Goal: Task Accomplishment & Management: Manage account settings

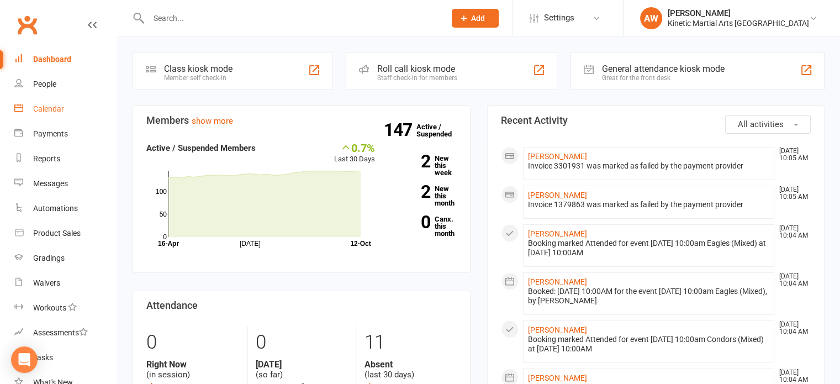
click at [60, 108] on div "Calendar" at bounding box center [48, 108] width 31 height 9
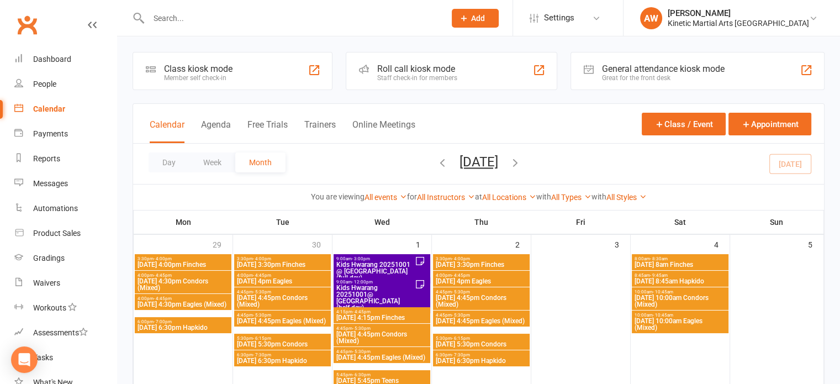
click at [436, 163] on icon "button" at bounding box center [442, 162] width 12 height 12
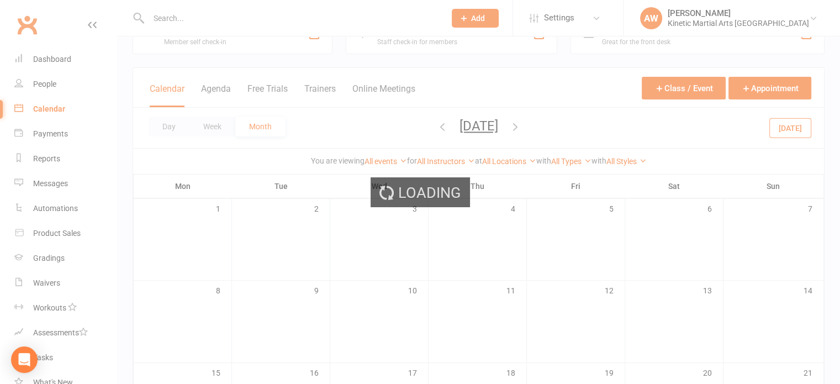
scroll to position [55, 0]
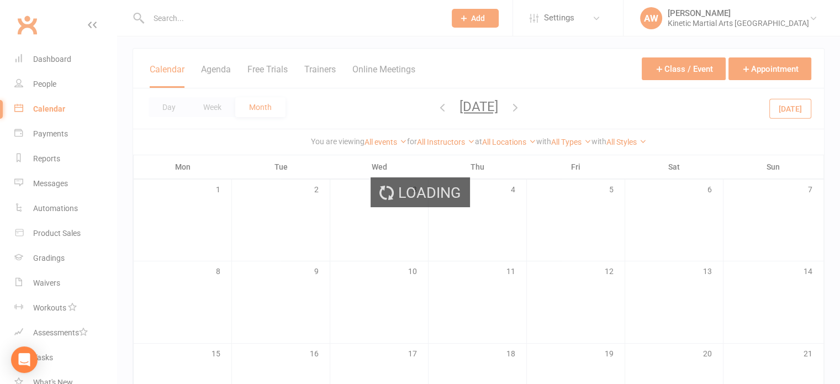
click at [541, 105] on div "Loading" at bounding box center [420, 192] width 840 height 384
click at [51, 60] on div "Loading" at bounding box center [420, 192] width 840 height 384
click at [64, 61] on div "Loading" at bounding box center [420, 192] width 840 height 384
click at [54, 58] on div "Loading" at bounding box center [420, 192] width 840 height 384
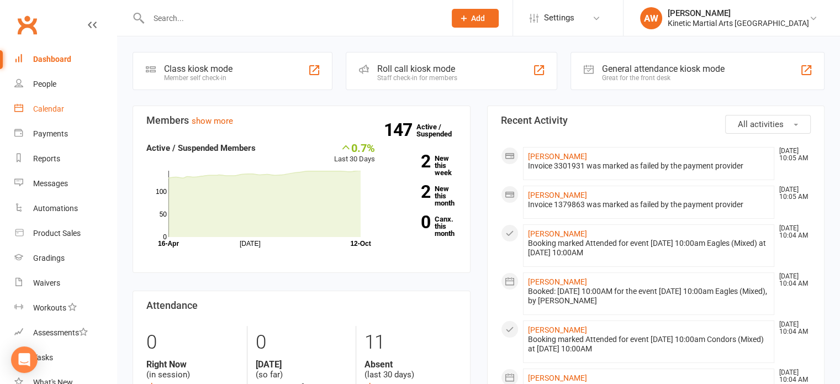
drag, startPoint x: 57, startPoint y: 113, endPoint x: 66, endPoint y: 110, distance: 9.6
click at [57, 113] on div "Calendar" at bounding box center [48, 108] width 31 height 9
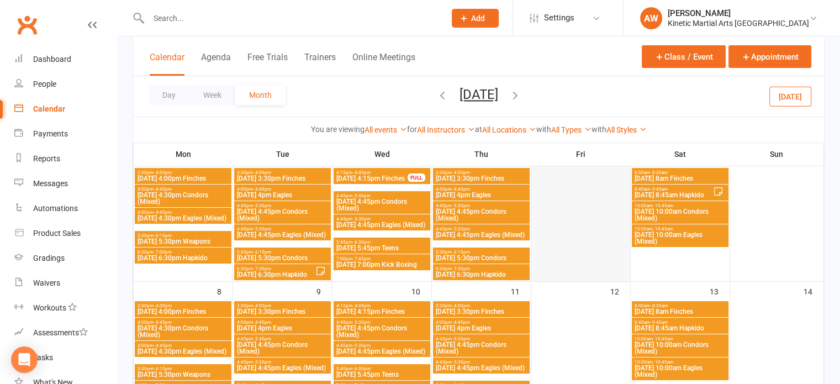
scroll to position [221, 0]
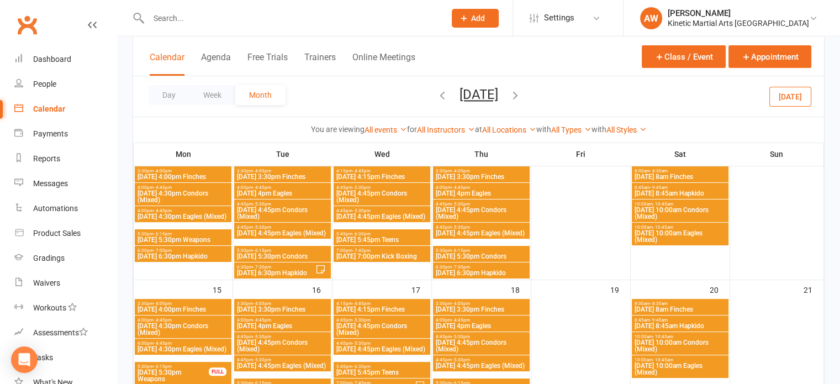
click at [521, 92] on icon "button" at bounding box center [515, 95] width 12 height 12
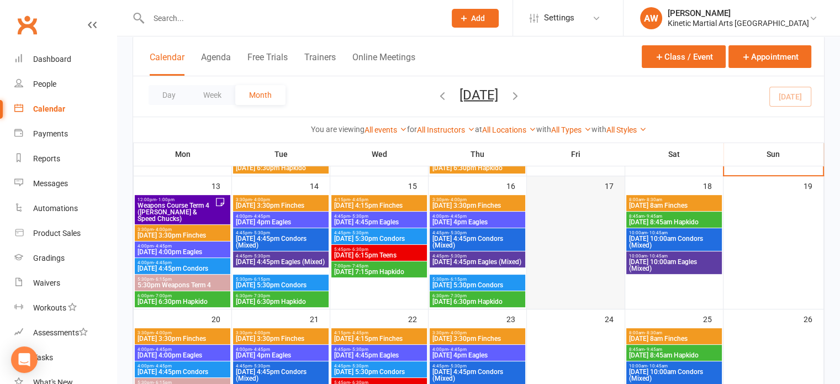
scroll to position [387, 0]
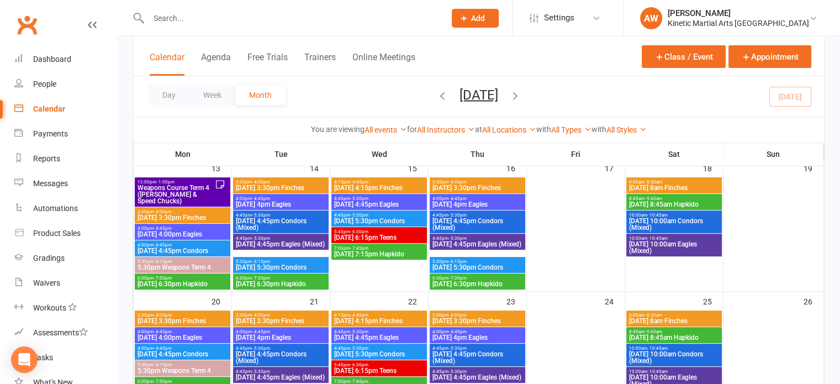
click at [199, 191] on span "Weapons Course Term 4 ([PERSON_NAME] & Speed Chucks)" at bounding box center [176, 194] width 78 height 20
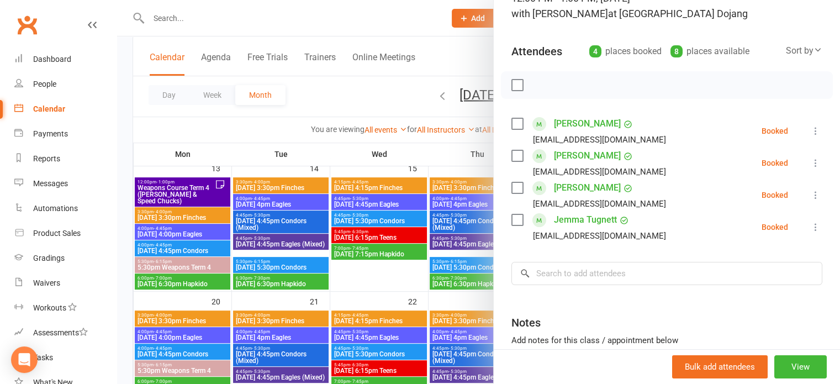
scroll to position [110, 0]
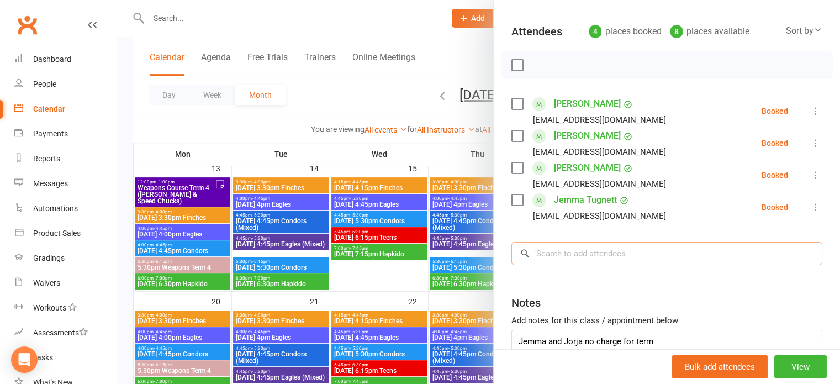
drag, startPoint x: 554, startPoint y: 256, endPoint x: 560, endPoint y: 255, distance: 5.6
click at [557, 255] on input "search" at bounding box center [666, 253] width 311 height 23
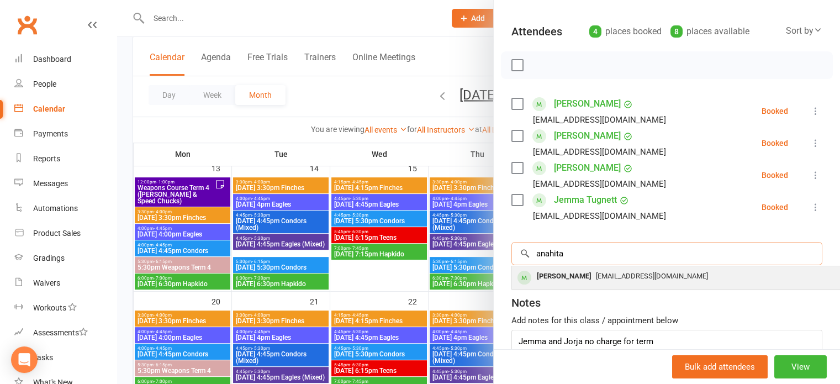
type input "anahita"
click at [567, 278] on div "Anahita Safavi-Franklin" at bounding box center [564, 276] width 64 height 16
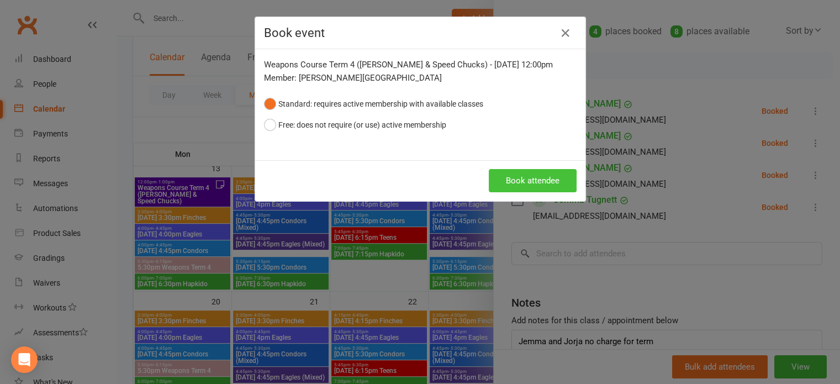
click at [531, 184] on button "Book attendee" at bounding box center [533, 180] width 88 height 23
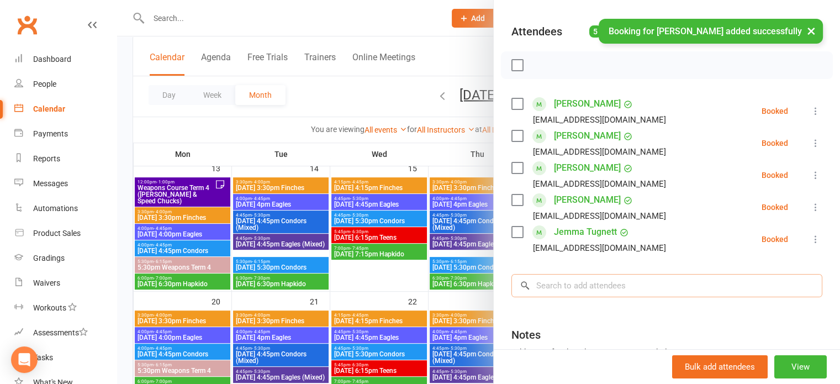
click at [548, 287] on input "search" at bounding box center [666, 285] width 311 height 23
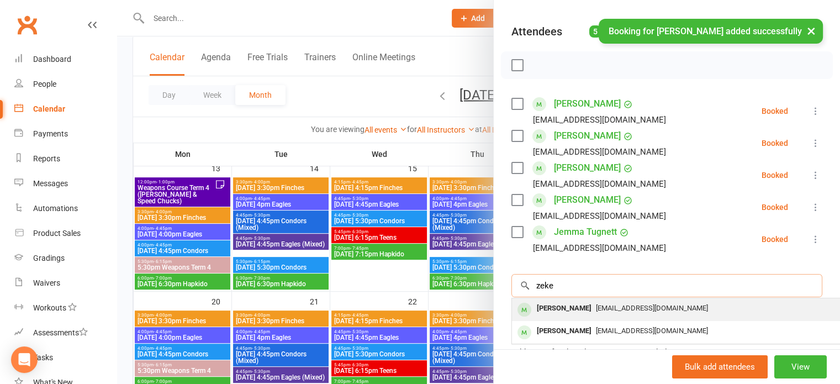
type input "zeke"
click at [558, 309] on div "Zeke Collins" at bounding box center [564, 308] width 64 height 16
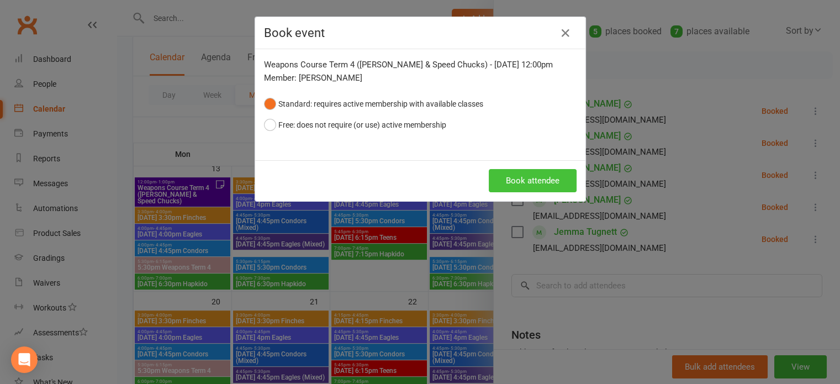
click at [530, 182] on button "Book attendee" at bounding box center [533, 180] width 88 height 23
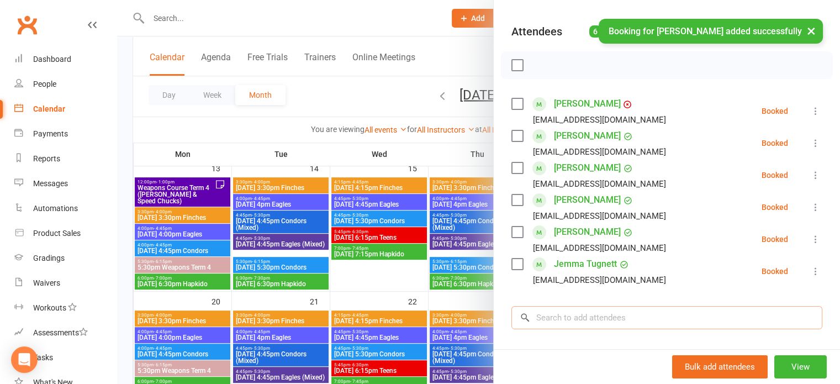
drag, startPoint x: 556, startPoint y: 320, endPoint x: 565, endPoint y: 316, distance: 10.2
click at [559, 318] on input "search" at bounding box center [666, 317] width 311 height 23
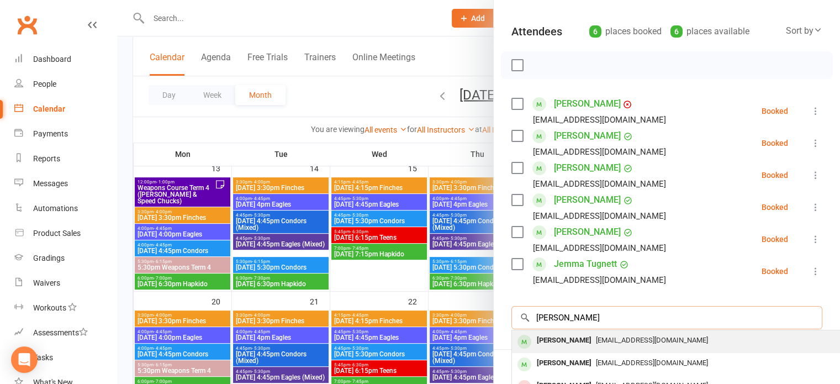
type input "thomas"
click at [561, 337] on div "[PERSON_NAME]" at bounding box center [564, 340] width 64 height 16
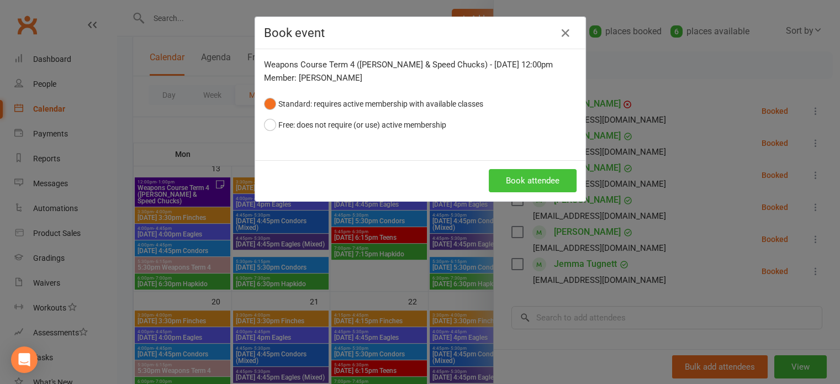
click at [511, 174] on button "Book attendee" at bounding box center [533, 180] width 88 height 23
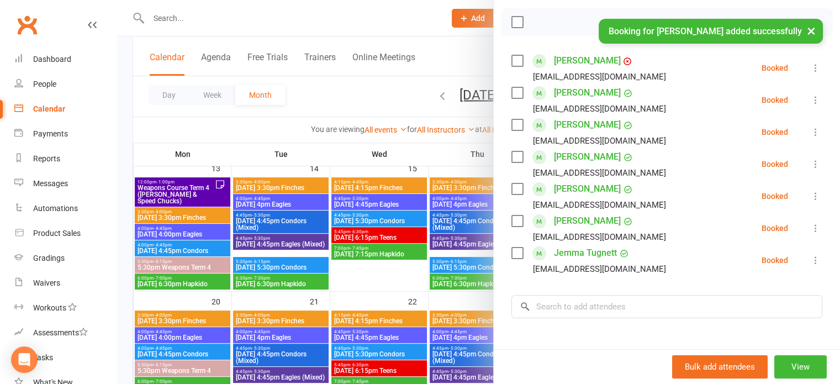
scroll to position [221, 0]
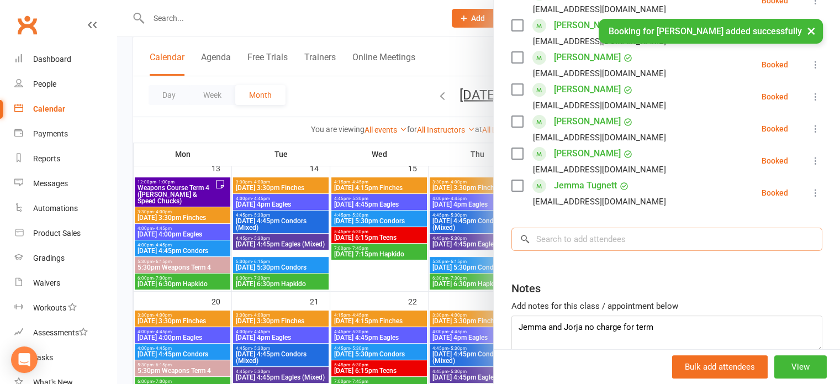
click at [543, 243] on input "search" at bounding box center [666, 239] width 311 height 23
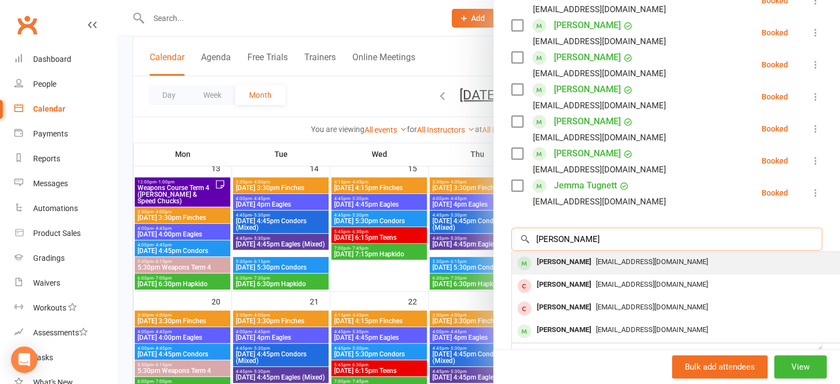
type input "isabella"
click at [561, 259] on div "[PERSON_NAME]" at bounding box center [564, 262] width 64 height 16
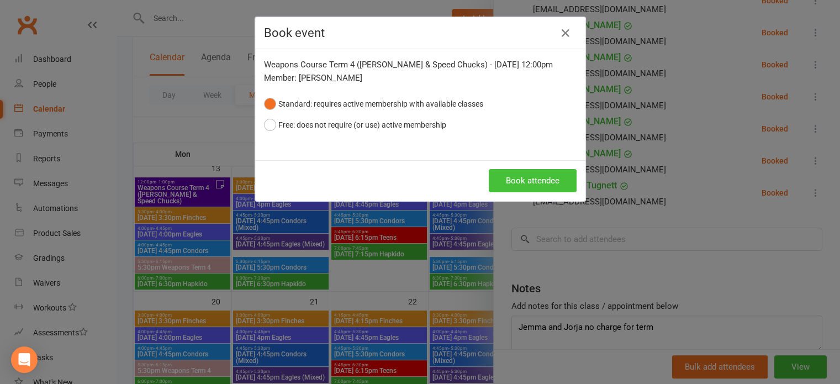
drag, startPoint x: 527, startPoint y: 173, endPoint x: 534, endPoint y: 176, distance: 7.2
click at [532, 176] on button "Book attendee" at bounding box center [533, 180] width 88 height 23
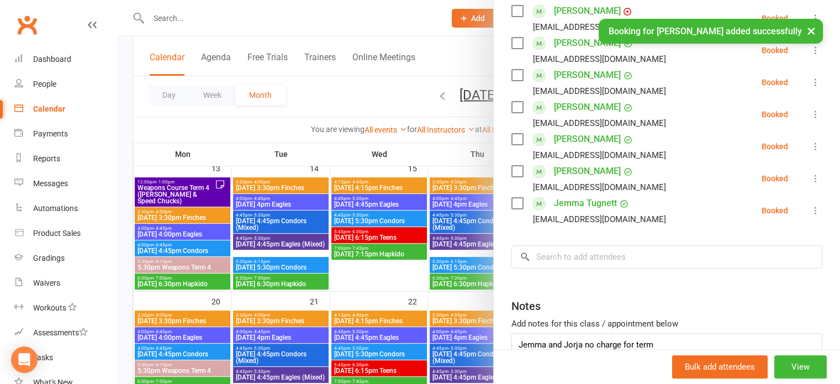
scroll to position [144, 0]
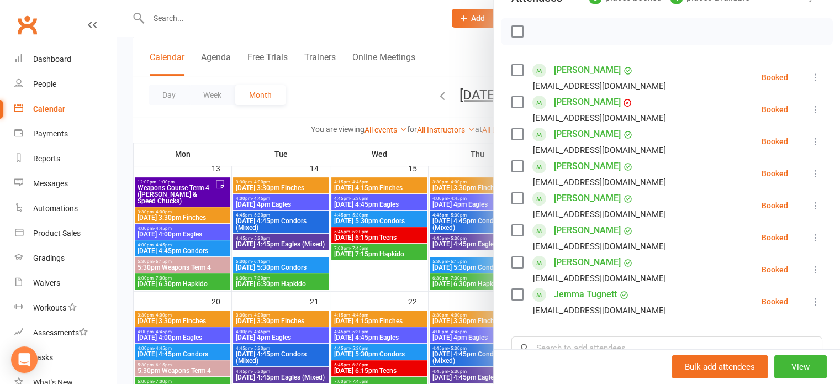
click at [433, 160] on div at bounding box center [478, 192] width 723 height 384
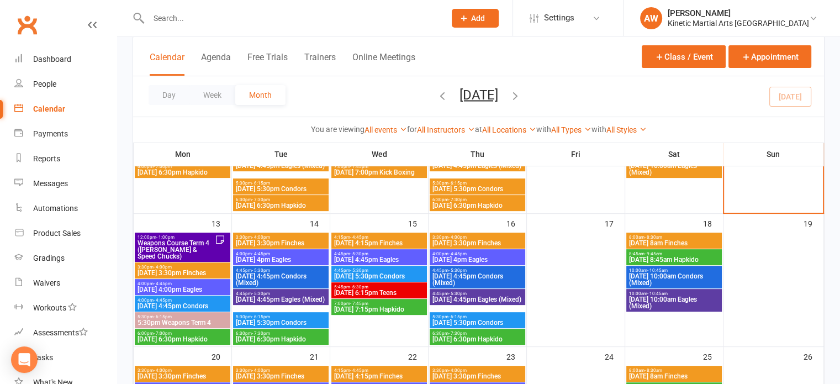
scroll to position [110, 0]
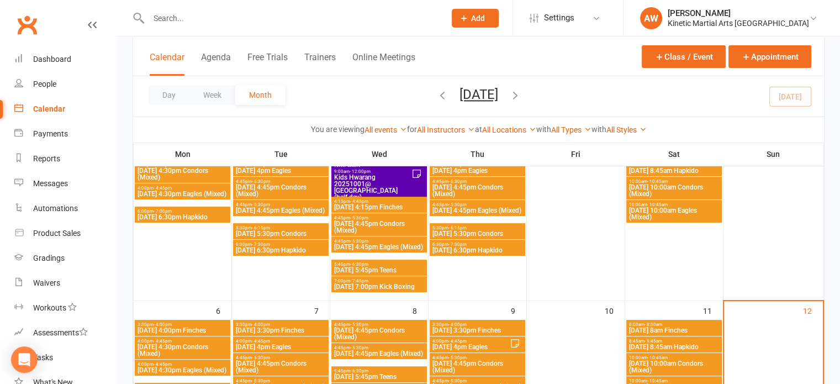
drag, startPoint x: 421, startPoint y: 91, endPoint x: 424, endPoint y: 103, distance: 11.9
click at [436, 91] on icon "button" at bounding box center [442, 95] width 12 height 12
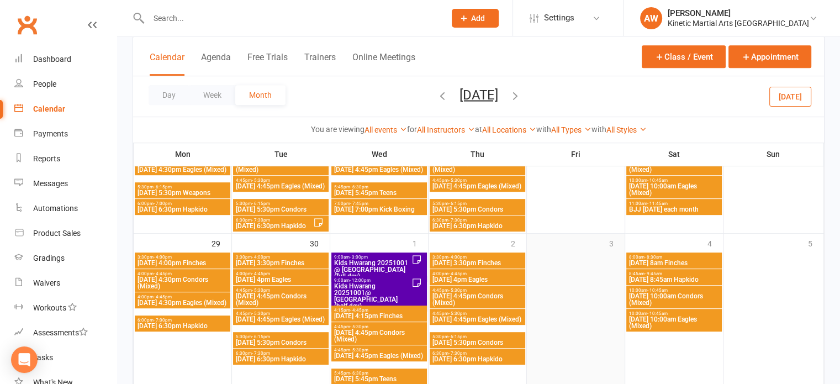
scroll to position [552, 0]
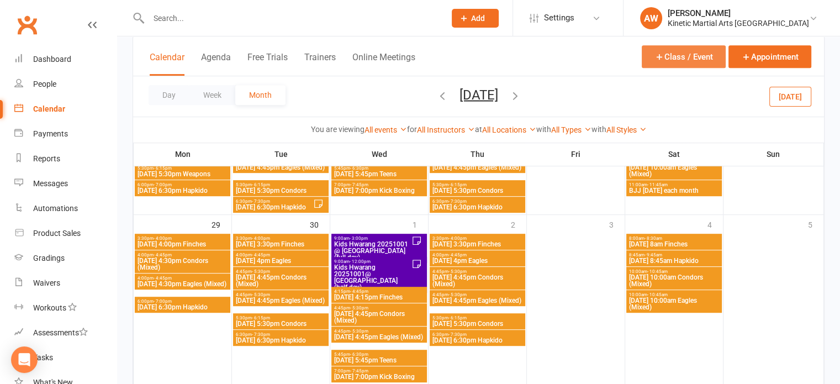
click at [667, 57] on button "Class / Event" at bounding box center [684, 56] width 84 height 23
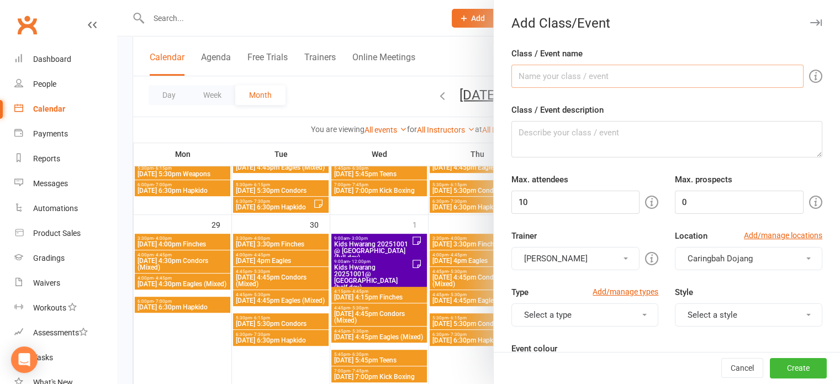
click at [544, 79] on input "Class / Event name" at bounding box center [657, 76] width 292 height 23
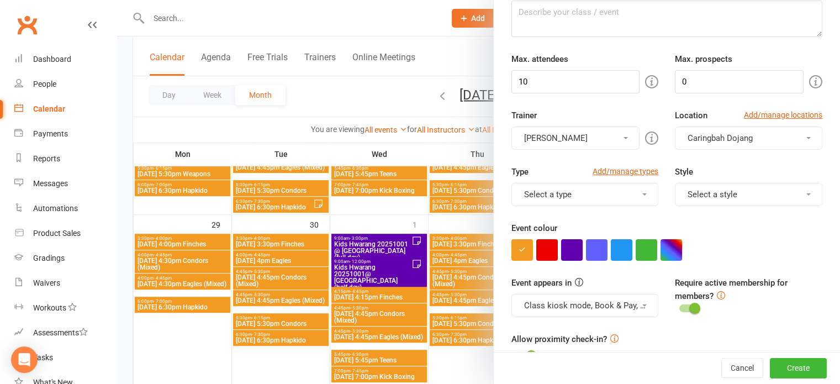
scroll to position [166, 0]
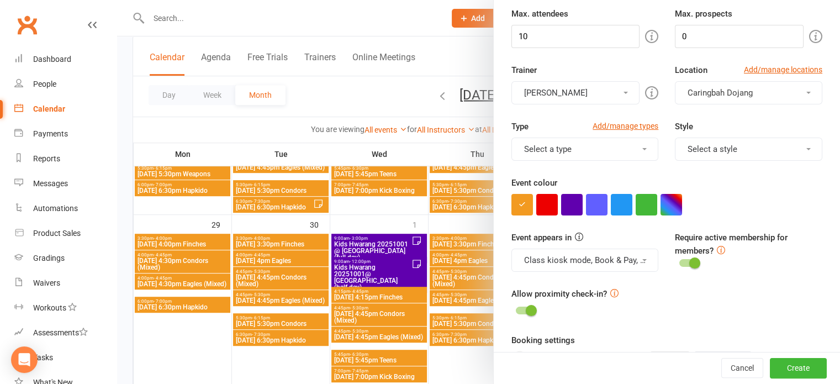
type input "Compression Shirt Order Term 3"
click at [611, 94] on button "[PERSON_NAME]" at bounding box center [575, 92] width 129 height 23
drag, startPoint x: 572, startPoint y: 120, endPoint x: 581, endPoint y: 117, distance: 9.6
click at [577, 119] on link "[PERSON_NAME]" at bounding box center [576, 119] width 128 height 22
click at [610, 88] on button "Select a trainer" at bounding box center [575, 92] width 129 height 23
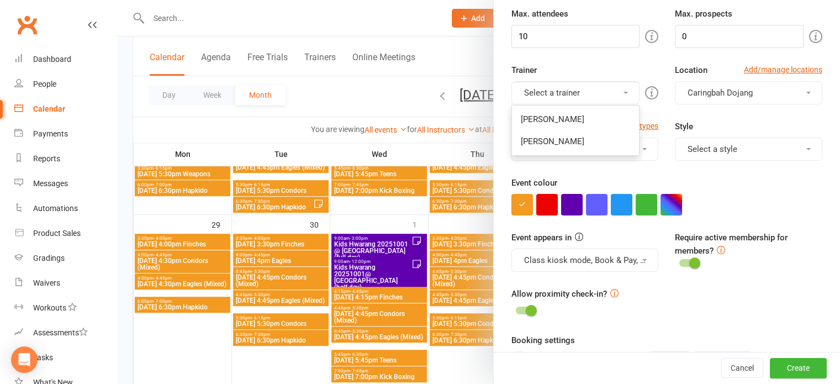
drag, startPoint x: 565, startPoint y: 136, endPoint x: 628, endPoint y: 93, distance: 76.3
click at [572, 133] on link "[PERSON_NAME]" at bounding box center [576, 141] width 128 height 22
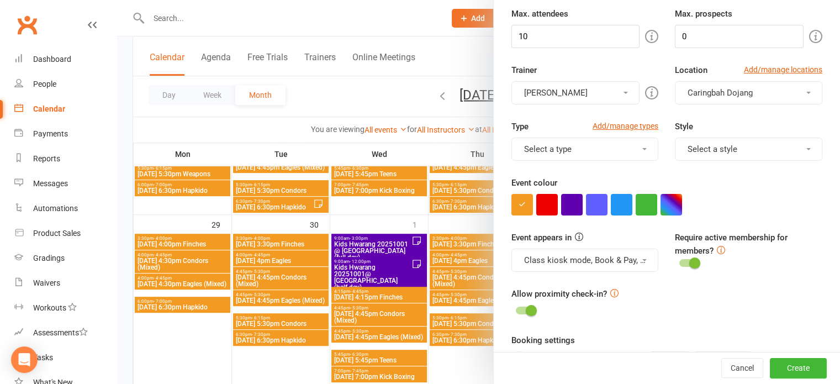
click at [687, 89] on span "Caringbah Dojang" at bounding box center [719, 93] width 65 height 10
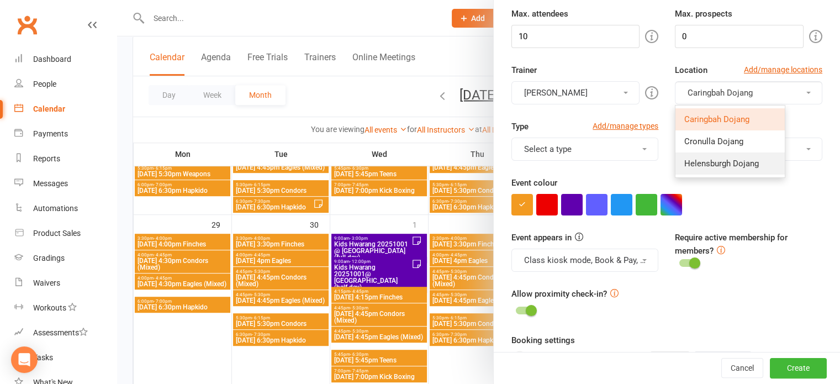
click at [687, 158] on span "Helensburgh Dojang" at bounding box center [721, 163] width 75 height 10
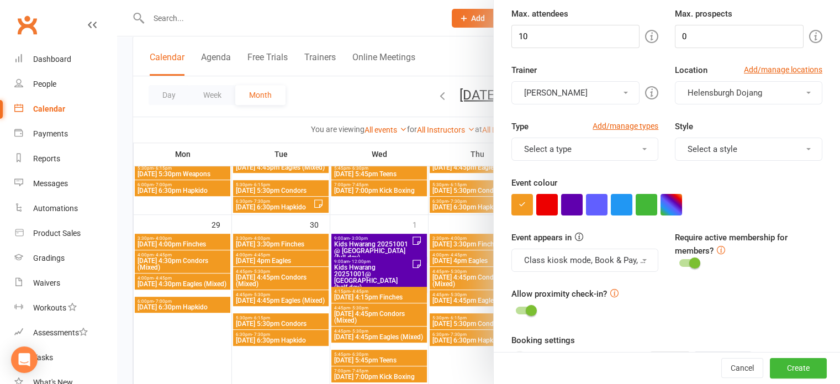
drag, startPoint x: 618, startPoint y: 150, endPoint x: 603, endPoint y: 173, distance: 27.9
click at [618, 150] on button "Select a type" at bounding box center [584, 148] width 147 height 23
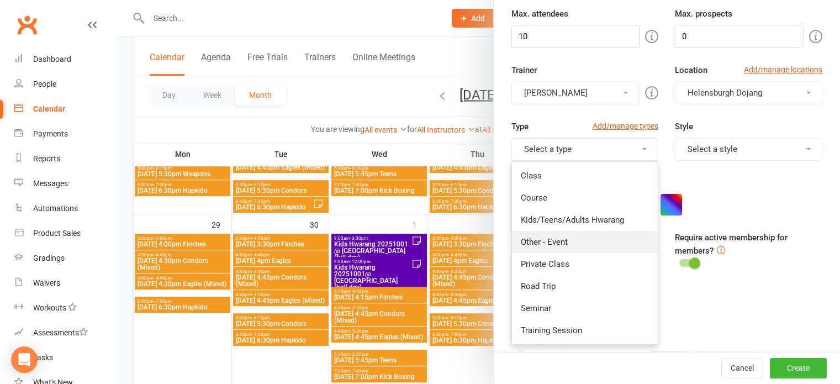
click at [546, 241] on link "Other - Event" at bounding box center [585, 242] width 146 height 22
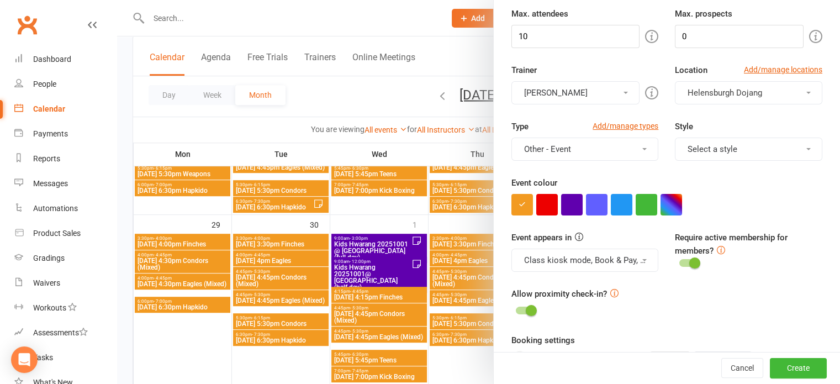
click at [718, 145] on button "Select a style" at bounding box center [748, 148] width 147 height 23
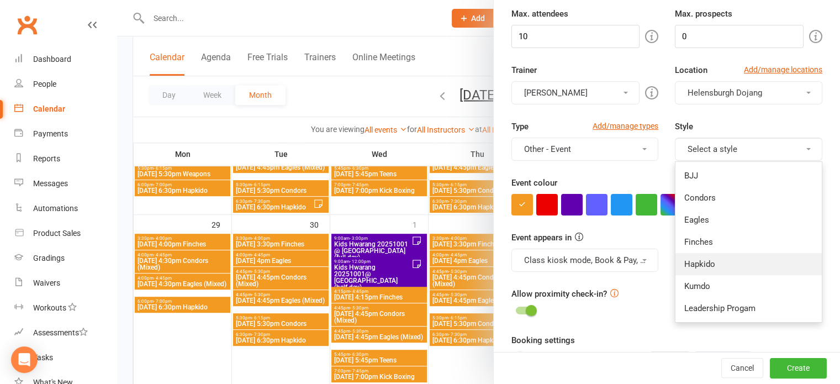
click at [685, 263] on link "Hapkido" at bounding box center [748, 264] width 146 height 22
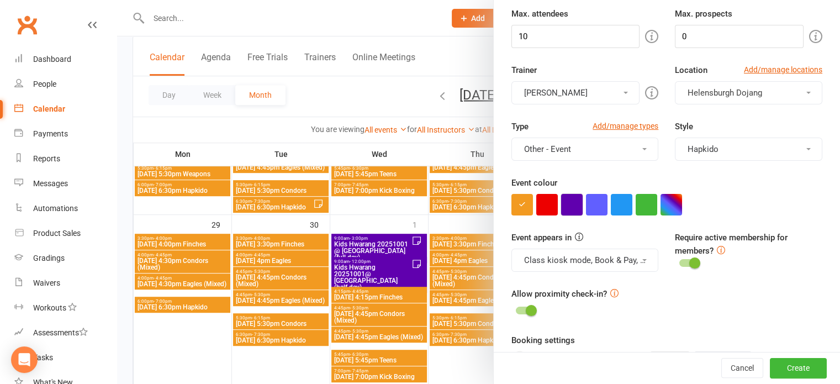
click at [565, 205] on button "button" at bounding box center [572, 205] width 22 height 22
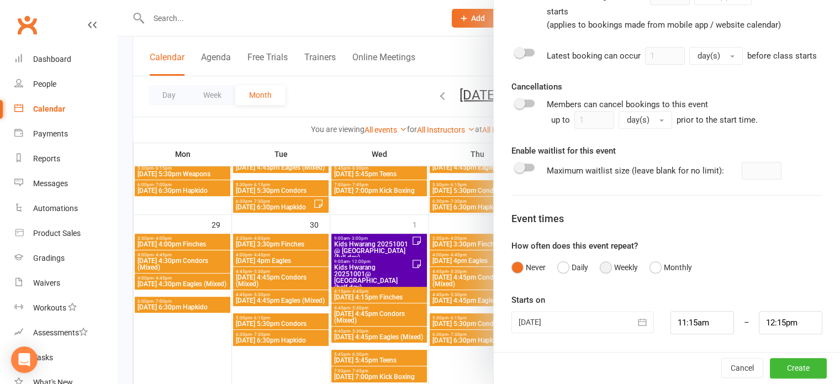
scroll to position [541, 0]
click at [637, 320] on icon "button" at bounding box center [642, 321] width 11 height 11
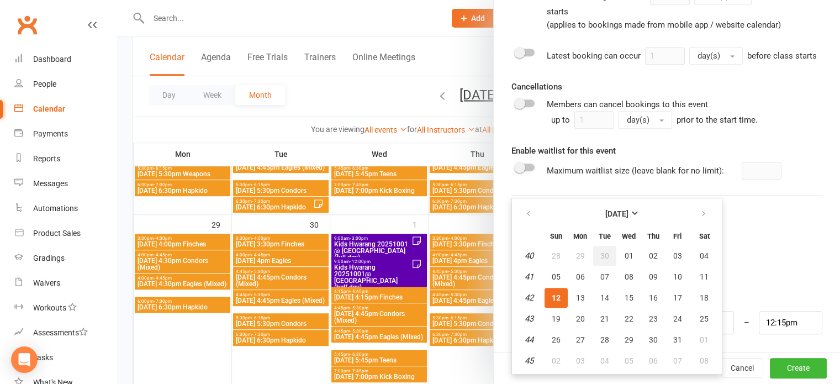
click at [600, 253] on span "30" at bounding box center [604, 255] width 9 height 9
type input "30 Sep 2025"
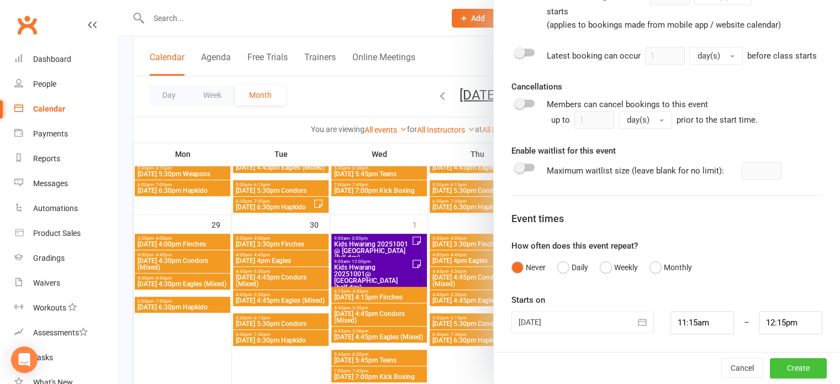
click at [777, 361] on button "Create" at bounding box center [798, 368] width 57 height 20
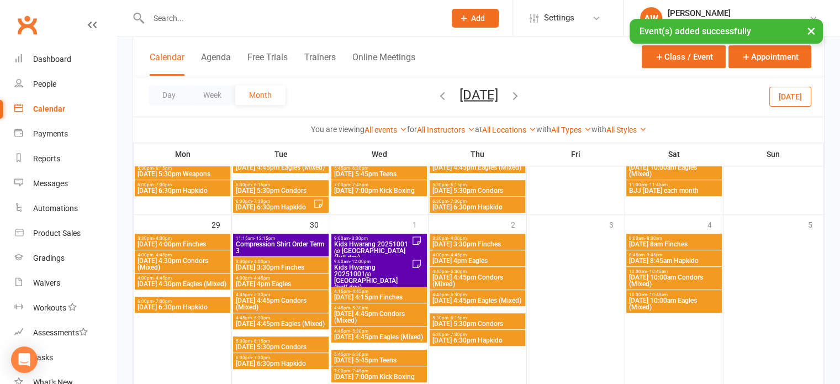
click at [302, 241] on span "Compression Shirt Order Term 3" at bounding box center [280, 247] width 91 height 13
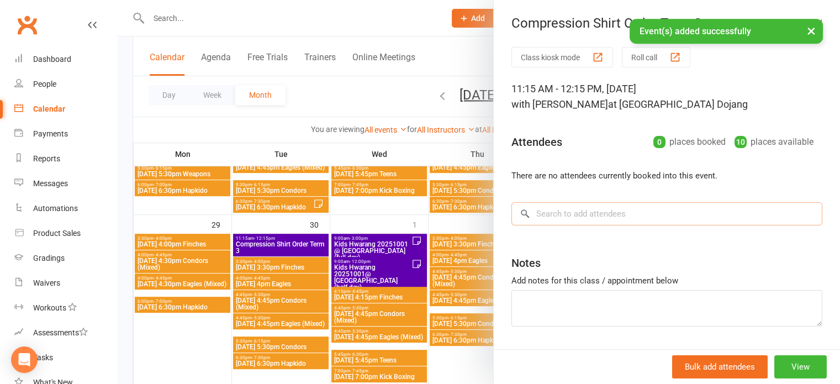
drag, startPoint x: 541, startPoint y: 219, endPoint x: 546, endPoint y: 211, distance: 8.9
click at [541, 215] on input "search" at bounding box center [666, 213] width 311 height 23
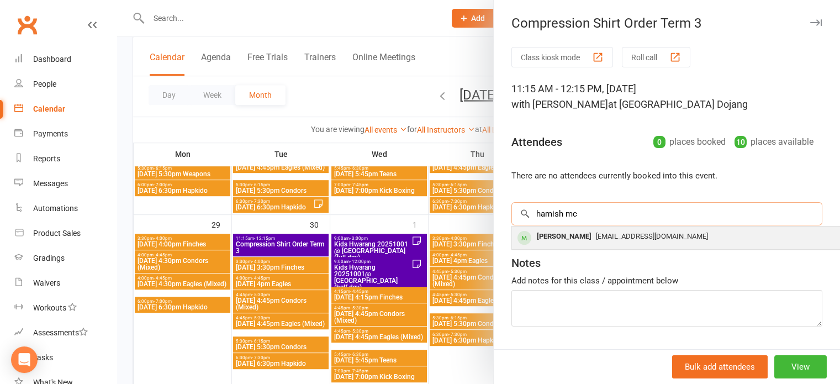
type input "hamish mc"
click at [568, 240] on div "[PERSON_NAME]" at bounding box center [564, 237] width 64 height 16
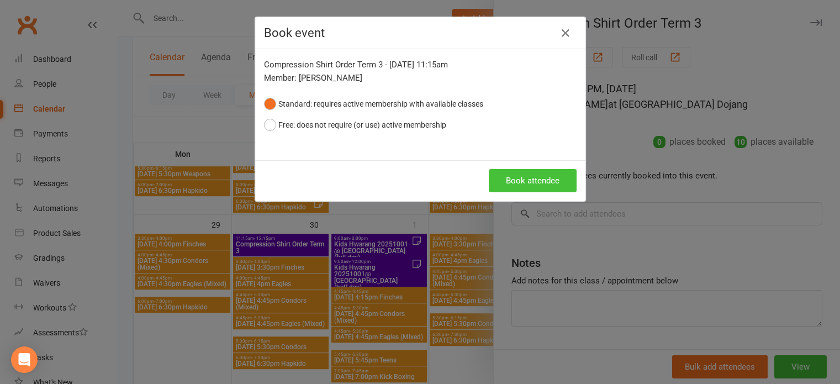
click at [542, 183] on button "Book attendee" at bounding box center [533, 180] width 88 height 23
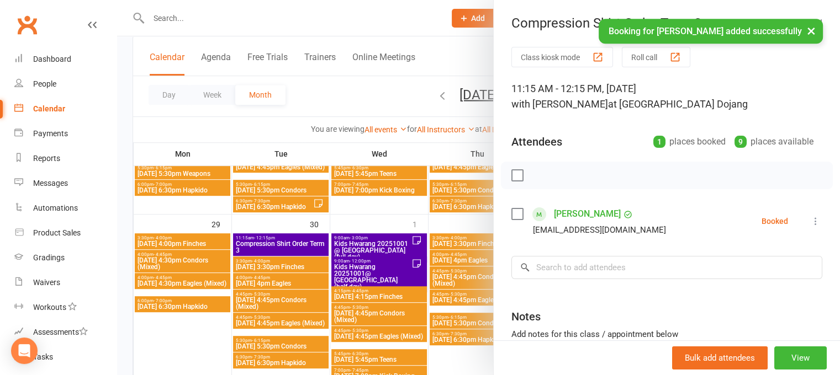
click at [806, 30] on button "×" at bounding box center [811, 31] width 20 height 24
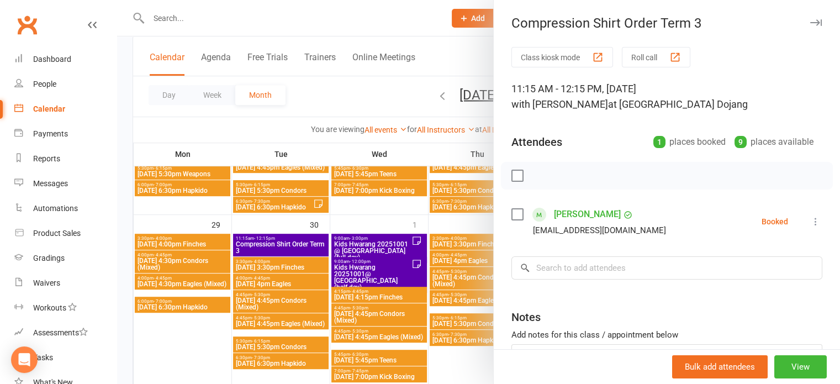
click at [810, 22] on icon "button" at bounding box center [816, 22] width 12 height 7
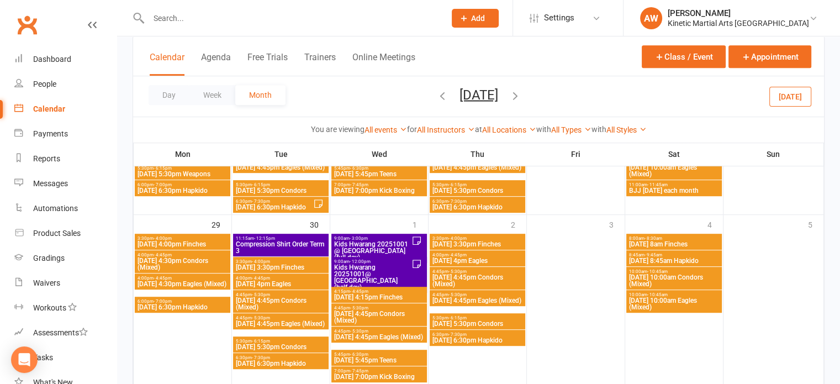
click at [436, 91] on icon "button" at bounding box center [442, 95] width 12 height 12
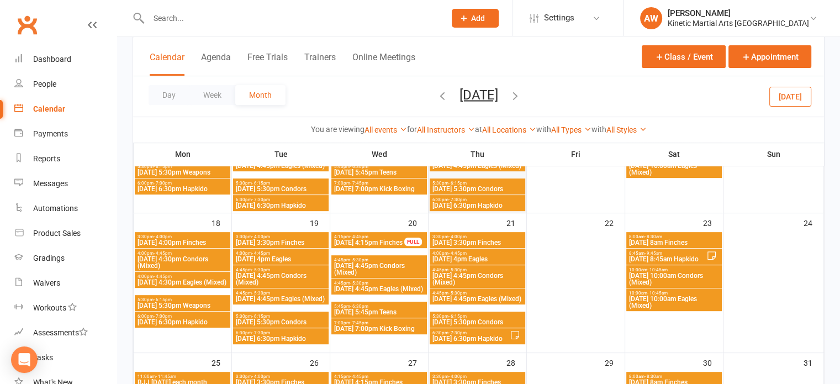
scroll to position [276, 0]
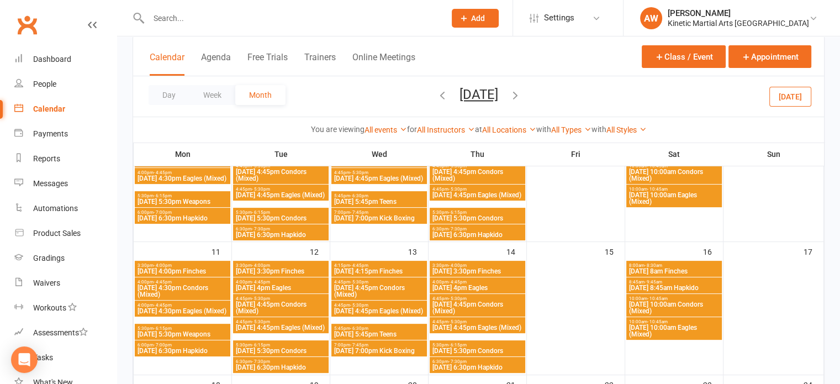
click at [436, 92] on icon "button" at bounding box center [442, 95] width 12 height 12
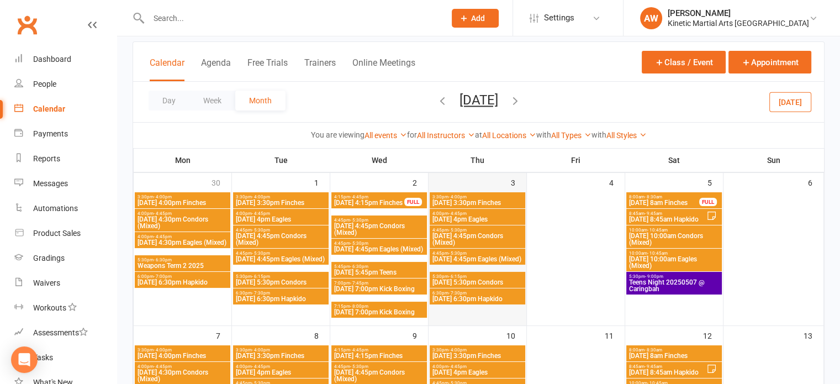
scroll to position [55, 0]
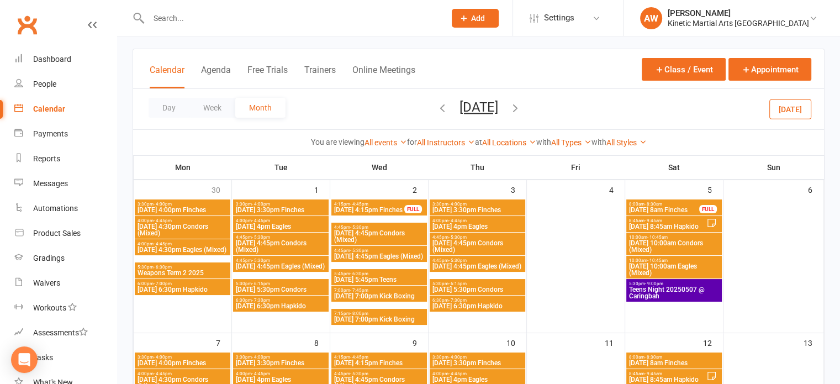
click at [436, 108] on icon "button" at bounding box center [442, 108] width 12 height 12
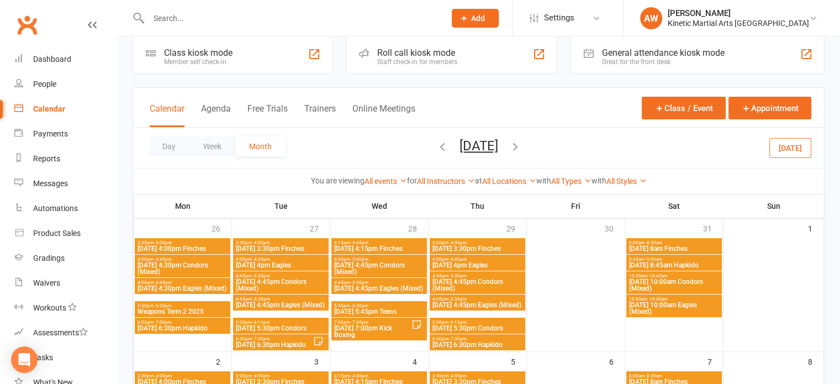
scroll to position [0, 0]
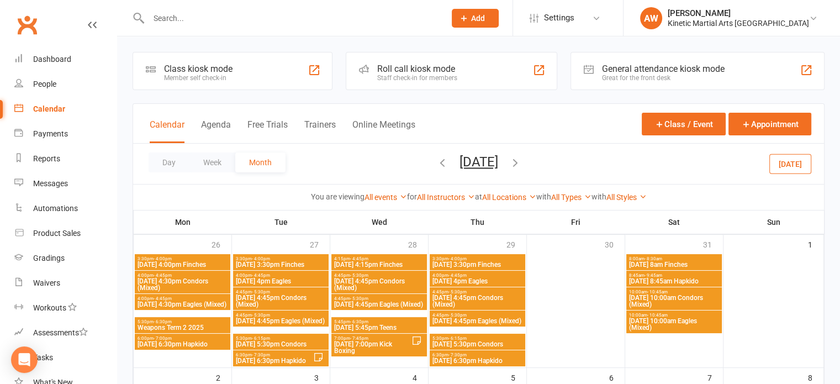
click at [436, 161] on icon "button" at bounding box center [442, 162] width 12 height 12
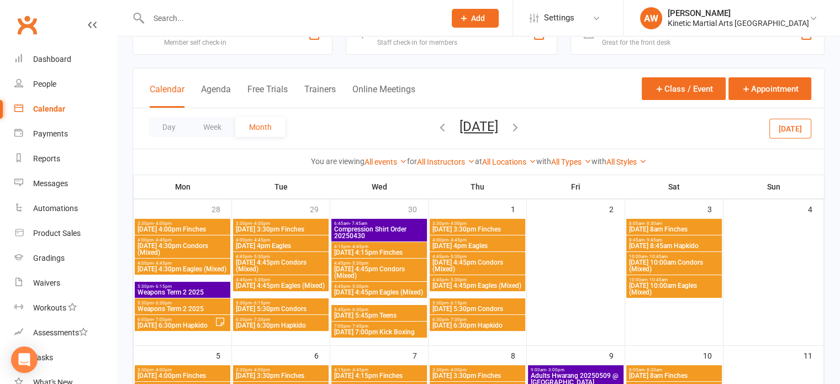
scroll to position [55, 0]
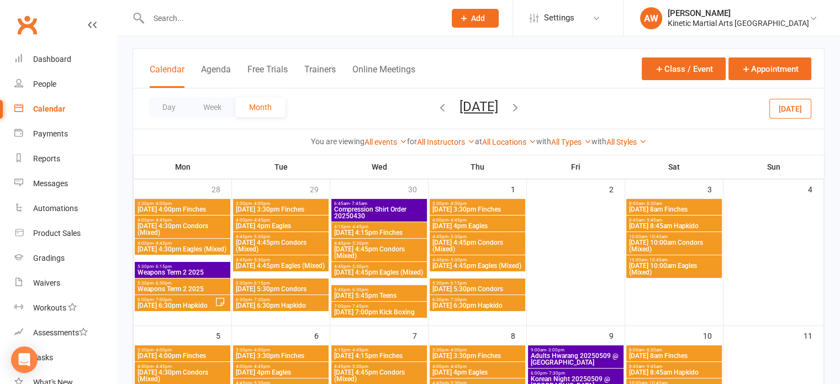
click at [395, 208] on span "Compression Shirt Order 20250430" at bounding box center [379, 212] width 91 height 13
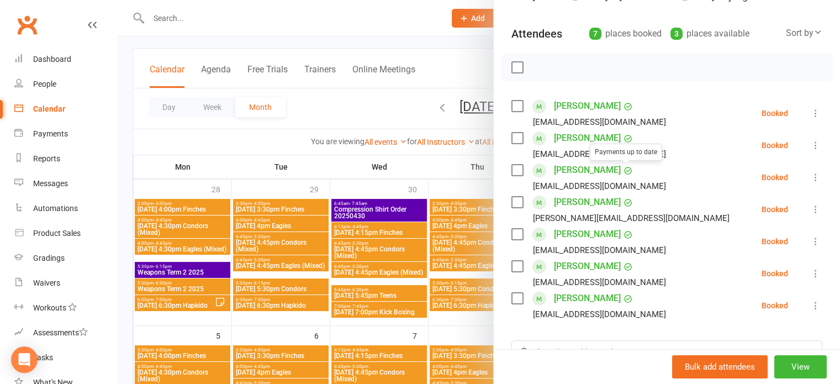
scroll to position [110, 0]
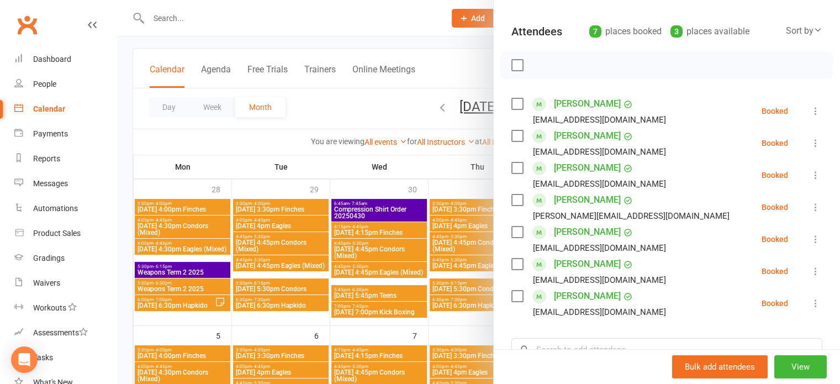
click at [421, 176] on div at bounding box center [478, 192] width 723 height 384
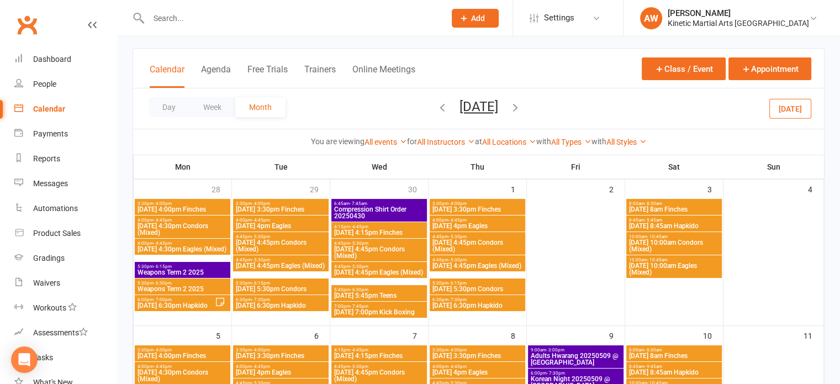
click at [521, 108] on icon "button" at bounding box center [515, 107] width 12 height 12
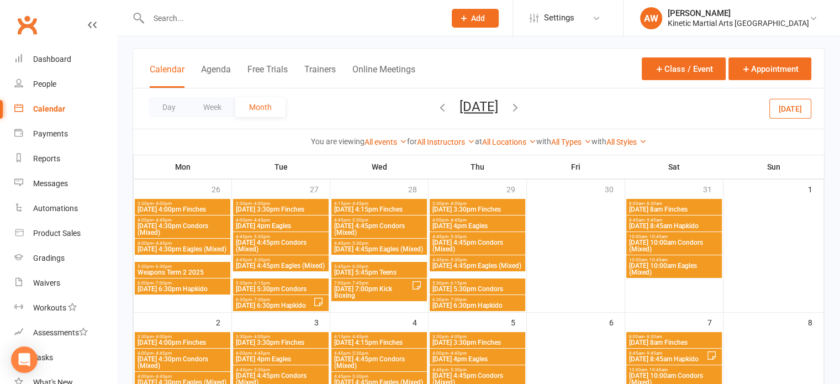
click at [521, 108] on icon "button" at bounding box center [515, 107] width 12 height 12
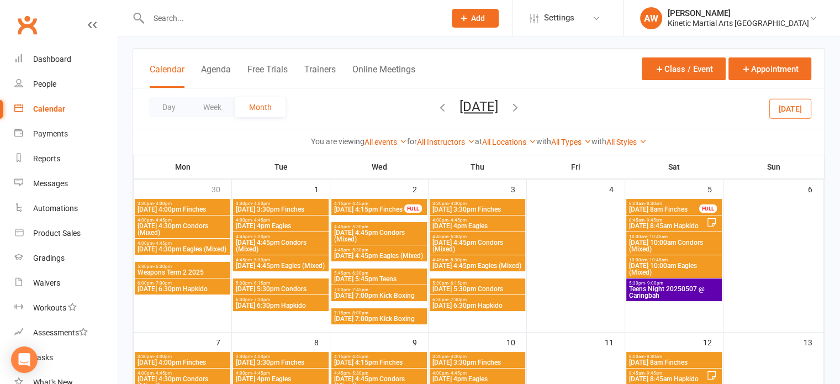
click at [521, 107] on icon "button" at bounding box center [515, 107] width 12 height 12
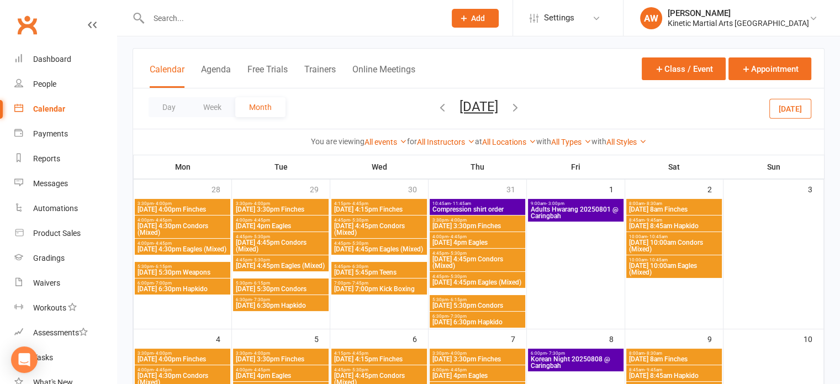
click at [521, 107] on icon "button" at bounding box center [515, 107] width 12 height 12
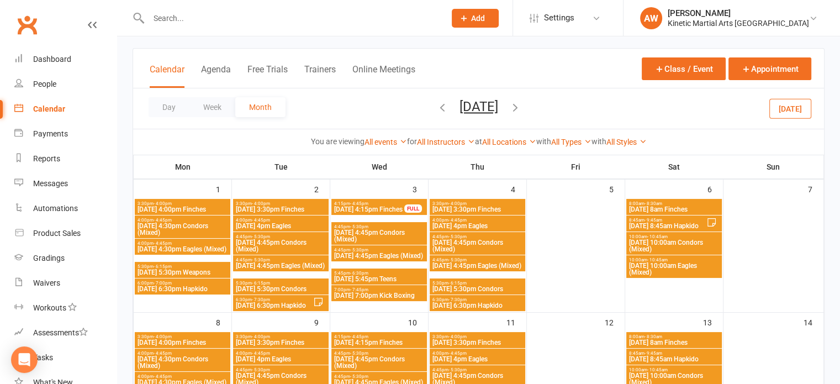
click at [509, 105] on span "September 2025 October 2025 Sun Mon Tue Wed Thu Fri Sat 28 29 30 01 02 03 04 05…" at bounding box center [478, 108] width 61 height 19
click at [521, 102] on icon "button" at bounding box center [515, 107] width 12 height 12
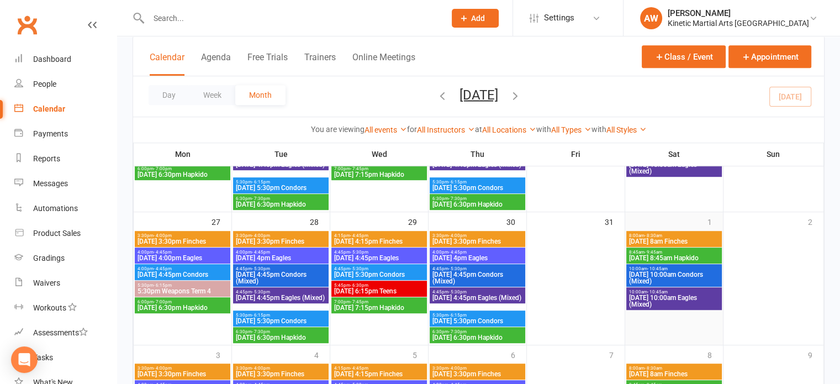
scroll to position [552, 0]
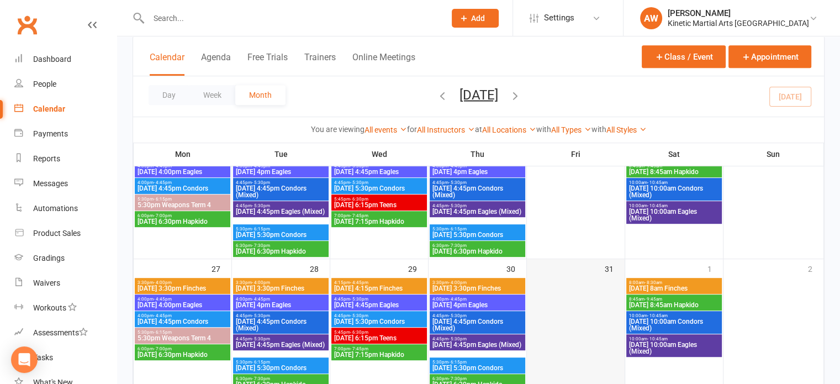
click at [583, 290] on div at bounding box center [576, 334] width 96 height 113
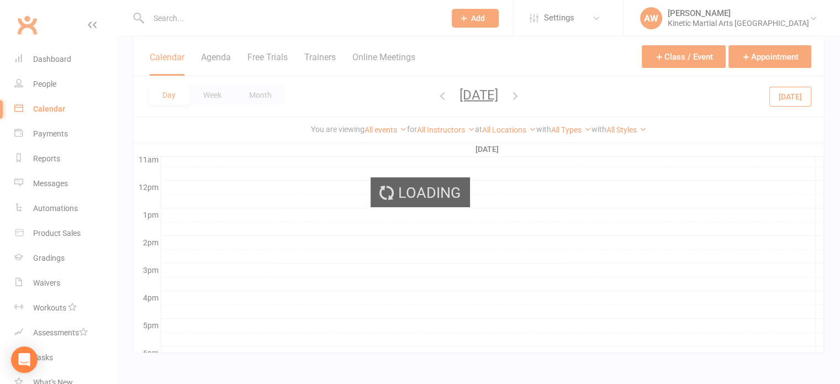
scroll to position [0, 0]
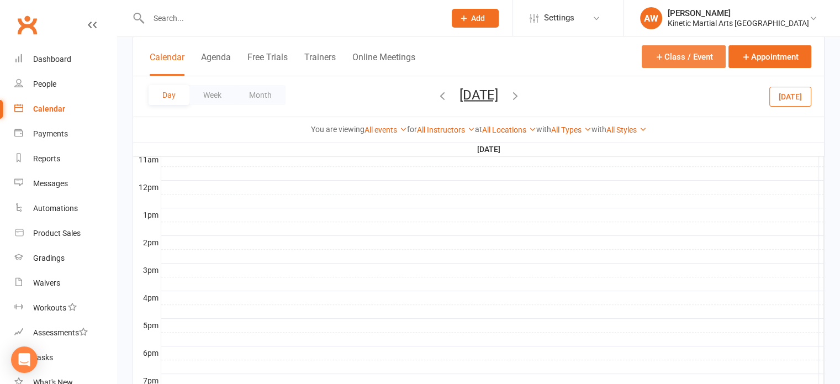
drag, startPoint x: 678, startPoint y: 57, endPoint x: 668, endPoint y: 56, distance: 10.0
click at [676, 57] on button "Class / Event" at bounding box center [684, 56] width 84 height 23
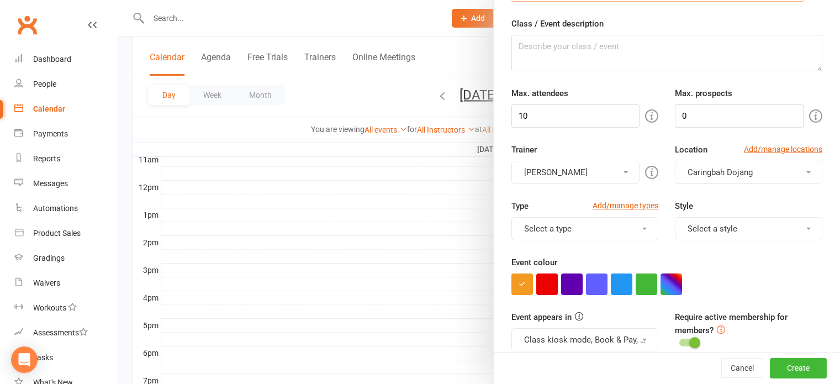
scroll to position [110, 0]
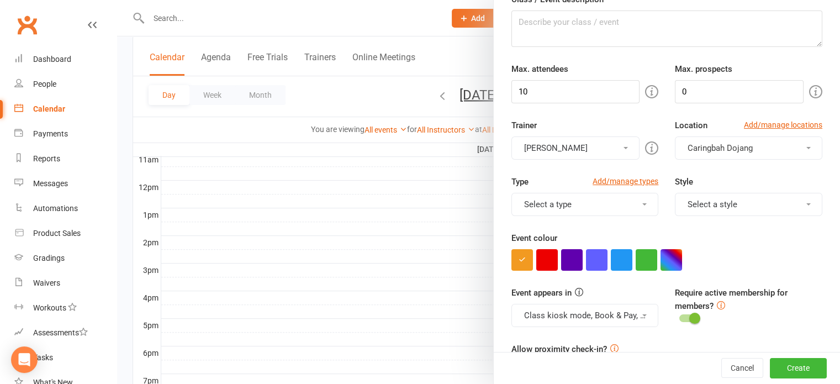
type input "2025 Limited Edition T-Shirt"
click at [620, 142] on div "You can assign a trainer/instructor to the event. Don't see your trainer in the…" at bounding box center [520, 147] width 212 height 25
click at [606, 152] on button "[PERSON_NAME]" at bounding box center [575, 147] width 129 height 23
drag, startPoint x: 541, startPoint y: 174, endPoint x: 549, endPoint y: 168, distance: 9.5
click at [544, 172] on link "[PERSON_NAME]" at bounding box center [576, 174] width 128 height 22
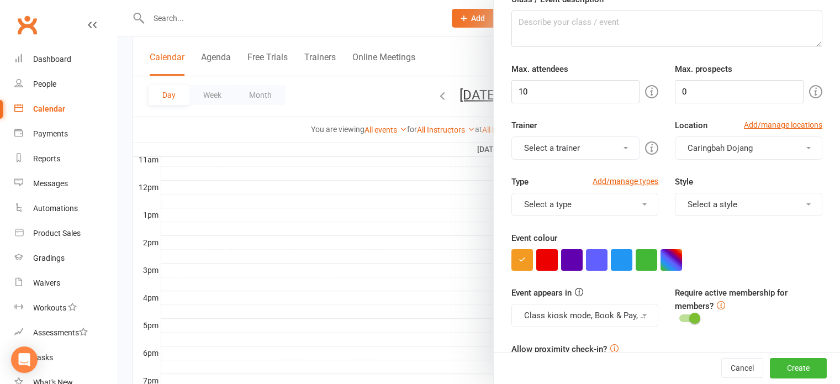
click at [573, 145] on button "Select a trainer" at bounding box center [575, 147] width 129 height 23
drag, startPoint x: 549, startPoint y: 194, endPoint x: 611, endPoint y: 162, distance: 69.4
click at [554, 192] on link "[PERSON_NAME]" at bounding box center [576, 197] width 128 height 22
click at [708, 139] on button "Caringbah Dojang" at bounding box center [748, 147] width 147 height 23
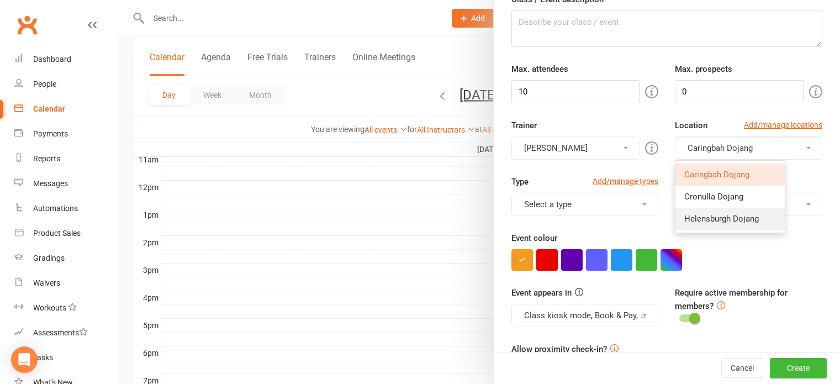
click at [691, 214] on span "Helensburgh Dojang" at bounding box center [721, 219] width 75 height 10
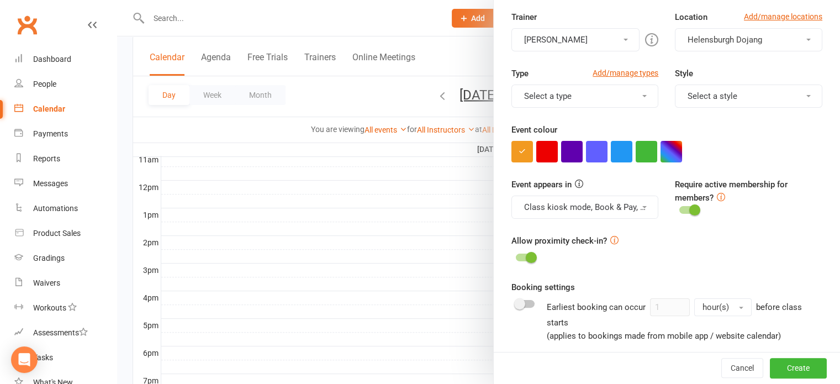
scroll to position [221, 0]
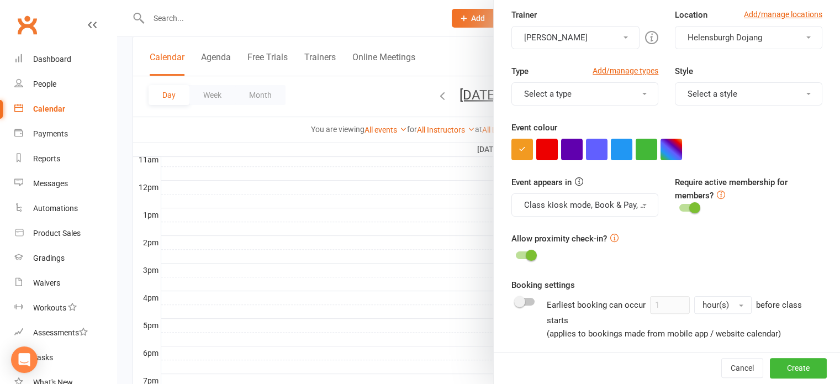
click at [634, 101] on button "Select a type" at bounding box center [584, 93] width 147 height 23
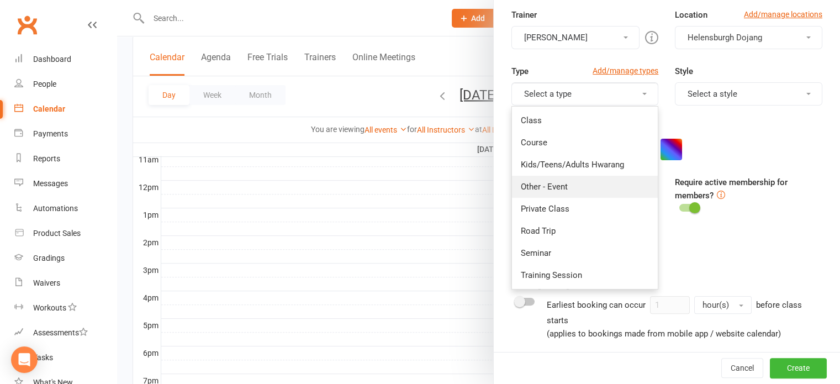
click at [543, 182] on link "Other - Event" at bounding box center [585, 187] width 146 height 22
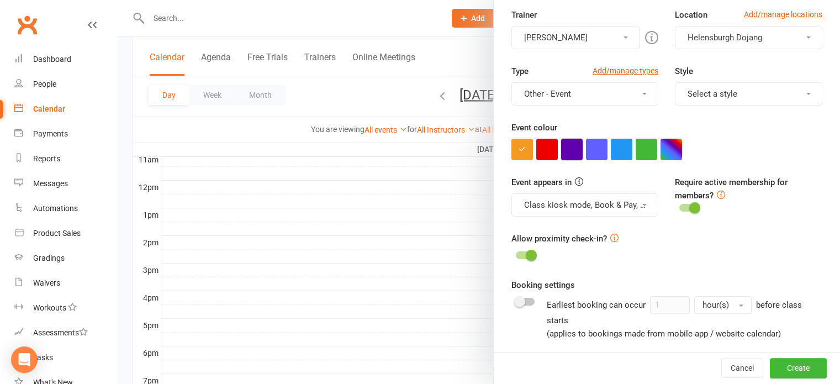
drag, startPoint x: 567, startPoint y: 146, endPoint x: 571, endPoint y: 154, distance: 9.1
click at [568, 146] on button "button" at bounding box center [572, 150] width 22 height 22
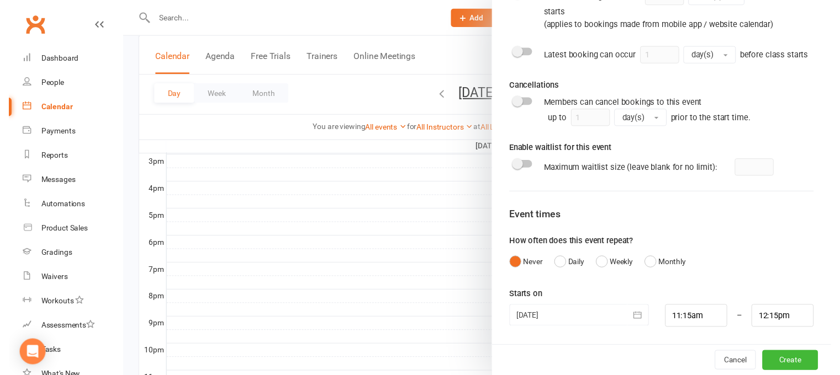
scroll to position [486, 0]
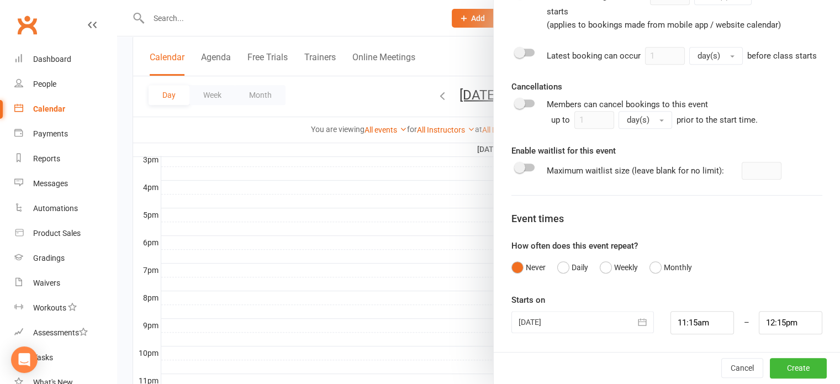
click at [637, 324] on icon "button" at bounding box center [642, 321] width 11 height 11
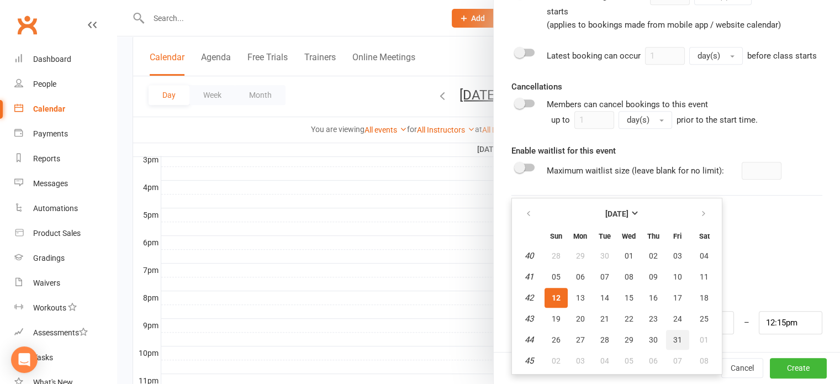
click at [675, 330] on button "31" at bounding box center [677, 340] width 23 height 20
type input "31 Oct 2025"
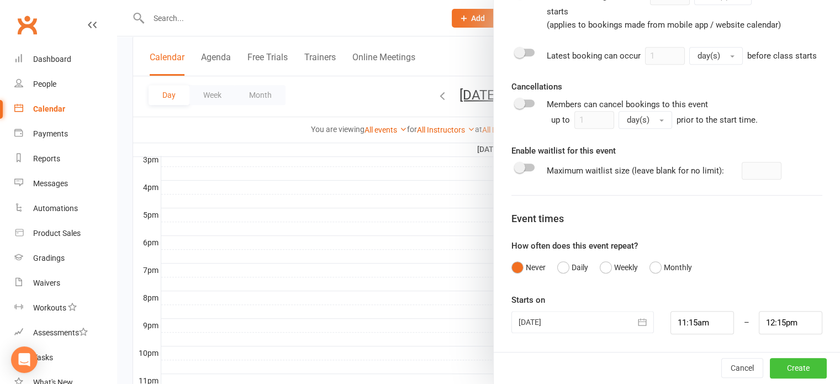
click at [787, 366] on button "Create" at bounding box center [798, 368] width 57 height 20
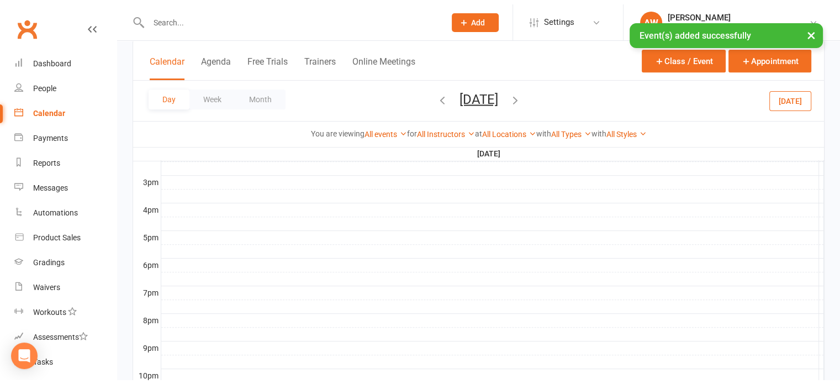
scroll to position [262, 0]
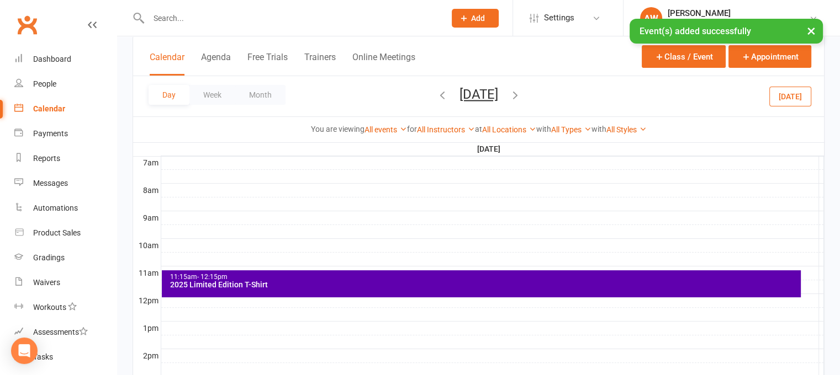
click at [312, 286] on div "2025 Limited Edition T-Shirt" at bounding box center [484, 285] width 629 height 8
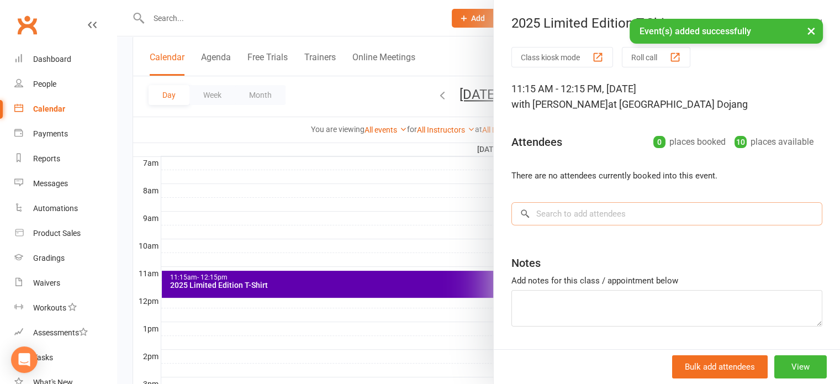
click at [585, 218] on input "search" at bounding box center [666, 213] width 311 height 23
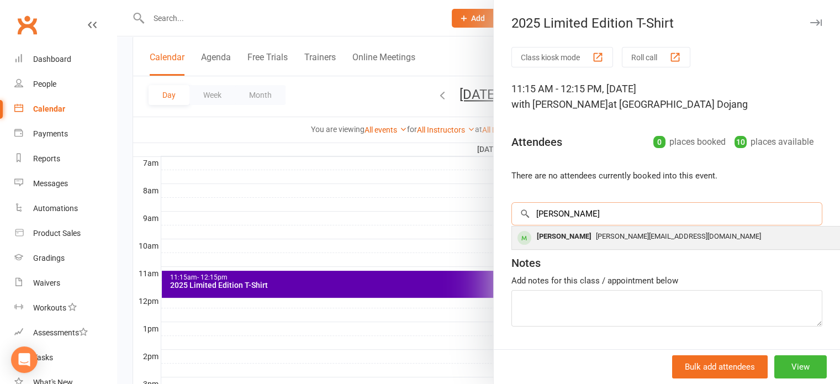
type input "jay"
click at [611, 232] on span "jay@visiogroup.com.au" at bounding box center [678, 236] width 165 height 8
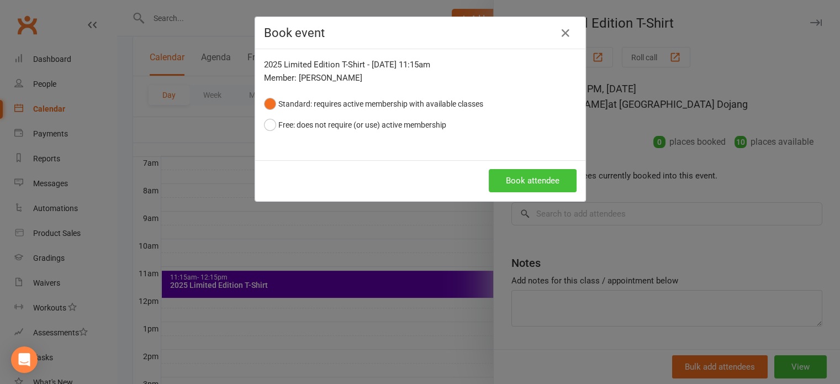
click at [531, 178] on button "Book attendee" at bounding box center [533, 180] width 88 height 23
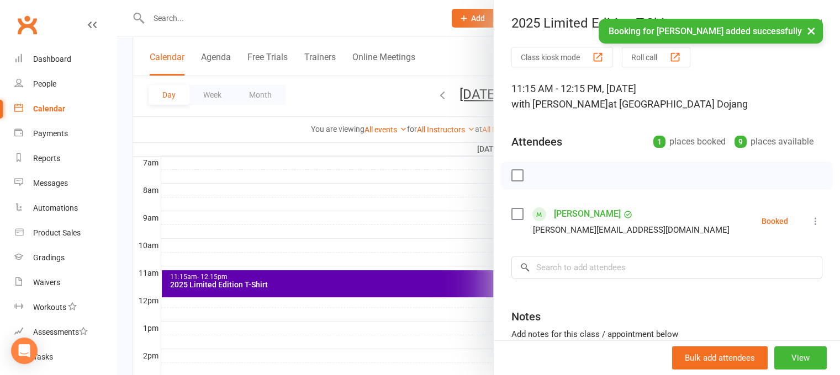
click at [543, 214] on div "Jay Laybutt jay@visiogroup.com.au" at bounding box center [622, 221] width 223 height 32
click at [551, 271] on input "search" at bounding box center [666, 267] width 311 height 23
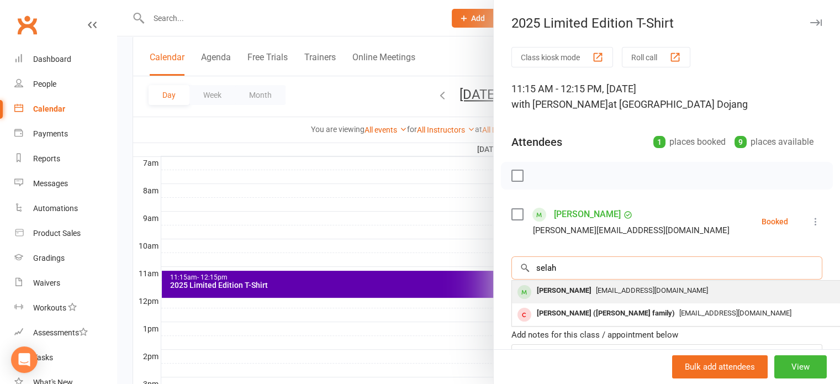
type input "selah"
click at [550, 287] on div "Selah Dahl" at bounding box center [564, 291] width 64 height 16
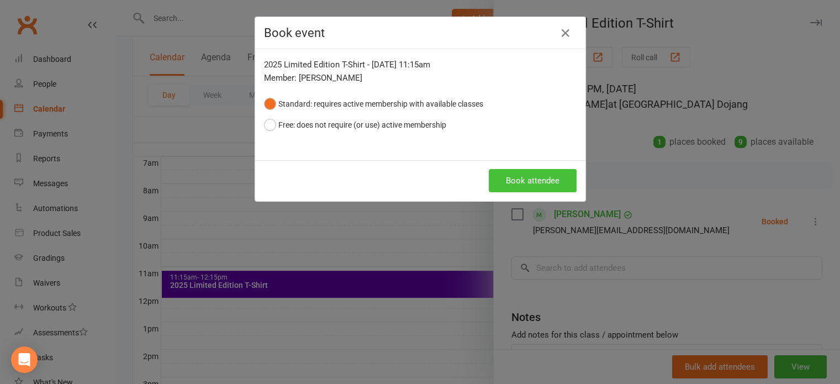
click at [533, 177] on button "Book attendee" at bounding box center [533, 180] width 88 height 23
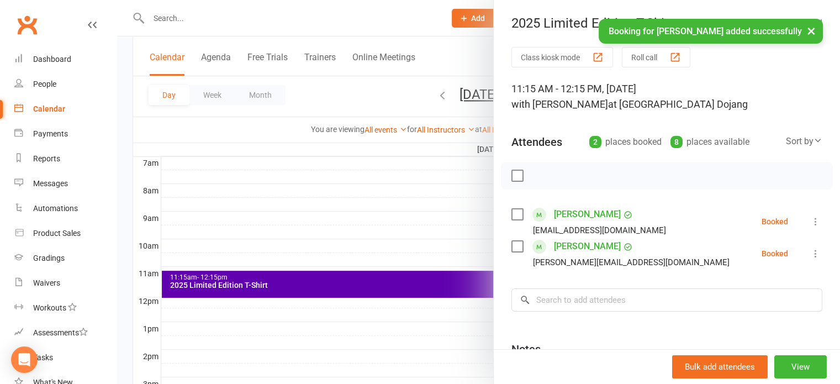
click at [811, 33] on button "×" at bounding box center [811, 31] width 20 height 24
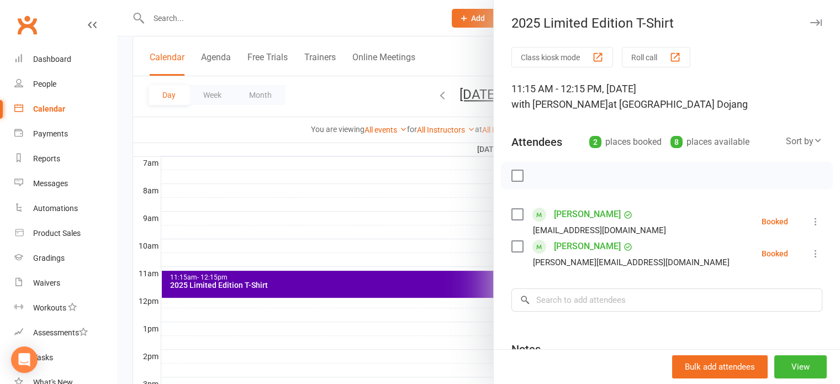
scroll to position [117, 0]
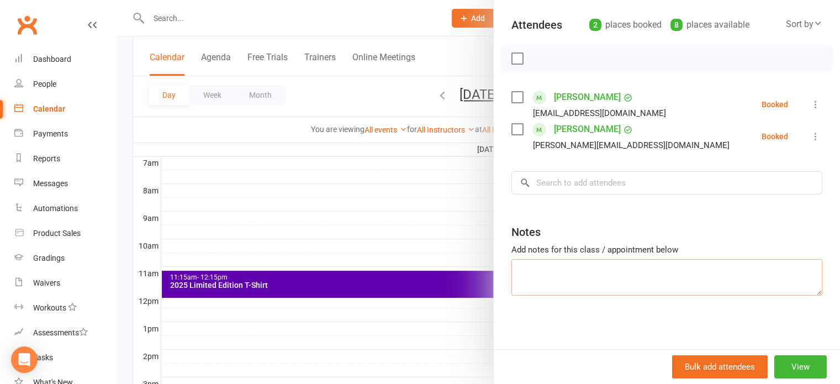
click at [565, 273] on textarea at bounding box center [666, 277] width 311 height 36
type textarea "Jay size XS Selah size L"
click at [331, 312] on div at bounding box center [478, 192] width 723 height 384
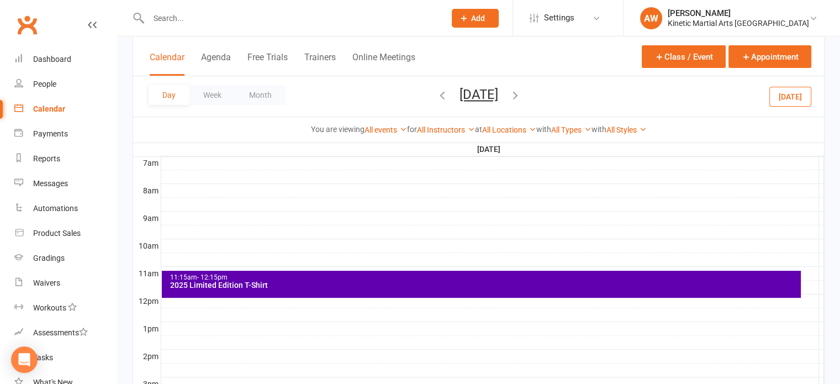
click at [265, 281] on div "2025 Limited Edition T-Shirt" at bounding box center [484, 285] width 629 height 8
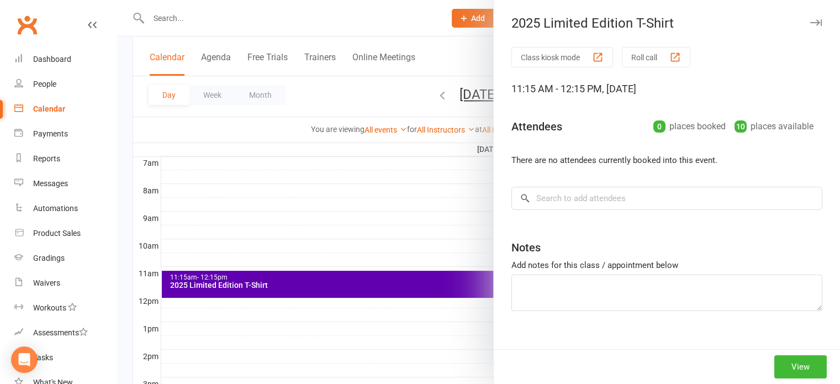
type textarea "Jay size XS Selah size L"
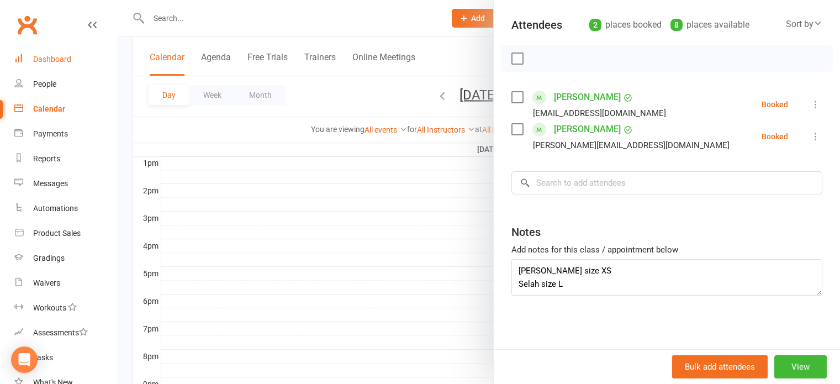
click at [44, 56] on div "Dashboard" at bounding box center [52, 59] width 38 height 9
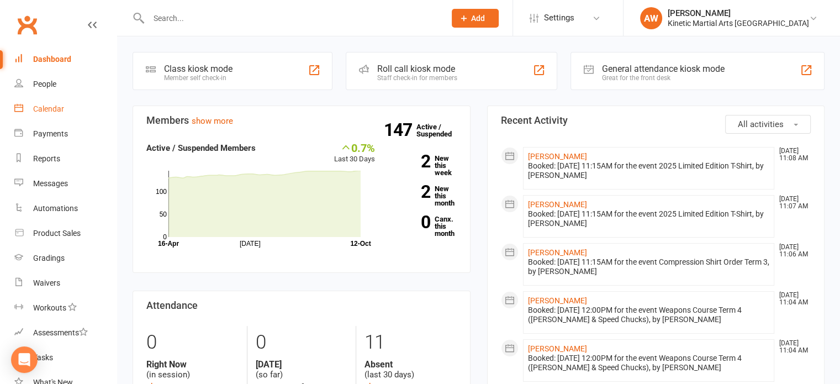
click at [66, 110] on link "Calendar" at bounding box center [65, 109] width 102 height 25
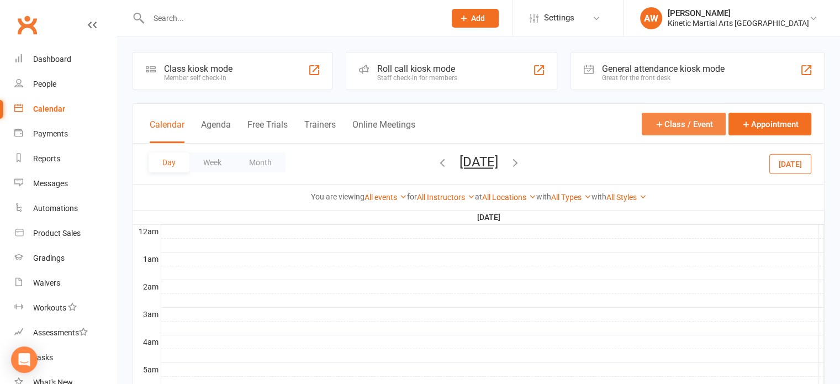
click at [679, 125] on button "Class / Event" at bounding box center [684, 124] width 84 height 23
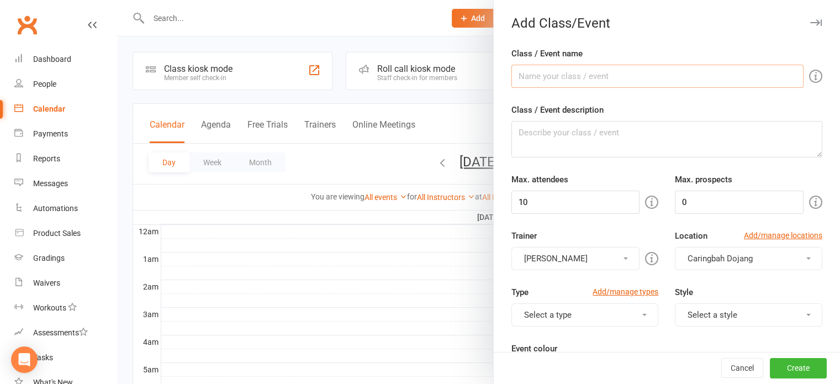
click at [560, 74] on input "Class / Event name" at bounding box center [657, 76] width 292 height 23
type input "H"
drag, startPoint x: 214, startPoint y: 77, endPoint x: 157, endPoint y: 78, distance: 57.5
click at [117, 0] on new-event-schedule "Add Class/Event Class / Event name Adults Hwarang 20251017 @ Caringbah Class / …" at bounding box center [117, 0] width 0 height 0
type input "Adults Hwarang 20251017 @ Caringbah"
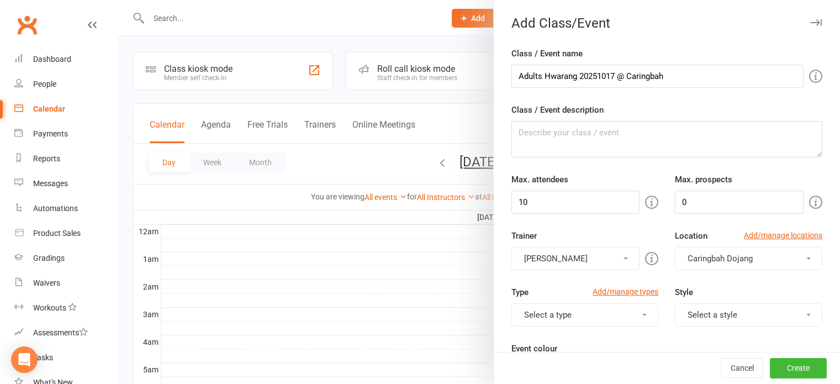
click at [157, 78] on div at bounding box center [478, 192] width 723 height 384
drag, startPoint x: 658, startPoint y: 75, endPoint x: 226, endPoint y: 75, distance: 431.8
click at [117, 0] on new-event-schedule "Add Class/Event Class / Event name Adults Hwarang 20251017 @ Caringbah Class / …" at bounding box center [117, 0] width 0 height 0
click at [575, 138] on textarea "Class / Event description" at bounding box center [666, 139] width 311 height 36
paste textarea "Adults Hwarang 20251017 @ Caringbah"
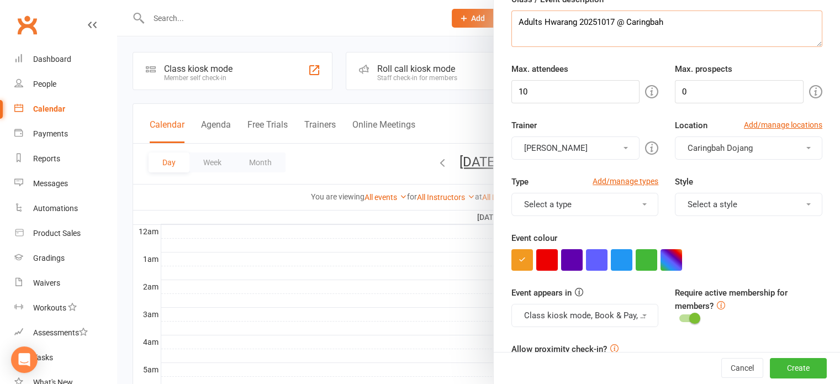
scroll to position [166, 0]
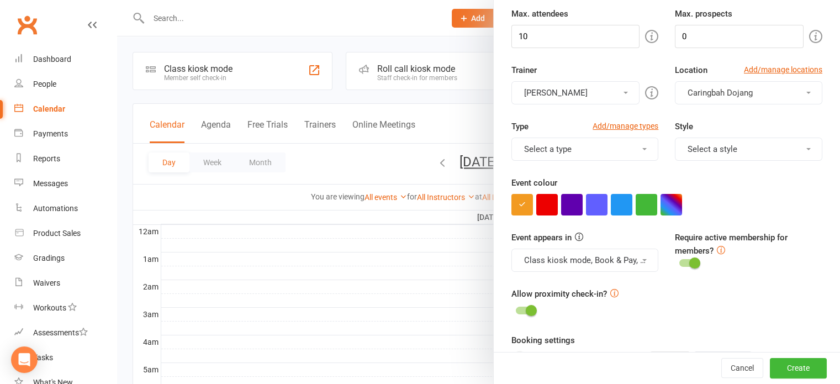
type textarea "Adults Hwarang 20251017 @ Caringbah"
click at [623, 92] on span at bounding box center [625, 93] width 4 height 2
click at [585, 109] on ul "Tammy Madsen Shamus Watkins" at bounding box center [575, 130] width 129 height 51
click at [597, 94] on button "[PERSON_NAME]" at bounding box center [575, 92] width 129 height 23
click at [567, 125] on link "[PERSON_NAME]" at bounding box center [576, 119] width 128 height 22
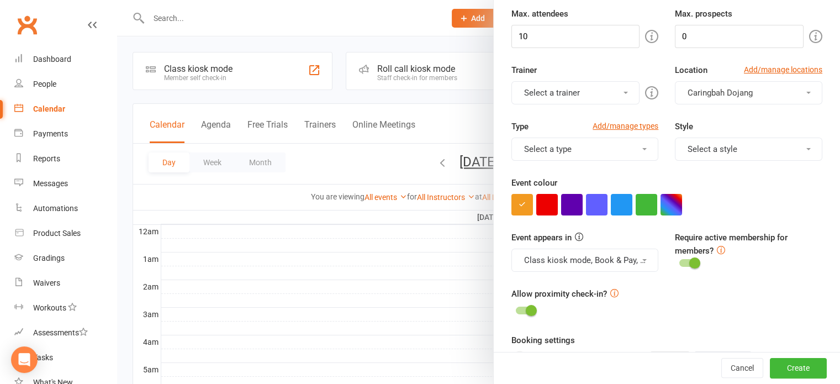
click at [604, 90] on button "Select a trainer" at bounding box center [575, 92] width 129 height 23
drag, startPoint x: 559, startPoint y: 141, endPoint x: 574, endPoint y: 135, distance: 16.4
click at [559, 141] on link "[PERSON_NAME]" at bounding box center [576, 141] width 128 height 22
click at [729, 93] on span "Caringbah Dojang" at bounding box center [719, 93] width 65 height 10
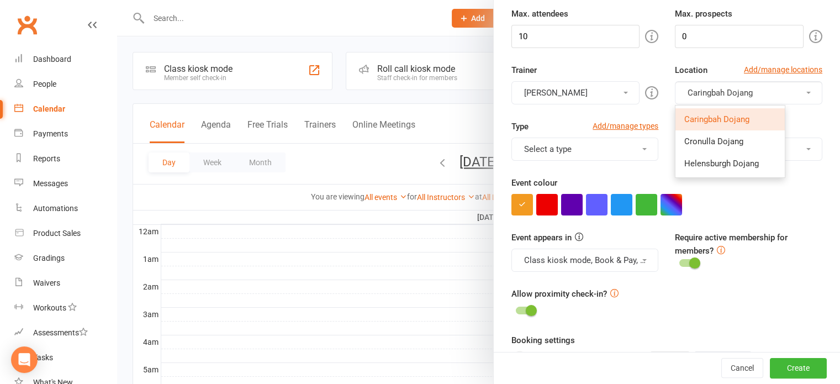
click at [729, 93] on span "Caringbah Dojang" at bounding box center [719, 93] width 65 height 10
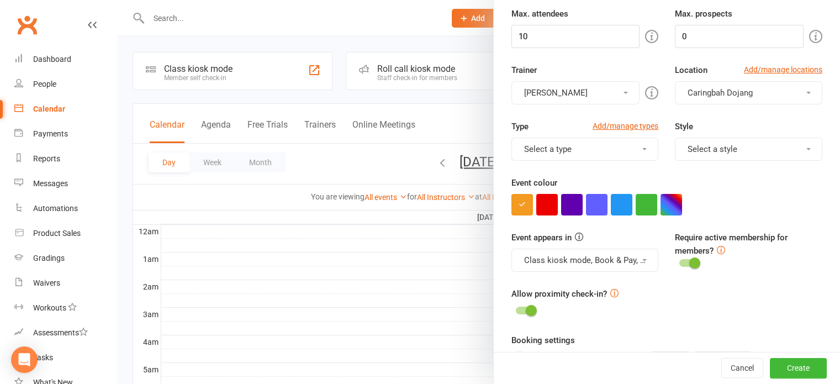
click at [631, 147] on button "Select a type" at bounding box center [584, 148] width 147 height 23
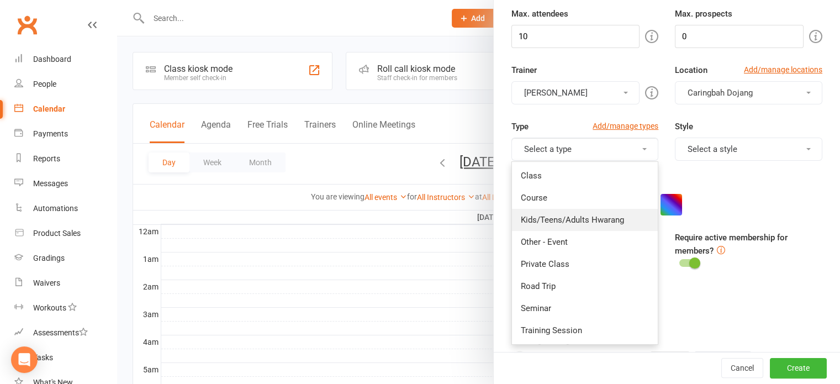
click at [556, 215] on link "Kids/Teens/Adults Hwarang" at bounding box center [585, 220] width 146 height 22
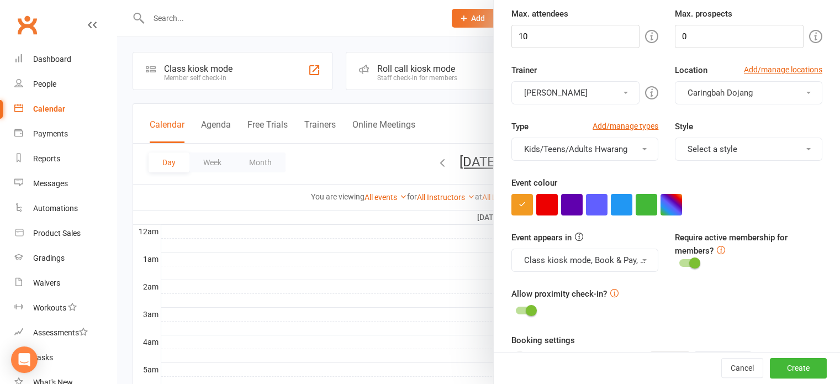
click at [707, 148] on button "Select a style" at bounding box center [748, 148] width 147 height 23
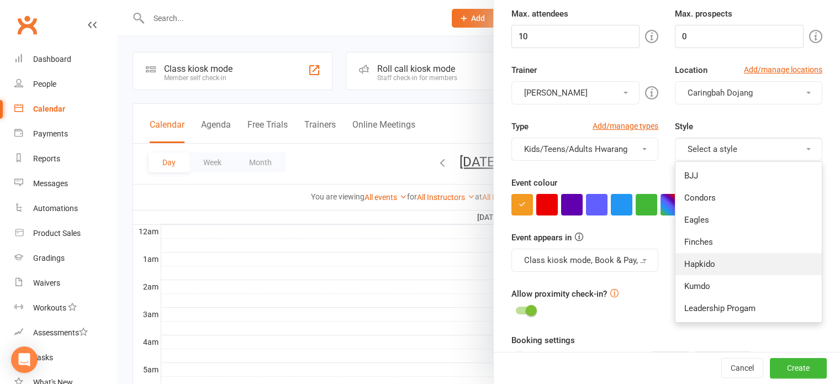
click at [679, 255] on link "Hapkido" at bounding box center [748, 264] width 146 height 22
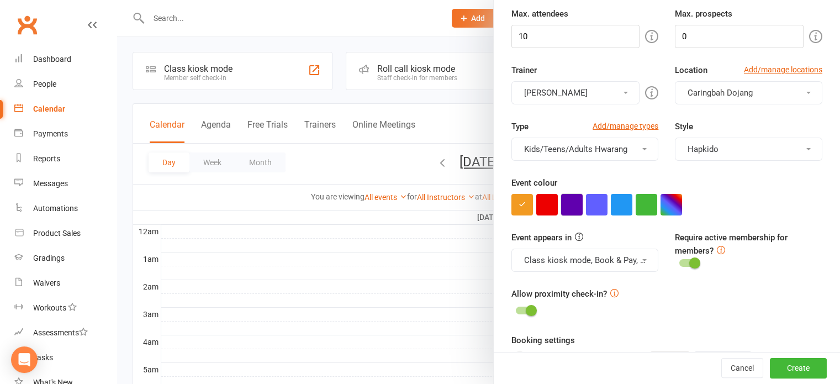
click at [572, 203] on button "button" at bounding box center [572, 205] width 22 height 22
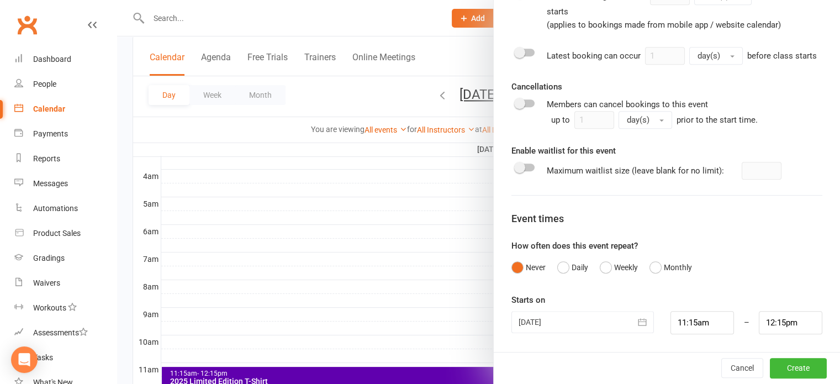
click at [637, 321] on icon "button" at bounding box center [642, 321] width 11 height 11
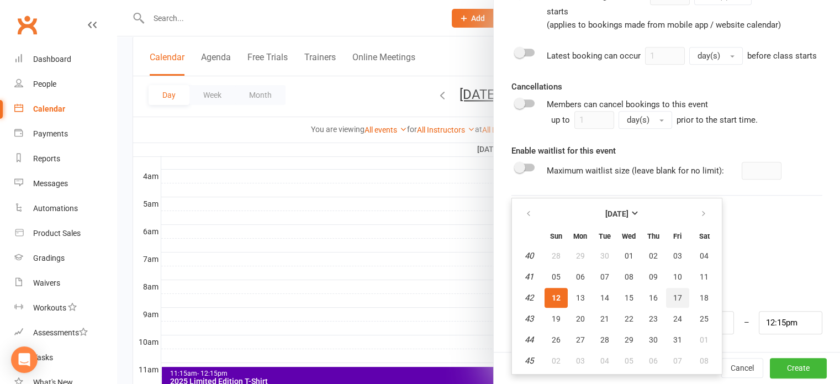
click at [674, 296] on span "17" at bounding box center [677, 297] width 9 height 9
type input "17 Oct 2025"
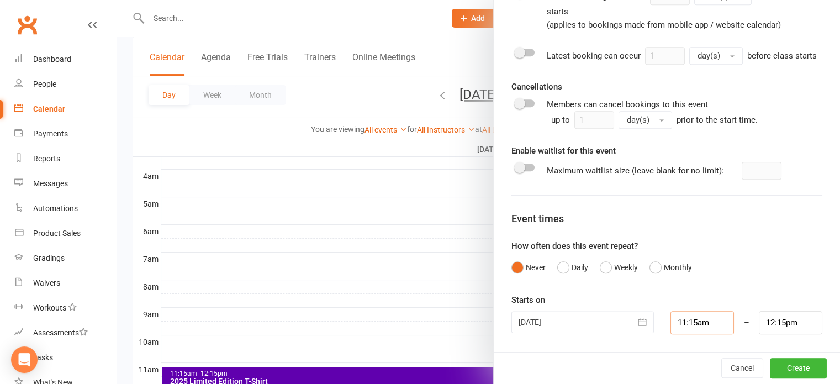
click at [687, 318] on input "11:15am" at bounding box center [702, 322] width 64 height 23
type input "9:00am"
click at [684, 273] on li "9:00am" at bounding box center [697, 270] width 53 height 17
click at [766, 316] on input "10:00am" at bounding box center [791, 322] width 64 height 23
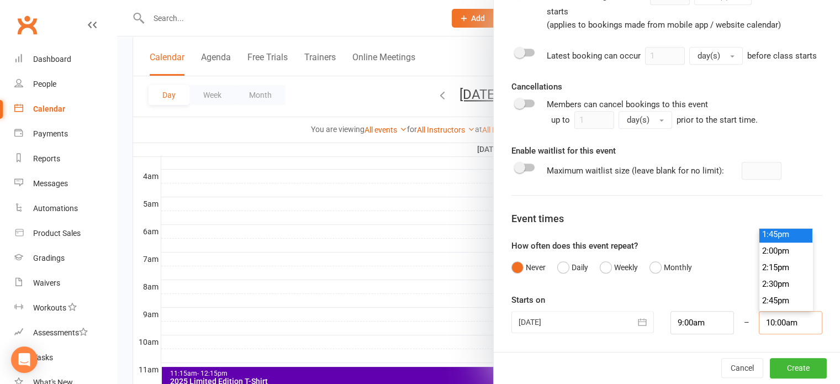
scroll to position [977, 0]
type input "3:00pm"
click at [761, 252] on li "3:00pm" at bounding box center [785, 253] width 53 height 17
click at [780, 367] on button "Create" at bounding box center [798, 368] width 57 height 20
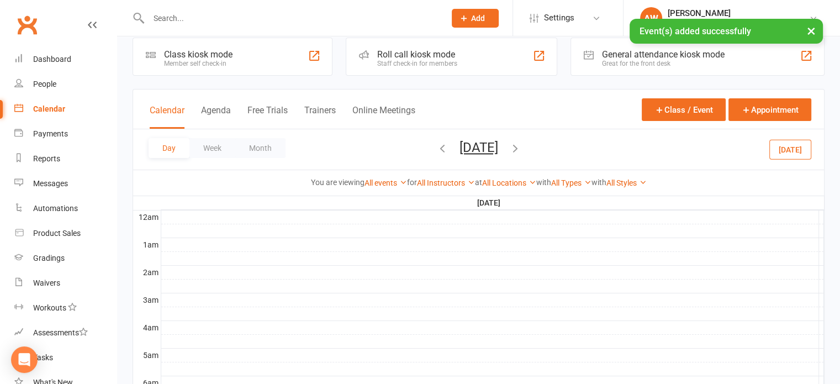
scroll to position [0, 0]
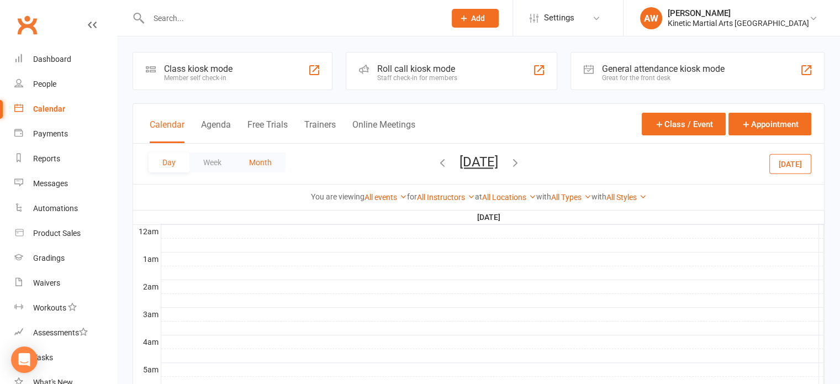
click at [266, 163] on button "Month" at bounding box center [260, 162] width 50 height 20
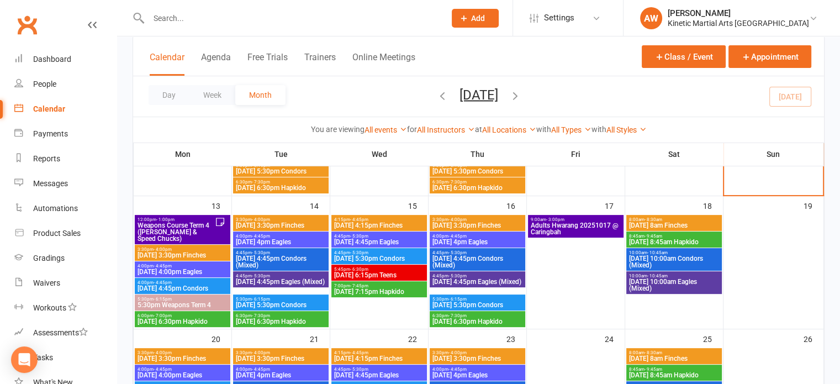
scroll to position [387, 0]
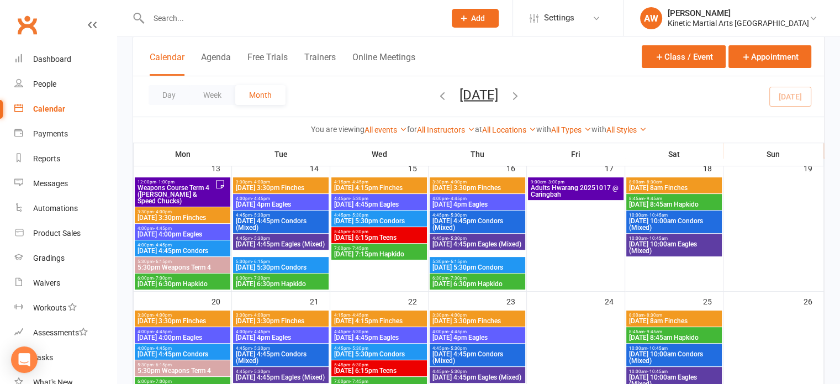
click at [552, 187] on span "Adults Hwarang 20251017 @ Caringbah" at bounding box center [575, 190] width 91 height 13
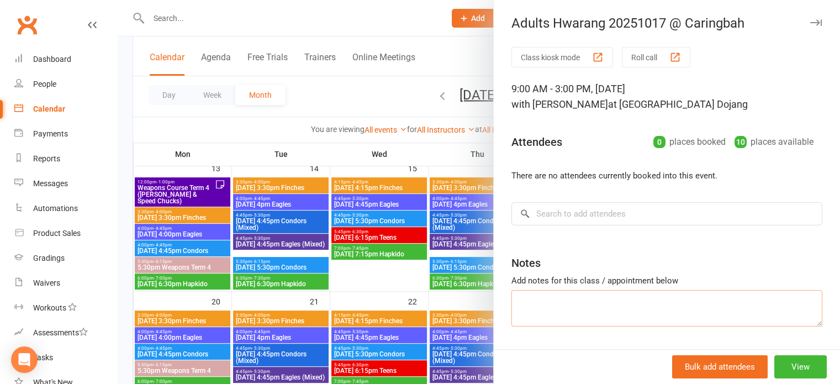
click at [552, 321] on textarea at bounding box center [666, 308] width 311 height 36
click at [578, 208] on input "search" at bounding box center [666, 213] width 311 height 23
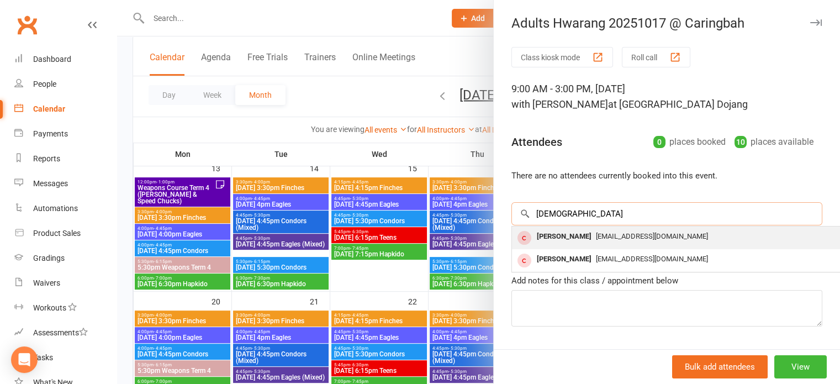
type input "shamus"
click at [570, 230] on div "[PERSON_NAME]" at bounding box center [564, 237] width 64 height 16
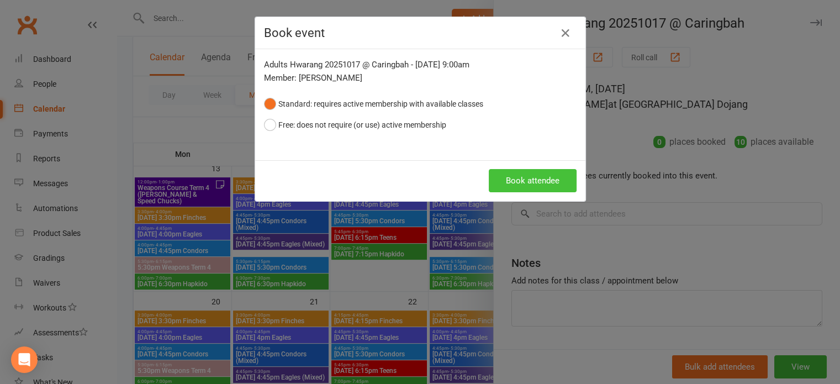
click at [548, 184] on button "Book attendee" at bounding box center [533, 180] width 88 height 23
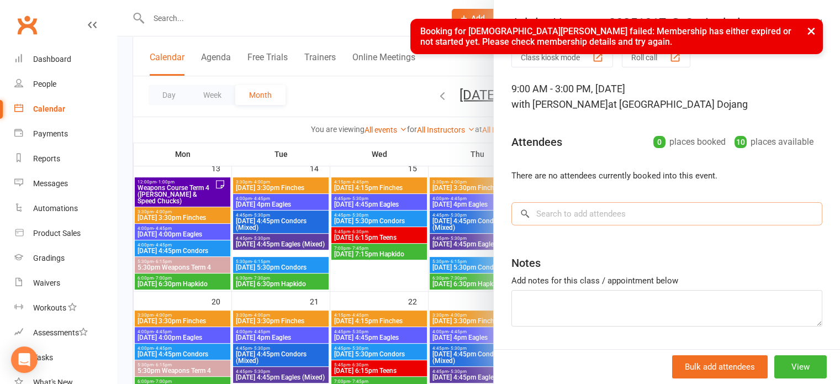
click at [580, 218] on input "search" at bounding box center [666, 213] width 311 height 23
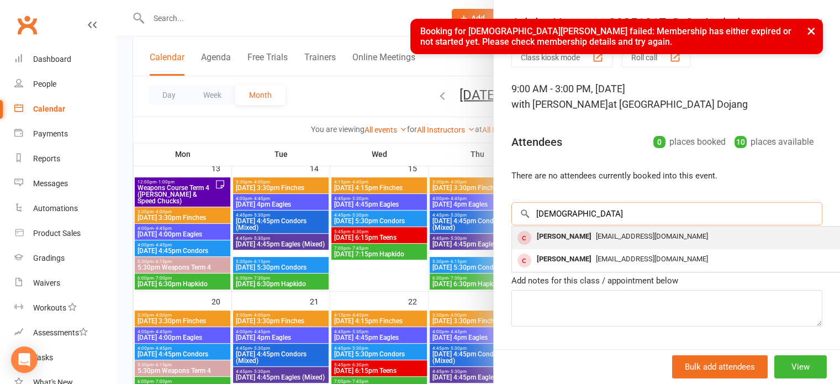
type input "shamus"
click at [568, 226] on div "Shamus Watkins shamus@kineticmartialarts.com.au" at bounding box center [677, 237] width 330 height 23
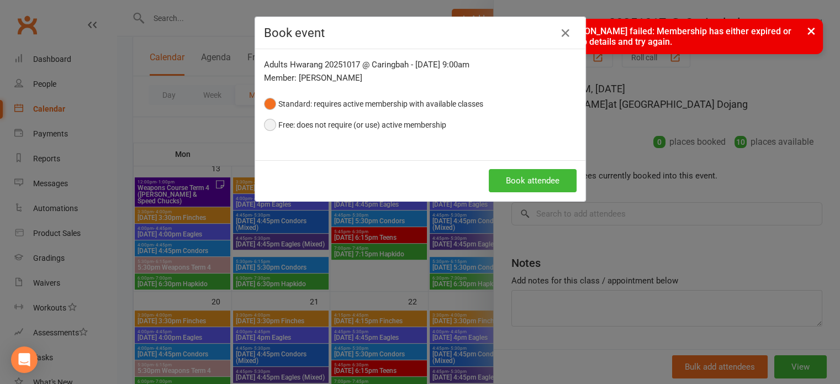
click at [298, 125] on button "Free: does not require (or use) active membership" at bounding box center [355, 124] width 182 height 21
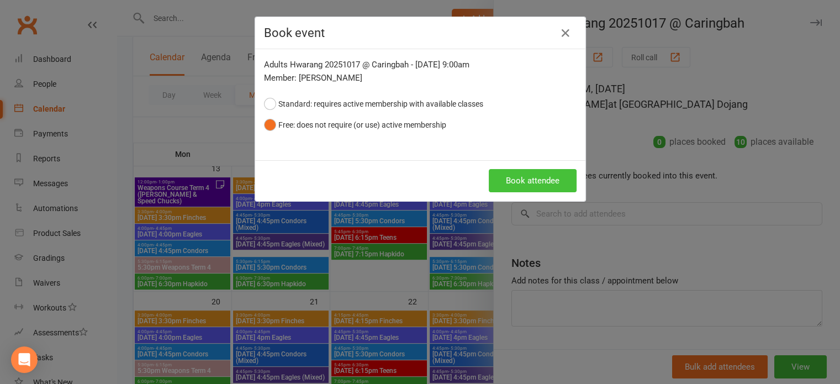
click at [532, 176] on button "Book attendee" at bounding box center [533, 180] width 88 height 23
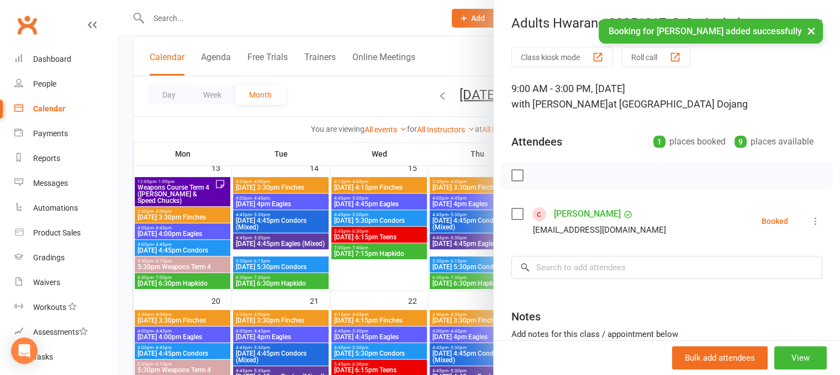
click at [556, 210] on link "[PERSON_NAME]" at bounding box center [587, 214] width 67 height 18
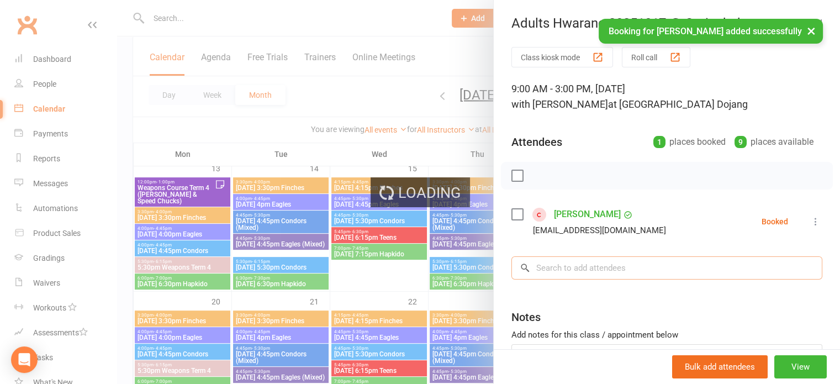
click at [568, 261] on input "search" at bounding box center [666, 267] width 311 height 23
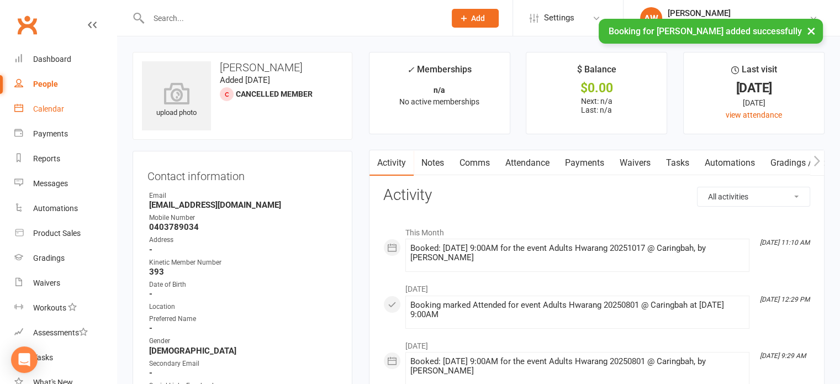
click at [55, 102] on link "Calendar" at bounding box center [65, 109] width 102 height 25
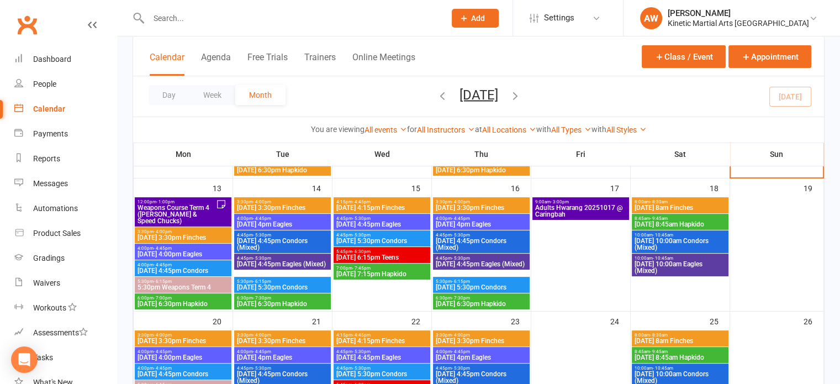
scroll to position [387, 0]
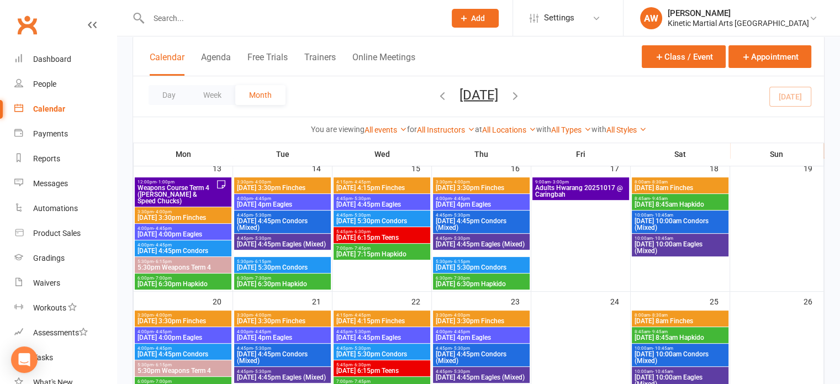
click at [592, 187] on span "Adults Hwarang 20251017 @ Caringbah" at bounding box center [581, 190] width 92 height 13
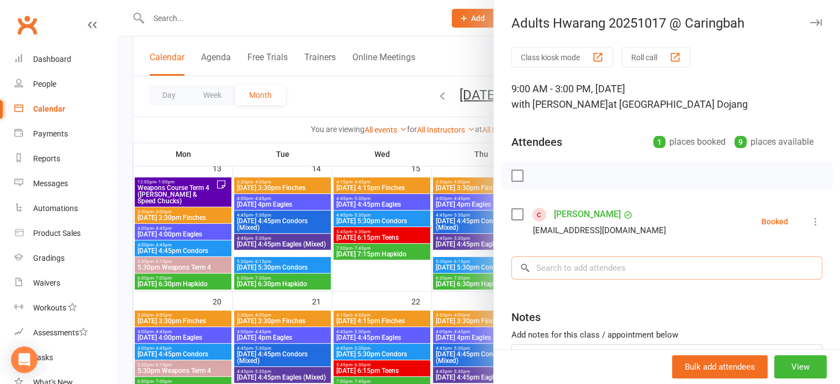
click at [541, 262] on input "search" at bounding box center [666, 267] width 311 height 23
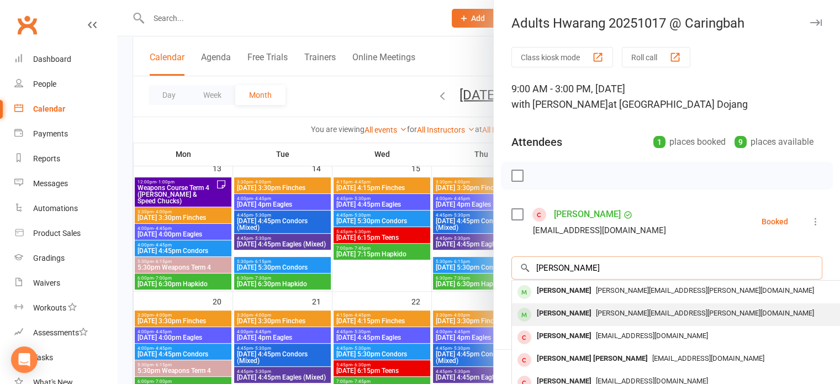
type input "andrew m"
click at [564, 309] on div "[PERSON_NAME]" at bounding box center [564, 313] width 64 height 16
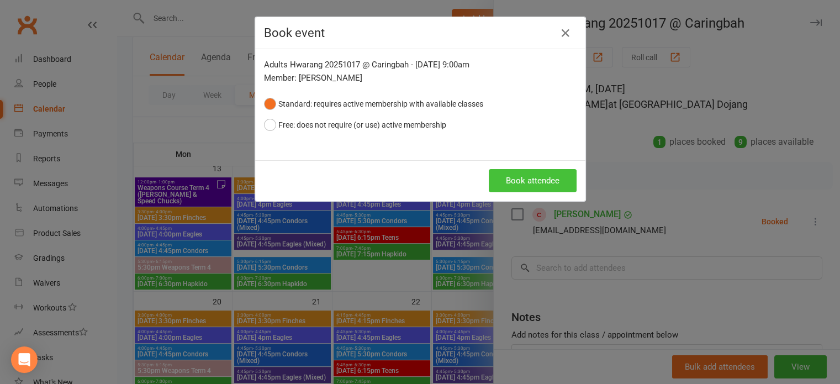
click at [547, 179] on button "Book attendee" at bounding box center [533, 180] width 88 height 23
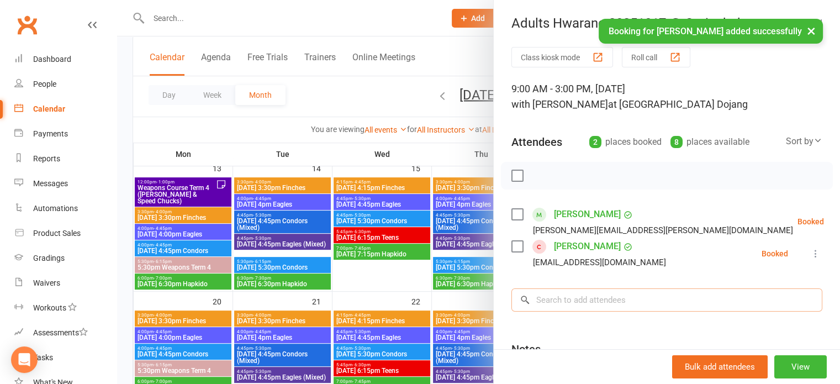
click at [577, 299] on input "search" at bounding box center [666, 299] width 311 height 23
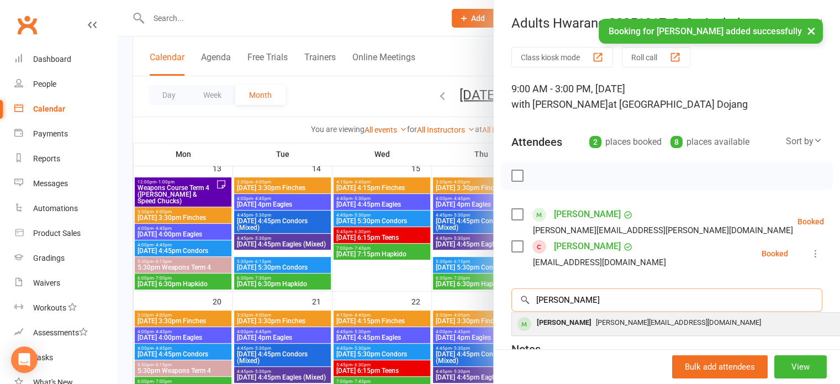
type input "jay"
click at [570, 320] on div "[PERSON_NAME]" at bounding box center [564, 323] width 64 height 16
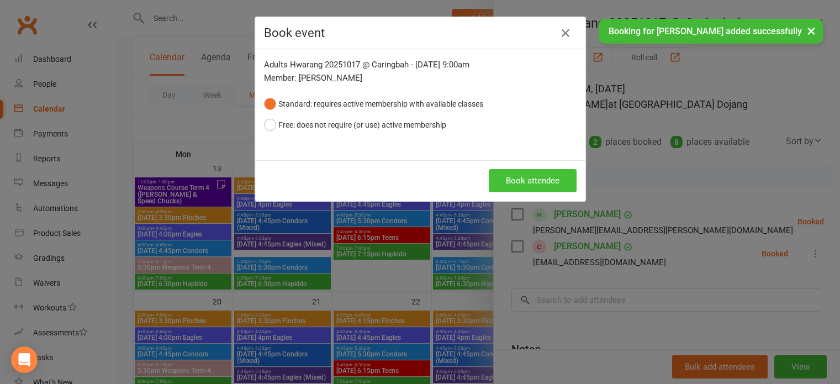
click at [552, 175] on button "Book attendee" at bounding box center [533, 180] width 88 height 23
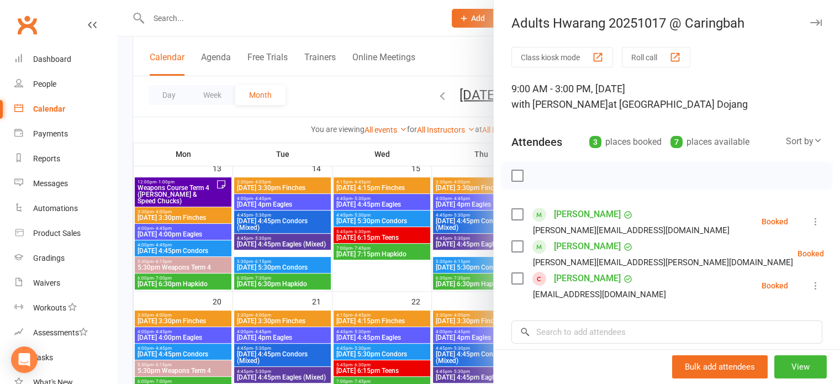
click at [56, 109] on div "Calendar" at bounding box center [49, 108] width 32 height 9
click at [810, 23] on icon "button" at bounding box center [816, 22] width 12 height 7
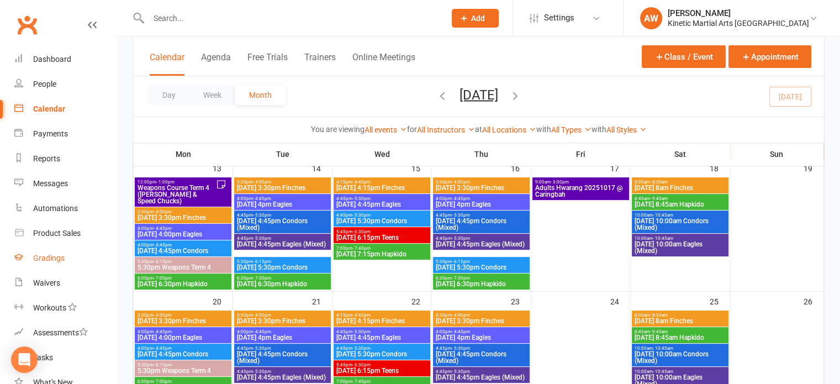
click at [54, 258] on div "Gradings" at bounding box center [48, 257] width 31 height 9
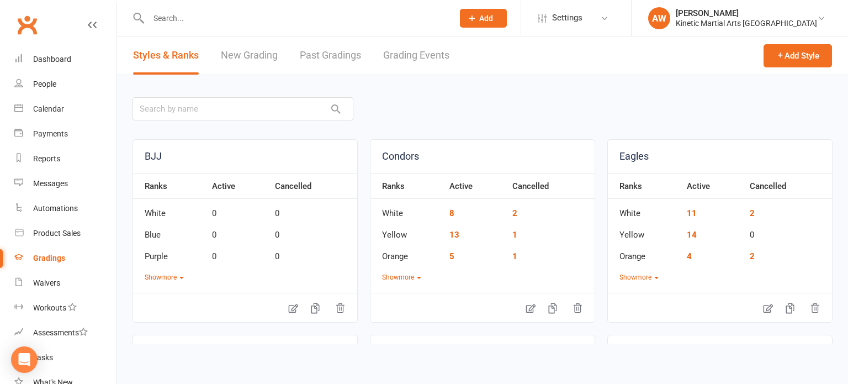
click at [414, 60] on link "Grading Events" at bounding box center [416, 55] width 66 height 38
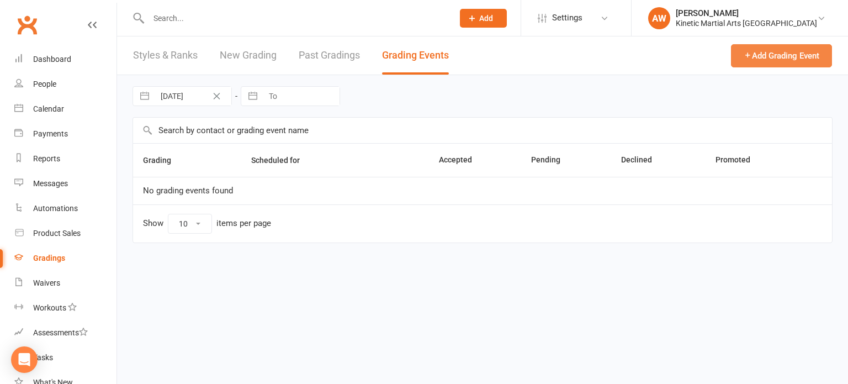
click at [745, 55] on icon "button" at bounding box center [748, 55] width 8 height 8
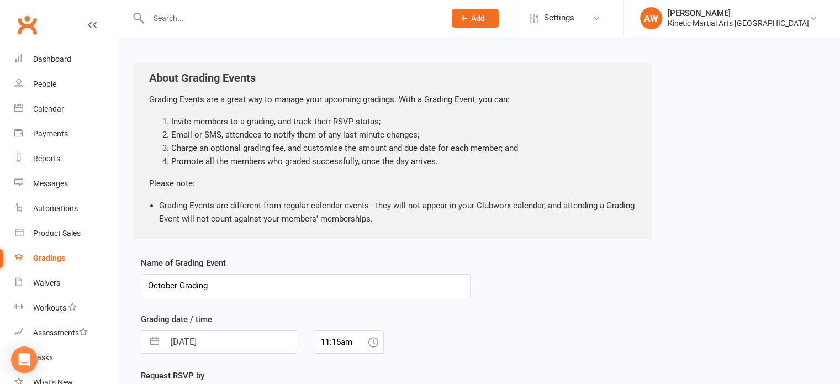
scroll to position [166, 0]
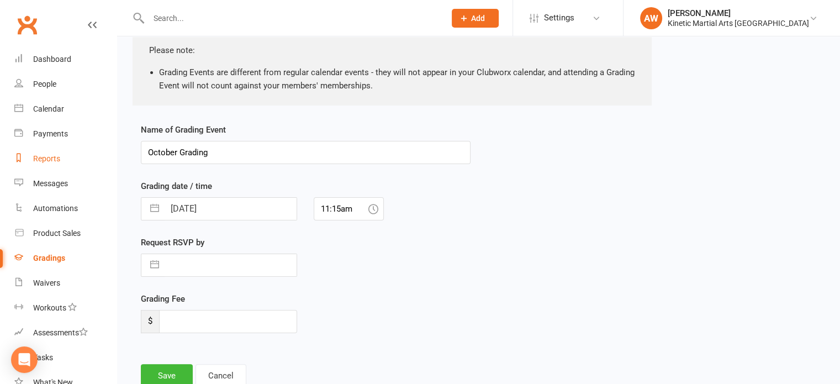
drag, startPoint x: 229, startPoint y: 155, endPoint x: 41, endPoint y: 146, distance: 188.5
click at [38, 146] on ui-view "Prospect Member Non-attending contact Class / event Appointment Grading event T…" at bounding box center [420, 128] width 840 height 583
type input "Coloured belt grading 20251115 @ Helensburgh"
drag, startPoint x: 239, startPoint y: 223, endPoint x: 232, endPoint y: 220, distance: 7.2
click at [239, 223] on div "Name of Grading Event Coloured belt grading 20251115 @ Helensburgh Grading date…" at bounding box center [306, 235] width 330 height 225
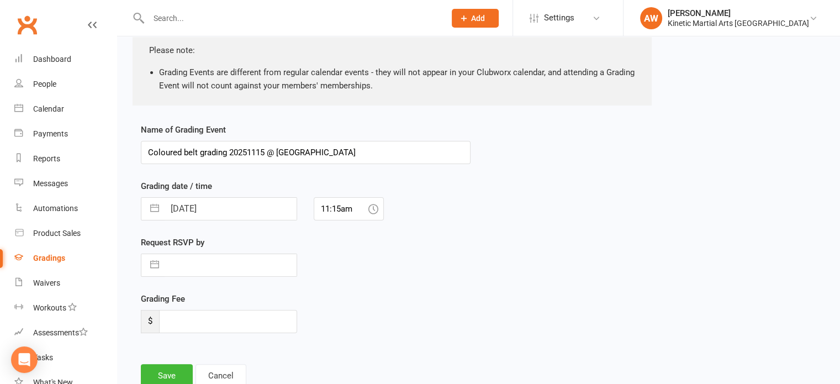
click at [224, 204] on input "12 Oct 2025" at bounding box center [231, 209] width 132 height 22
select select "8"
select select "2025"
select select "9"
select select "2025"
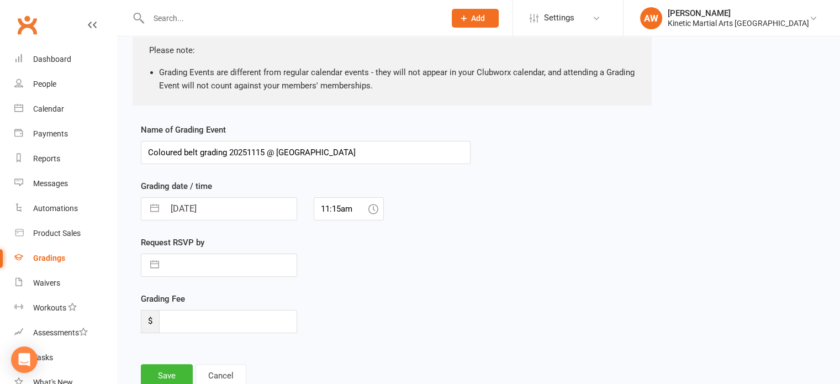
select select "10"
select select "2025"
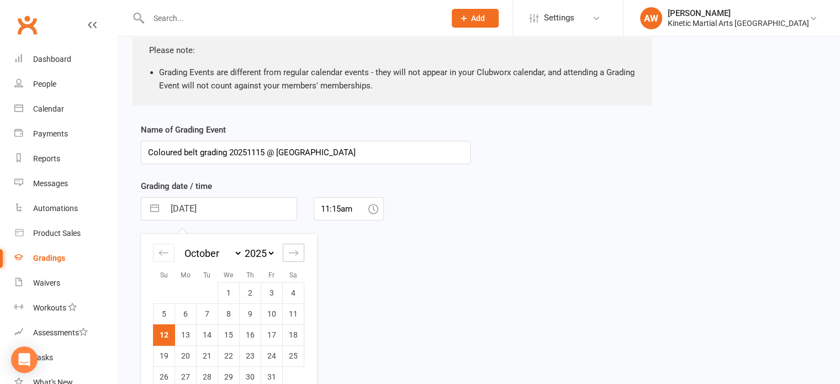
click at [292, 250] on icon "Move forward to switch to the next month." at bounding box center [293, 252] width 10 height 10
select select "11"
select select "2025"
click at [286, 332] on td "15" at bounding box center [294, 334] width 22 height 21
type input "15 Nov 2025"
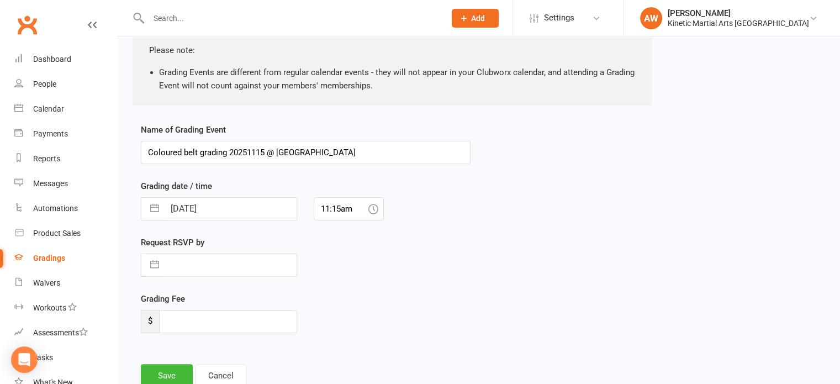
click at [210, 265] on input "text" at bounding box center [231, 265] width 132 height 22
select select "8"
select select "2025"
select select "9"
select select "2025"
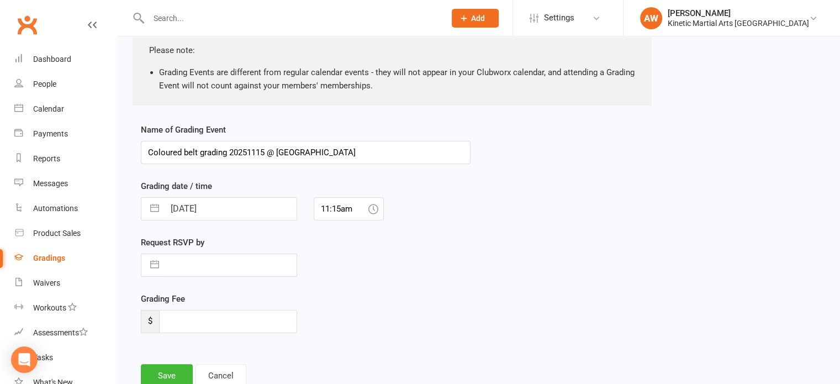
select select "10"
select select "2025"
click at [288, 309] on icon "Move forward to switch to the next month." at bounding box center [293, 309] width 10 height 10
select select "11"
select select "2025"
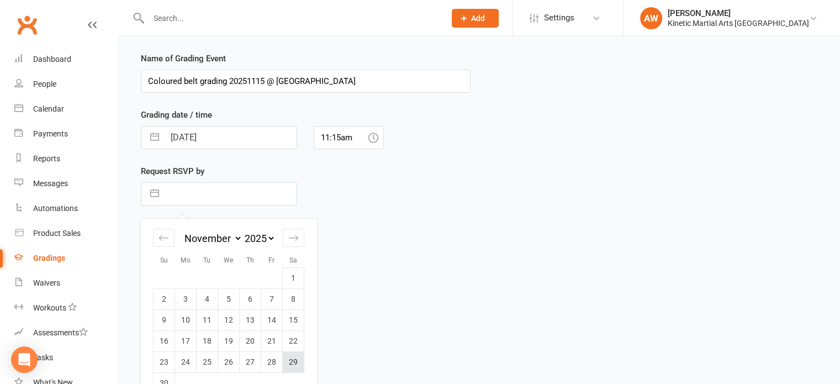
scroll to position [258, 0]
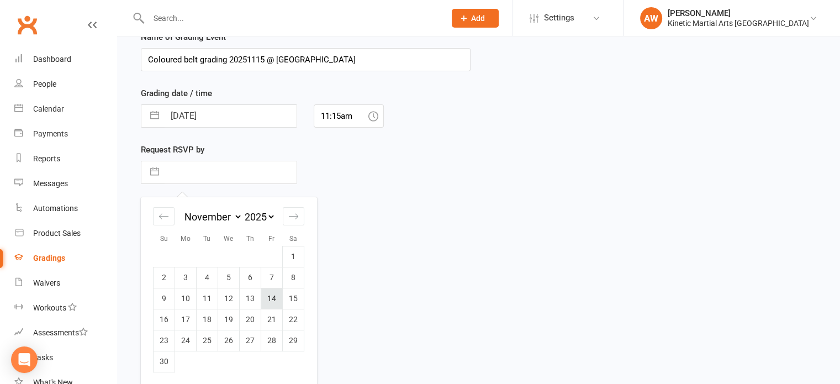
click at [267, 295] on td "14" at bounding box center [272, 298] width 22 height 21
type input "14 Nov 2025"
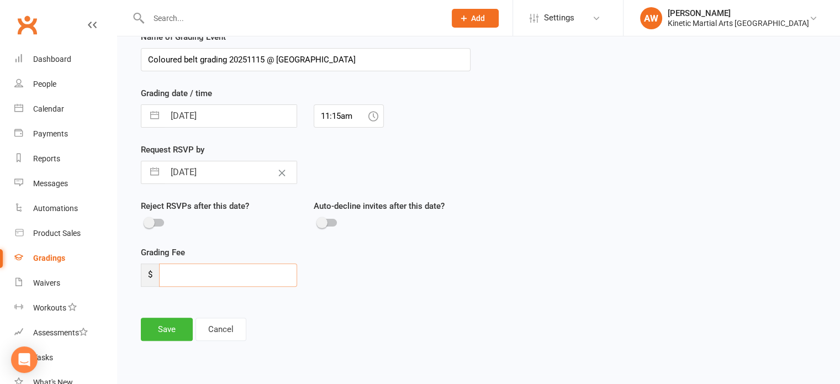
click at [203, 280] on input "number" at bounding box center [228, 274] width 138 height 23
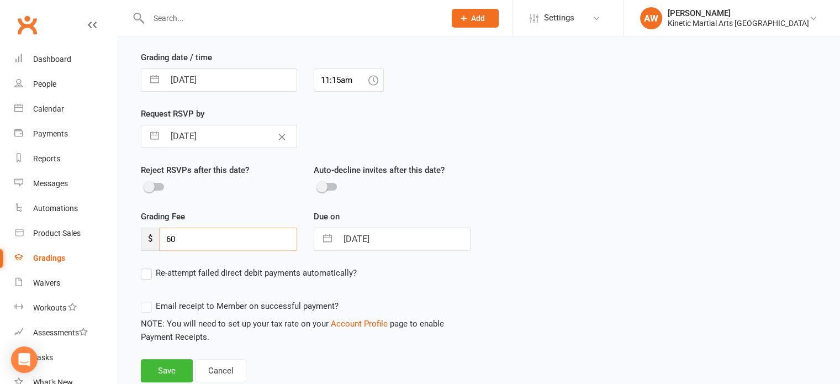
scroll to position [314, 0]
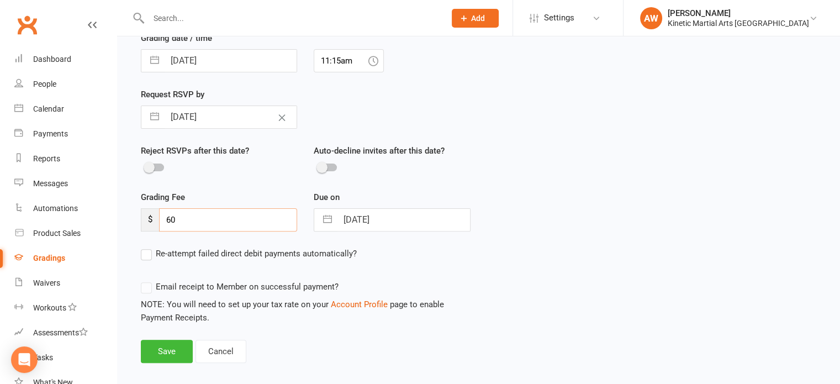
type input "60"
click at [410, 221] on input "15 Nov 2025" at bounding box center [403, 220] width 132 height 22
select select "9"
select select "2025"
select select "10"
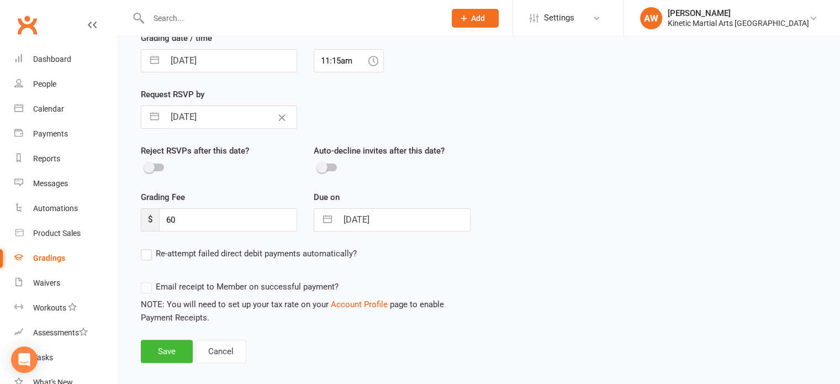
select select "2025"
select select "11"
select select "2025"
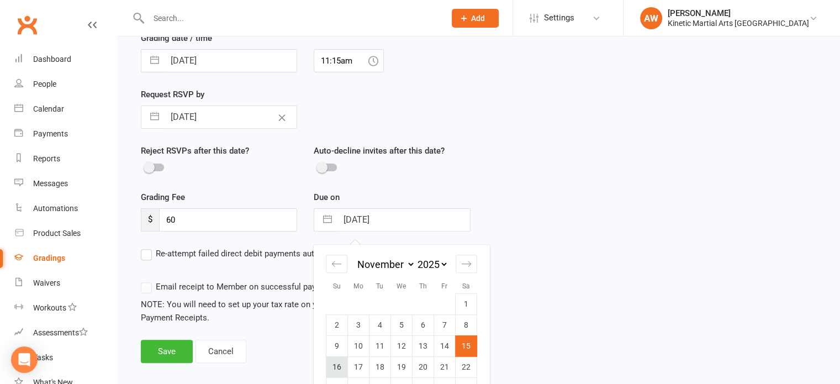
click at [336, 362] on td "16" at bounding box center [337, 366] width 22 height 21
type input "16 Nov 2025"
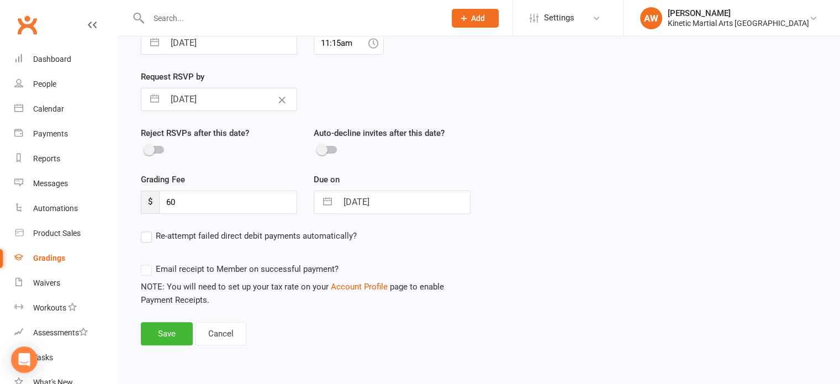
scroll to position [340, 0]
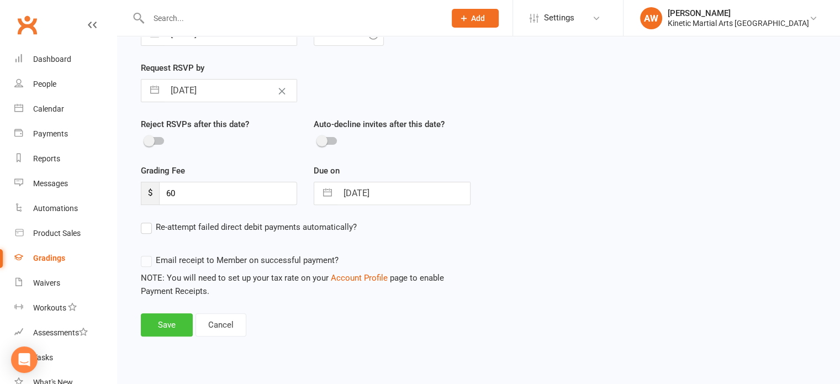
click at [171, 324] on button "Save" at bounding box center [167, 324] width 52 height 23
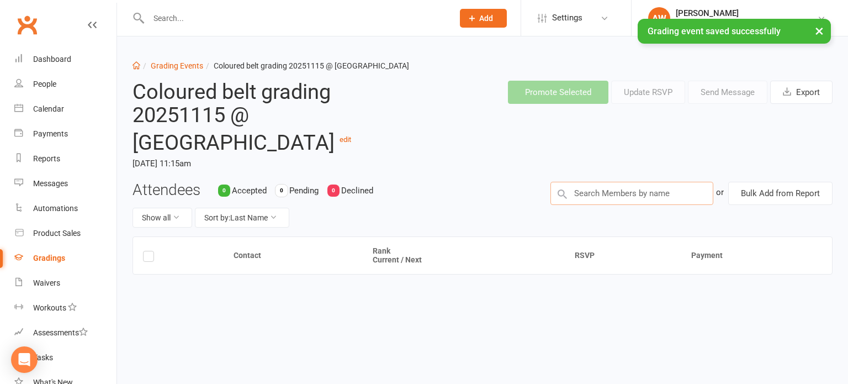
click at [590, 182] on input "text" at bounding box center [632, 193] width 163 height 23
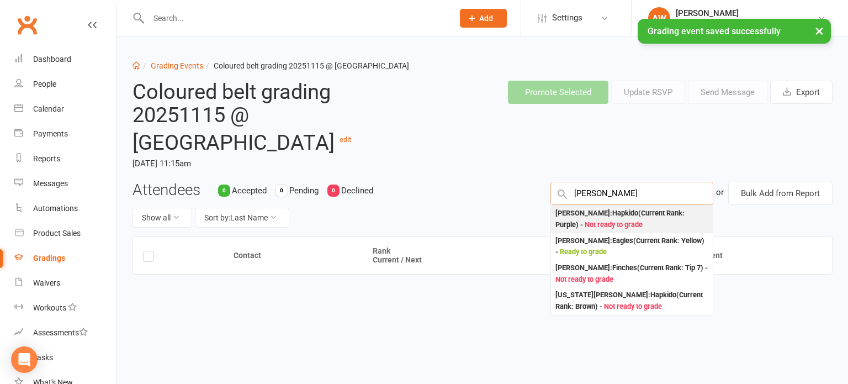
type input "geoff"
click at [596, 208] on div "Geoff Deitz : Hapkido (Current Rank: Purple ) - Not ready to grade" at bounding box center [632, 219] width 153 height 23
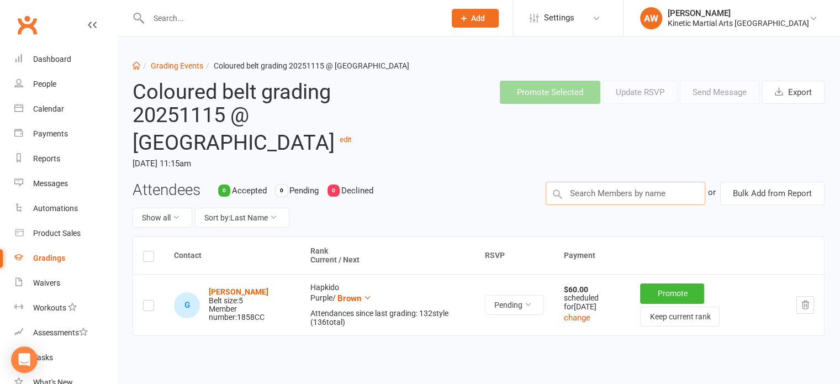
click at [616, 182] on input "text" at bounding box center [626, 193] width 160 height 23
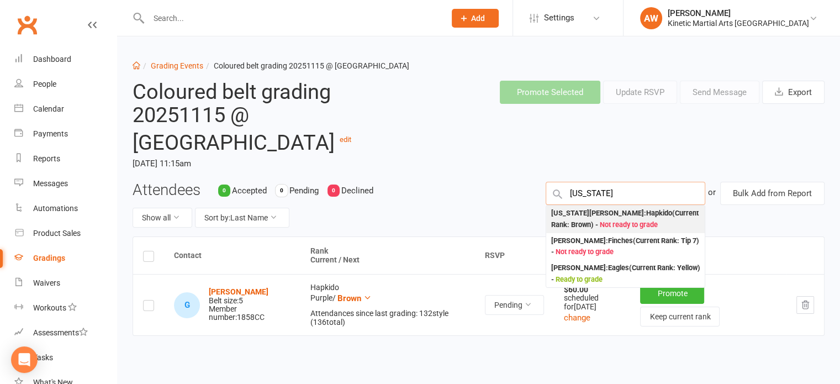
type input "georgia"
click at [605, 208] on div "Georgia O'Neill : Hapkido (Current Rank: Brown ) - Not ready to grade" at bounding box center [626, 219] width 150 height 23
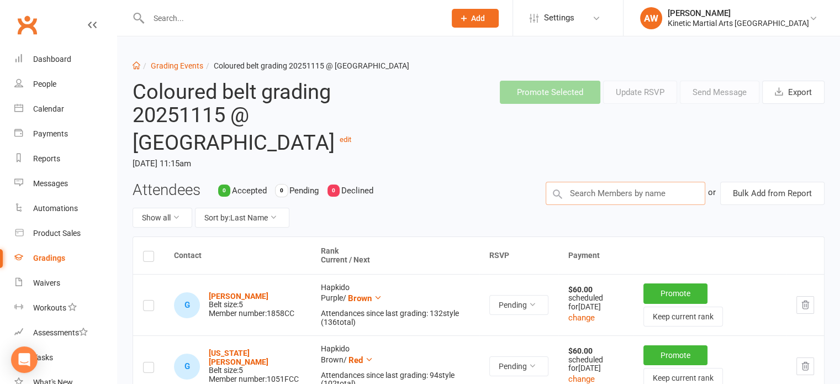
click at [603, 182] on input "text" at bounding box center [626, 193] width 160 height 23
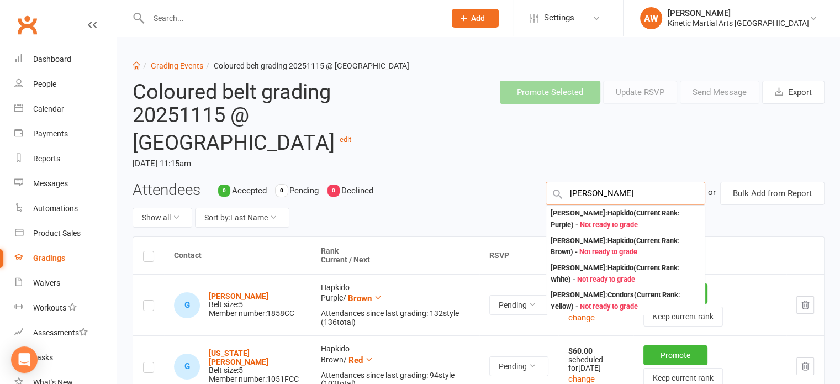
type input "mathew"
click at [590, 208] on div "Mathew Foster : Hapkido (Current Rank: Purple ) - Not ready to grade" at bounding box center [626, 219] width 150 height 23
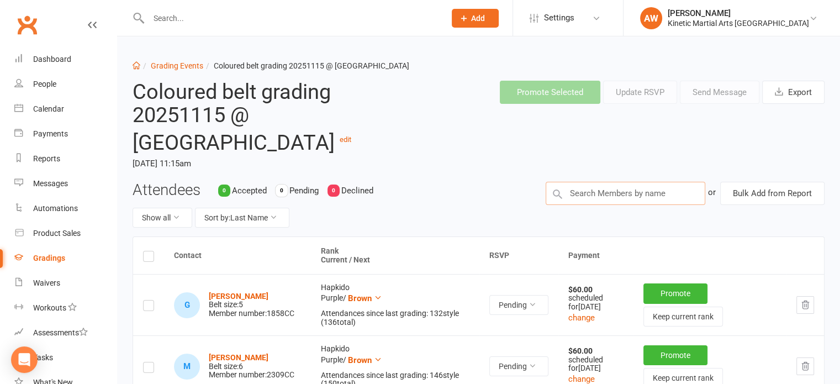
click at [595, 182] on input "text" at bounding box center [626, 193] width 160 height 23
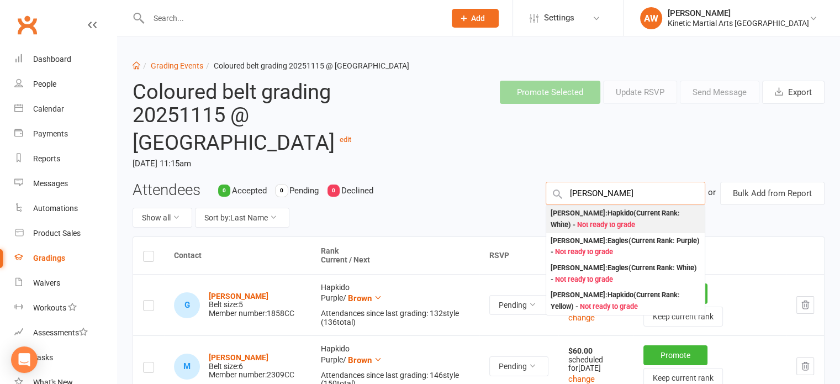
type input "grady"
click at [588, 208] on div "Grady Dunworth : Hapkido (Current Rank: White ) - Not ready to grade" at bounding box center [626, 219] width 150 height 23
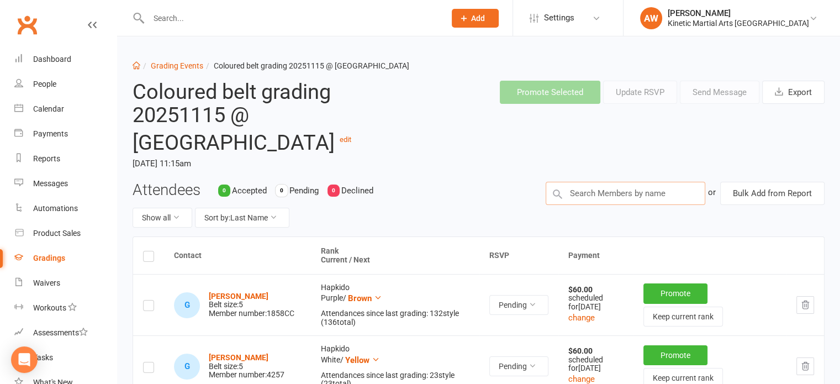
click at [588, 182] on input "text" at bounding box center [626, 193] width 160 height 23
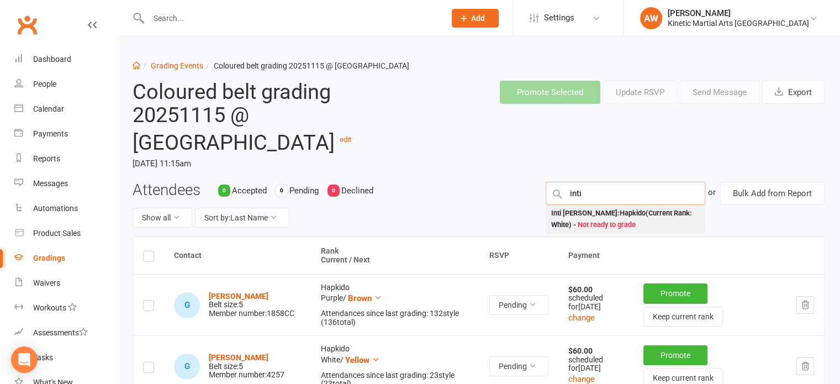
type input "inti"
click at [588, 208] on div "Inti Faus Valenzuela : Hapkido (Current Rank: White ) - Not ready to grade" at bounding box center [626, 219] width 150 height 23
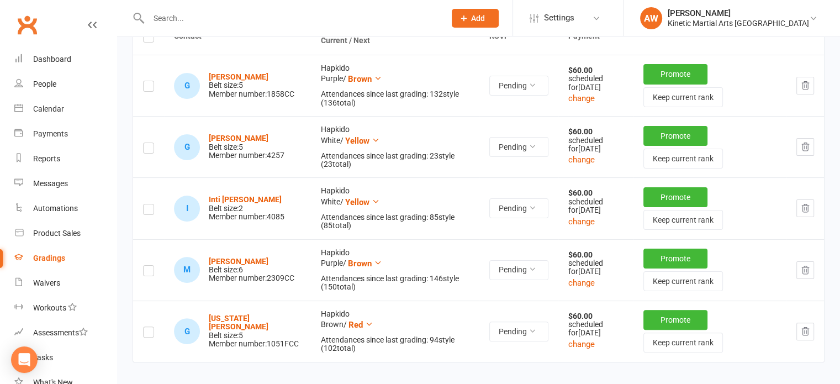
scroll to position [221, 0]
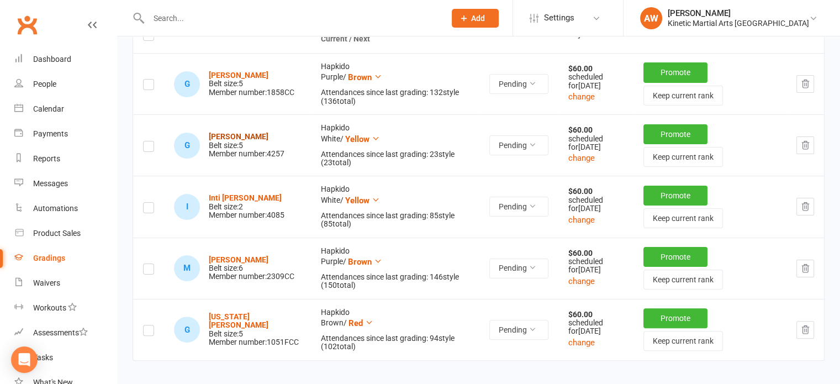
click at [248, 132] on strong "Grady Dunworth" at bounding box center [239, 136] width 60 height 9
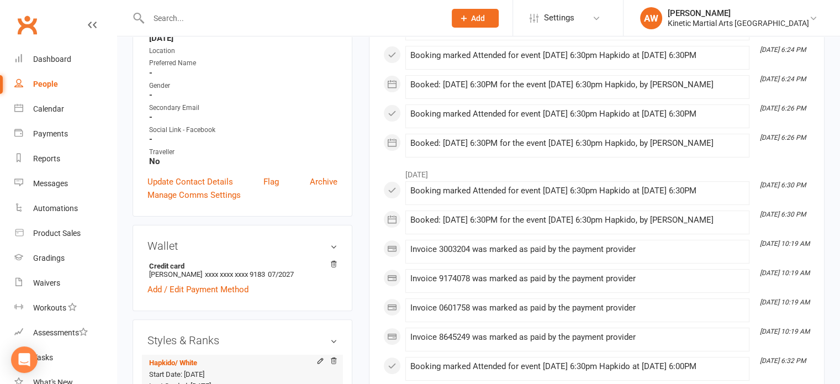
scroll to position [442, 0]
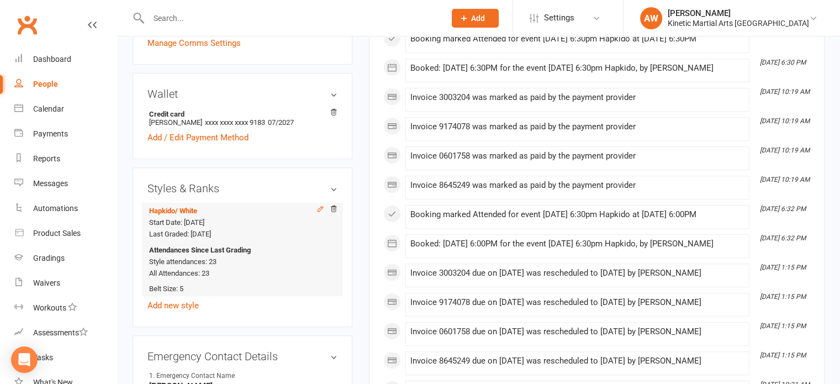
click at [318, 205] on div at bounding box center [324, 210] width 27 height 10
click at [321, 207] on icon at bounding box center [320, 209] width 5 height 5
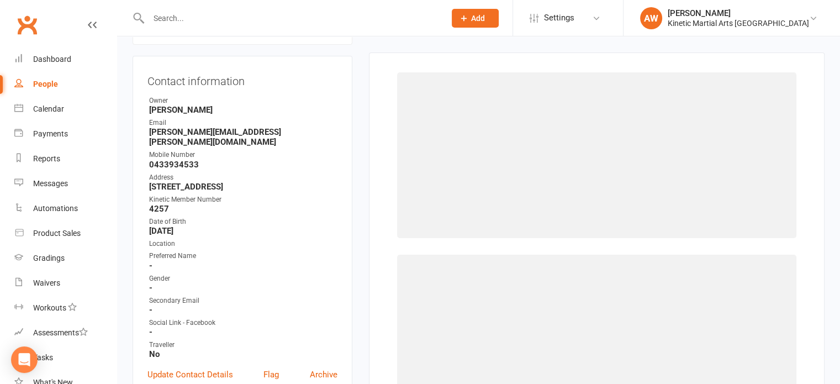
scroll to position [94, 0]
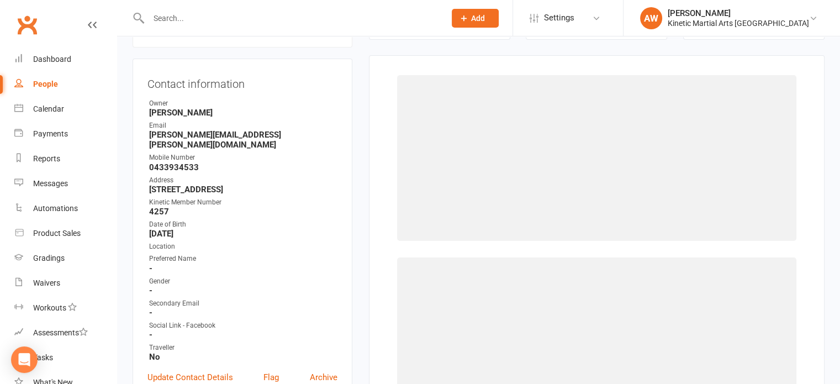
select select "2596"
select select "26578"
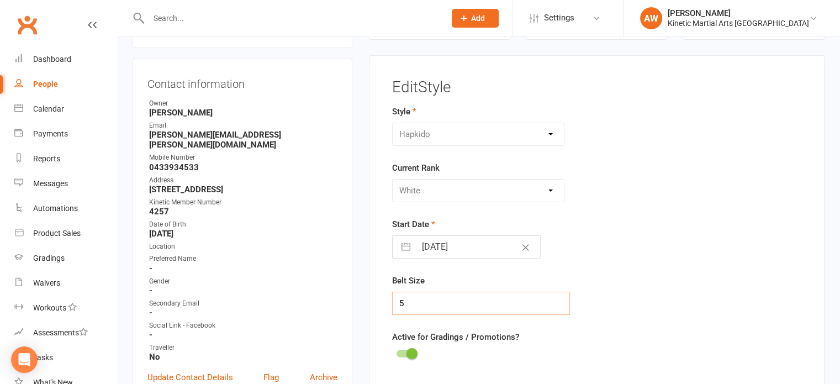
drag, startPoint x: 353, startPoint y: 300, endPoint x: 341, endPoint y: 302, distance: 12.8
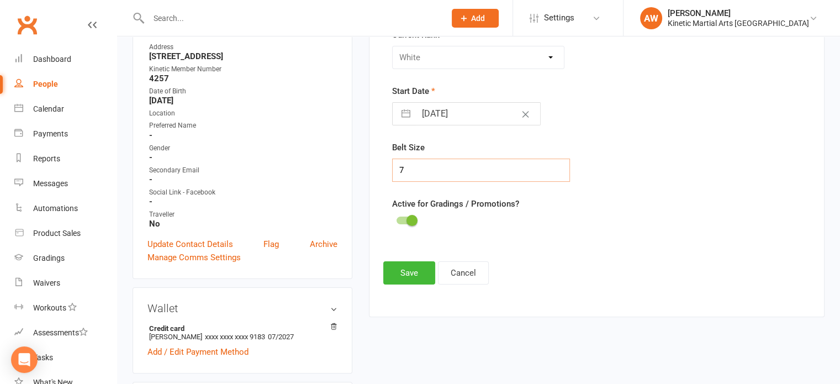
scroll to position [260, 0]
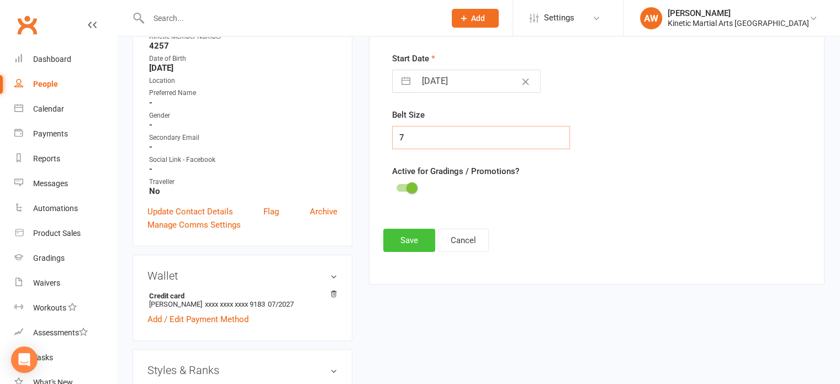
type input "7"
click at [415, 232] on button "Save" at bounding box center [409, 240] width 52 height 23
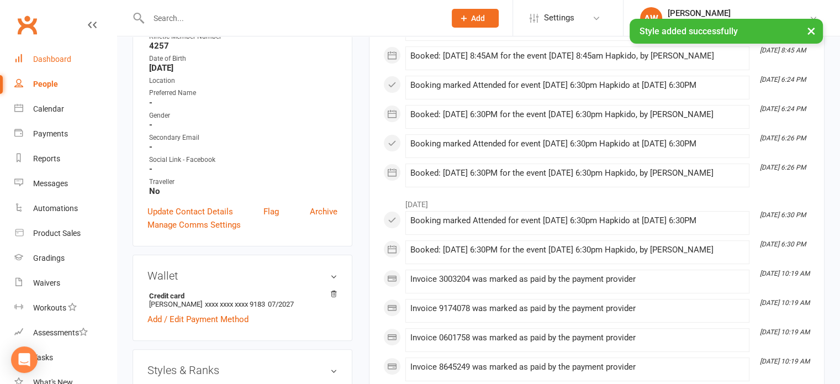
click at [39, 60] on div "Dashboard" at bounding box center [52, 59] width 38 height 9
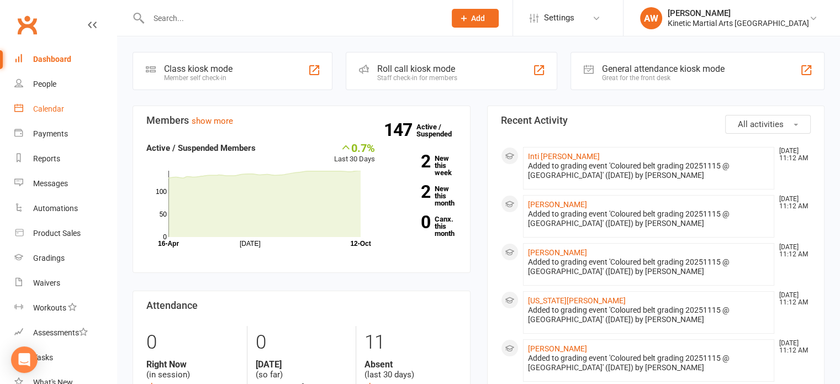
click at [42, 106] on div "Calendar" at bounding box center [48, 108] width 31 height 9
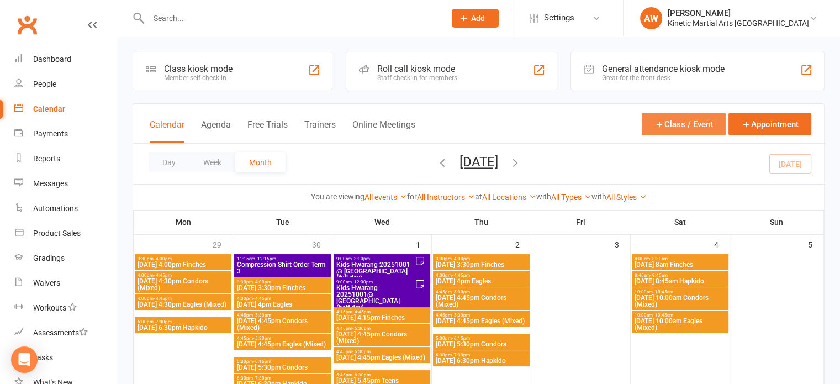
click at [668, 121] on button "Class / Event" at bounding box center [684, 124] width 84 height 23
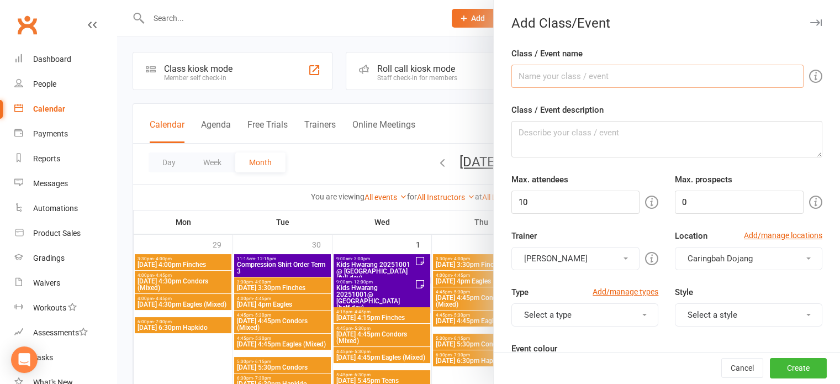
click at [557, 79] on input "Class / Event name" at bounding box center [657, 76] width 292 height 23
drag, startPoint x: 605, startPoint y: 84, endPoint x: 356, endPoint y: 94, distance: 249.8
click at [117, 0] on new-event-schedule "Add Class/Event Class / Event name Kids night 20251129 @ Helensburgh Class / Ev…" at bounding box center [117, 0] width 0 height 0
type input "Kids night 20251129 @ Helensburgh"
click at [576, 135] on textarea "Class / Event description" at bounding box center [666, 139] width 311 height 36
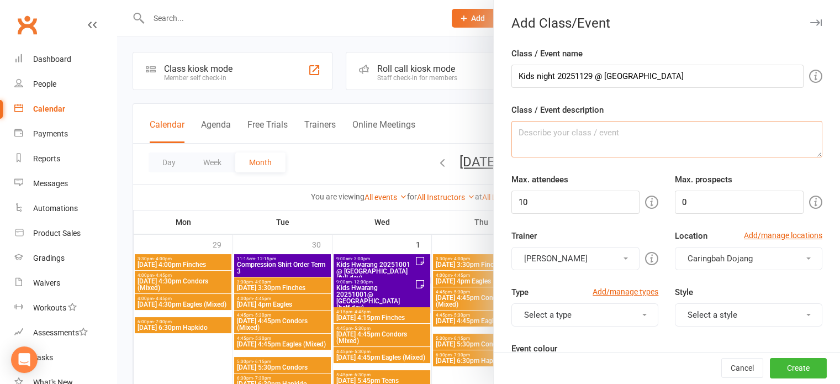
paste textarea "Kids night 20251129 @ Helensburgh"
type textarea "Kids night 20251129 @ Helensburgh"
drag, startPoint x: 494, startPoint y: 204, endPoint x: 480, endPoint y: 204, distance: 13.3
click at [117, 0] on new-event-schedule "Add Class/Event Class / Event name Kids night 20251129 @ Helensburgh Class / Ev…" at bounding box center [117, 0] width 0 height 0
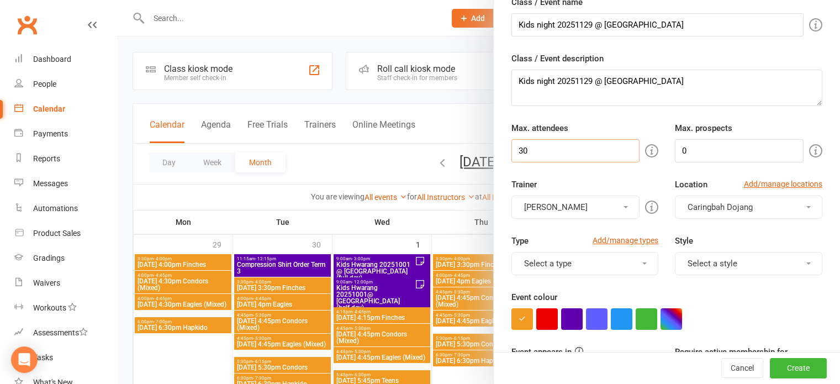
scroll to position [110, 0]
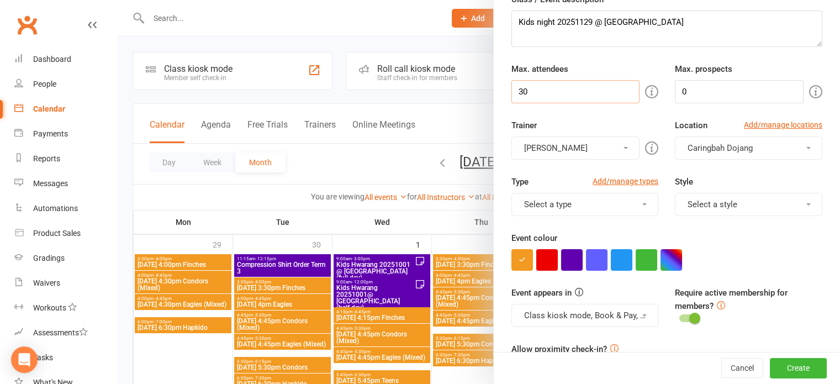
type input "30"
drag, startPoint x: 625, startPoint y: 140, endPoint x: 614, endPoint y: 147, distance: 13.2
click at [625, 141] on button "[PERSON_NAME]" at bounding box center [575, 147] width 129 height 23
click at [569, 172] on link "[PERSON_NAME]" at bounding box center [576, 174] width 128 height 22
click at [601, 152] on button "Select a trainer" at bounding box center [575, 147] width 129 height 23
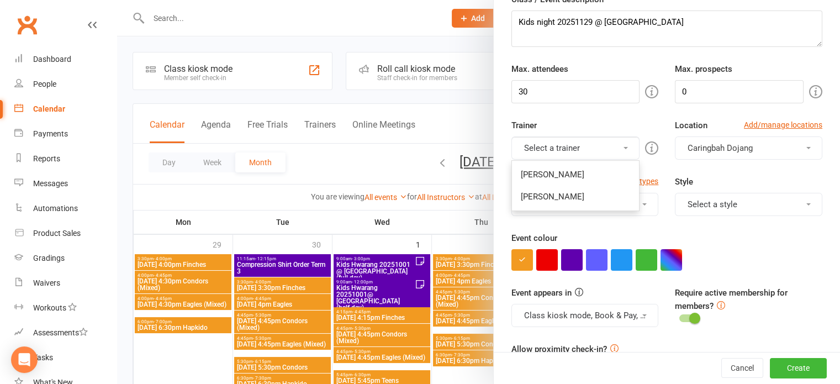
drag, startPoint x: 565, startPoint y: 194, endPoint x: 643, endPoint y: 170, distance: 81.7
click at [570, 193] on link "[PERSON_NAME]" at bounding box center [576, 197] width 128 height 22
drag, startPoint x: 736, startPoint y: 141, endPoint x: 728, endPoint y: 152, distance: 13.8
click at [736, 142] on button "Caringbah Dojang" at bounding box center [748, 147] width 147 height 23
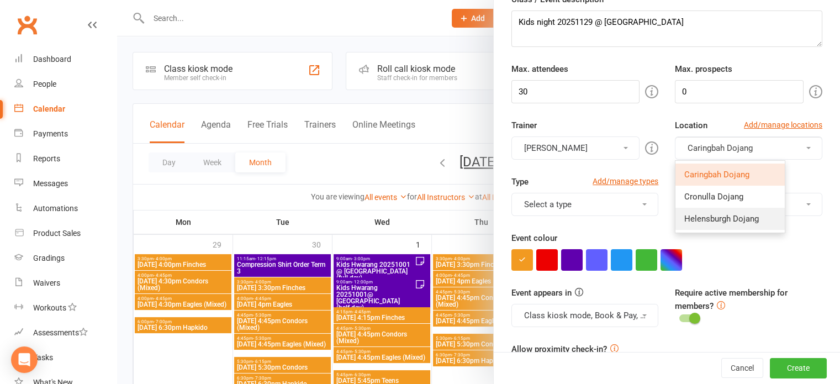
click at [698, 221] on span "Helensburgh Dojang" at bounding box center [721, 219] width 75 height 10
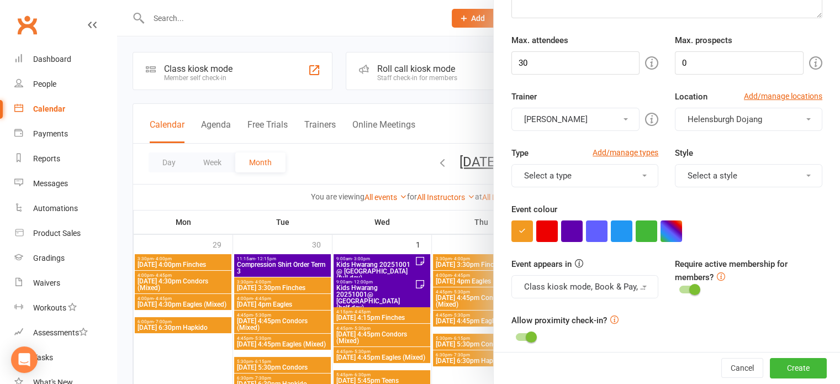
scroll to position [166, 0]
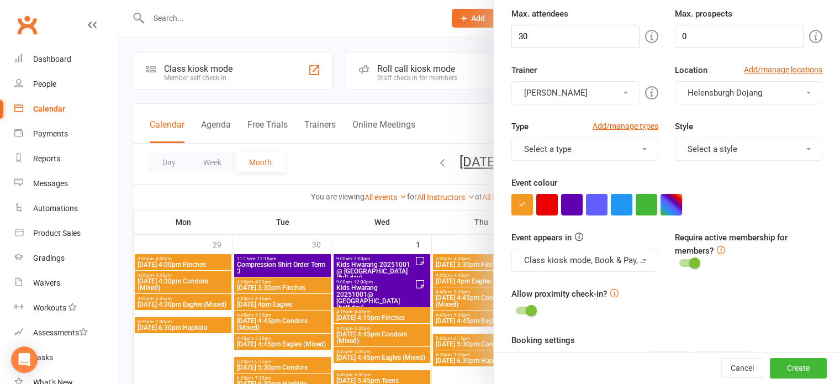
click at [632, 149] on button "Select a type" at bounding box center [584, 148] width 147 height 23
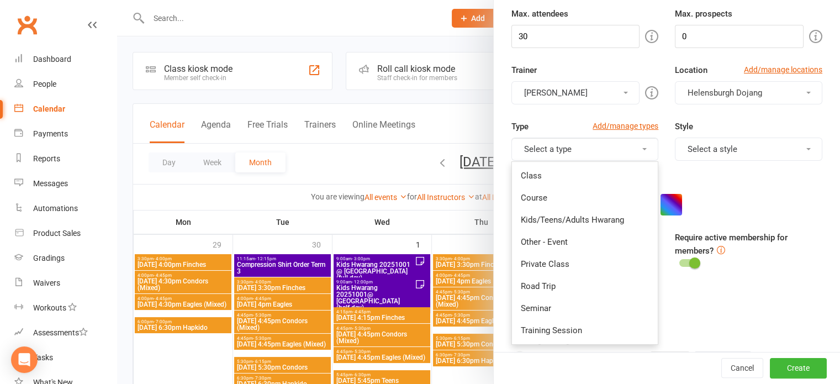
drag, startPoint x: 574, startPoint y: 218, endPoint x: 583, endPoint y: 212, distance: 10.4
click at [575, 217] on link "Kids/Teens/Adults Hwarang" at bounding box center [585, 220] width 146 height 22
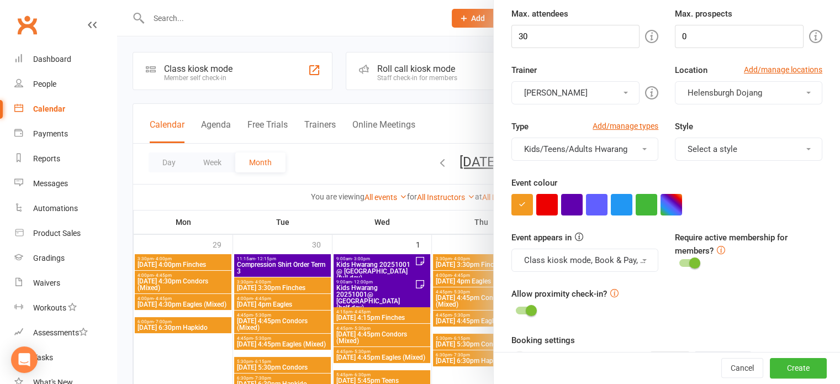
click at [698, 140] on button "Select a style" at bounding box center [748, 148] width 147 height 23
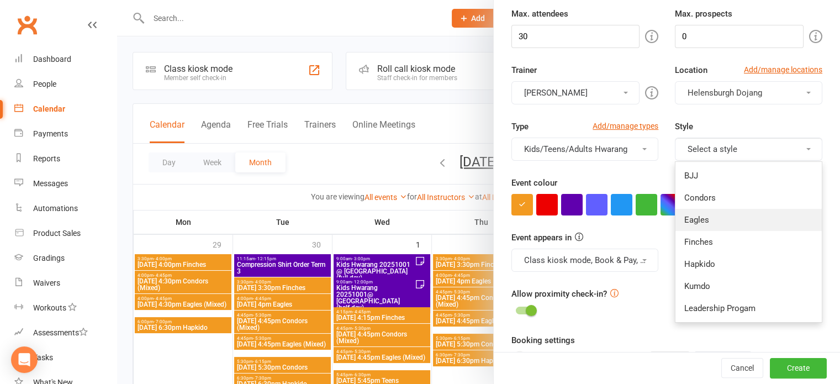
click at [687, 213] on link "Eagles" at bounding box center [748, 220] width 146 height 22
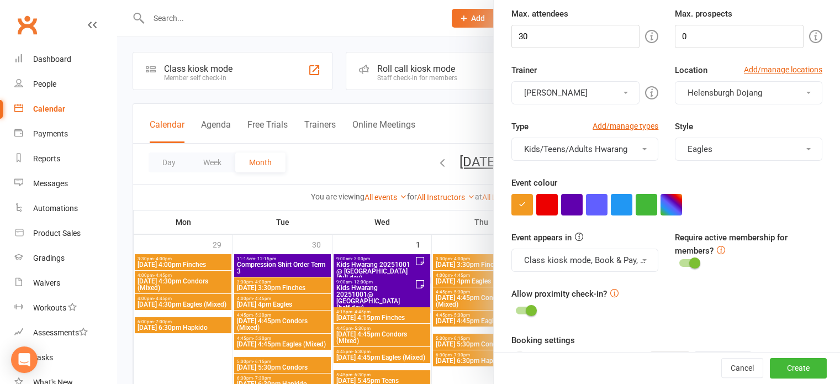
click at [731, 152] on button "Eagles" at bounding box center [748, 148] width 147 height 23
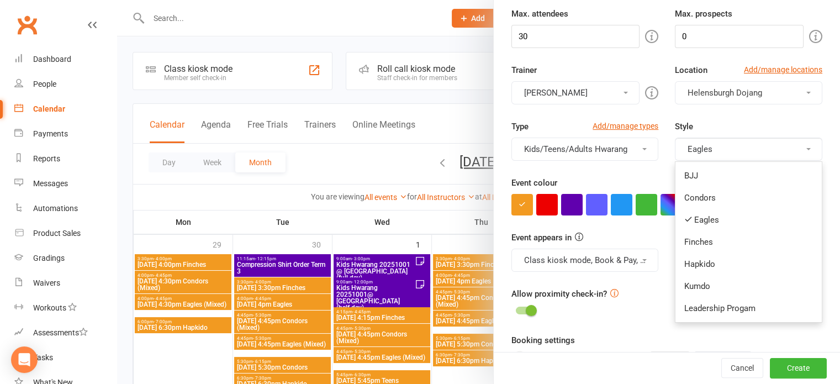
click at [689, 198] on link "Condors" at bounding box center [748, 198] width 146 height 22
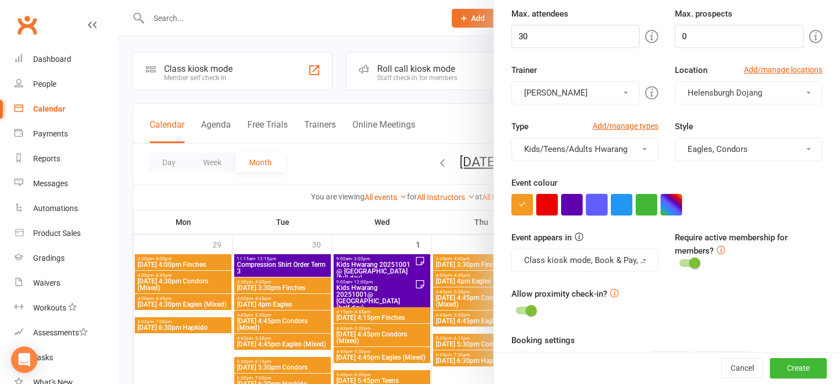
drag, startPoint x: 570, startPoint y: 205, endPoint x: 588, endPoint y: 211, distance: 18.7
click at [570, 205] on button "button" at bounding box center [572, 205] width 22 height 22
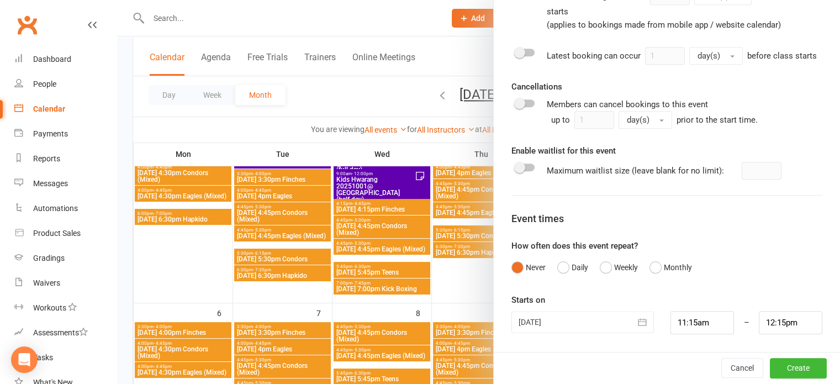
scroll to position [110, 0]
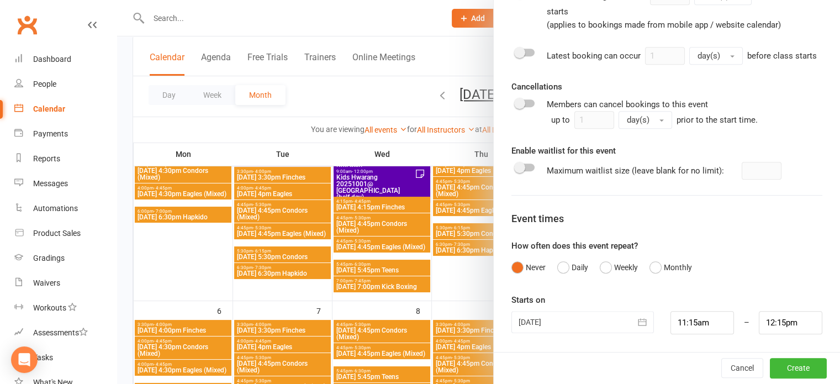
click at [637, 322] on icon "button" at bounding box center [642, 321] width 11 height 11
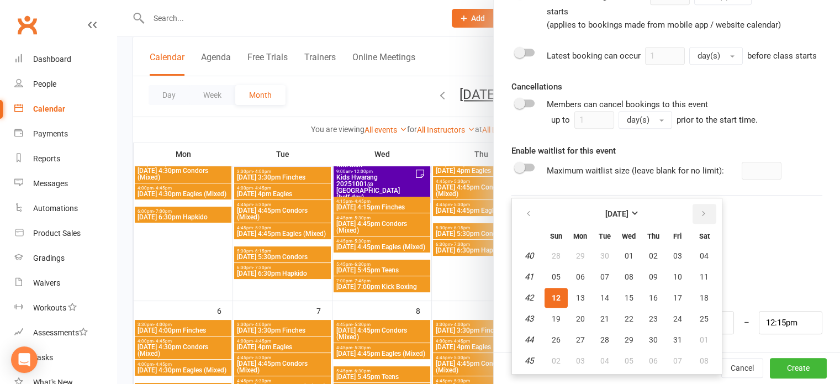
click at [700, 212] on icon "button" at bounding box center [704, 213] width 8 height 9
click at [694, 333] on button "29" at bounding box center [704, 340] width 28 height 20
type input "29 Nov 2025"
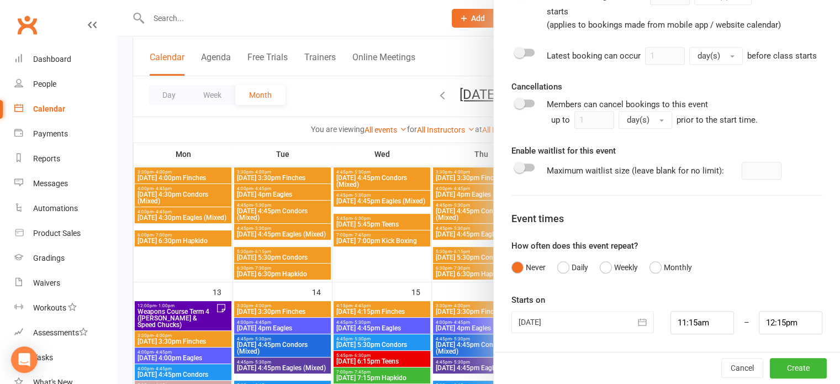
scroll to position [276, 0]
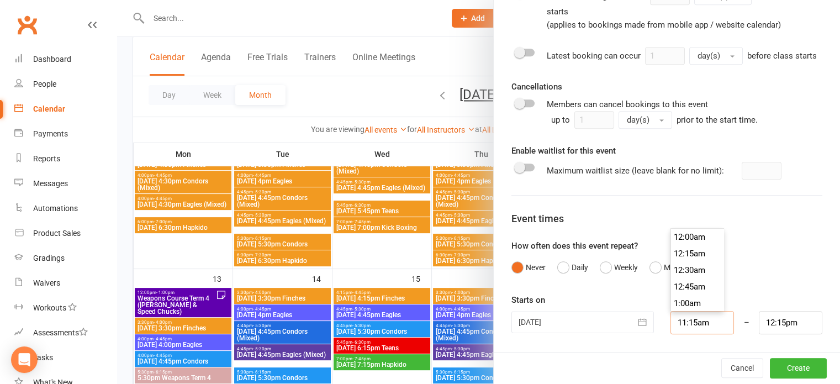
click at [707, 318] on input "11:15am" at bounding box center [702, 322] width 64 height 23
type input "5:00pm"
click at [691, 303] on li "5:00pm" at bounding box center [697, 302] width 53 height 17
click at [759, 319] on input "6:00pm" at bounding box center [791, 322] width 64 height 23
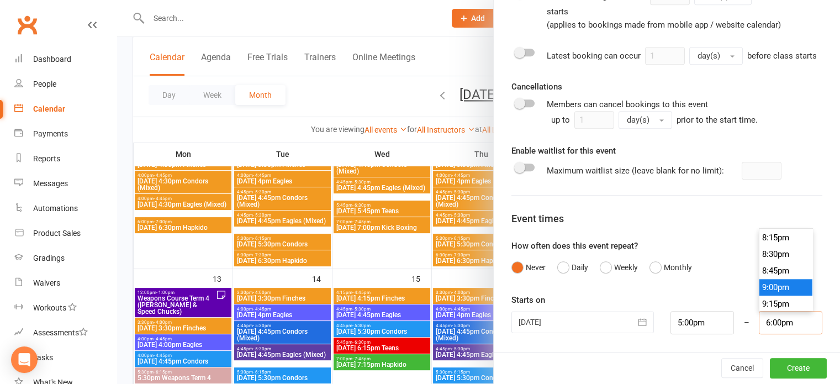
scroll to position [1342, 0]
type input "8:30pm"
click at [759, 255] on li "8:30pm" at bounding box center [785, 253] width 53 height 17
drag, startPoint x: 789, startPoint y: 366, endPoint x: 768, endPoint y: 355, distance: 23.7
click at [789, 364] on button "Create" at bounding box center [798, 368] width 57 height 20
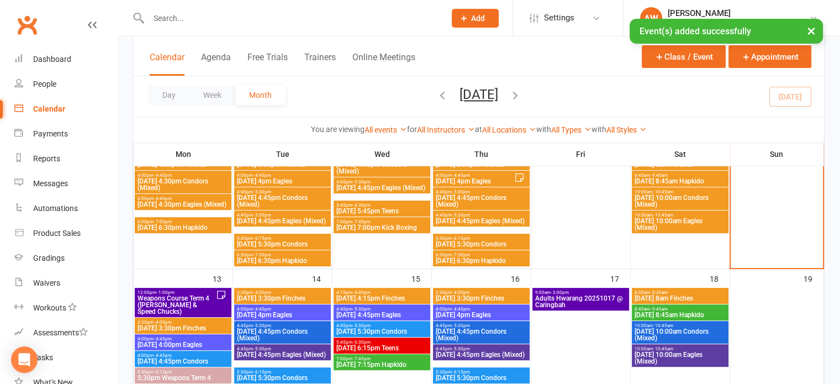
click at [521, 96] on icon "button" at bounding box center [515, 95] width 12 height 12
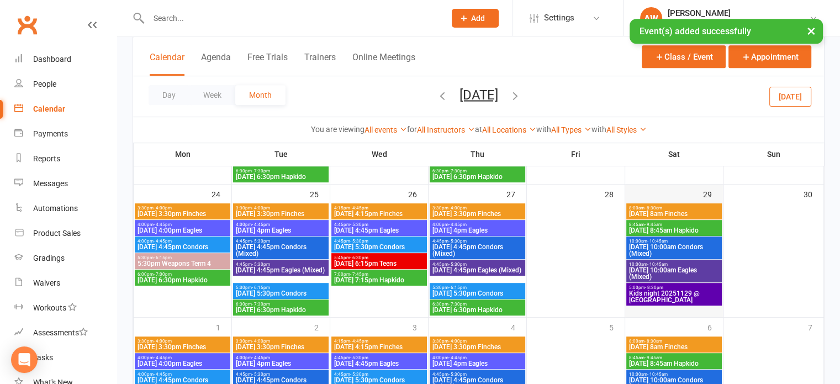
scroll to position [607, 0]
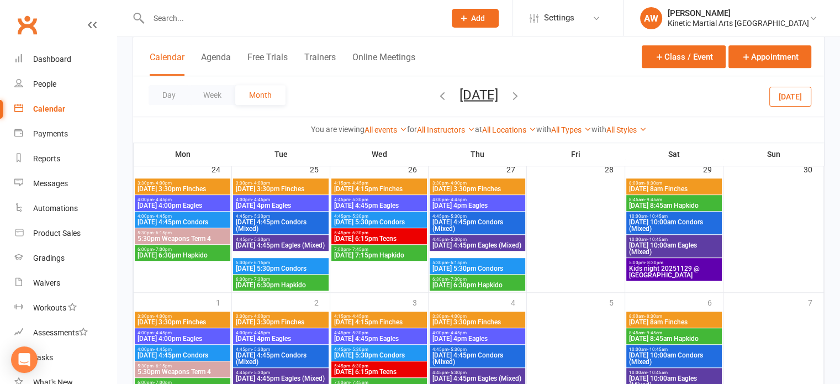
click at [665, 267] on span "Kids night 20251129 @ Helensburgh" at bounding box center [673, 271] width 91 height 13
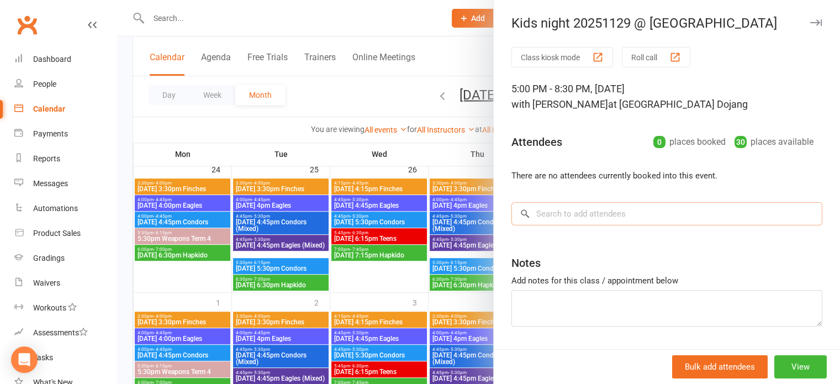
click at [577, 218] on input "search" at bounding box center [666, 213] width 311 height 23
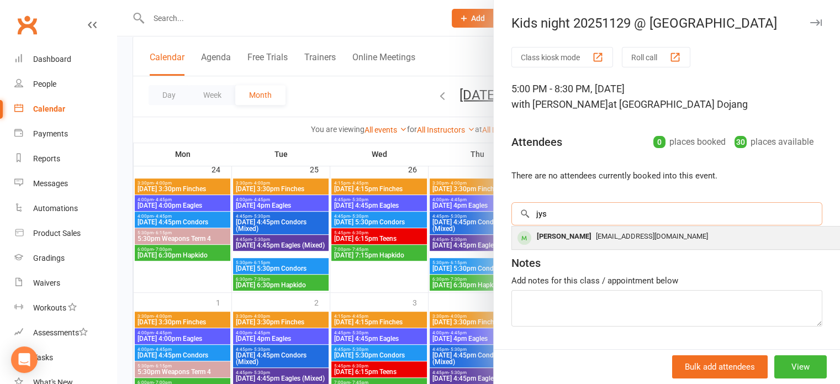
type input "jys"
click at [583, 242] on div "[EMAIL_ADDRESS][DOMAIN_NAME]" at bounding box center [676, 237] width 321 height 16
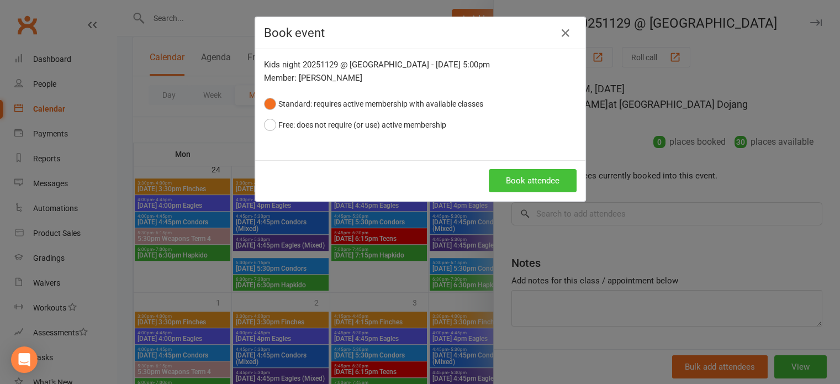
click at [553, 181] on button "Book attendee" at bounding box center [533, 180] width 88 height 23
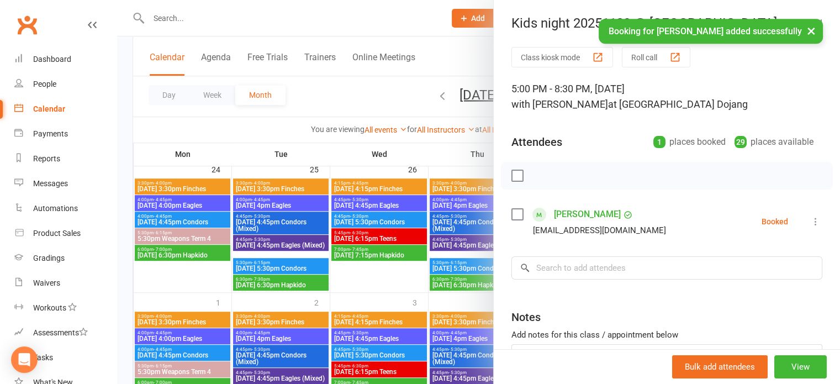
click at [554, 214] on link "[PERSON_NAME]" at bounding box center [587, 214] width 67 height 18
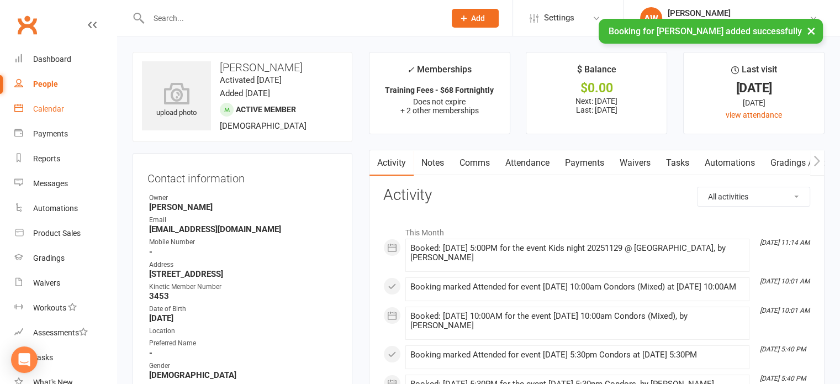
click at [49, 108] on div "Calendar" at bounding box center [48, 108] width 31 height 9
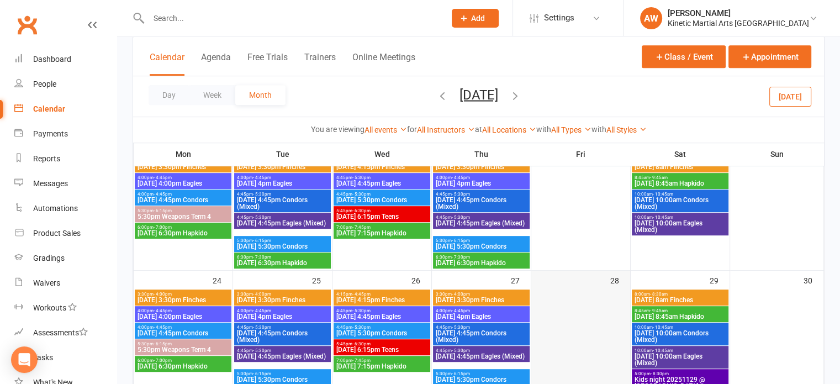
scroll to position [552, 0]
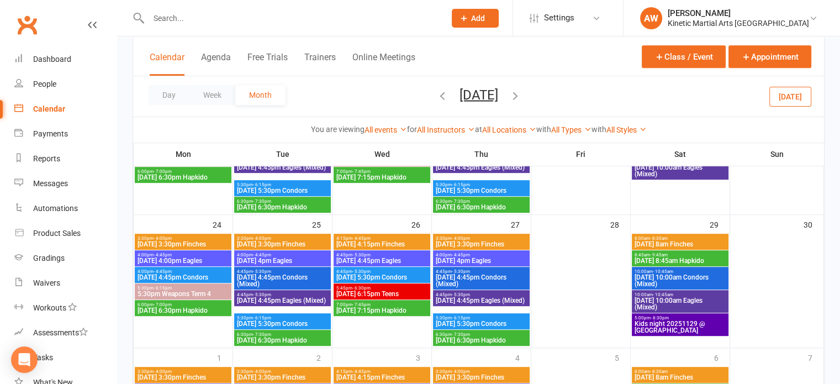
click at [662, 320] on span "Kids night 20251129 @ Helensburgh" at bounding box center [680, 326] width 92 height 13
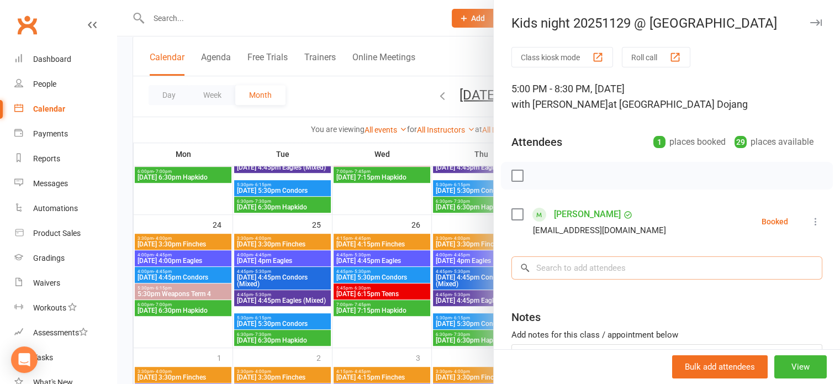
click at [556, 269] on input "search" at bounding box center [666, 267] width 311 height 23
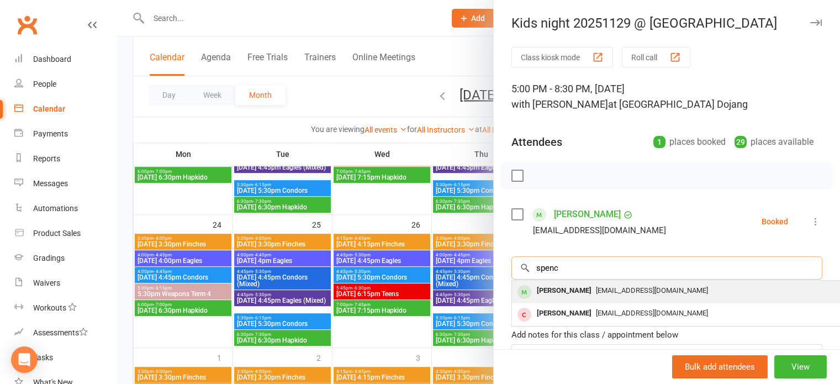
type input "spenc"
click at [556, 289] on div "[PERSON_NAME]" at bounding box center [564, 291] width 64 height 16
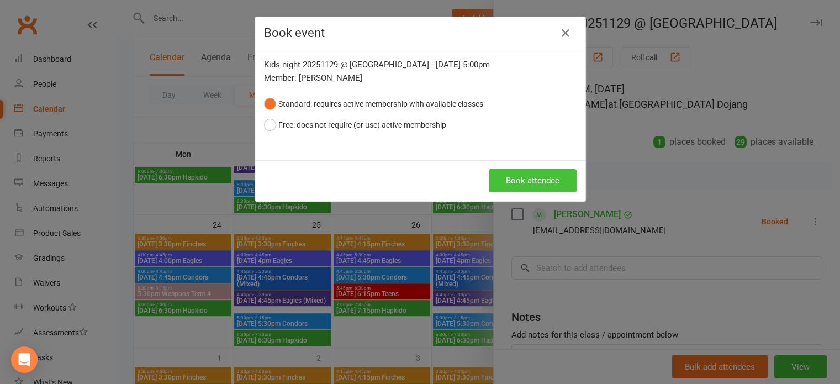
click at [521, 181] on button "Book attendee" at bounding box center [533, 180] width 88 height 23
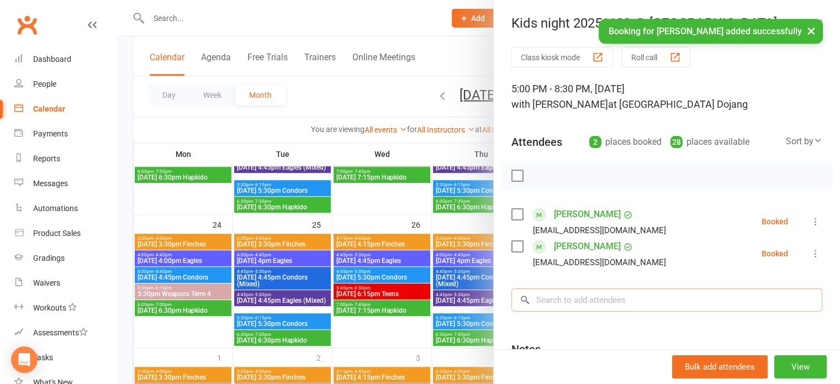
click at [570, 299] on input "search" at bounding box center [666, 299] width 311 height 23
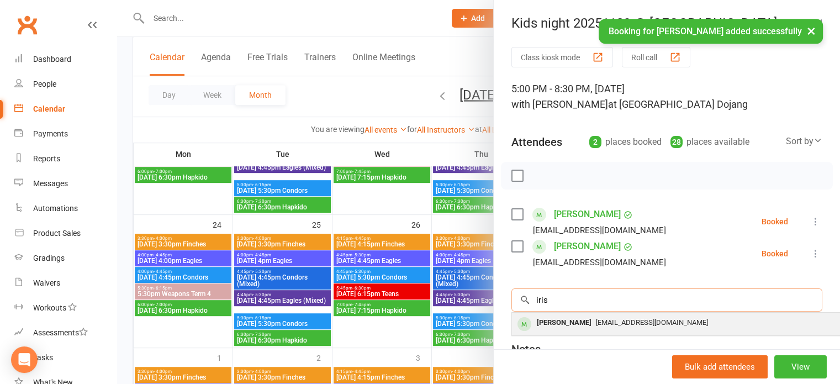
type input "iris"
click at [570, 319] on div "[PERSON_NAME]" at bounding box center [564, 323] width 64 height 16
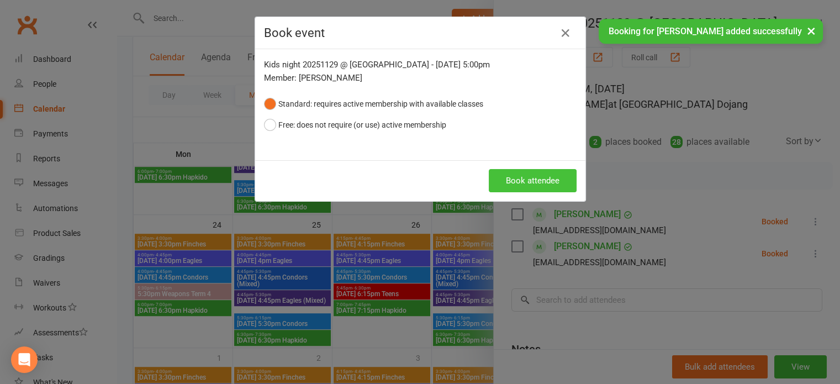
click at [543, 177] on button "Book attendee" at bounding box center [533, 180] width 88 height 23
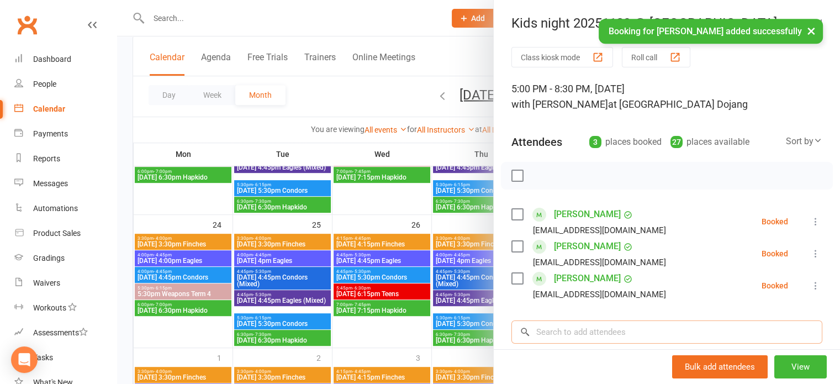
click at [569, 329] on input "search" at bounding box center [666, 331] width 311 height 23
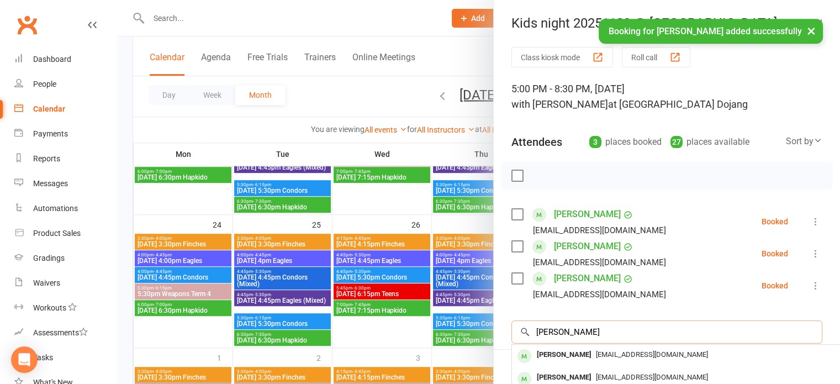
type input "emma"
click at [572, 348] on div "[PERSON_NAME]" at bounding box center [564, 355] width 64 height 16
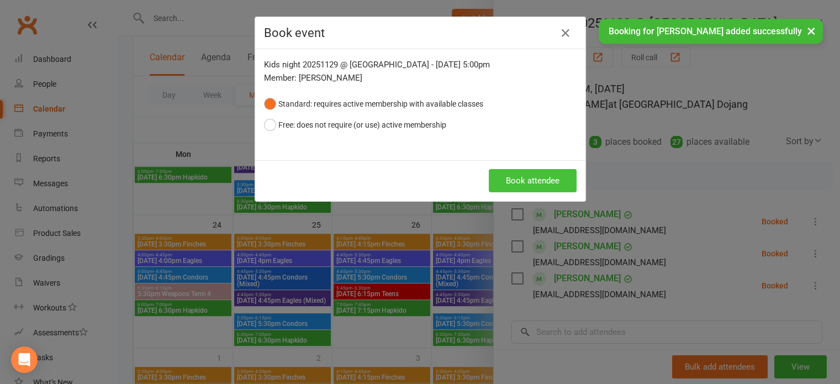
click at [544, 177] on button "Book attendee" at bounding box center [533, 180] width 88 height 23
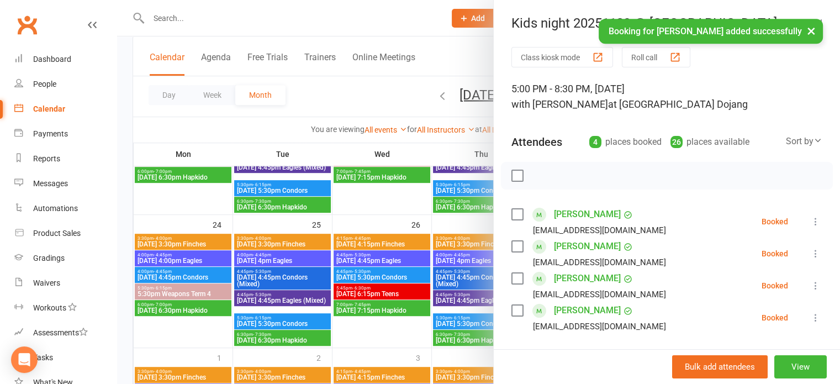
scroll to position [55, 0]
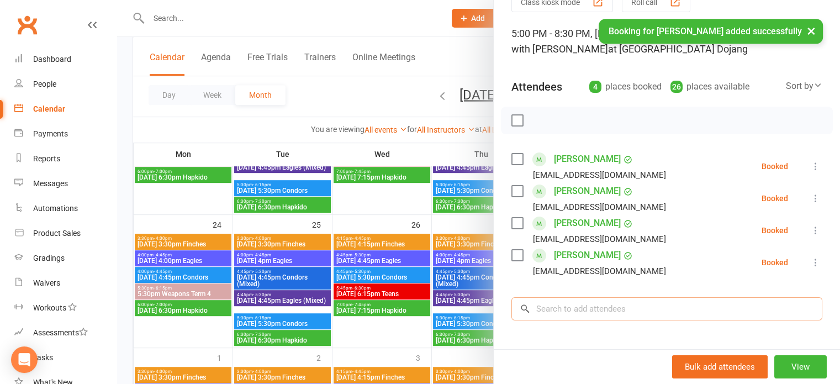
click at [572, 305] on input "search" at bounding box center [666, 308] width 311 height 23
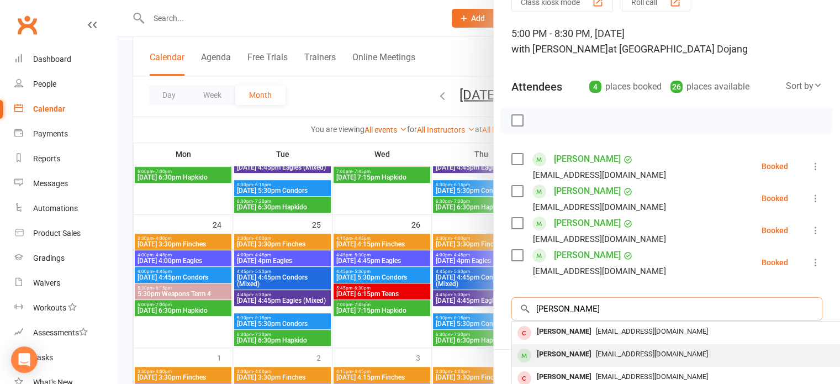
type input "henry"
click at [578, 352] on div "[PERSON_NAME]" at bounding box center [564, 354] width 64 height 16
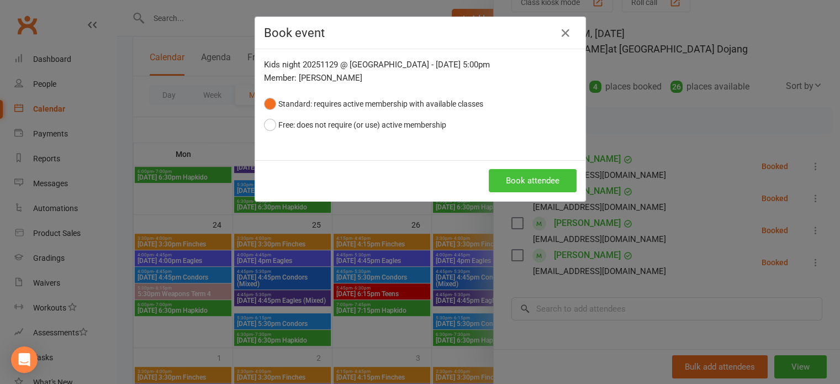
click at [534, 178] on button "Book attendee" at bounding box center [533, 180] width 88 height 23
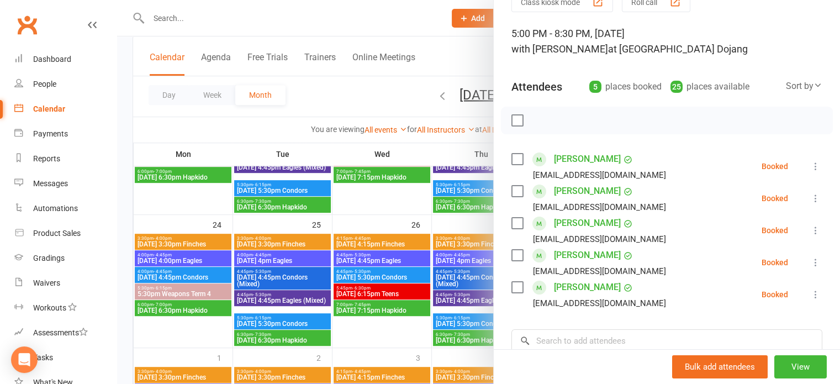
click at [451, 44] on div at bounding box center [478, 192] width 723 height 384
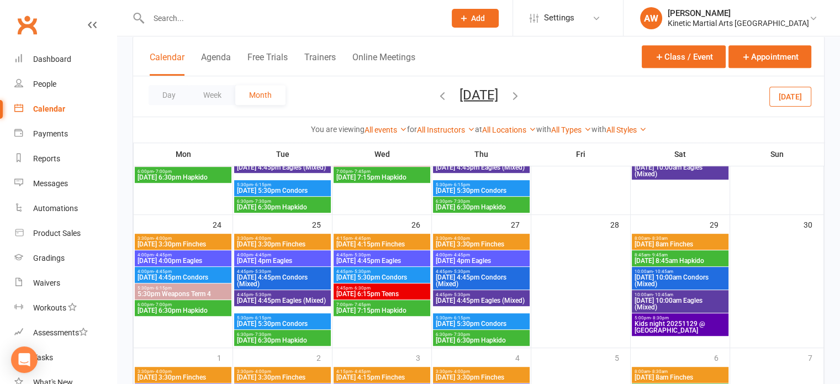
click at [521, 94] on icon "button" at bounding box center [515, 95] width 12 height 12
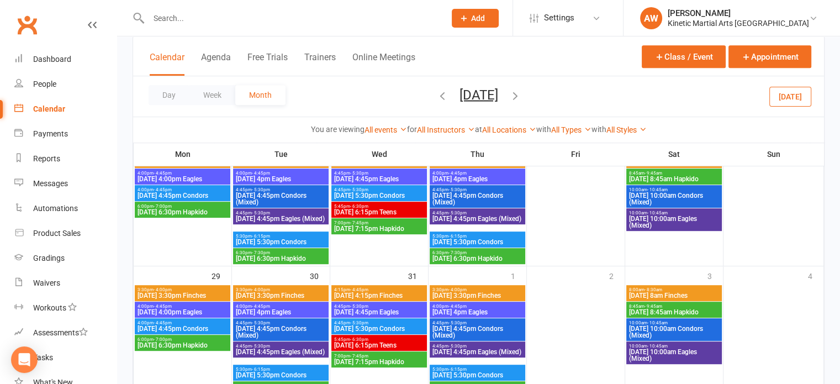
scroll to position [535, 0]
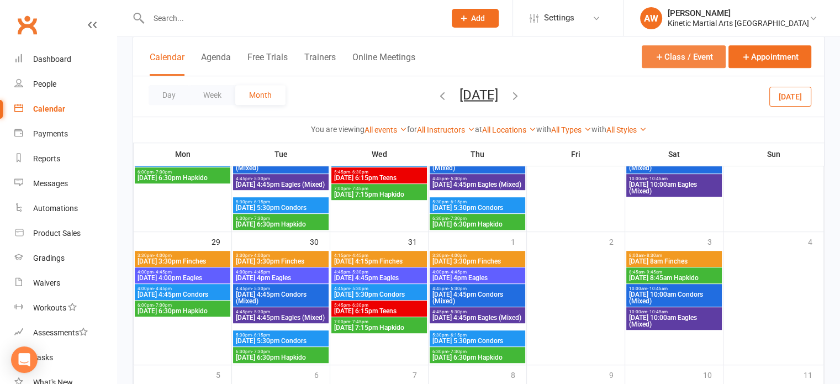
click at [676, 55] on button "Class / Event" at bounding box center [684, 56] width 84 height 23
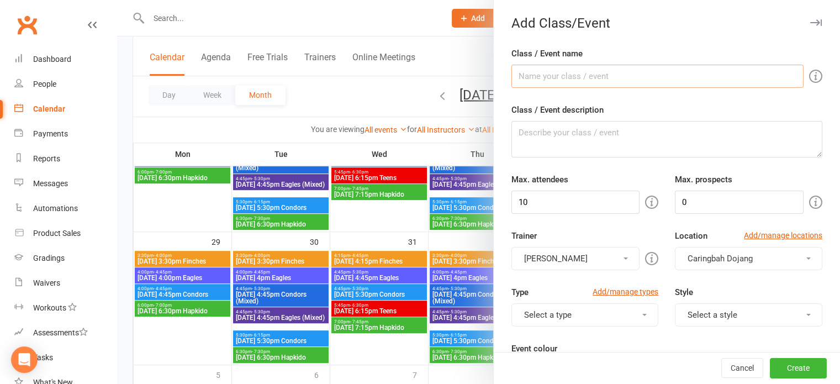
click at [560, 81] on input "Class / Event name" at bounding box center [657, 76] width 292 height 23
drag, startPoint x: 654, startPoint y: 81, endPoint x: 322, endPoint y: 107, distance: 332.9
click at [117, 0] on new-event-schedule "Add Class/Event Class / Event name Kinetic Christmas Party 20251206 Class / Eve…" at bounding box center [117, 0] width 0 height 0
type input "Kinetic Christmas Party 20251206"
click at [553, 136] on textarea "Class / Event description" at bounding box center [666, 139] width 311 height 36
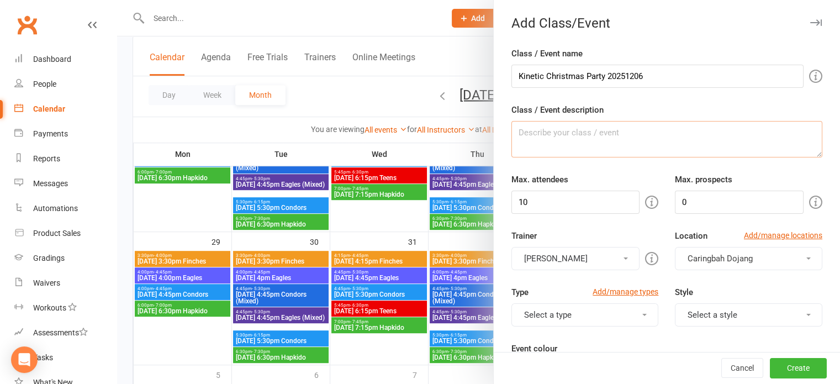
paste textarea "Kinetic Christmas Party 20251206"
type textarea "Kinetic Christmas Party 20251206"
type input "30"
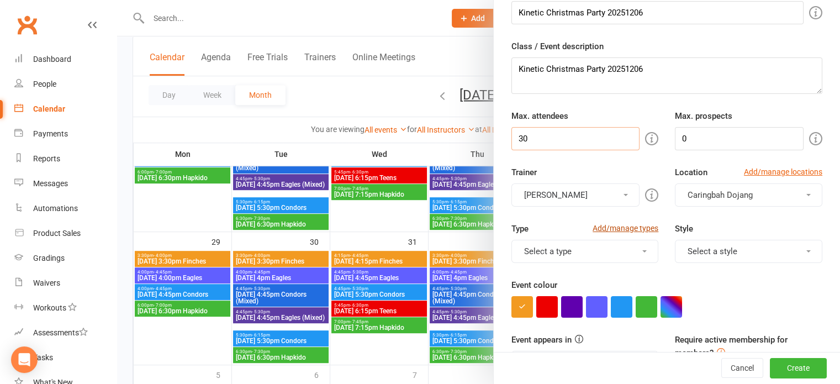
scroll to position [110, 0]
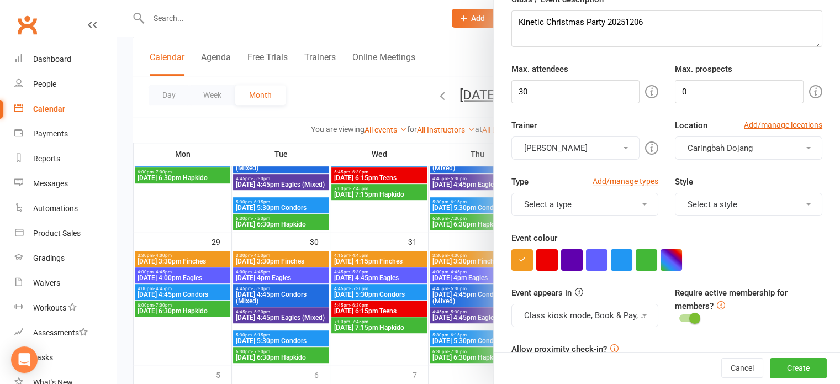
drag, startPoint x: 618, startPoint y: 147, endPoint x: 607, endPoint y: 154, distance: 13.6
click at [619, 147] on button "[PERSON_NAME]" at bounding box center [575, 147] width 129 height 23
click at [575, 172] on link "[PERSON_NAME]" at bounding box center [576, 174] width 128 height 22
drag, startPoint x: 607, startPoint y: 144, endPoint x: 585, endPoint y: 177, distance: 39.8
click at [607, 144] on button "Select a trainer" at bounding box center [575, 147] width 129 height 23
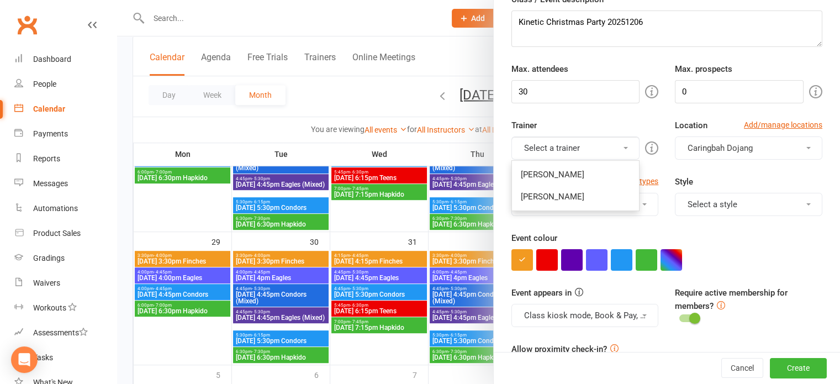
drag, startPoint x: 568, startPoint y: 199, endPoint x: 655, endPoint y: 170, distance: 92.2
click at [570, 198] on link "[PERSON_NAME]" at bounding box center [576, 197] width 128 height 22
click at [729, 149] on span "Caringbah Dojang" at bounding box center [719, 148] width 65 height 10
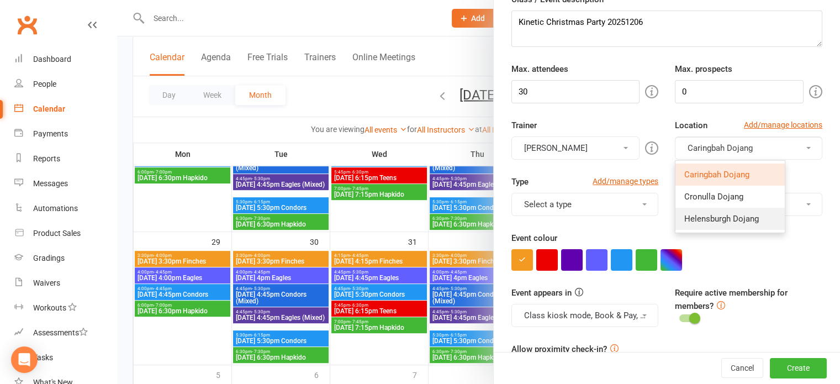
click at [708, 214] on span "Helensburgh Dojang" at bounding box center [721, 219] width 75 height 10
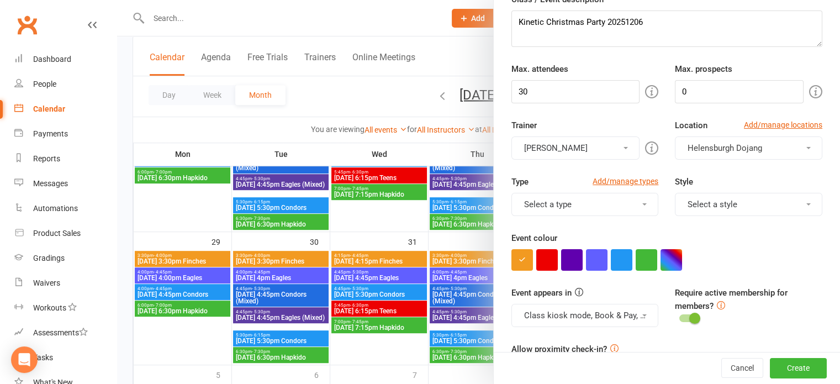
click at [618, 200] on button "Select a type" at bounding box center [584, 204] width 147 height 23
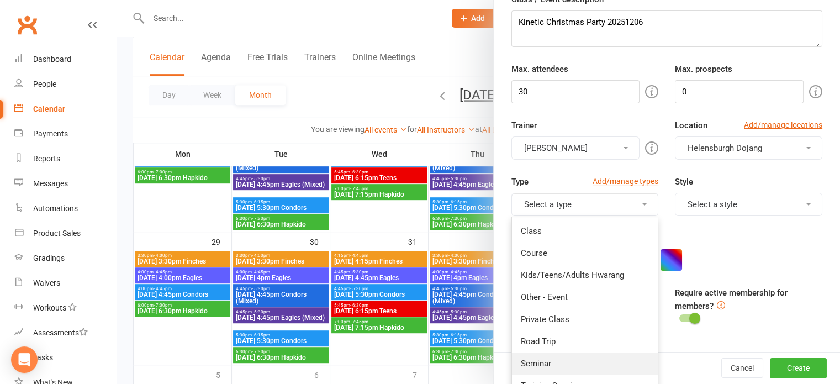
scroll to position [166, 0]
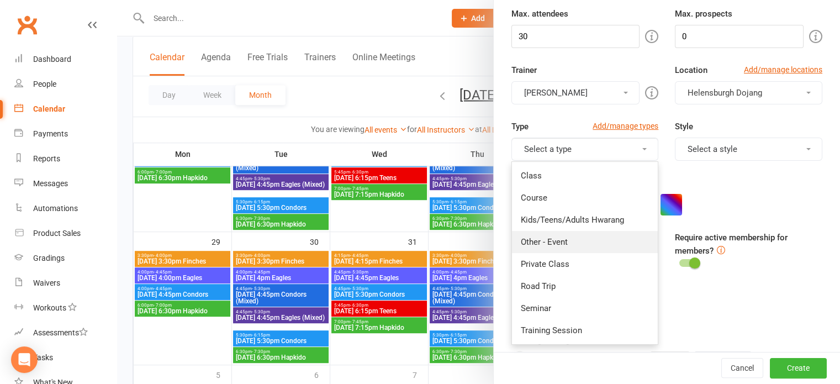
click at [535, 236] on link "Other - Event" at bounding box center [585, 242] width 146 height 22
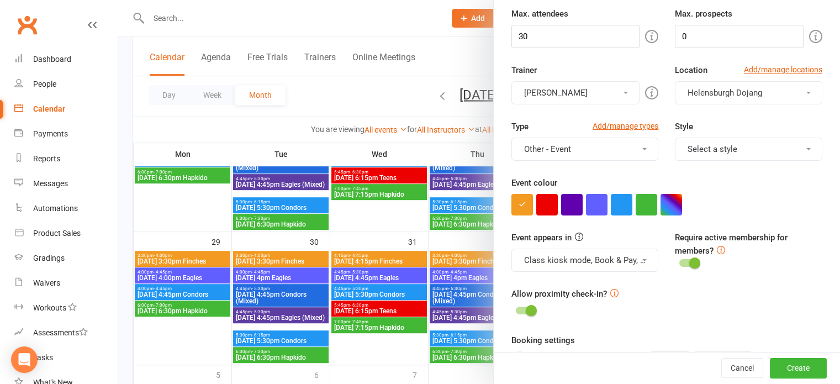
drag, startPoint x: 738, startPoint y: 149, endPoint x: 738, endPoint y: 154, distance: 5.5
click at [738, 149] on button "Select a style" at bounding box center [748, 148] width 147 height 23
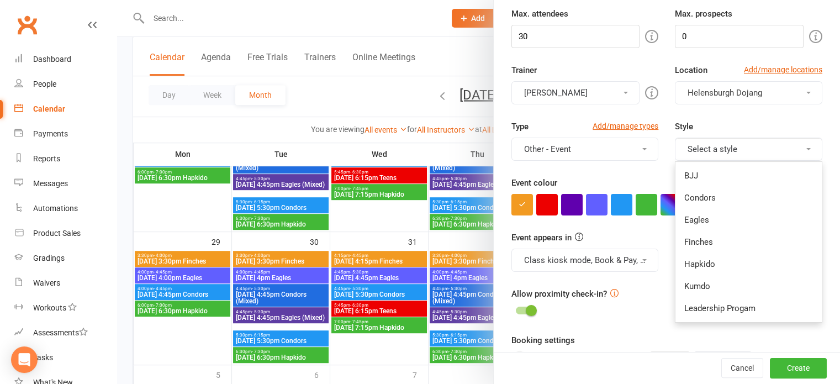
drag, startPoint x: 694, startPoint y: 260, endPoint x: 715, endPoint y: 207, distance: 57.5
click at [696, 260] on link "Hapkido" at bounding box center [748, 264] width 146 height 22
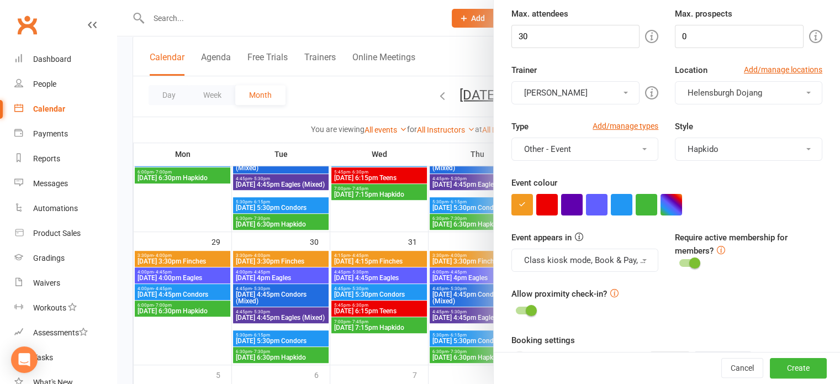
drag, startPoint x: 566, startPoint y: 205, endPoint x: 587, endPoint y: 230, distance: 32.5
click at [567, 205] on button "button" at bounding box center [572, 205] width 22 height 22
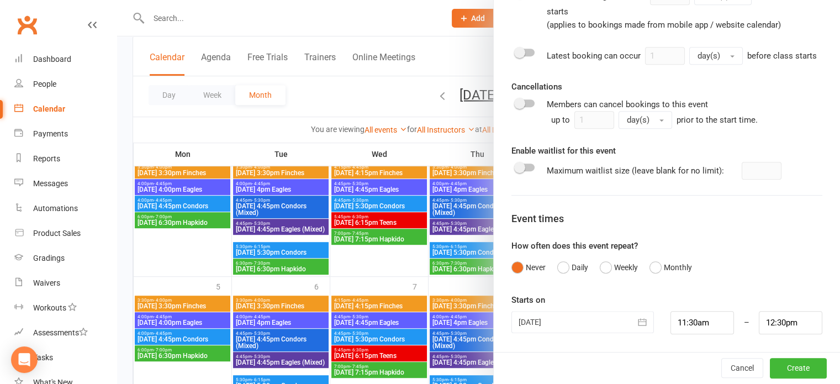
scroll to position [646, 0]
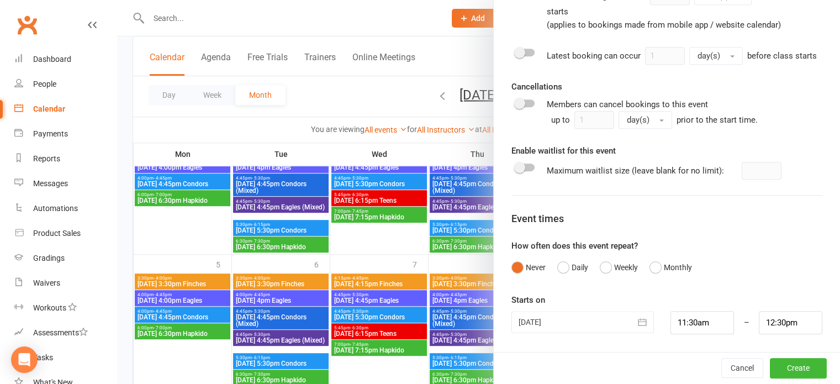
click at [637, 322] on icon "button" at bounding box center [642, 321] width 11 height 11
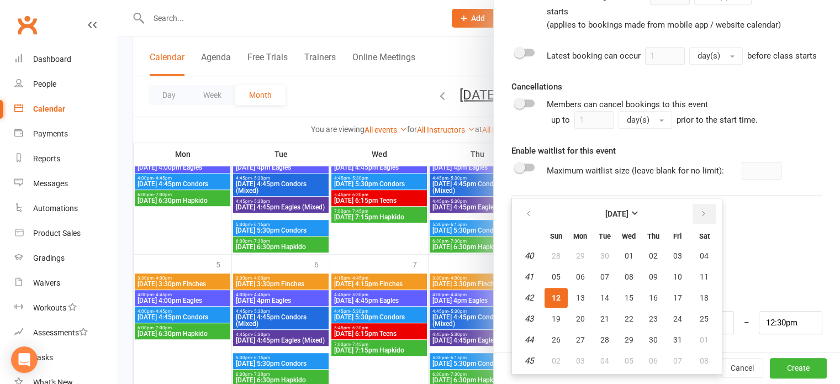
click at [700, 211] on icon "button" at bounding box center [704, 213] width 8 height 9
click at [700, 211] on button "button" at bounding box center [704, 214] width 24 height 20
click at [700, 253] on span "06" at bounding box center [704, 255] width 9 height 9
type input "06 Dec 2025"
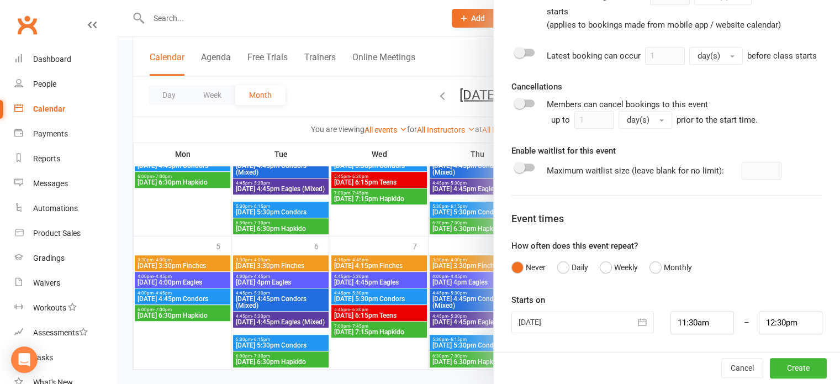
scroll to position [680, 0]
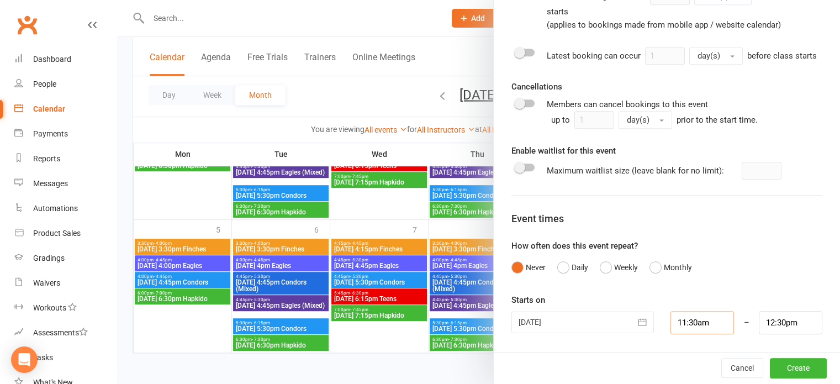
click at [713, 320] on input "11:30am" at bounding box center [702, 322] width 64 height 23
type input "5:30pm"
click at [689, 281] on li "5:30pm" at bounding box center [697, 280] width 53 height 17
click at [775, 316] on input "6:30pm" at bounding box center [791, 322] width 64 height 23
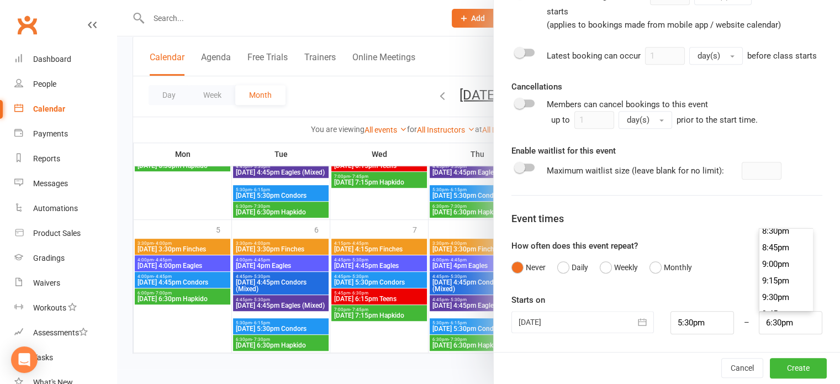
scroll to position [1377, 0]
type input "9:30pm"
click at [775, 283] on li "9:30pm" at bounding box center [785, 284] width 53 height 17
click at [791, 362] on button "Create" at bounding box center [798, 368] width 57 height 20
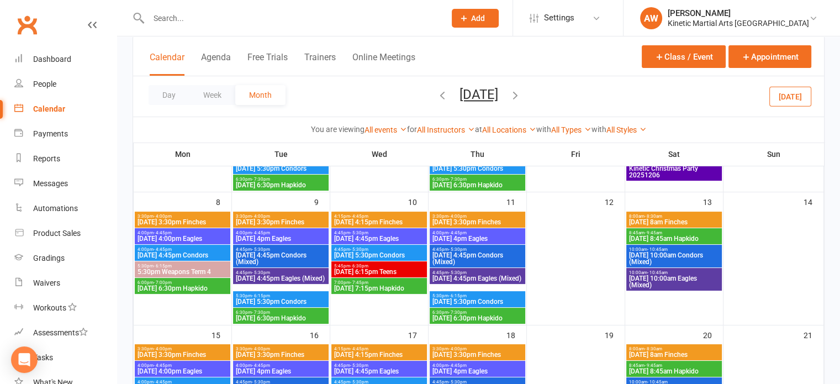
scroll to position [73, 0]
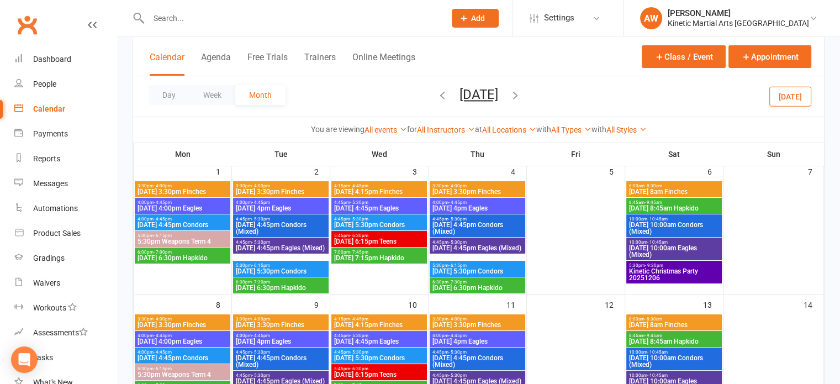
click at [666, 265] on span "5:30pm - 9:30pm" at bounding box center [673, 265] width 91 height 5
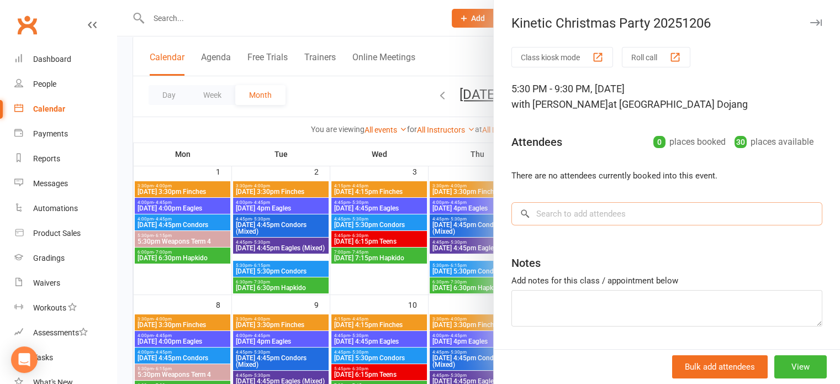
click at [564, 215] on input "search" at bounding box center [666, 213] width 311 height 23
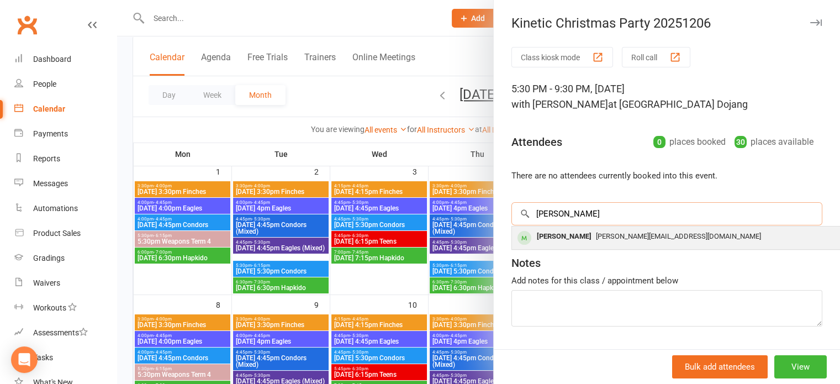
type input "jay"
click at [596, 236] on span "jay@visiogroup.com.au" at bounding box center [678, 236] width 165 height 8
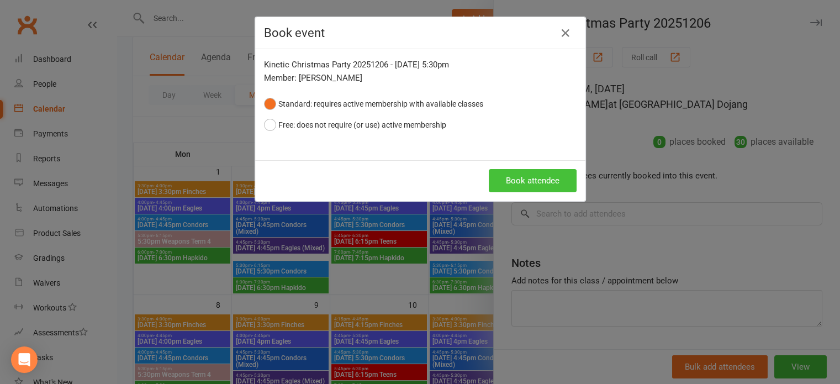
click at [526, 181] on button "Book attendee" at bounding box center [533, 180] width 88 height 23
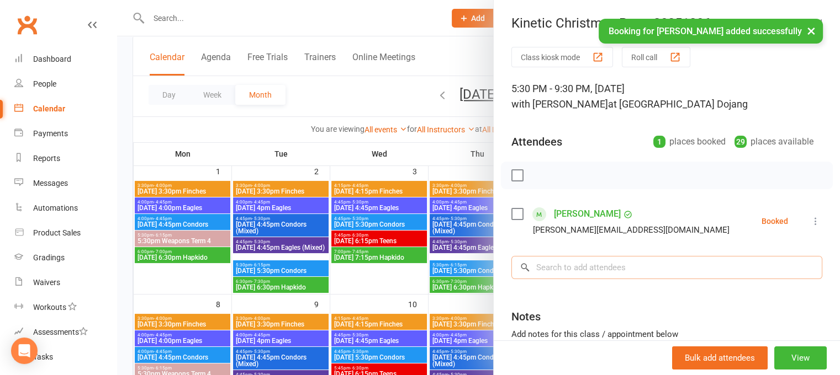
click at [556, 265] on input "search" at bounding box center [666, 267] width 311 height 23
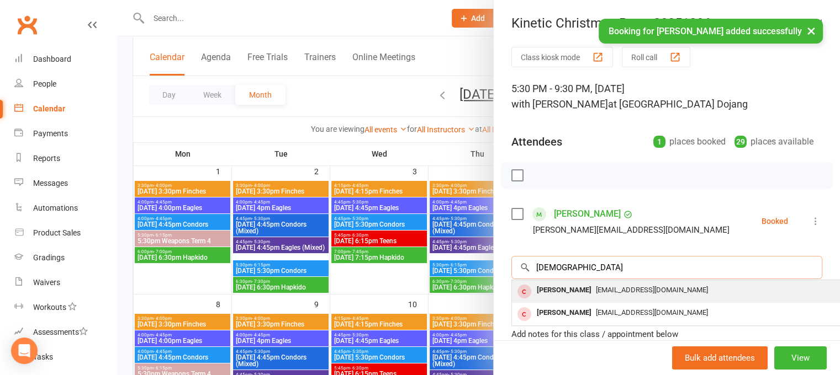
type input "shamus"
click at [570, 281] on div "Shamus Watkins shamus@kineticmartialarts.com.au" at bounding box center [677, 292] width 330 height 23
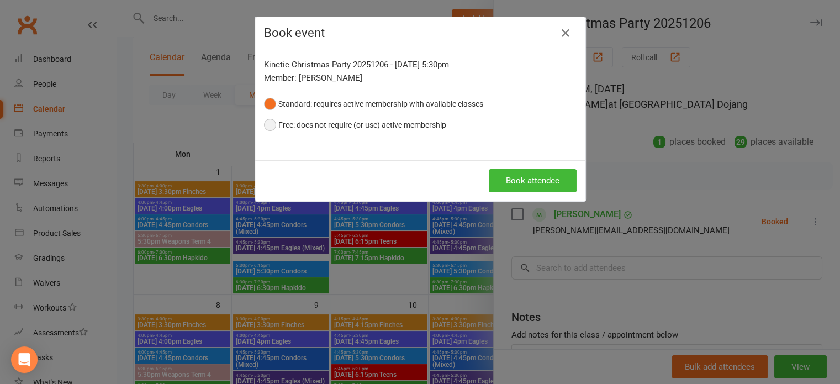
drag, startPoint x: 344, startPoint y: 126, endPoint x: 403, endPoint y: 170, distance: 73.1
click at [346, 126] on button "Free: does not require (or use) active membership" at bounding box center [355, 124] width 182 height 21
click at [521, 185] on button "Book attendee" at bounding box center [533, 180] width 88 height 23
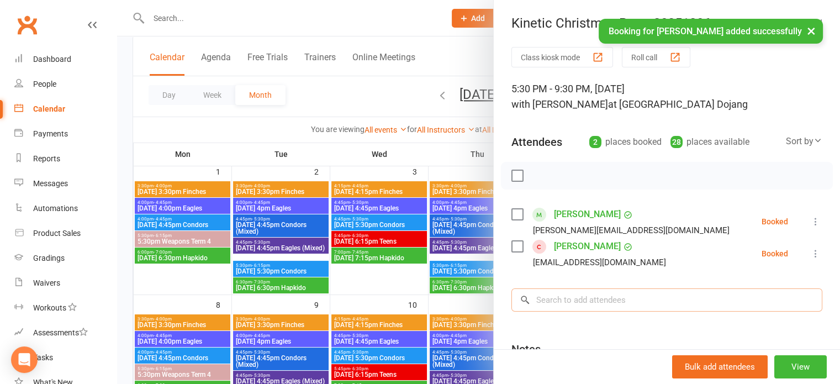
drag, startPoint x: 552, startPoint y: 298, endPoint x: 555, endPoint y: 290, distance: 8.2
click at [554, 293] on input "search" at bounding box center [666, 299] width 311 height 23
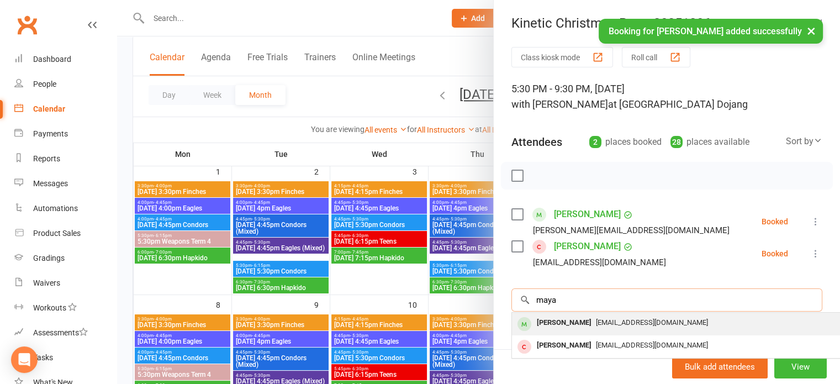
type input "maya"
click at [553, 322] on div "Maya Watkins" at bounding box center [564, 323] width 64 height 16
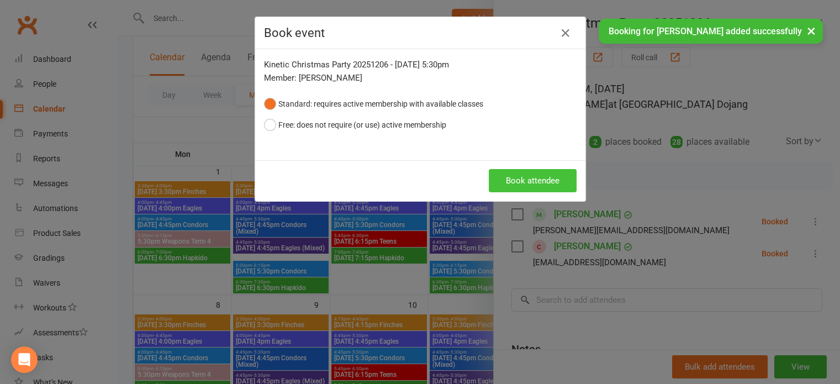
click at [546, 176] on button "Book attendee" at bounding box center [533, 180] width 88 height 23
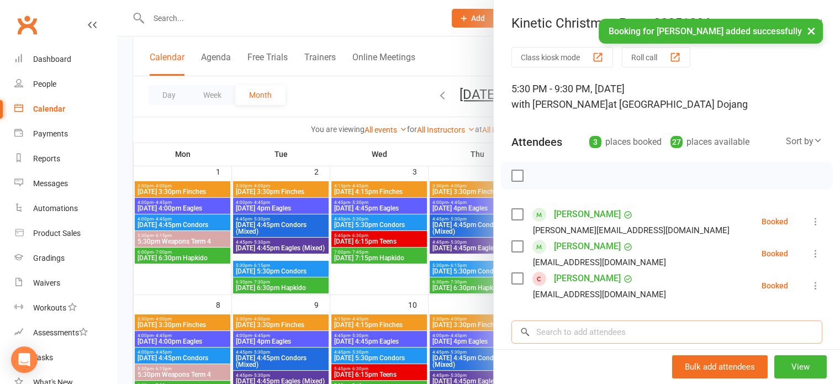
click at [561, 342] on input "search" at bounding box center [666, 331] width 311 height 23
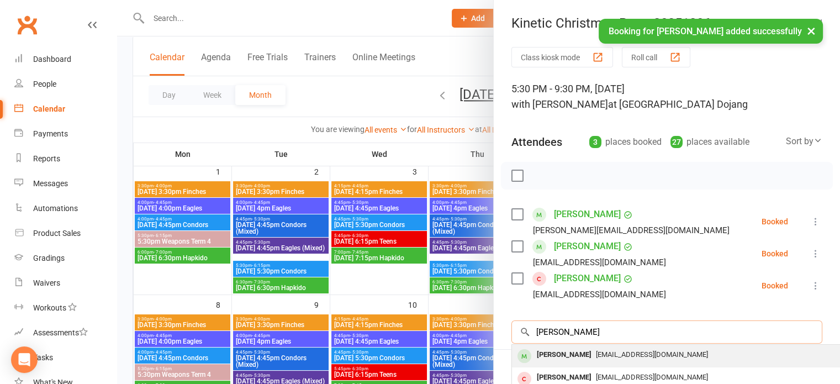
type input "casey"
click at [563, 354] on div "Casey Watkins" at bounding box center [564, 355] width 64 height 16
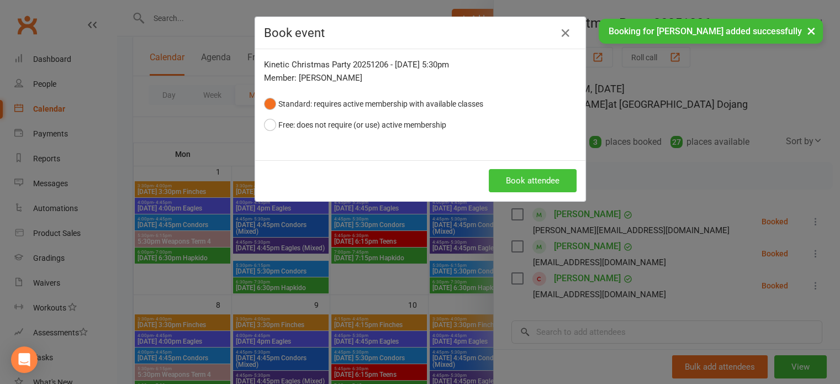
click at [546, 173] on button "Book attendee" at bounding box center [533, 180] width 88 height 23
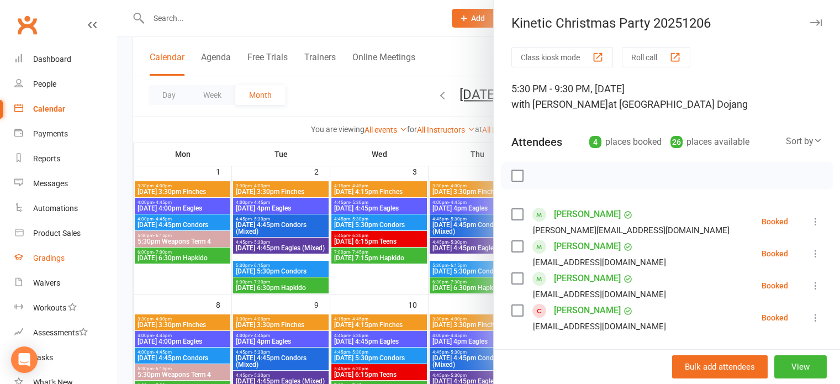
click at [50, 256] on div "Gradings" at bounding box center [48, 257] width 31 height 9
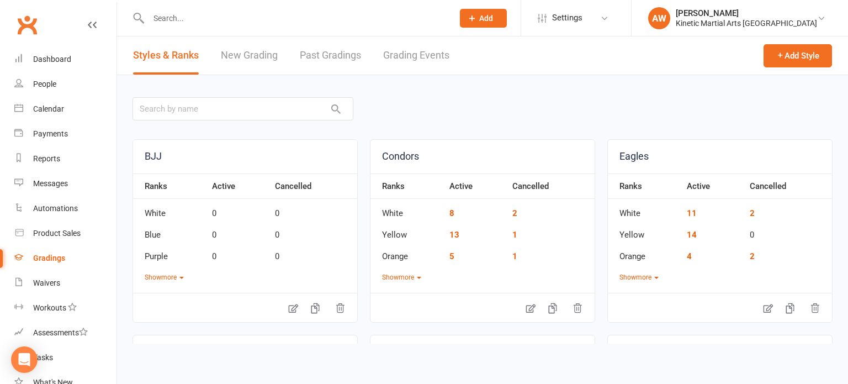
click at [401, 50] on link "Grading Events" at bounding box center [416, 55] width 66 height 38
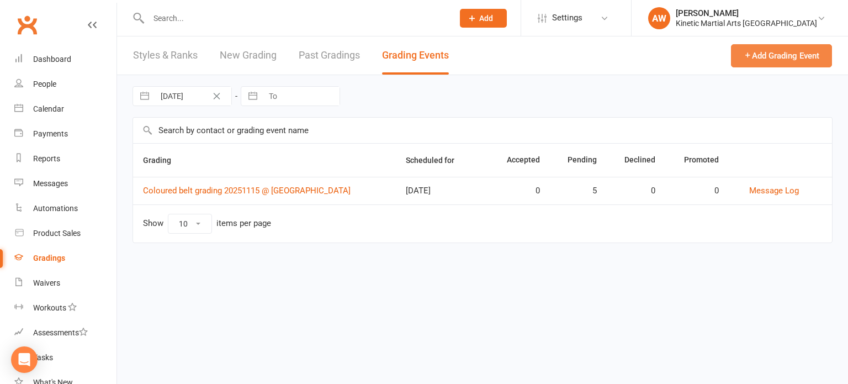
click at [744, 52] on icon "button" at bounding box center [748, 55] width 8 height 8
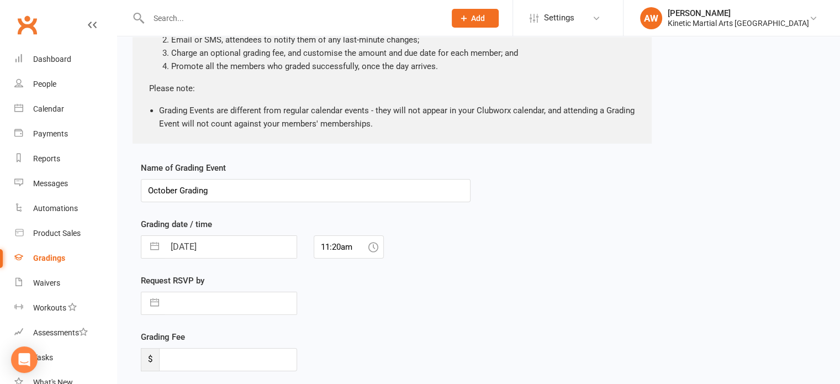
scroll to position [166, 0]
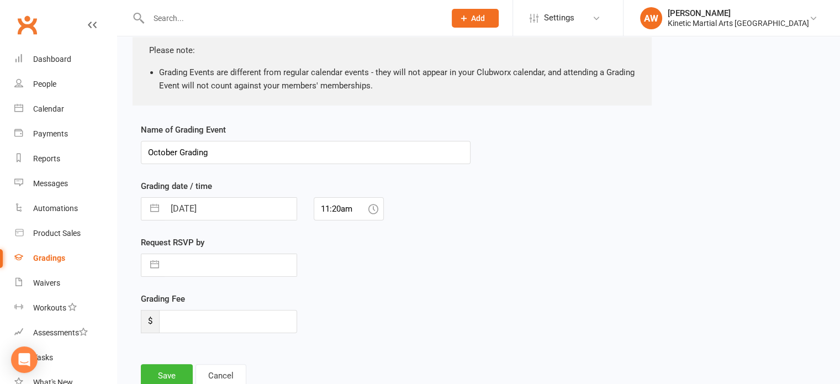
drag, startPoint x: 226, startPoint y: 146, endPoint x: 2, endPoint y: 132, distance: 225.2
click at [1, 133] on ui-view "Prospect Member Non-attending contact Class / event Appointment Grading event T…" at bounding box center [420, 128] width 840 height 583
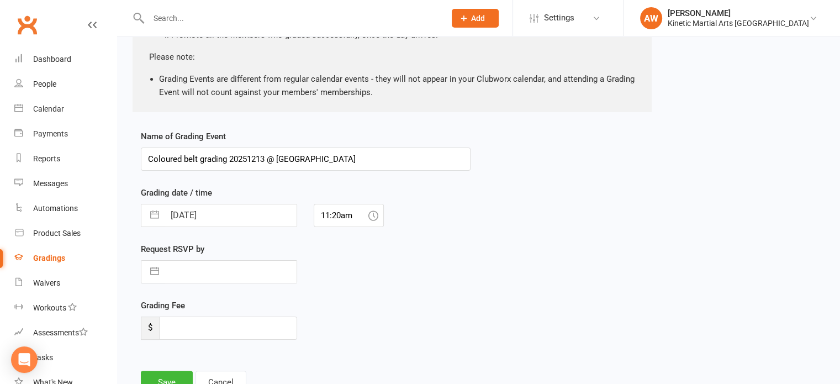
scroll to position [216, 0]
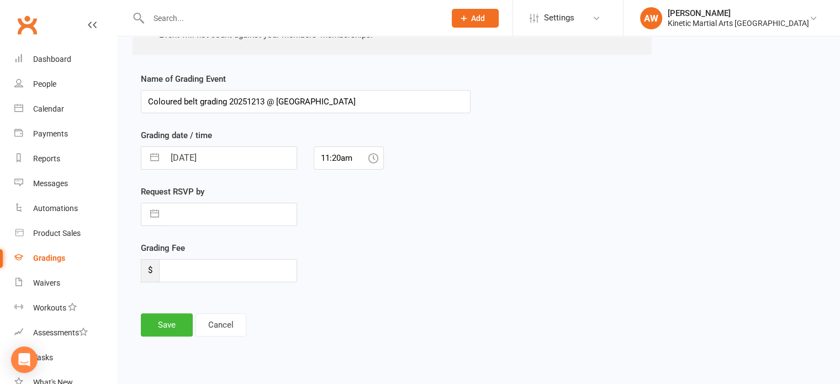
type input "Coloured belt grading 20251213 @ Heathcote"
click at [191, 161] on input "12 Oct 2025" at bounding box center [231, 158] width 132 height 22
select select "8"
select select "2025"
select select "9"
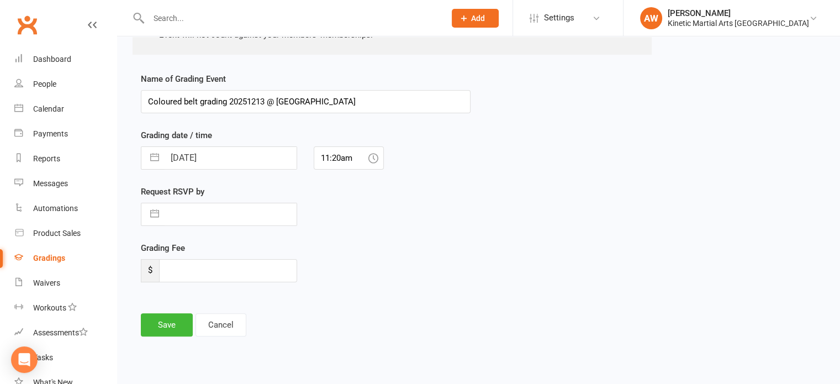
select select "2025"
select select "10"
select select "2025"
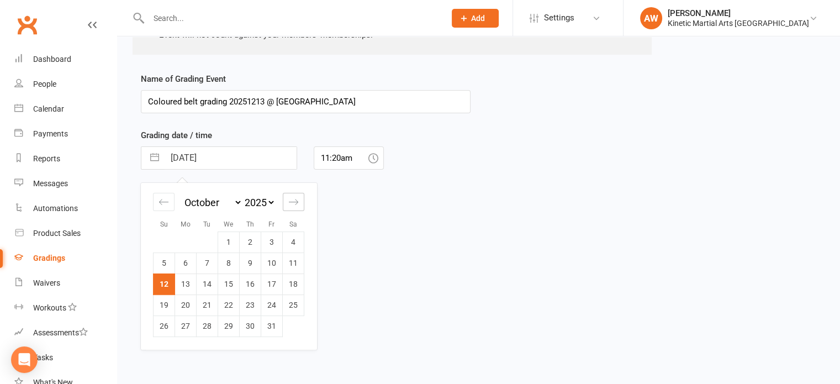
click at [302, 198] on div "Move forward to switch to the next month." at bounding box center [294, 202] width 22 height 18
select select "11"
select select "2025"
click at [297, 203] on icon "Move forward to switch to the next month." at bounding box center [293, 202] width 10 height 10
select select "2026"
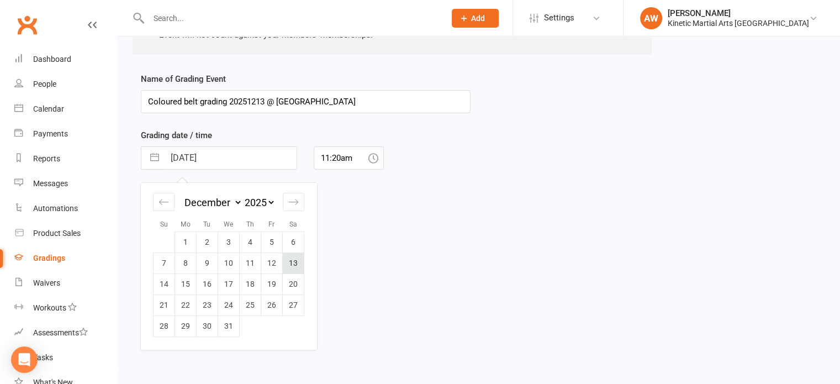
click at [294, 259] on td "13" at bounding box center [294, 262] width 22 height 21
type input "13 Dec 2025"
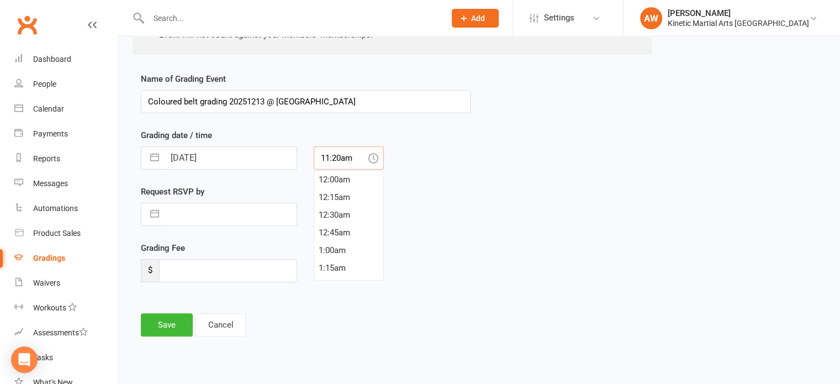
click at [351, 158] on input "11:20am" at bounding box center [349, 157] width 70 height 23
click at [343, 216] on div "5:00pm" at bounding box center [348, 216] width 69 height 18
type input "5:00pm"
click at [202, 271] on input "number" at bounding box center [228, 270] width 138 height 23
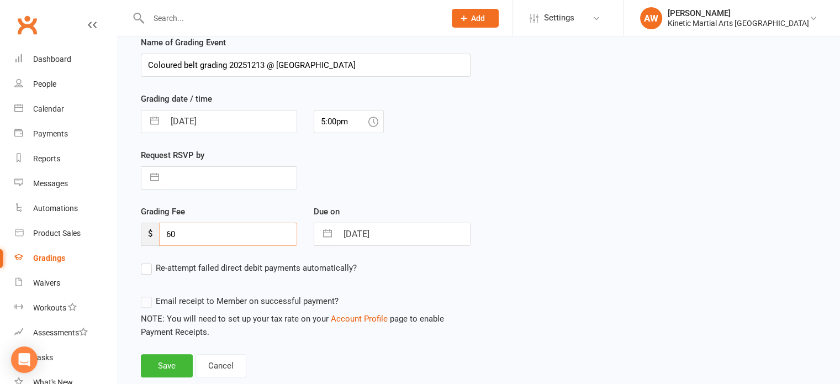
scroll to position [272, 0]
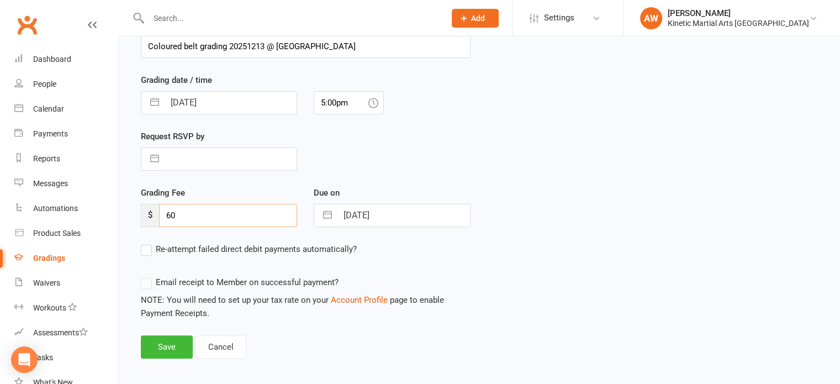
type input "60"
select select "10"
select select "2025"
select select "11"
select select "2025"
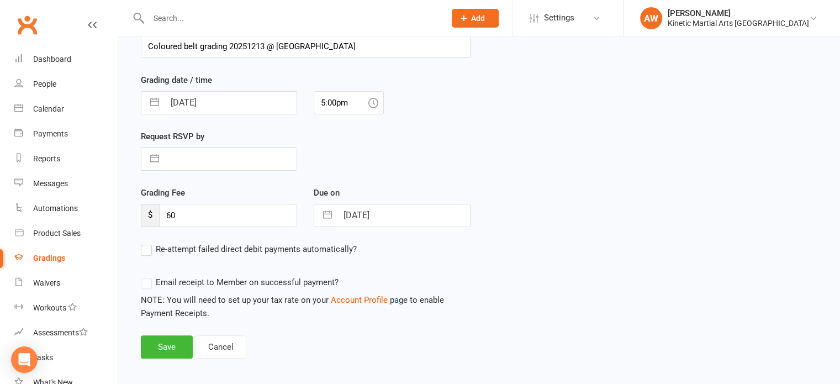
select select "2026"
click at [409, 216] on input "13 Dec 2025" at bounding box center [403, 215] width 132 height 22
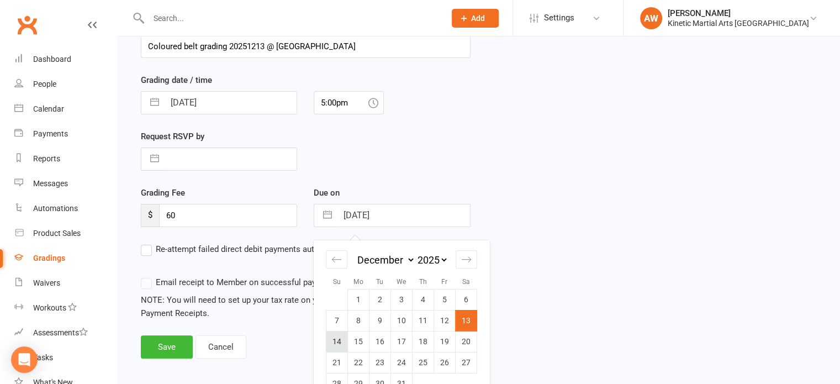
click at [339, 336] on td "14" at bounding box center [337, 341] width 22 height 21
type input "14 Dec 2025"
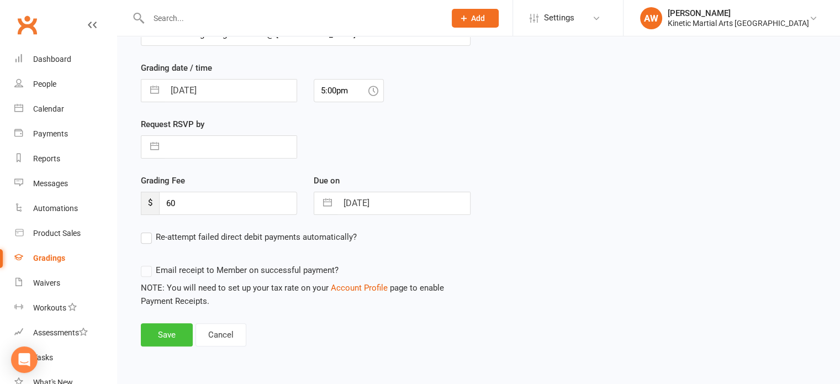
scroll to position [294, 0]
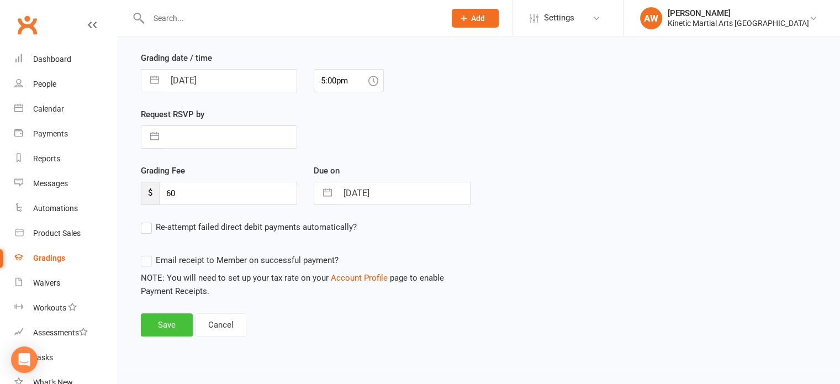
click at [174, 322] on button "Save" at bounding box center [167, 324] width 52 height 23
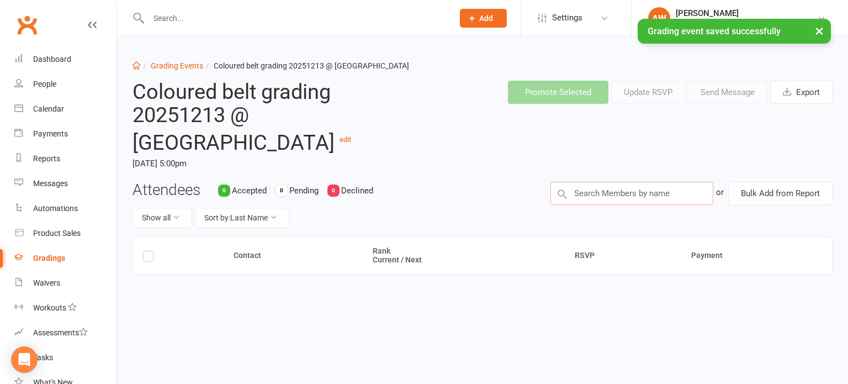
click at [617, 182] on input "text" at bounding box center [632, 193] width 163 height 23
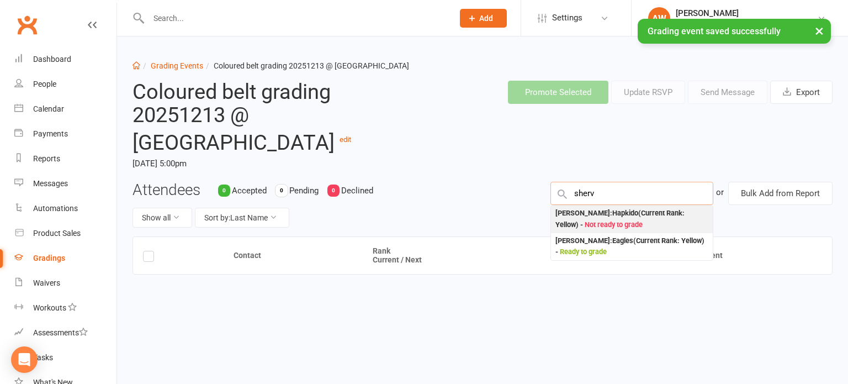
type input "sherv"
click at [597, 208] on div "Sherville Hall : Hapkido (Current Rank: Yellow ) - Not ready to grade" at bounding box center [632, 219] width 153 height 23
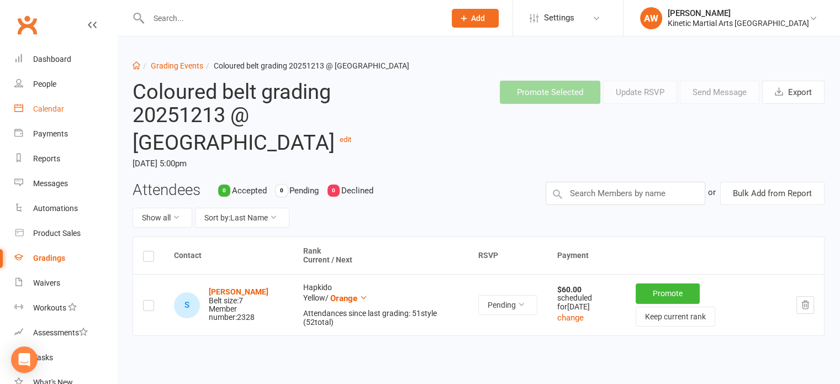
click at [53, 104] on div "Calendar" at bounding box center [48, 108] width 31 height 9
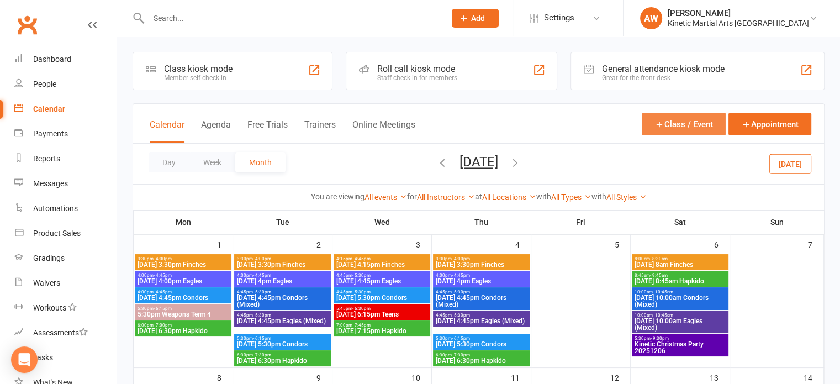
click at [663, 123] on icon "button" at bounding box center [659, 124] width 10 height 10
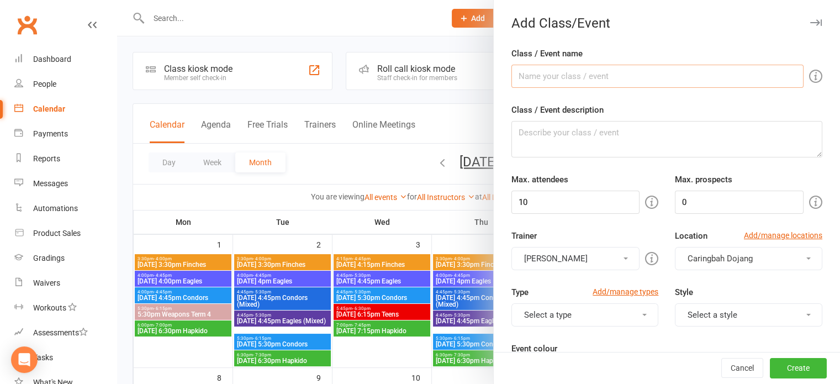
click at [567, 77] on input "Class / Event name" at bounding box center [657, 76] width 292 height 23
drag, startPoint x: 593, startPoint y: 77, endPoint x: 455, endPoint y: 71, distance: 138.2
click at [117, 0] on new-event-schedule "Add Class/Event Class / Event name Club BBQ 20260301 Class / Event description …" at bounding box center [117, 0] width 0 height 0
type input "Club BBQ 20260301"
click at [535, 135] on textarea "Class / Event description" at bounding box center [666, 139] width 311 height 36
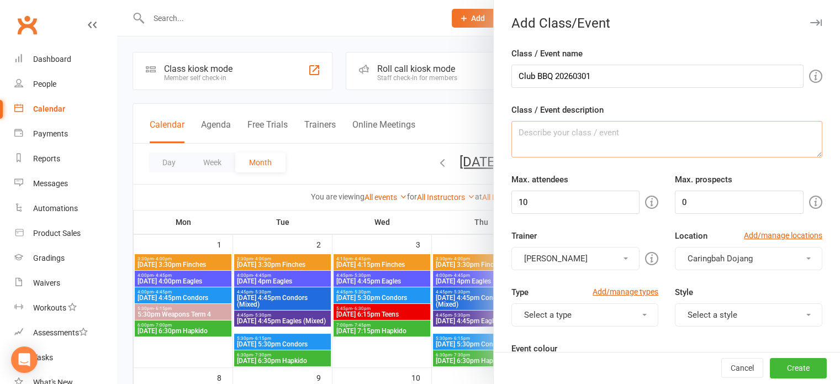
paste textarea "Club BBQ 20260301"
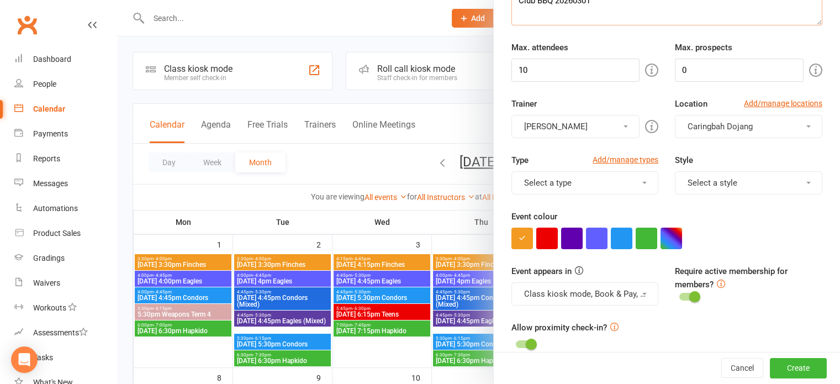
scroll to position [166, 0]
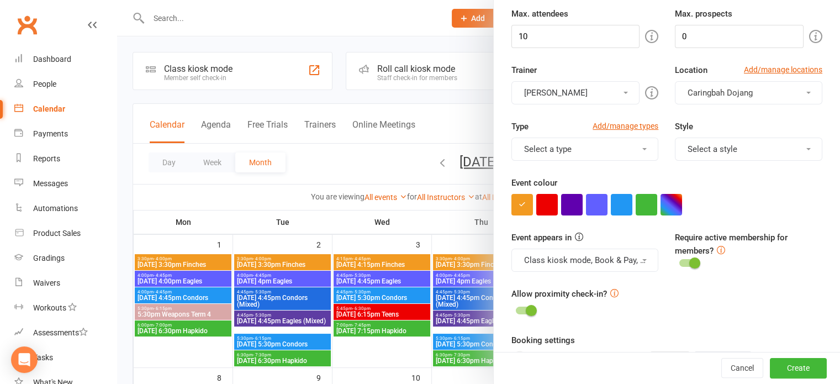
type textarea "Club BBQ 20260301"
drag, startPoint x: 505, startPoint y: 33, endPoint x: 478, endPoint y: 39, distance: 27.7
click at [117, 0] on new-event-schedule "Add Class/Event Class / Event name Club BBQ 20260301 Class / Event description …" at bounding box center [117, 0] width 0 height 0
type input "150"
click at [578, 83] on button "[PERSON_NAME]" at bounding box center [575, 92] width 129 height 23
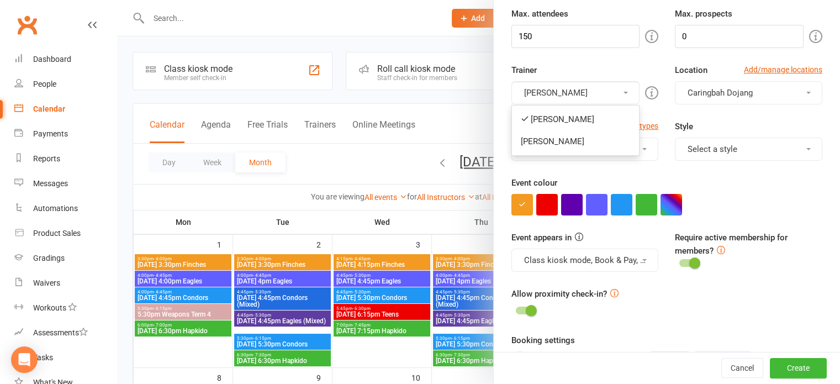
drag, startPoint x: 552, startPoint y: 117, endPoint x: 558, endPoint y: 114, distance: 7.0
click at [552, 117] on link "[PERSON_NAME]" at bounding box center [576, 119] width 128 height 22
click at [591, 86] on button "Select a trainer" at bounding box center [575, 92] width 129 height 23
drag, startPoint x: 553, startPoint y: 139, endPoint x: 652, endPoint y: 109, distance: 103.9
click at [556, 139] on link "[PERSON_NAME]" at bounding box center [576, 141] width 128 height 22
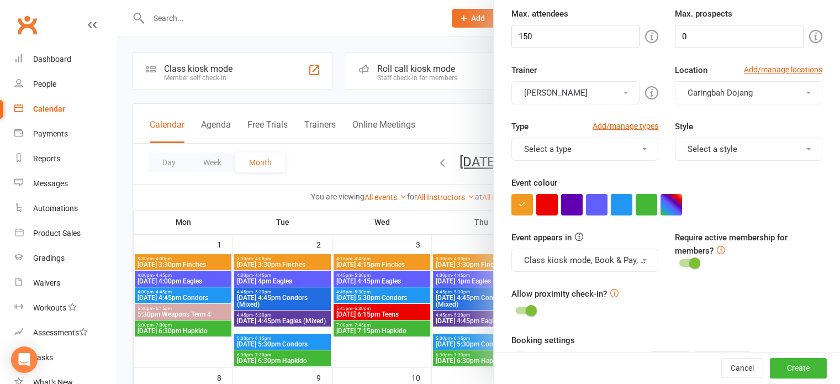
click at [713, 95] on span "Caringbah Dojang" at bounding box center [719, 93] width 65 height 10
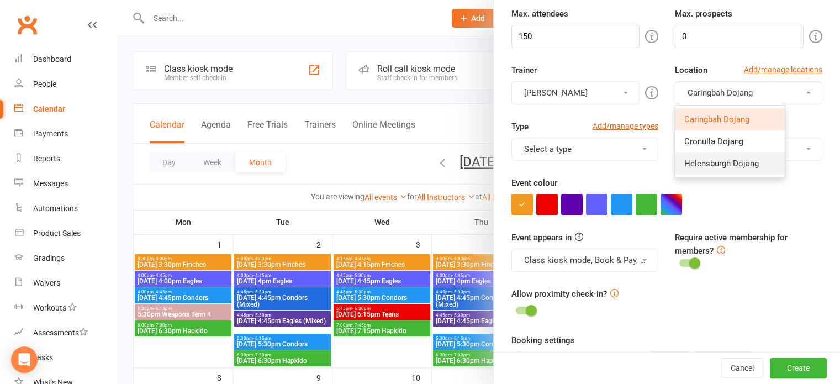
click at [696, 163] on span "Helensburgh Dojang" at bounding box center [721, 163] width 75 height 10
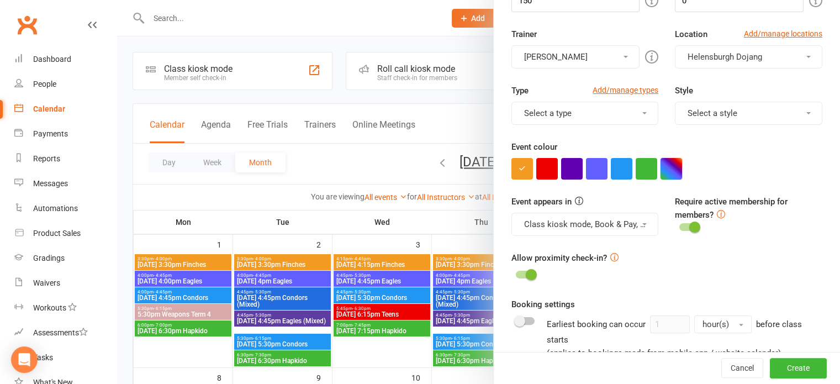
scroll to position [221, 0]
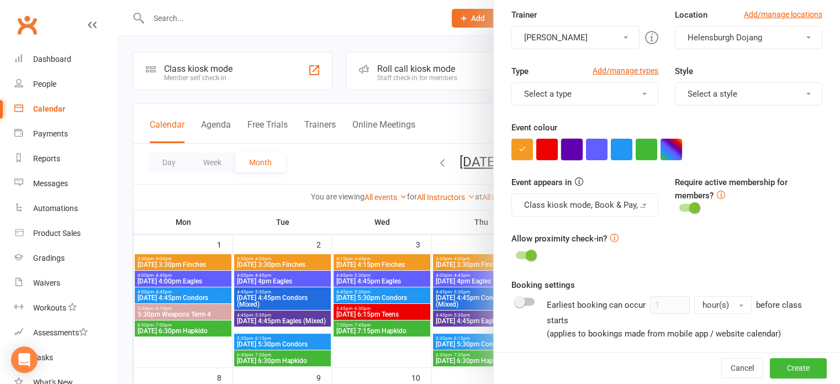
click at [568, 149] on button "button" at bounding box center [572, 150] width 22 height 22
click at [622, 99] on button "Select a type" at bounding box center [584, 93] width 147 height 23
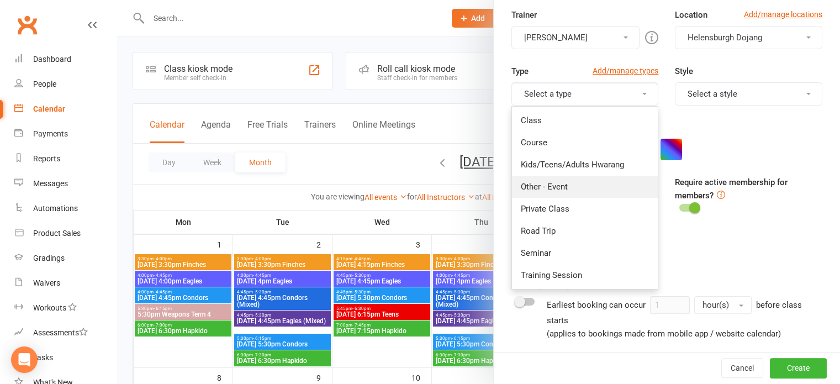
click at [539, 182] on link "Other - Event" at bounding box center [585, 187] width 146 height 22
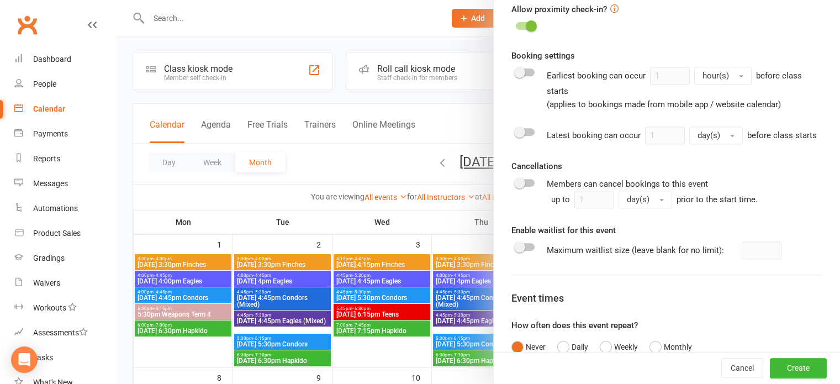
scroll to position [541, 0]
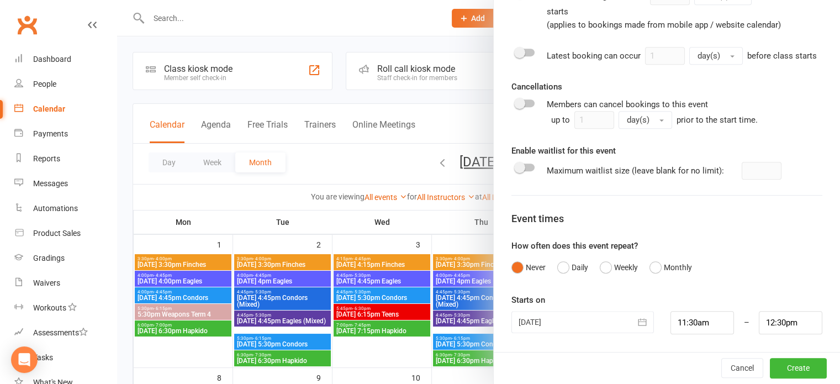
click at [637, 321] on icon "button" at bounding box center [642, 321] width 11 height 11
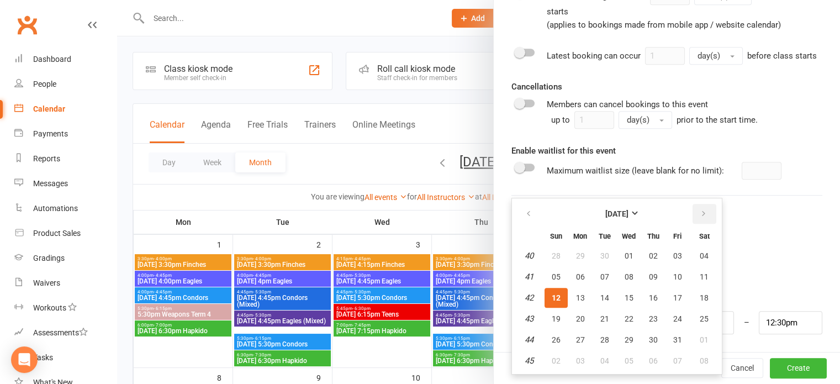
click at [700, 215] on icon "button" at bounding box center [704, 213] width 8 height 9
click at [700, 214] on icon "button" at bounding box center [704, 213] width 8 height 9
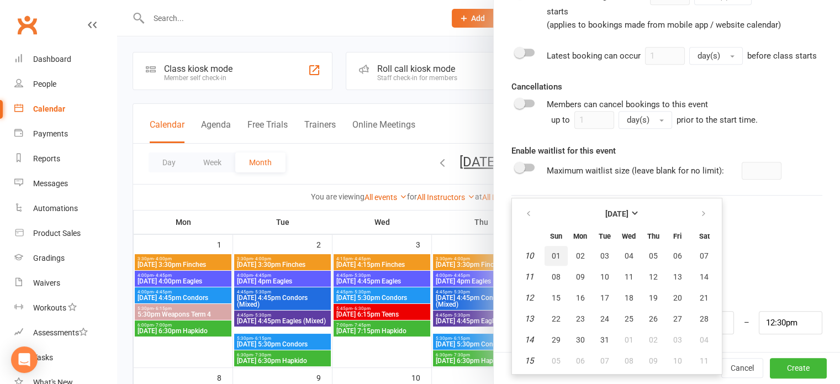
drag, startPoint x: 552, startPoint y: 253, endPoint x: 560, endPoint y: 252, distance: 9.0
click at [553, 253] on span "01" at bounding box center [556, 255] width 9 height 9
type input "01 Mar 2026"
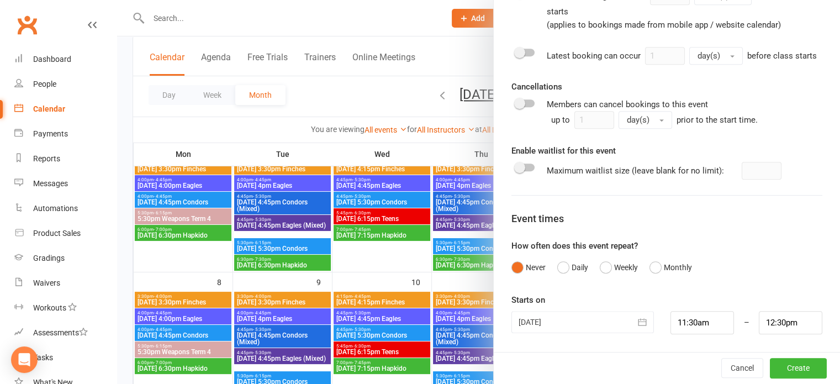
scroll to position [110, 0]
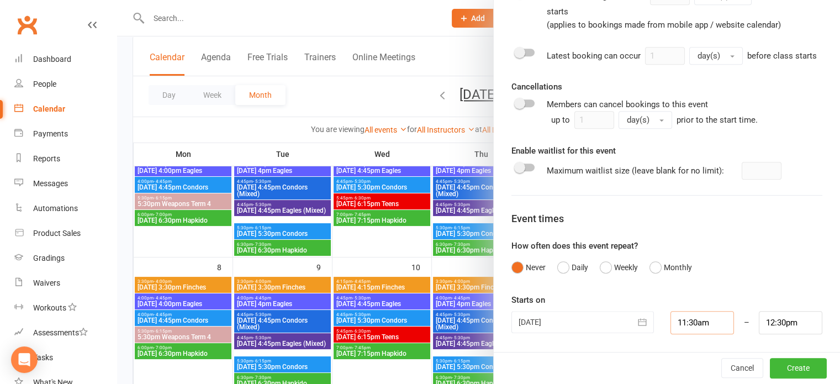
click at [706, 323] on input "11:30am" at bounding box center [702, 322] width 64 height 23
type input "10:30am"
click at [679, 289] on li "10:30am" at bounding box center [697, 282] width 53 height 17
click at [759, 312] on input "11:30am" at bounding box center [791, 322] width 64 height 23
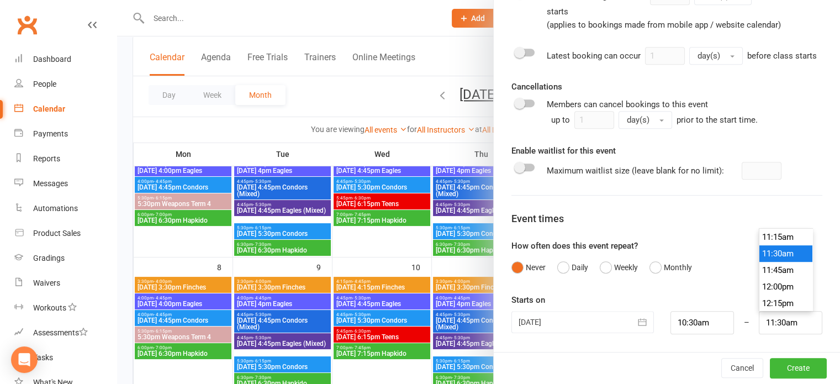
scroll to position [1065, 0]
type input "4:00pm"
click at [765, 236] on li "4:00pm" at bounding box center [785, 232] width 53 height 17
click at [781, 368] on button "Create" at bounding box center [798, 368] width 57 height 20
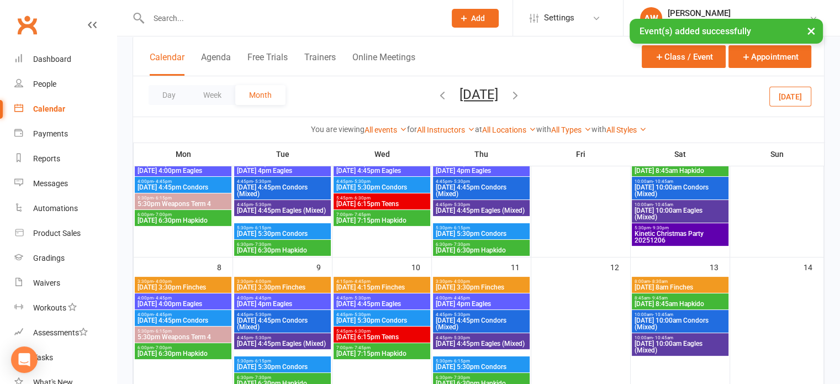
click at [521, 91] on icon "button" at bounding box center [515, 95] width 12 height 12
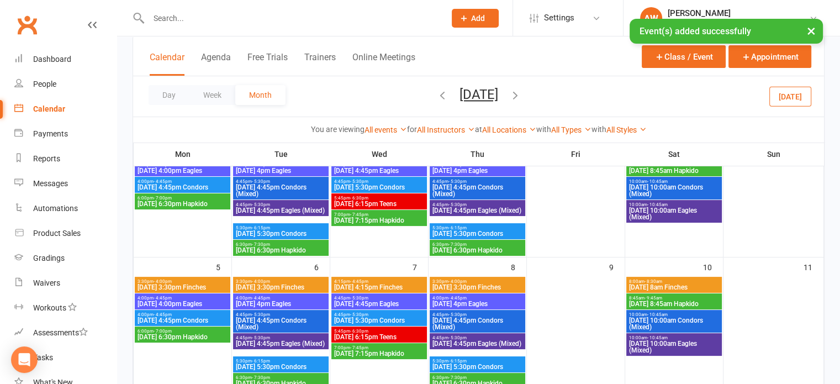
click at [521, 91] on icon "button" at bounding box center [515, 95] width 12 height 12
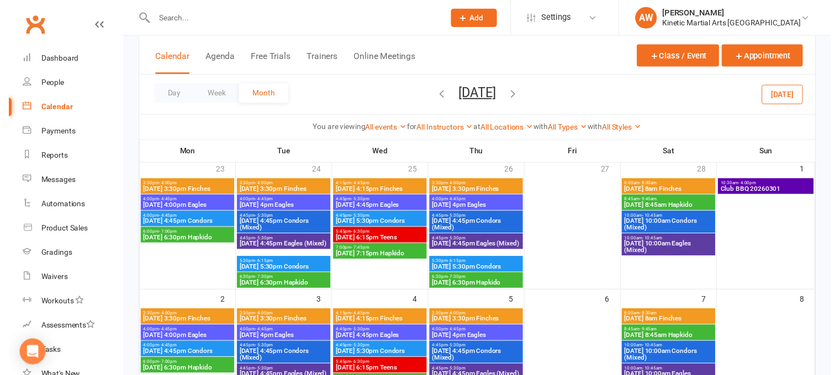
scroll to position [55, 0]
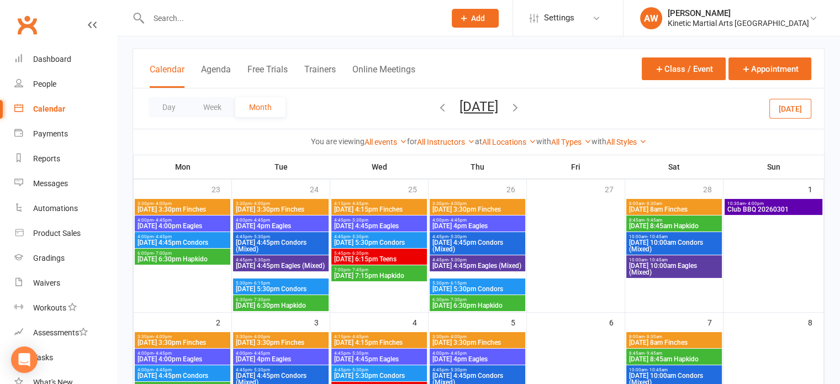
click at [766, 206] on span "Club BBQ 20260301" at bounding box center [774, 209] width 94 height 7
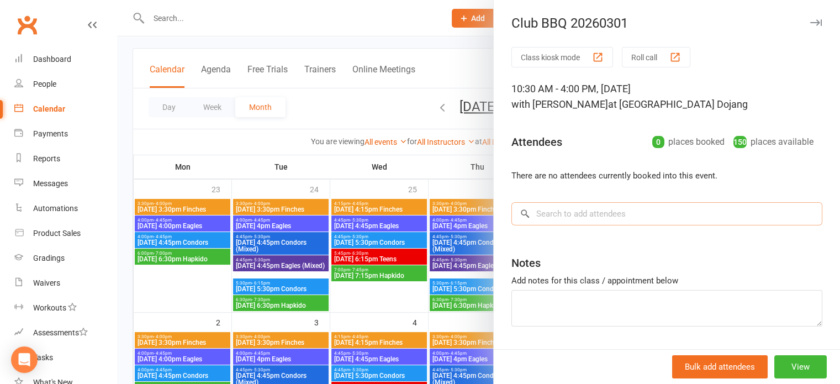
click at [576, 211] on input "search" at bounding box center [666, 213] width 311 height 23
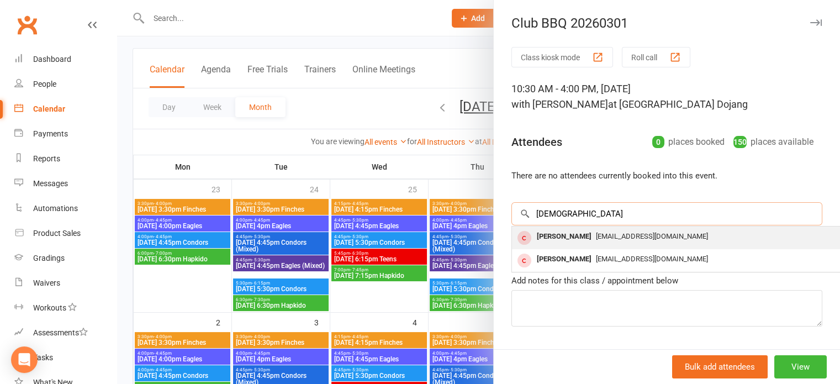
type input "shamus"
click at [596, 236] on span "shamus@kineticmartialarts.com.au" at bounding box center [652, 236] width 112 height 8
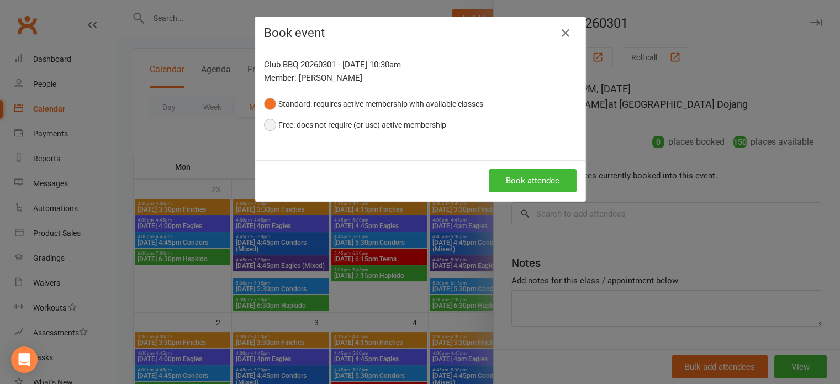
click at [294, 118] on button "Free: does not require (or use) active membership" at bounding box center [355, 124] width 182 height 21
click at [521, 181] on button "Book attendee" at bounding box center [533, 180] width 88 height 23
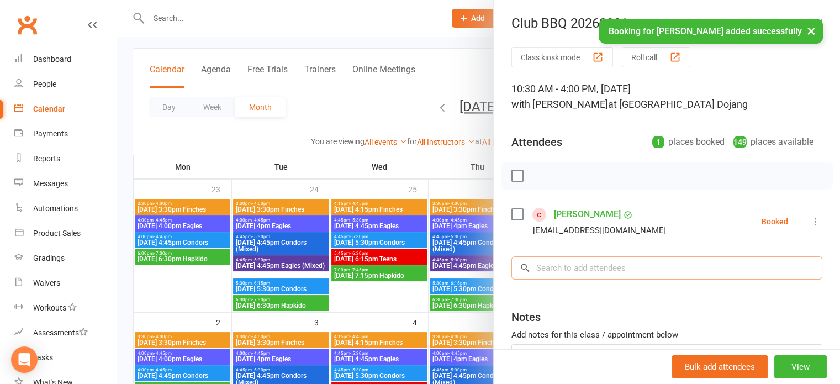
click at [554, 274] on input "search" at bounding box center [666, 267] width 311 height 23
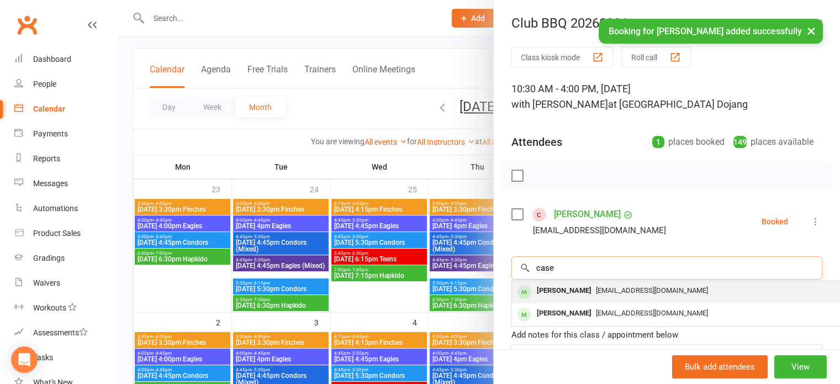
type input "case"
click at [556, 288] on div "Casey Watkins" at bounding box center [564, 291] width 64 height 16
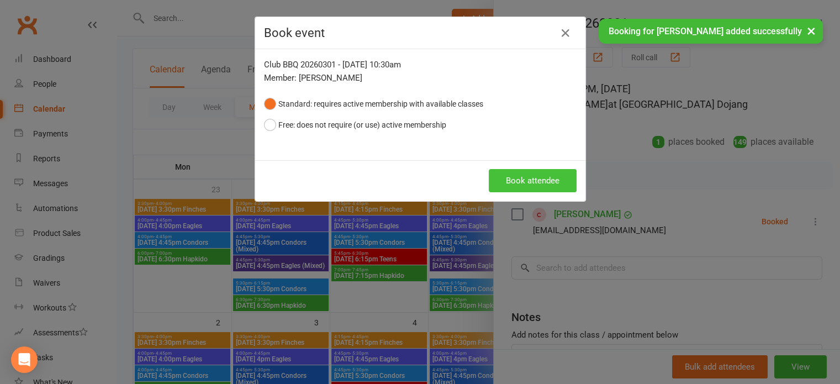
drag, startPoint x: 501, startPoint y: 176, endPoint x: 508, endPoint y: 181, distance: 8.3
click at [501, 176] on button "Book attendee" at bounding box center [533, 180] width 88 height 23
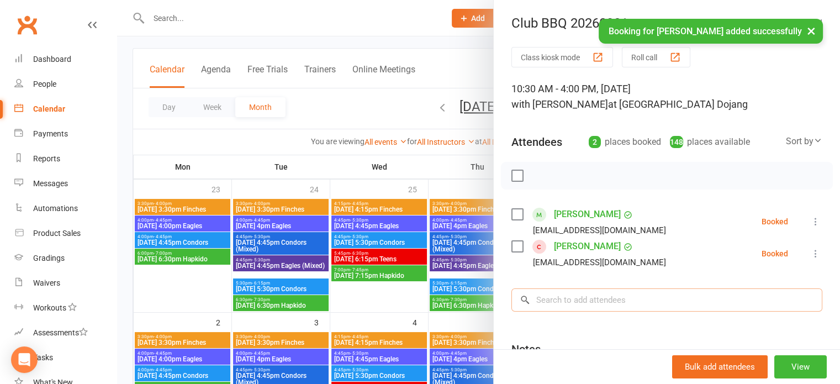
click at [548, 297] on input "search" at bounding box center [666, 299] width 311 height 23
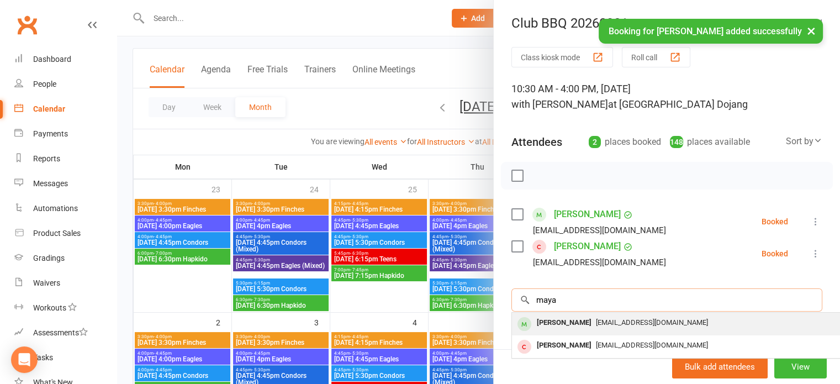
type input "maya"
click at [551, 325] on div "Maya Watkins" at bounding box center [564, 323] width 64 height 16
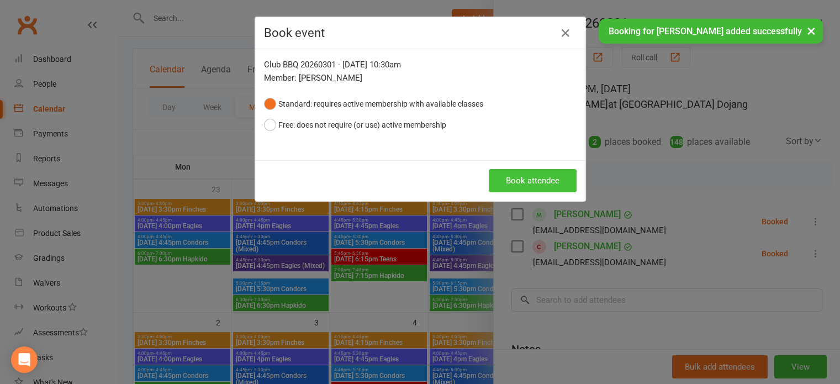
click at [506, 185] on button "Book attendee" at bounding box center [533, 180] width 88 height 23
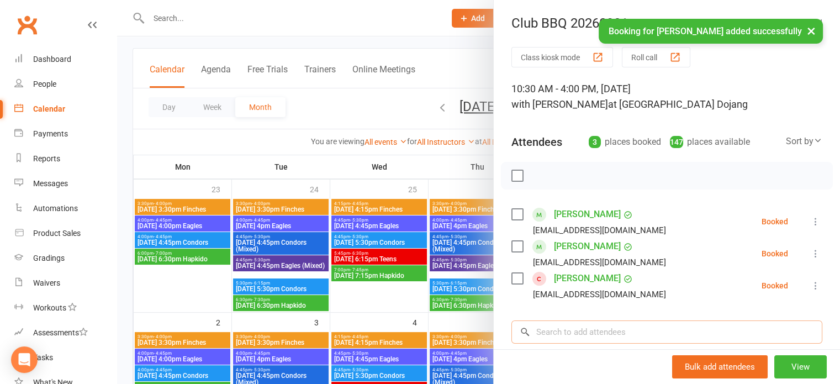
click at [556, 331] on input "search" at bounding box center [666, 331] width 311 height 23
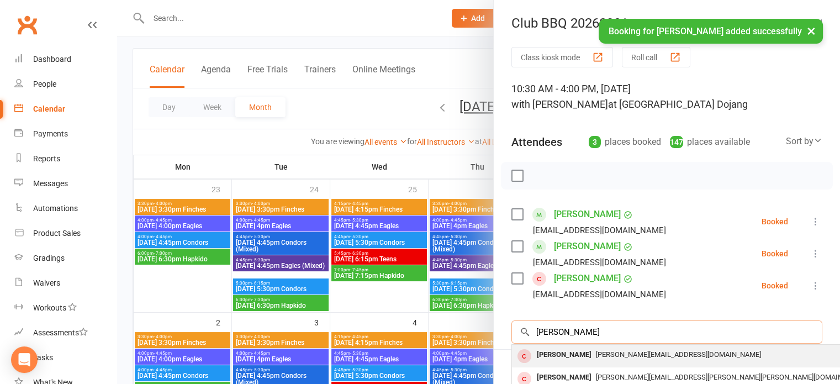
type input "amanda"
click at [559, 353] on div "[PERSON_NAME]" at bounding box center [564, 355] width 64 height 16
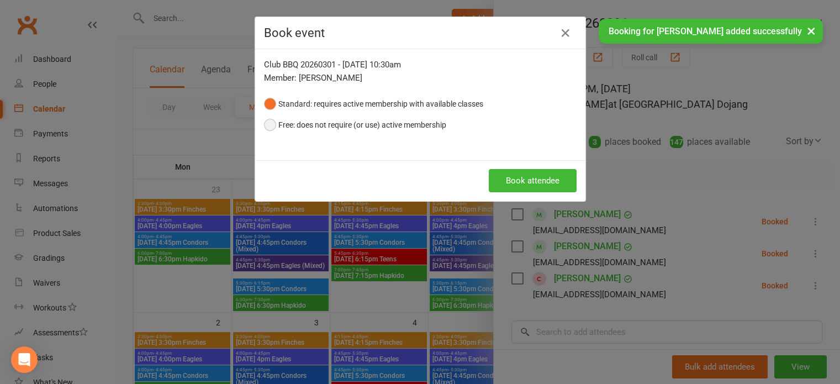
drag, startPoint x: 316, startPoint y: 124, endPoint x: 384, endPoint y: 165, distance: 78.8
click at [320, 126] on button "Free: does not require (or use) active membership" at bounding box center [355, 124] width 182 height 21
drag, startPoint x: 537, startPoint y: 176, endPoint x: 548, endPoint y: 176, distance: 10.5
click at [538, 176] on button "Book attendee" at bounding box center [533, 180] width 88 height 23
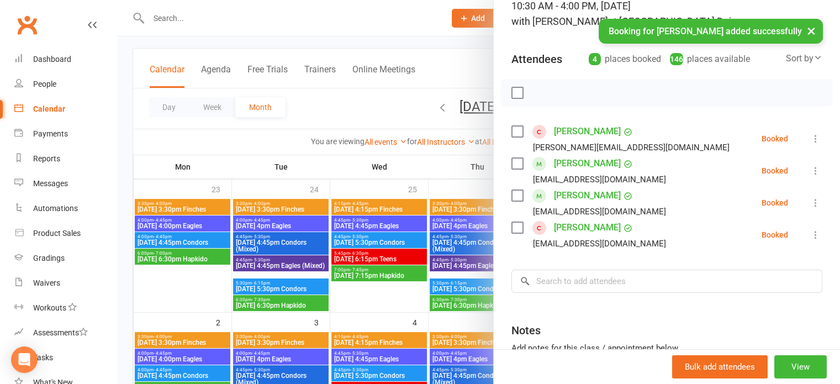
scroll to position [110, 0]
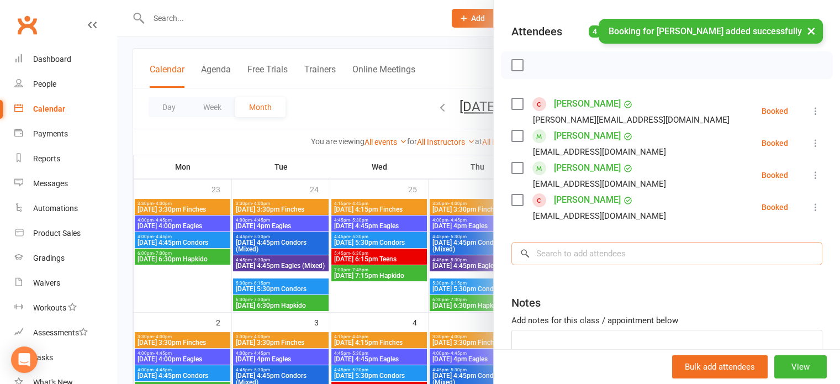
click at [570, 256] on input "search" at bounding box center [666, 253] width 311 height 23
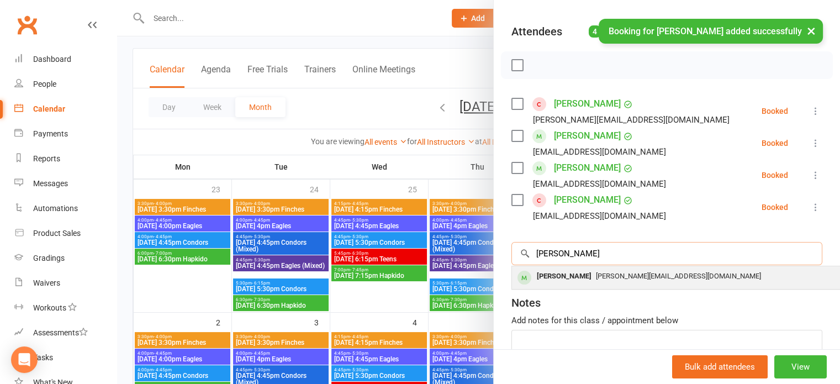
type input "jay"
click at [551, 271] on div "[PERSON_NAME]" at bounding box center [564, 276] width 64 height 16
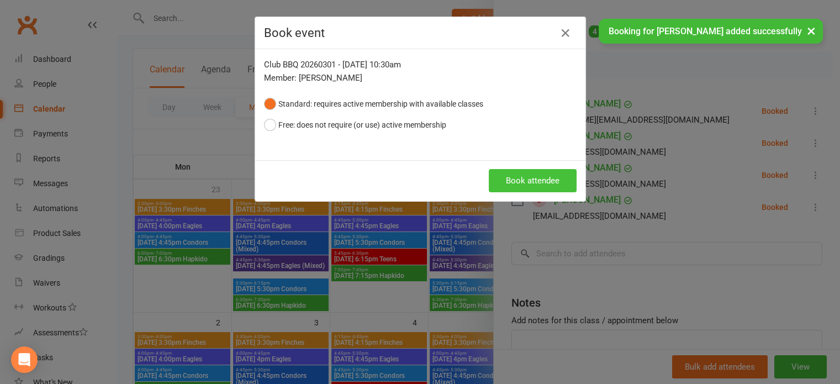
click at [543, 178] on button "Book attendee" at bounding box center [533, 180] width 88 height 23
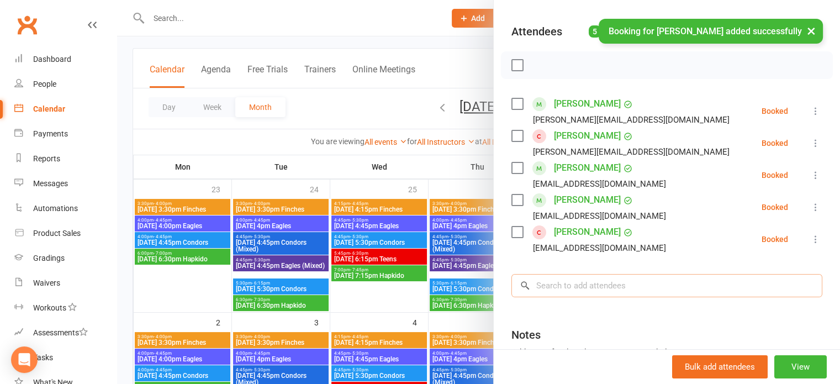
click at [565, 291] on input "search" at bounding box center [666, 285] width 311 height 23
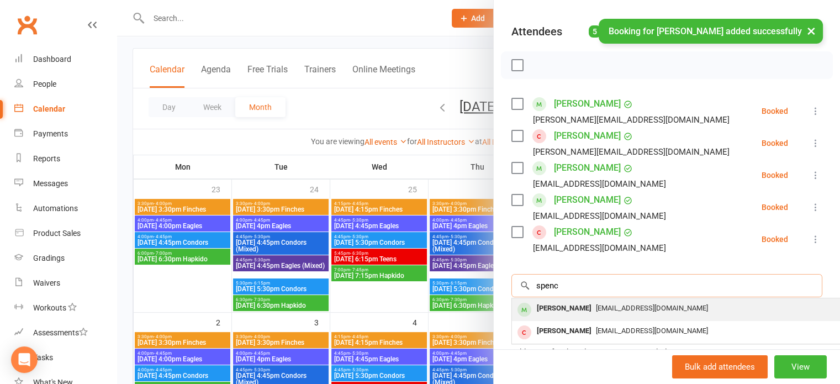
type input "spenc"
click at [565, 311] on div "[PERSON_NAME]" at bounding box center [564, 308] width 64 height 16
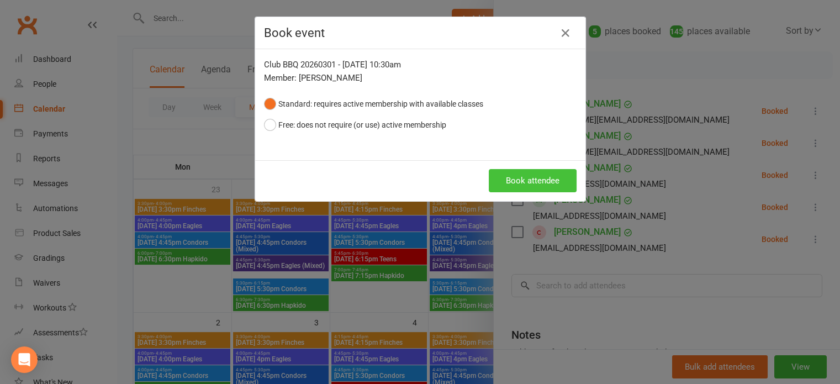
click at [533, 179] on button "Book attendee" at bounding box center [533, 180] width 88 height 23
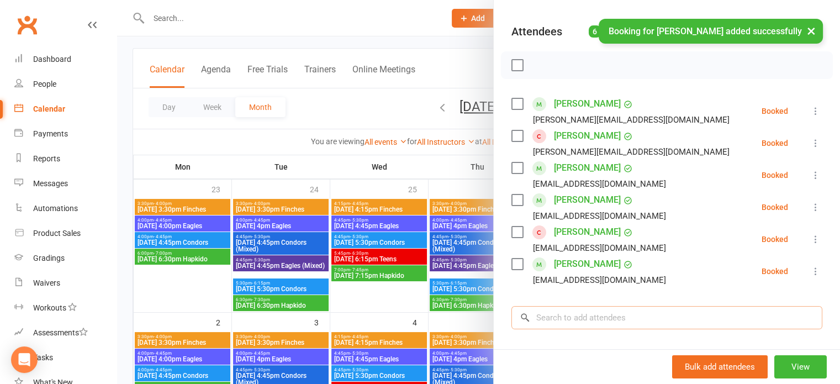
drag, startPoint x: 557, startPoint y: 311, endPoint x: 557, endPoint y: 302, distance: 8.8
click at [557, 309] on input "search" at bounding box center [666, 317] width 311 height 23
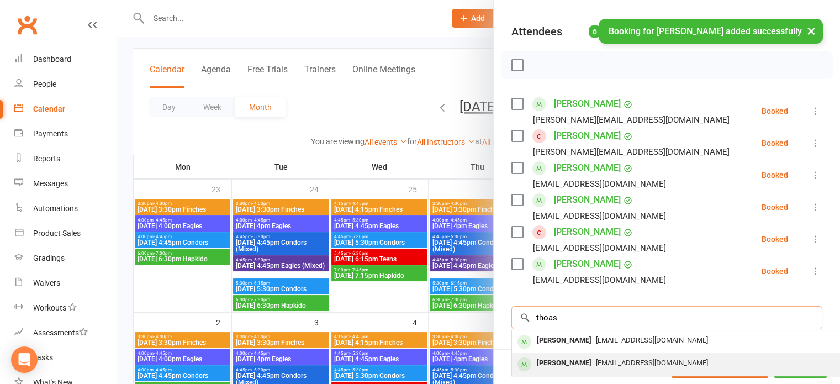
type input "thoas"
click at [574, 359] on div "[PERSON_NAME]" at bounding box center [564, 363] width 64 height 16
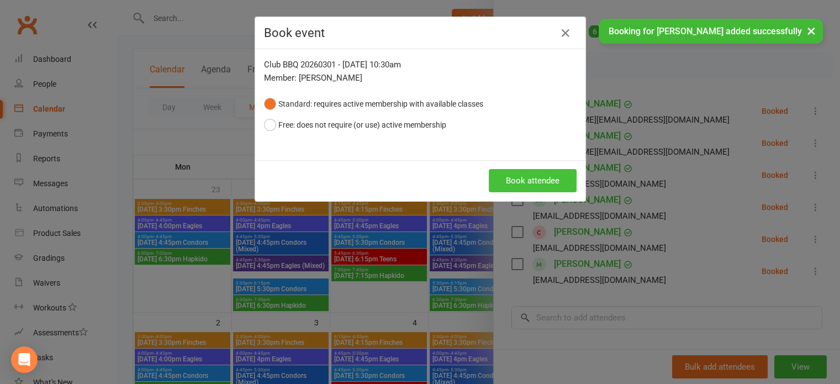
click at [530, 177] on button "Book attendee" at bounding box center [533, 180] width 88 height 23
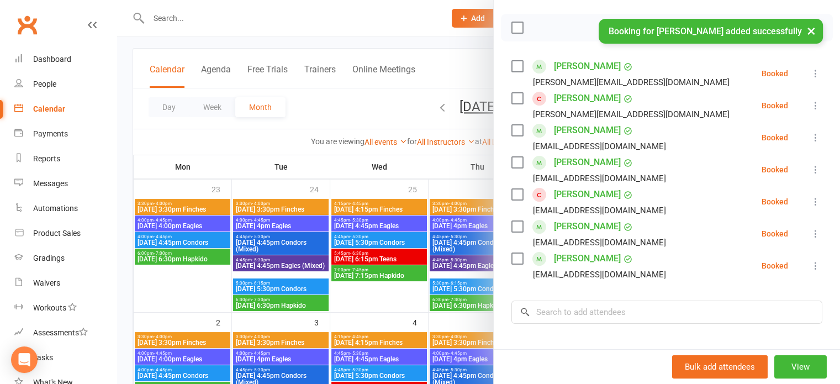
scroll to position [221, 0]
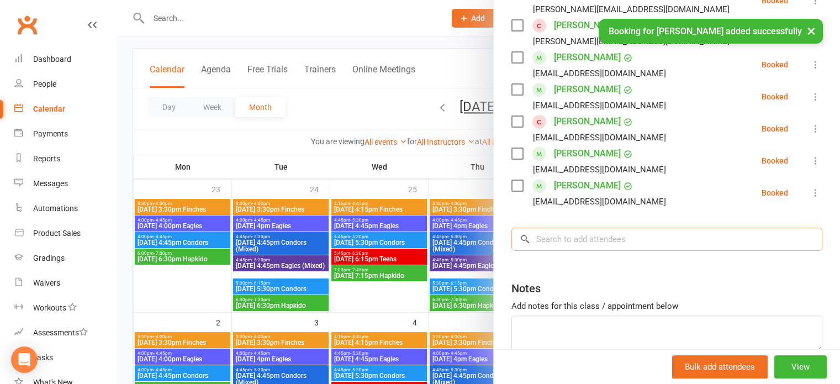
click at [565, 237] on input "search" at bounding box center [666, 239] width 311 height 23
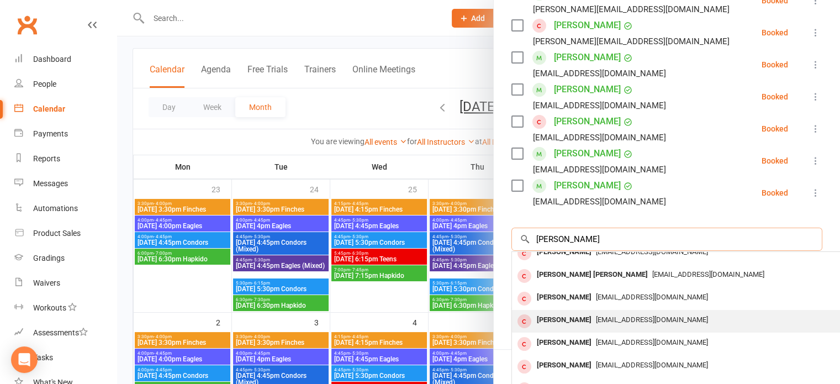
scroll to position [60, 0]
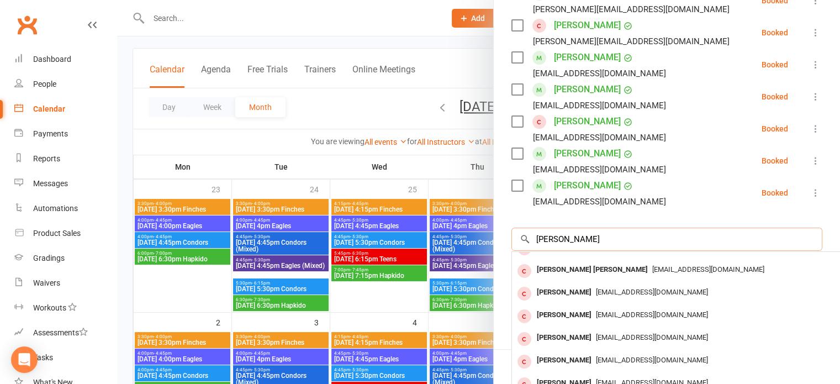
drag, startPoint x: 522, startPoint y: 234, endPoint x: 483, endPoint y: 231, distance: 39.3
click at [483, 0] on div "Club BBQ 20260301 Class kiosk mode Roll call 10:30 AM - 4:00 PM, Sunday, March,…" at bounding box center [478, 0] width 723 height 0
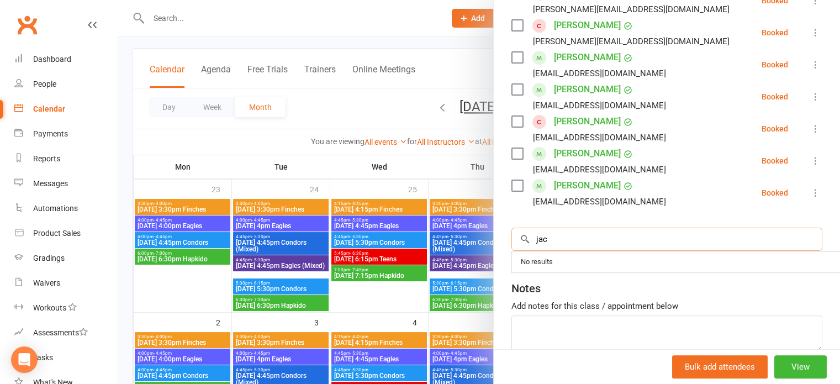
scroll to position [0, 0]
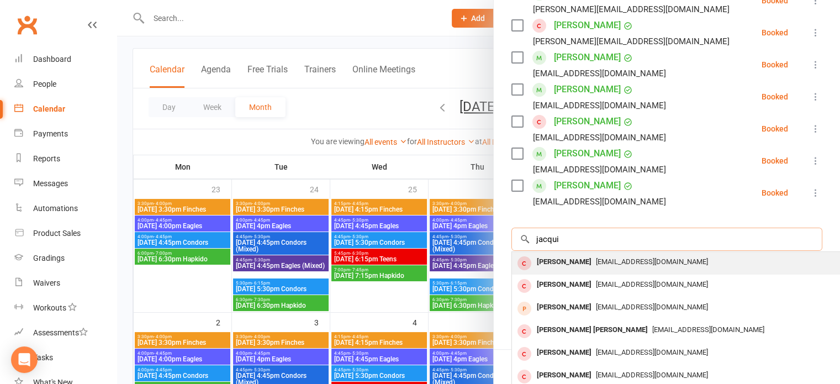
type input "jacqui"
click at [574, 258] on div "[PERSON_NAME]" at bounding box center [564, 262] width 64 height 16
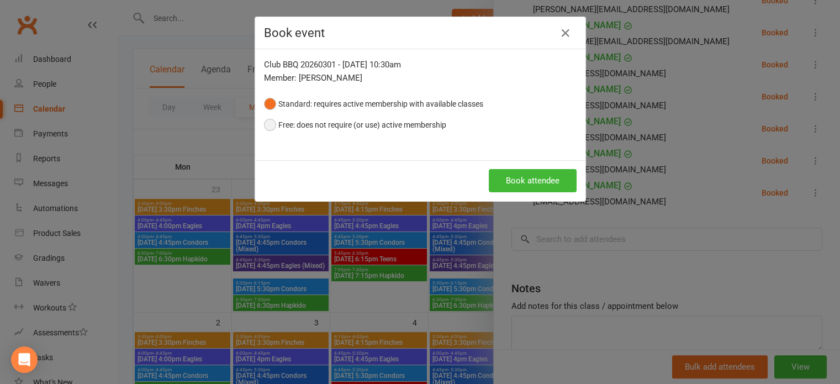
click at [304, 128] on button "Free: does not require (or use) active membership" at bounding box center [355, 124] width 182 height 21
click at [548, 184] on button "Book attendee" at bounding box center [533, 180] width 88 height 23
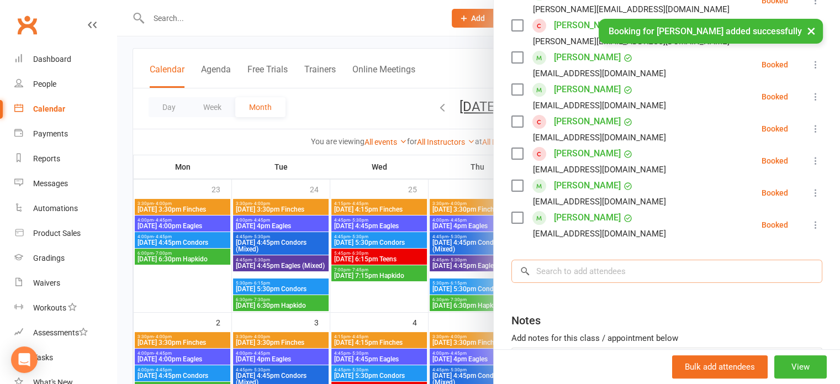
click at [563, 271] on input "search" at bounding box center [666, 271] width 311 height 23
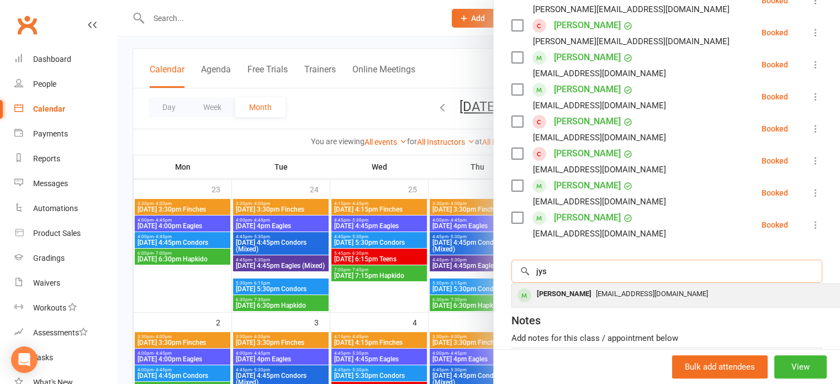
type input "jys"
click at [573, 286] on div "[PERSON_NAME]" at bounding box center [564, 294] width 64 height 16
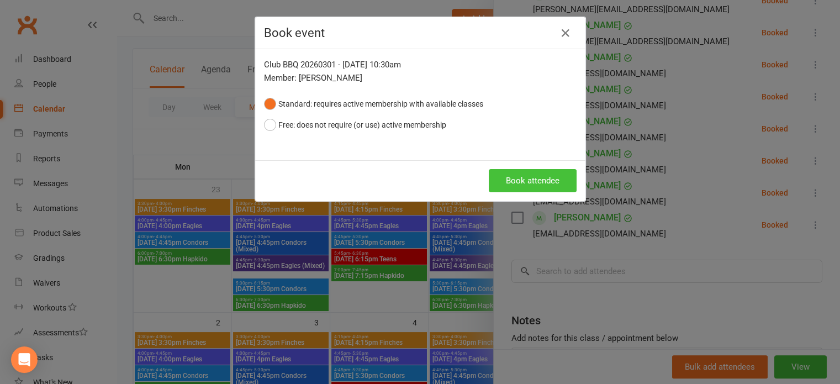
click at [526, 179] on button "Book attendee" at bounding box center [533, 180] width 88 height 23
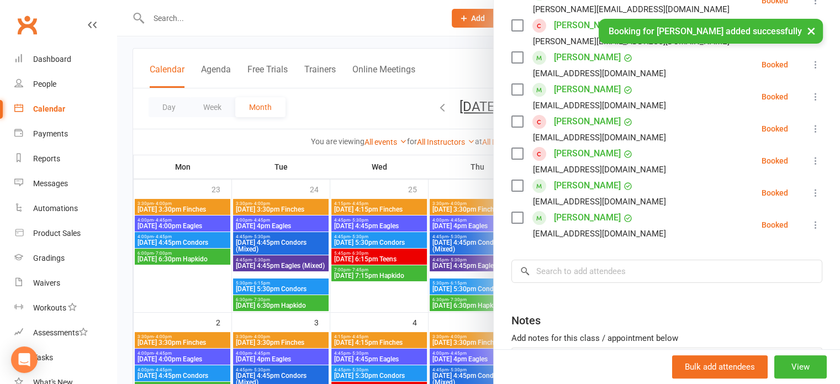
scroll to position [252, 0]
click at [570, 277] on input "search" at bounding box center [666, 271] width 311 height 23
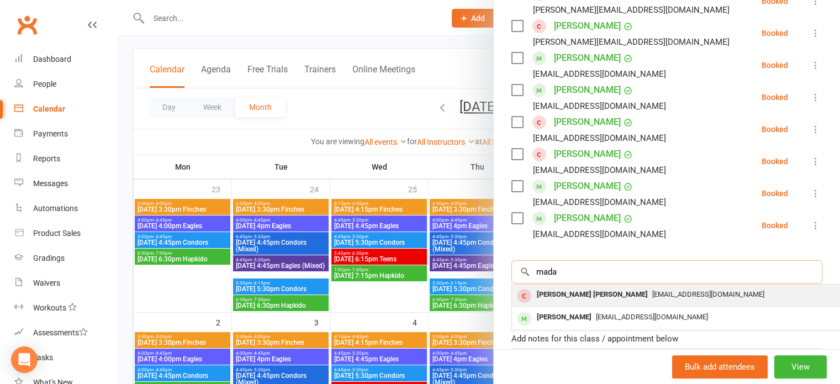
type input "mada"
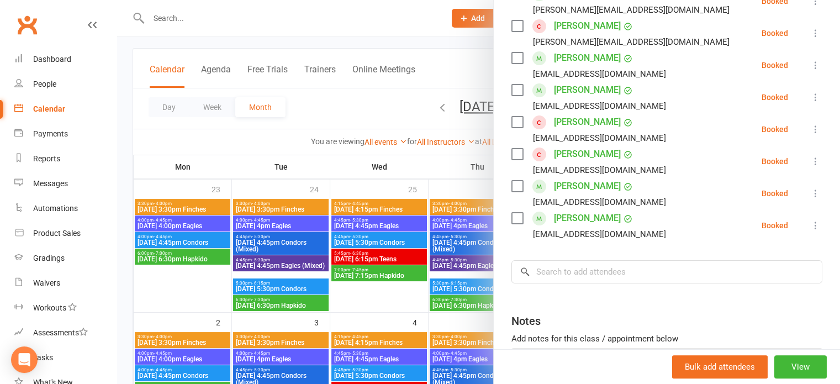
drag, startPoint x: 580, startPoint y: 294, endPoint x: 585, endPoint y: 256, distance: 38.4
click at [669, 284] on div "Class kiosk mode Roll call 10:30 AM - 4:00 PM, Sunday, March, 1, 2026 with Sham…" at bounding box center [667, 117] width 346 height 645
drag, startPoint x: 553, startPoint y: 247, endPoint x: 553, endPoint y: 254, distance: 7.2
click at [553, 251] on div "Class kiosk mode Roll call 10:30 AM - 4:00 PM, Sunday, March, 1, 2026 with Sham…" at bounding box center [667, 117] width 346 height 645
click at [548, 272] on input "search" at bounding box center [666, 271] width 311 height 23
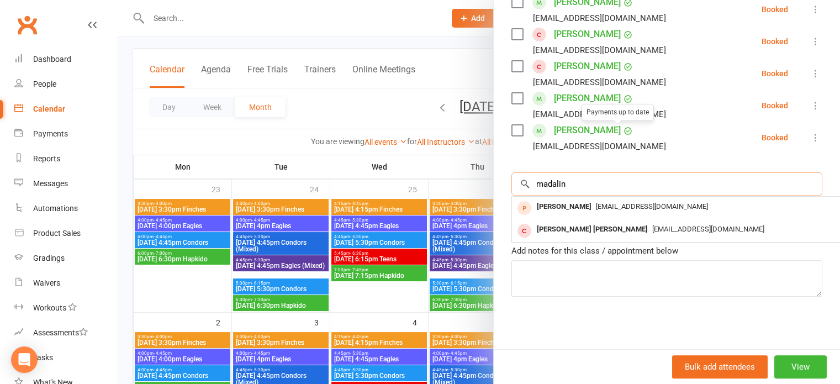
scroll to position [350, 0]
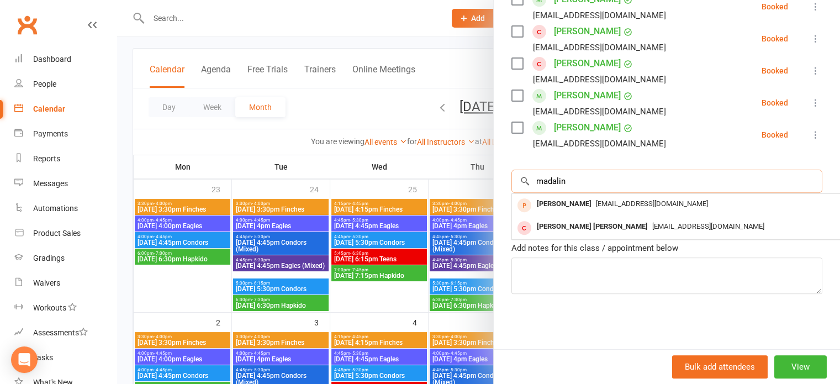
drag, startPoint x: 579, startPoint y: 176, endPoint x: 455, endPoint y: 173, distance: 123.7
click at [455, 0] on div "Club BBQ 20260301 Class kiosk mode Roll call 10:30 AM - 4:00 PM, Sunday, March,…" at bounding box center [478, 0] width 723 height 0
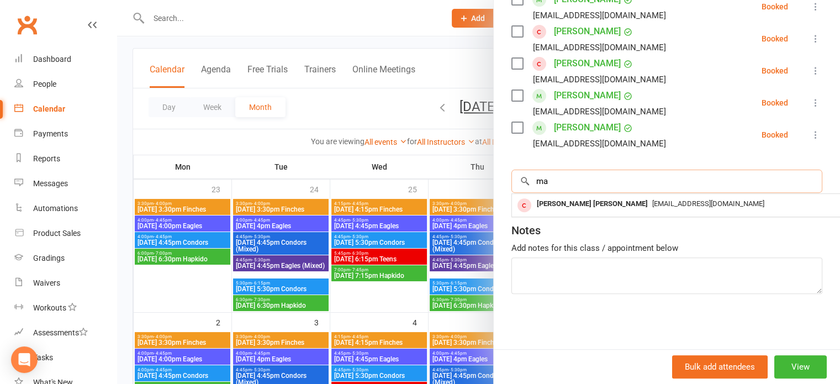
type input "m"
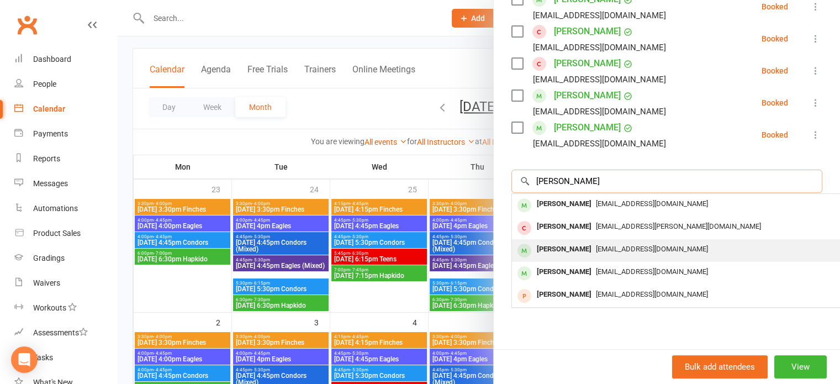
type input "hopper"
click at [574, 241] on div "[PERSON_NAME]" at bounding box center [564, 249] width 64 height 16
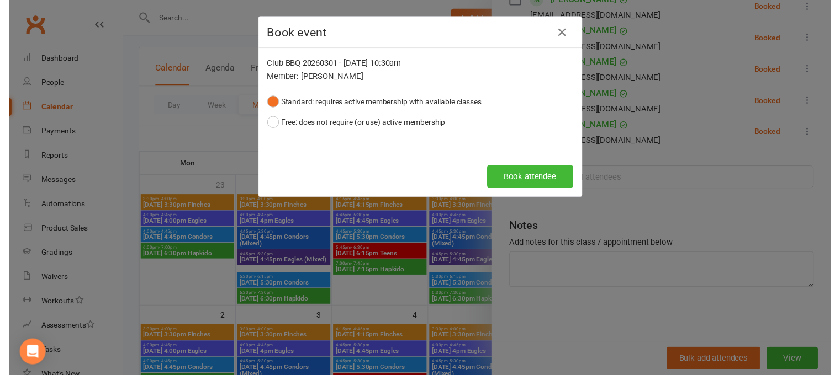
scroll to position [342, 0]
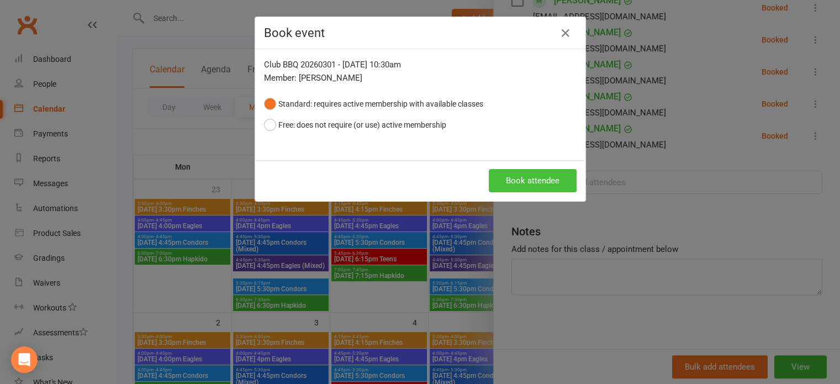
click at [528, 176] on button "Book attendee" at bounding box center [533, 180] width 88 height 23
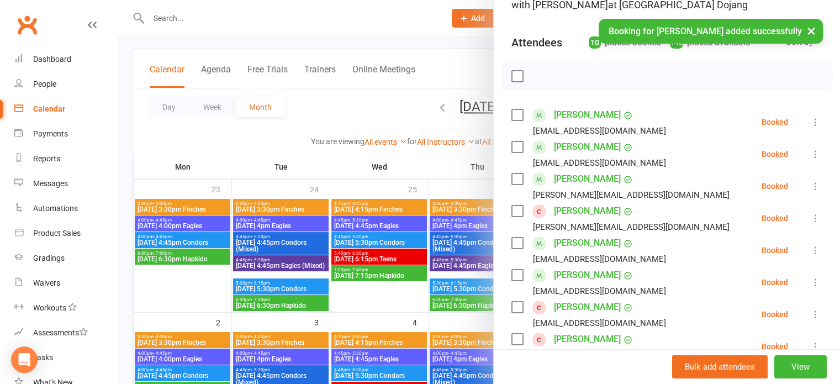
scroll to position [98, 0]
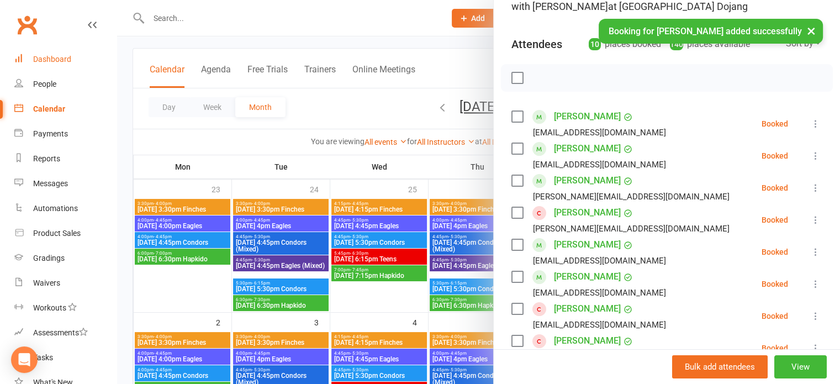
click at [64, 59] on div "Dashboard" at bounding box center [52, 59] width 38 height 9
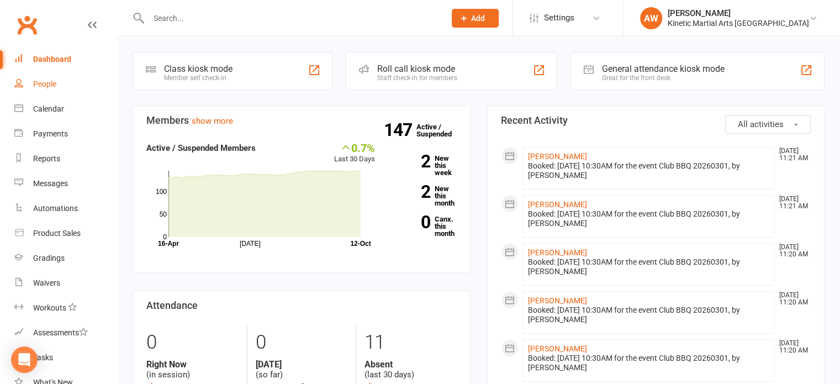
click at [44, 81] on div "People" at bounding box center [44, 84] width 23 height 9
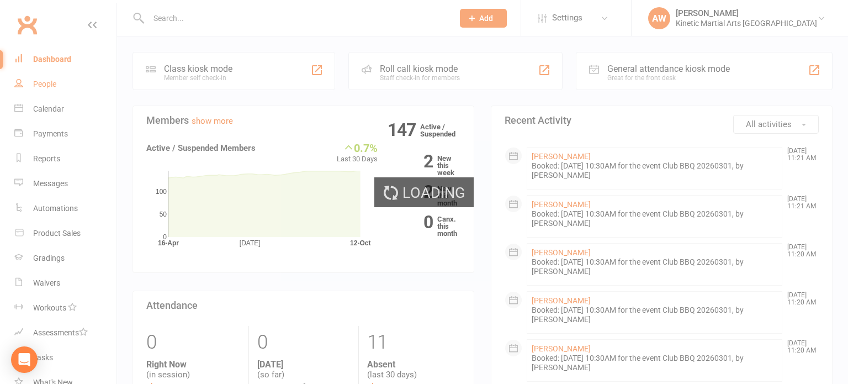
select select "100"
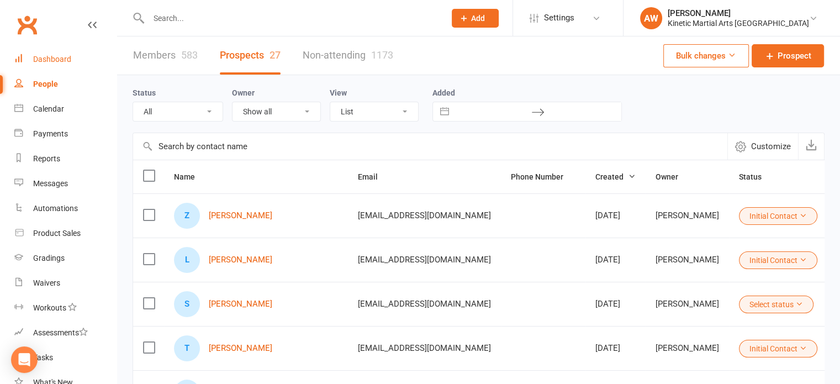
click at [50, 55] on div "Dashboard" at bounding box center [52, 59] width 38 height 9
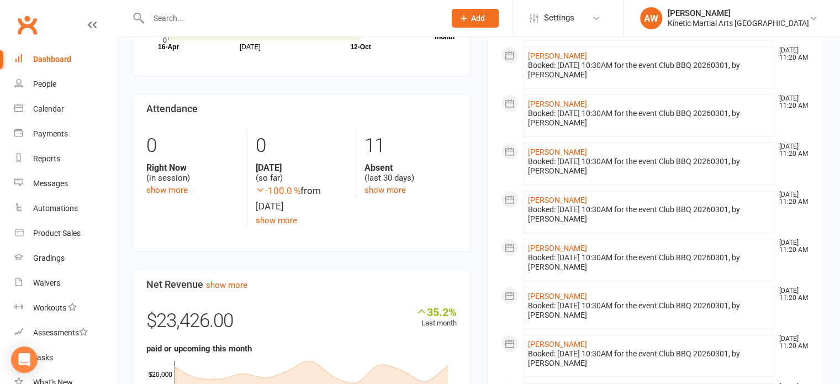
scroll to position [221, 0]
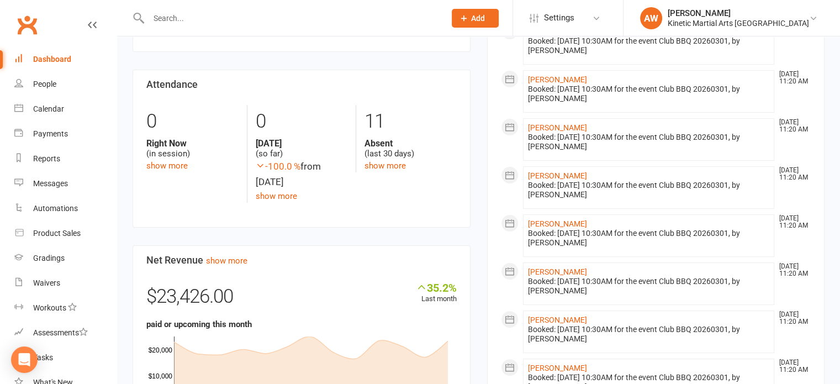
click at [195, 22] on input "text" at bounding box center [291, 17] width 292 height 15
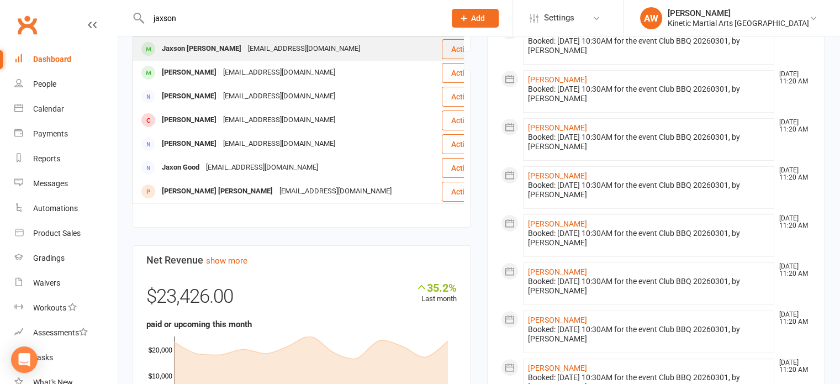
type input "jaxson"
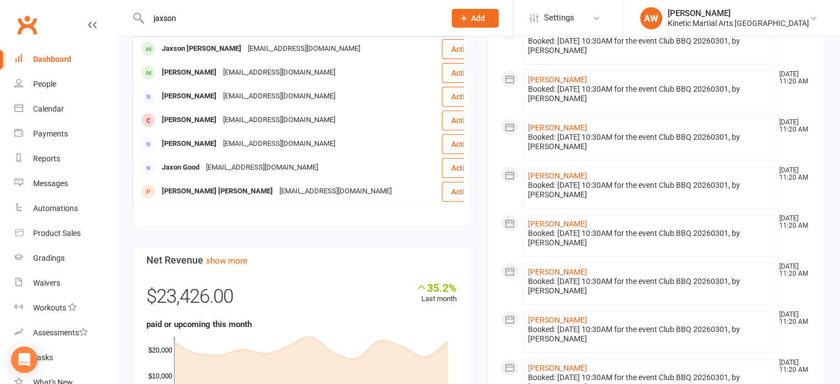
click at [202, 48] on div "Jaxson [PERSON_NAME]" at bounding box center [201, 49] width 86 height 16
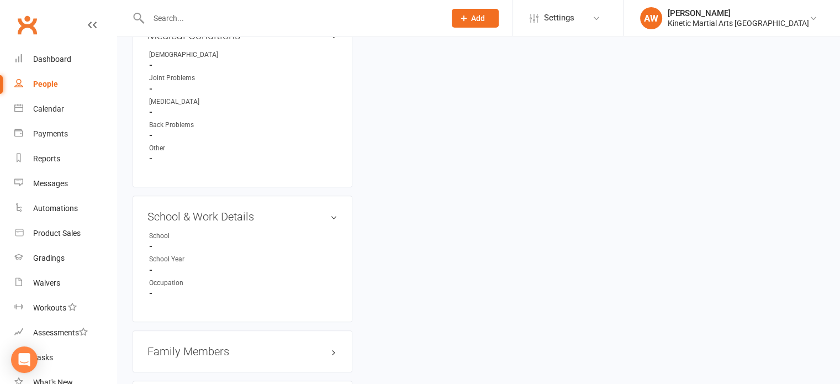
scroll to position [1215, 0]
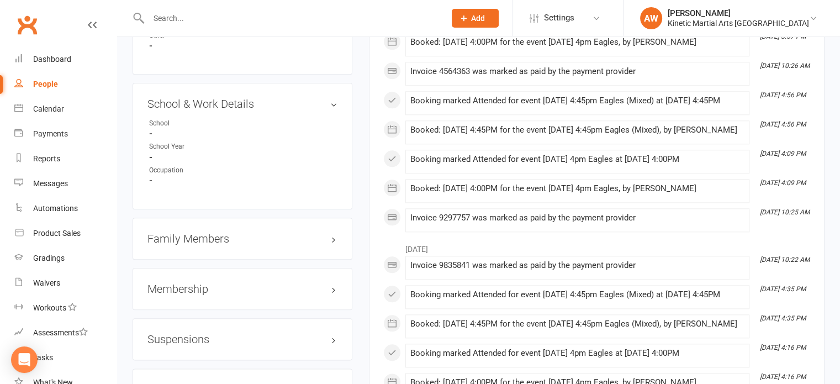
drag, startPoint x: 181, startPoint y: 293, endPoint x: 192, endPoint y: 287, distance: 12.6
click at [182, 293] on h3 "Membership" at bounding box center [242, 289] width 190 height 12
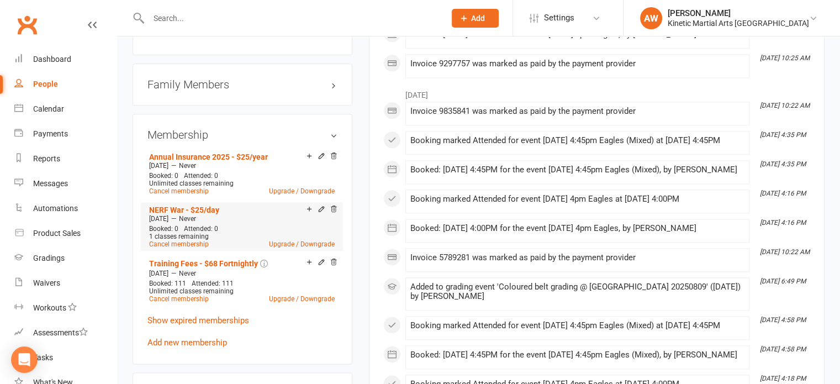
scroll to position [1381, 0]
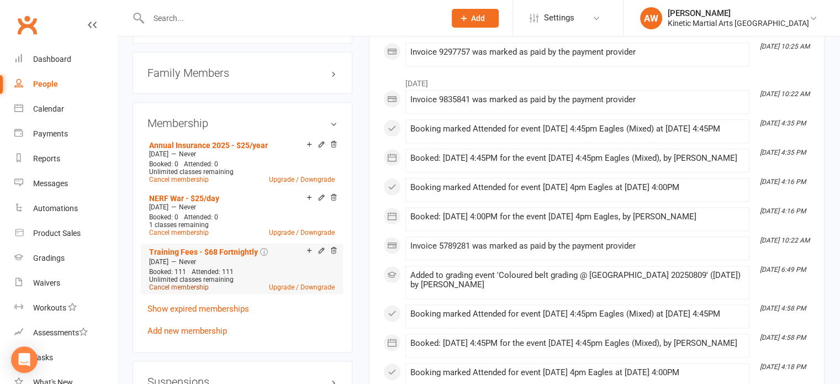
click at [186, 291] on link "Cancel membership" at bounding box center [179, 287] width 60 height 8
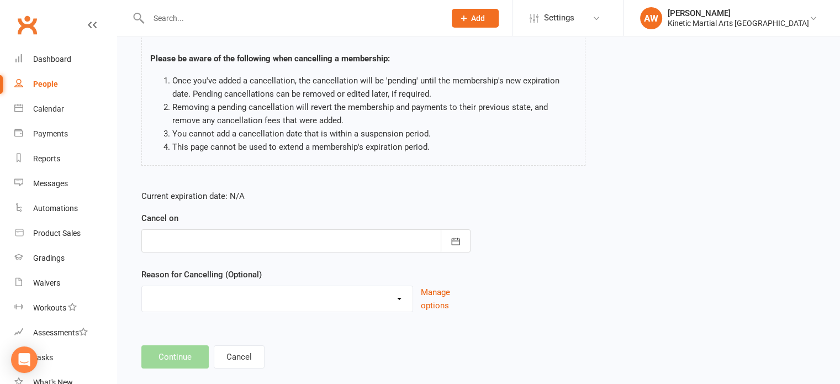
scroll to position [92, 0]
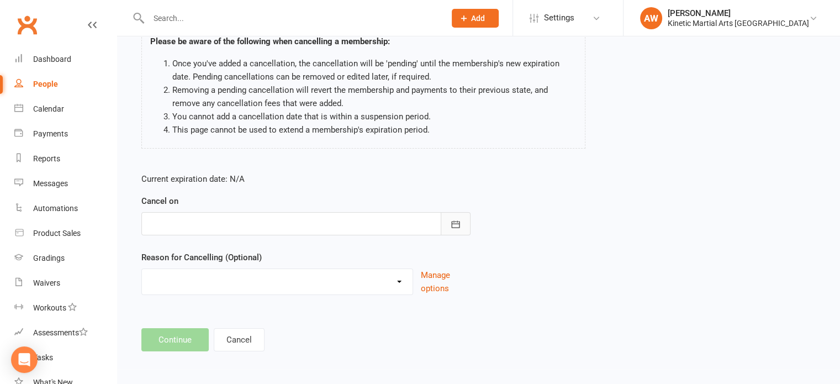
click at [458, 226] on icon "button" at bounding box center [455, 224] width 11 height 11
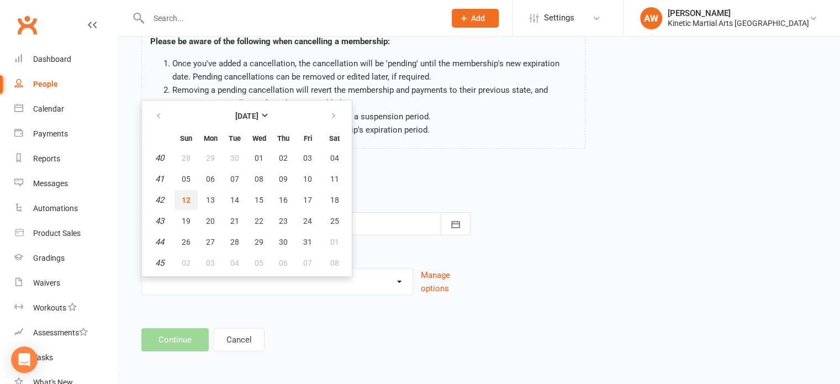
click at [184, 196] on span "12" at bounding box center [186, 199] width 9 height 9
type input "12 Oct 2025"
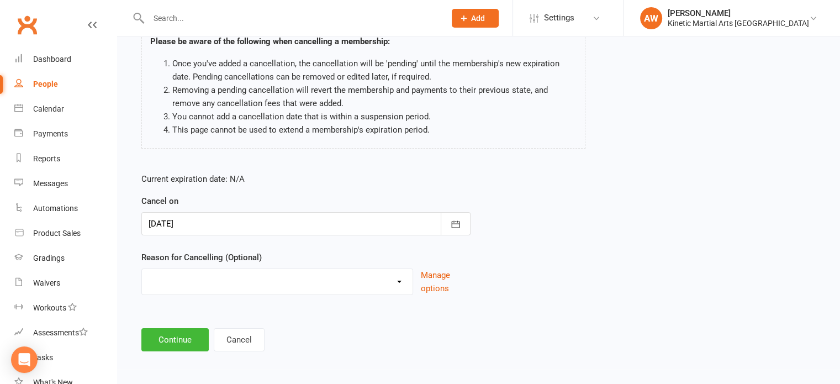
click at [271, 281] on select "Holiday Injury Other reason" at bounding box center [277, 280] width 271 height 22
select select "2"
click at [142, 269] on select "Holiday Injury Other reason" at bounding box center [277, 280] width 271 height 22
click at [199, 324] on div "Please specify" at bounding box center [305, 330] width 329 height 41
click at [186, 341] on input at bounding box center [305, 339] width 329 height 23
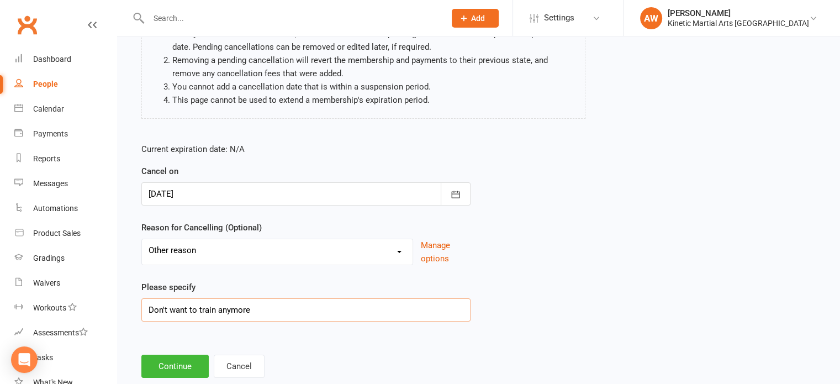
scroll to position [148, 0]
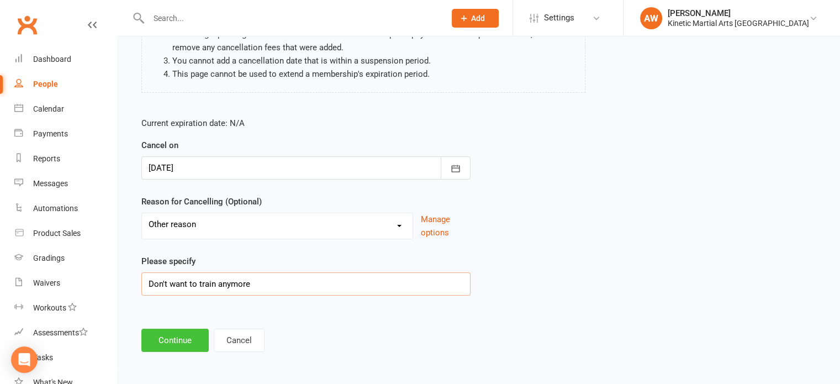
type input "Don't want to train anymore"
click at [181, 337] on button "Continue" at bounding box center [174, 340] width 67 height 23
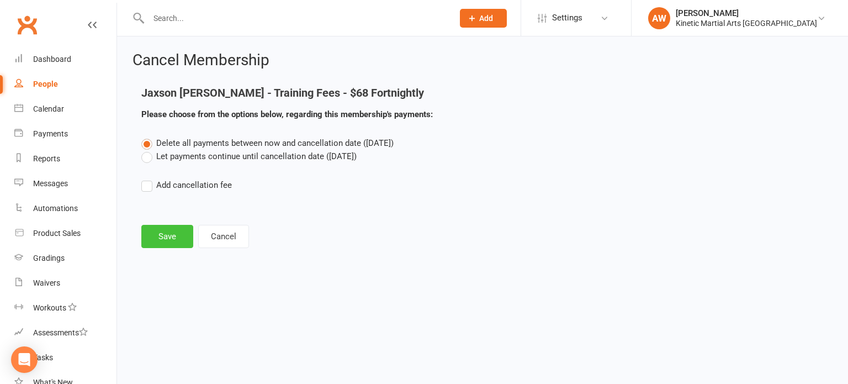
click at [173, 232] on button "Save" at bounding box center [167, 236] width 52 height 23
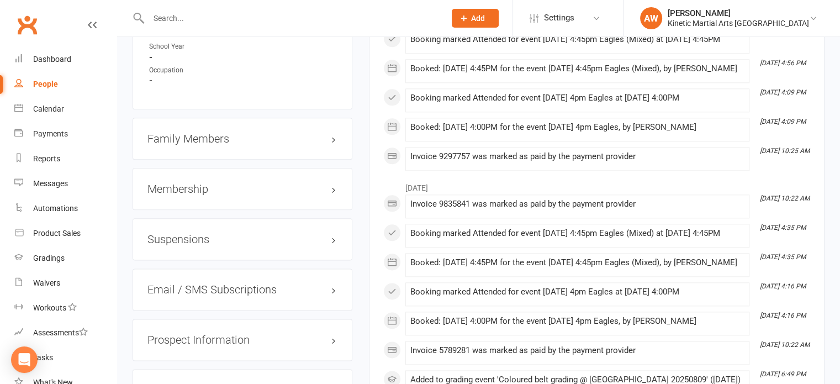
scroll to position [1325, 0]
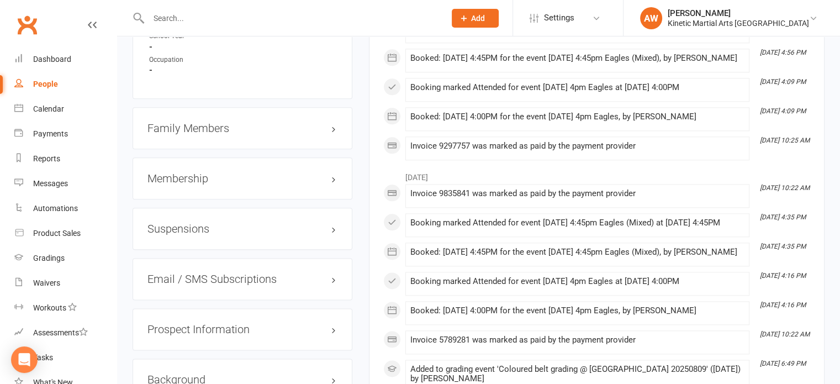
click at [195, 184] on h3 "Membership" at bounding box center [242, 178] width 190 height 12
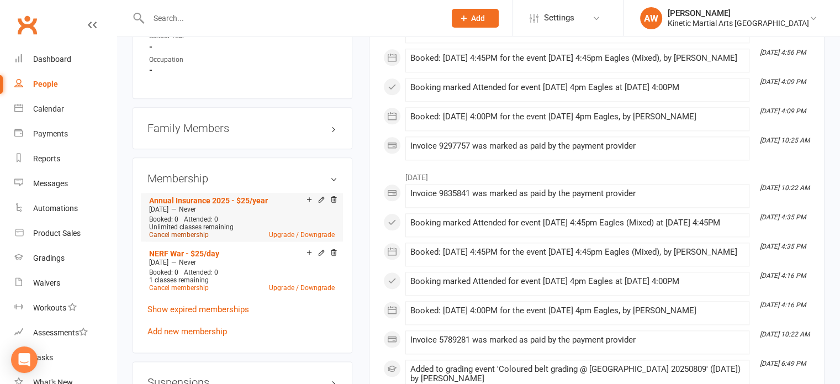
click at [197, 239] on link "Cancel membership" at bounding box center [179, 235] width 60 height 8
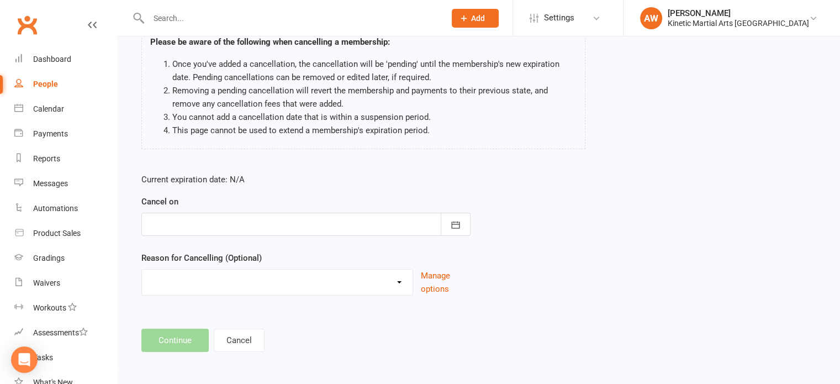
scroll to position [92, 0]
click at [463, 215] on button "button" at bounding box center [456, 223] width 30 height 23
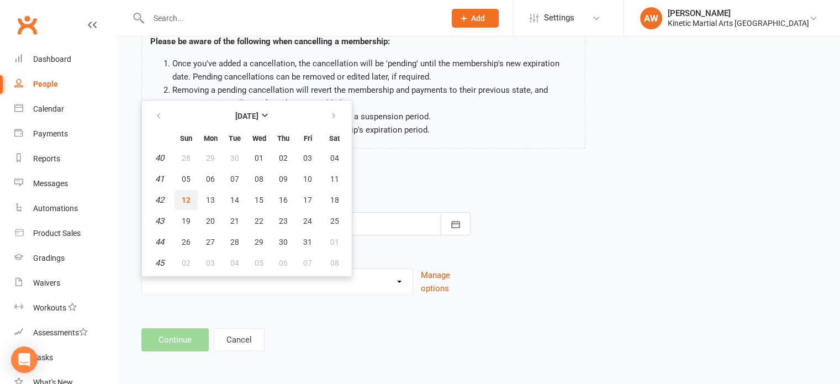
click at [187, 198] on span "12" at bounding box center [186, 199] width 9 height 9
type input "12 Oct 2025"
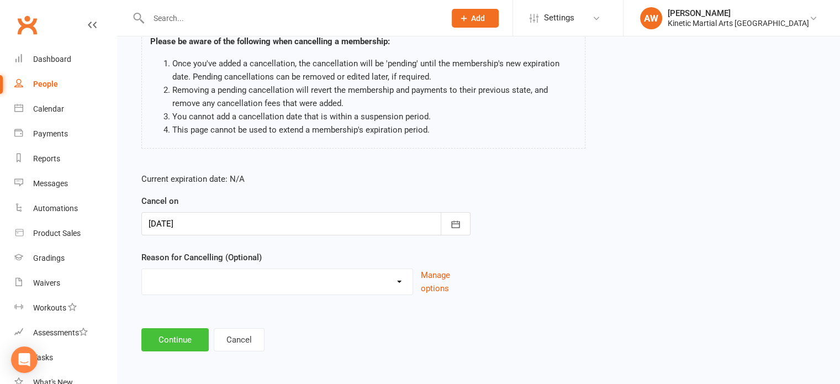
click at [169, 341] on button "Continue" at bounding box center [174, 339] width 67 height 23
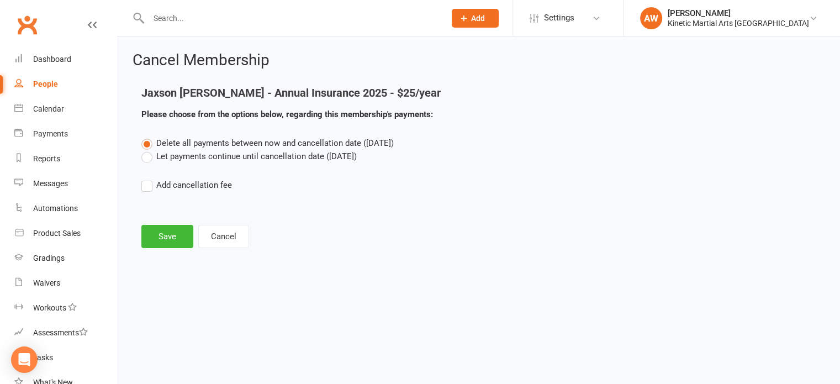
scroll to position [0, 0]
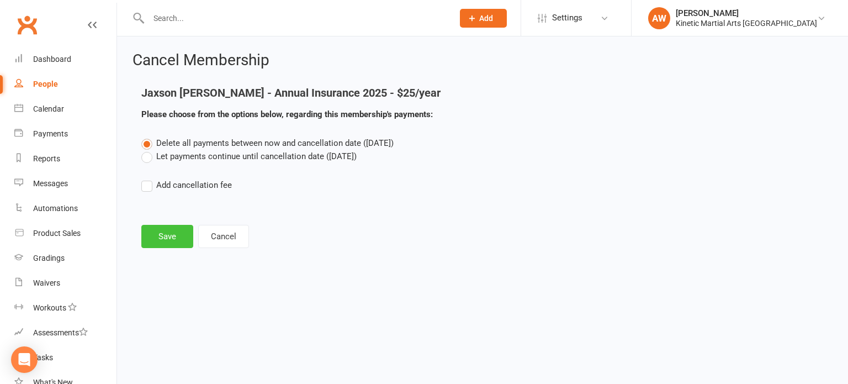
click at [167, 236] on button "Save" at bounding box center [167, 236] width 52 height 23
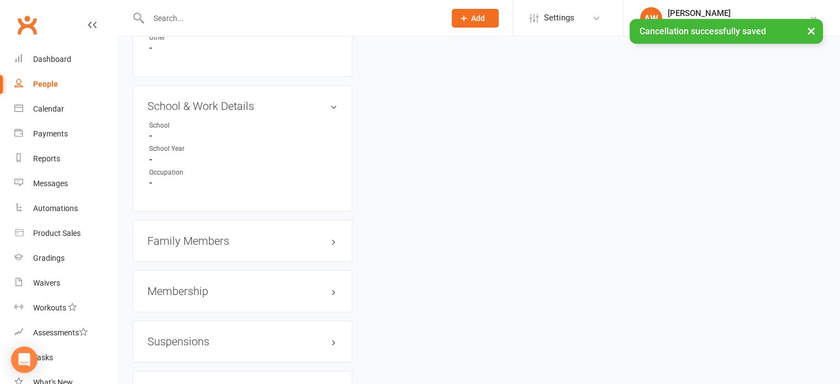
scroll to position [1215, 0]
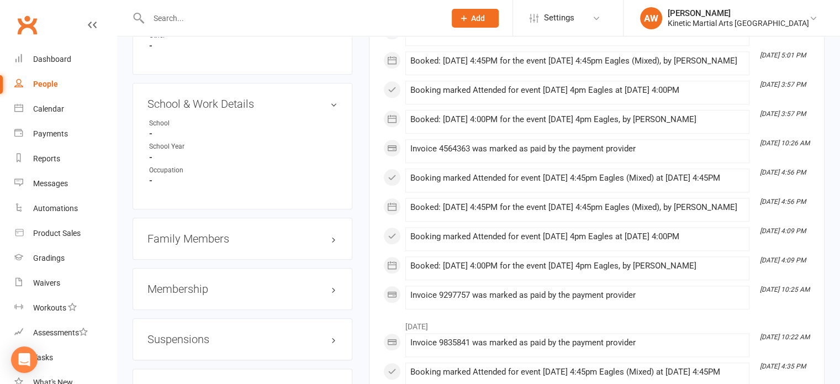
click at [172, 293] on h3 "Membership" at bounding box center [242, 289] width 190 height 12
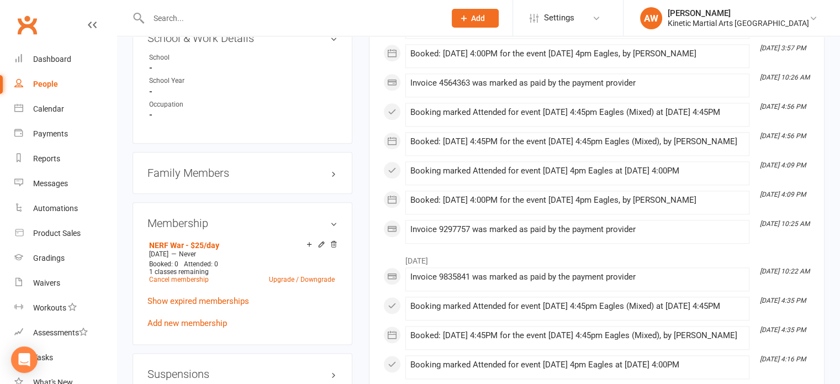
scroll to position [1381, 0]
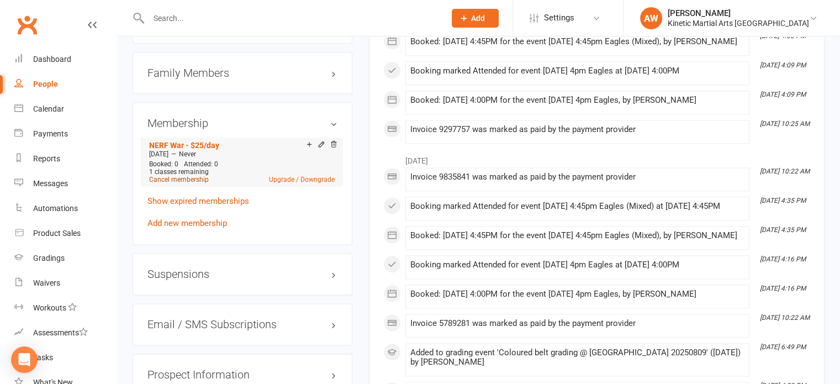
click at [188, 183] on link "Cancel membership" at bounding box center [179, 180] width 60 height 8
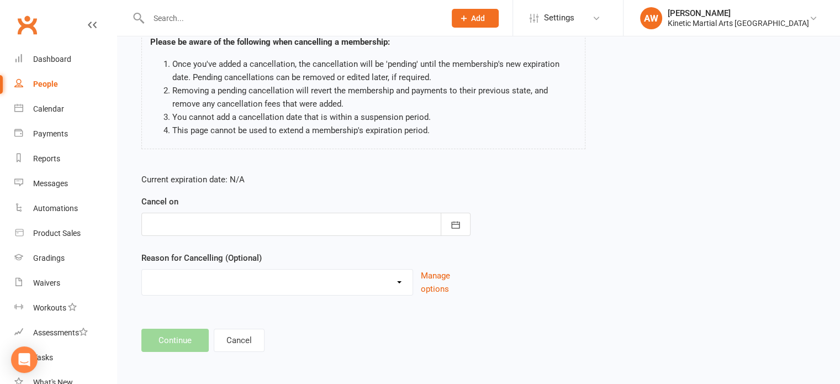
scroll to position [92, 0]
click at [461, 221] on button "button" at bounding box center [456, 223] width 30 height 23
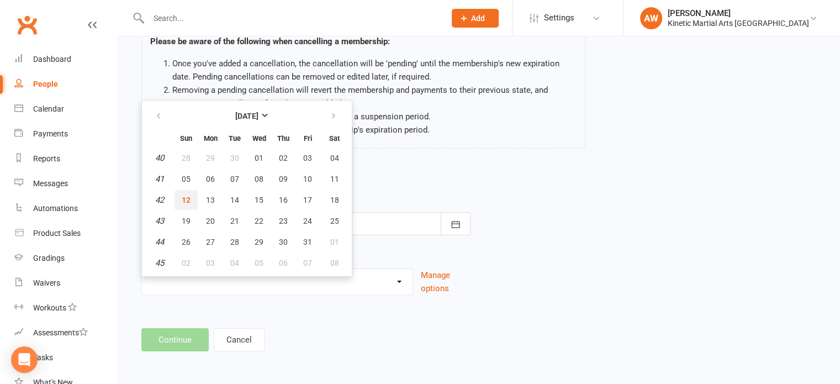
click at [189, 200] on span "12" at bounding box center [186, 199] width 9 height 9
type input "12 Oct 2025"
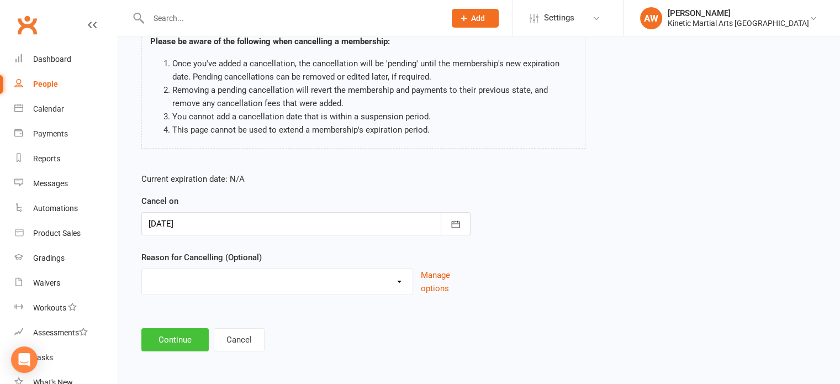
click at [190, 336] on button "Continue" at bounding box center [174, 339] width 67 height 23
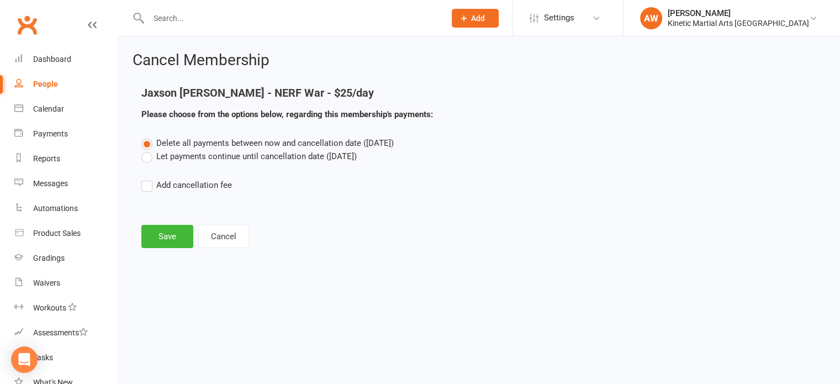
scroll to position [0, 0]
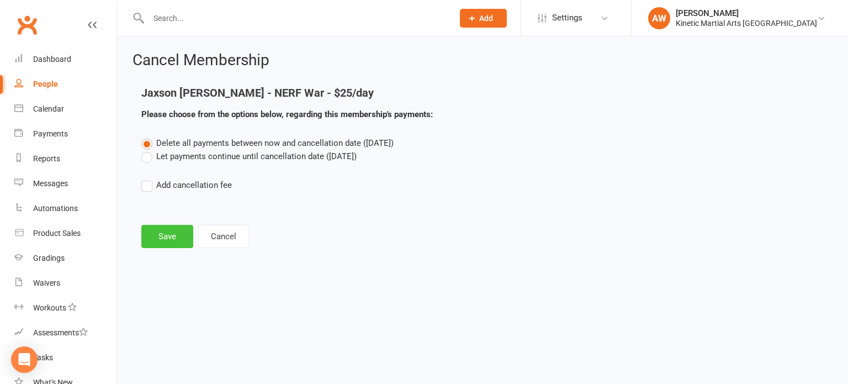
click at [168, 234] on button "Save" at bounding box center [167, 236] width 52 height 23
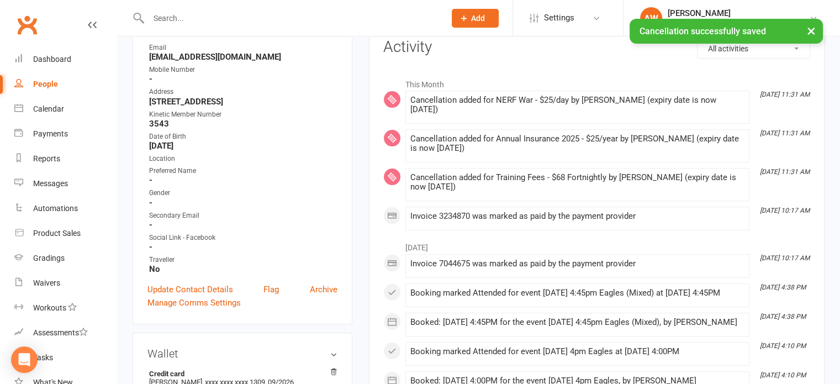
scroll to position [331, 0]
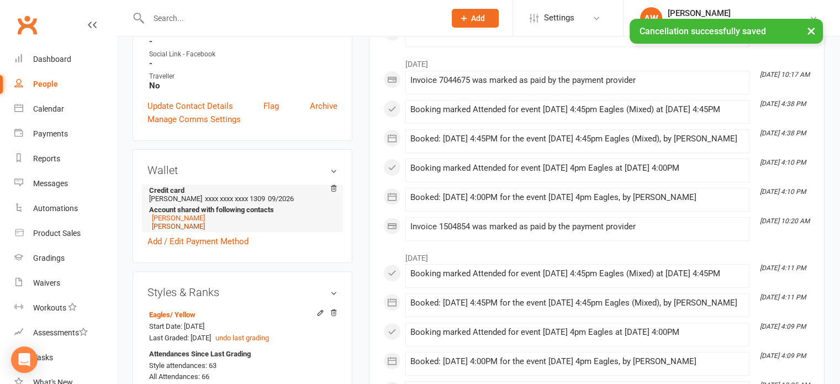
click at [188, 230] on link "[PERSON_NAME]" at bounding box center [178, 226] width 53 height 8
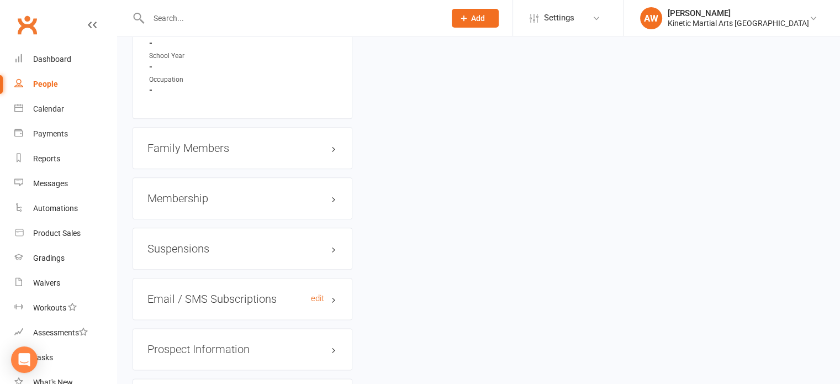
scroll to position [1325, 0]
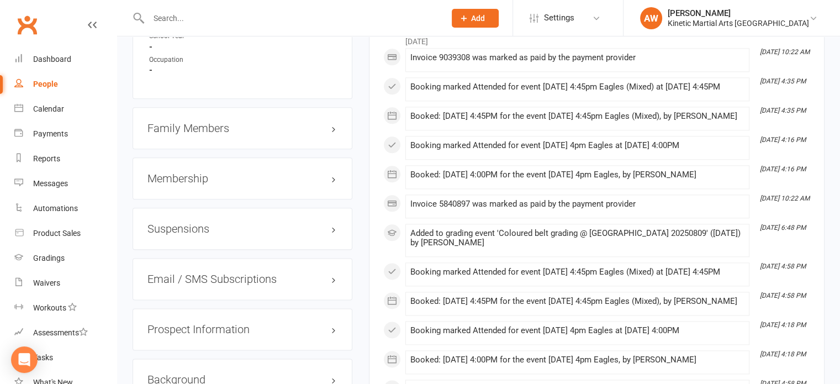
click at [186, 184] on h3 "Membership" at bounding box center [242, 178] width 190 height 12
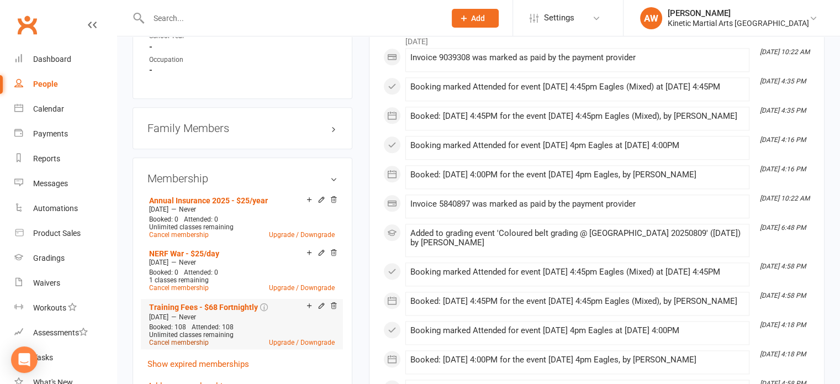
click at [192, 346] on link "Cancel membership" at bounding box center [179, 343] width 60 height 8
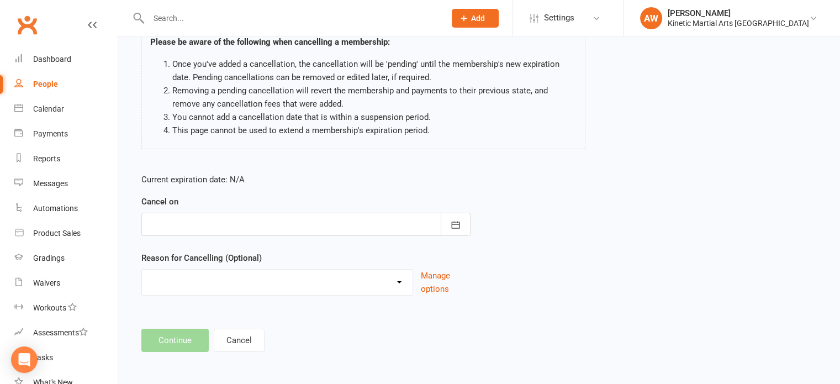
scroll to position [92, 0]
click at [450, 222] on icon "button" at bounding box center [455, 224] width 11 height 11
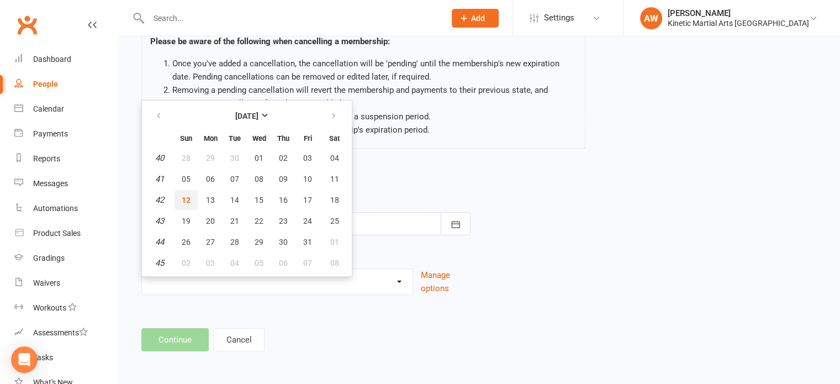
click at [188, 198] on span "12" at bounding box center [186, 199] width 9 height 9
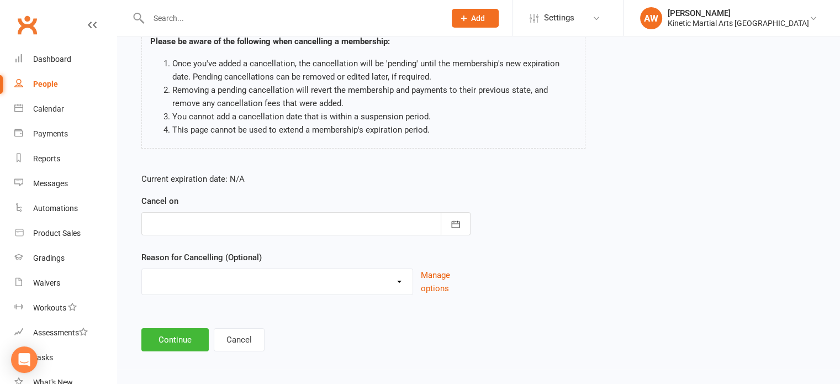
type input "12 Oct 2025"
drag, startPoint x: 400, startPoint y: 279, endPoint x: 388, endPoint y: 284, distance: 13.6
click at [400, 279] on select "Holiday Injury Other reason" at bounding box center [277, 280] width 271 height 22
select select "2"
click at [142, 269] on select "Holiday Injury Other reason" at bounding box center [277, 280] width 271 height 22
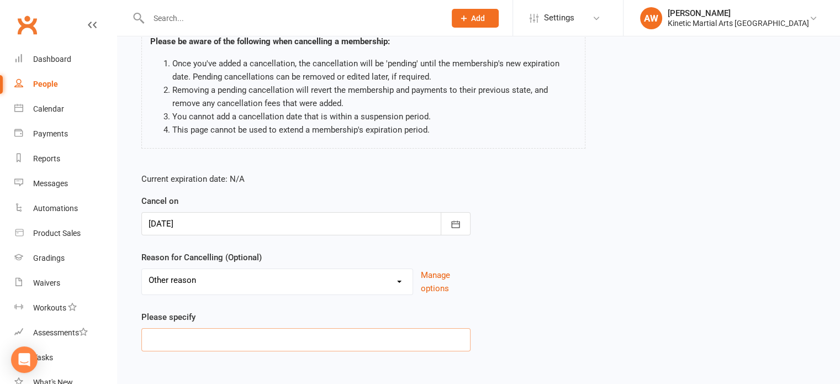
click at [219, 342] on input at bounding box center [305, 339] width 329 height 23
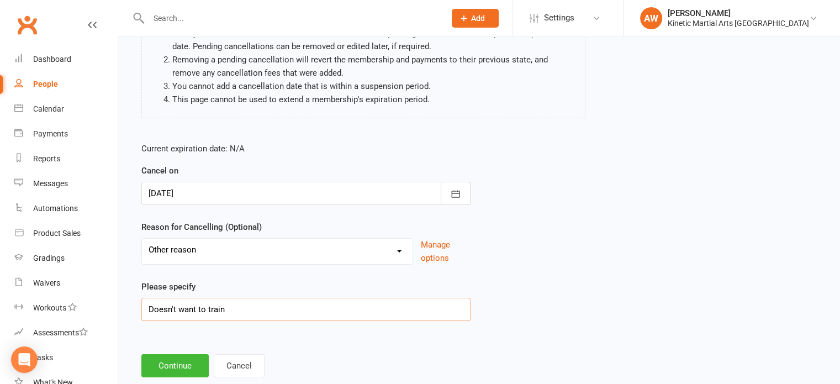
scroll to position [148, 0]
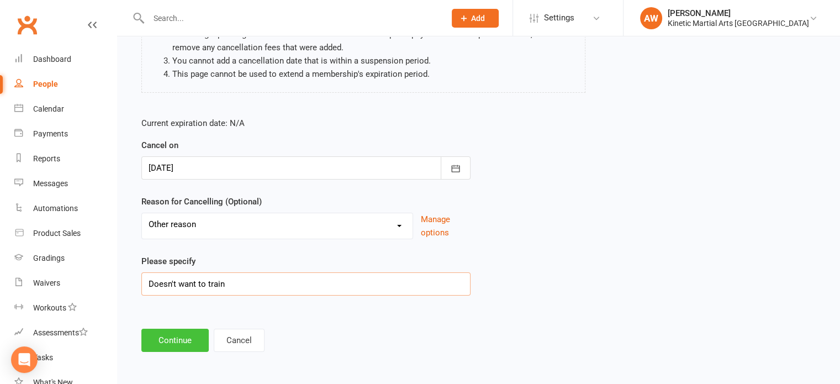
type input "Doesn't want to train"
click at [176, 344] on button "Continue" at bounding box center [174, 340] width 67 height 23
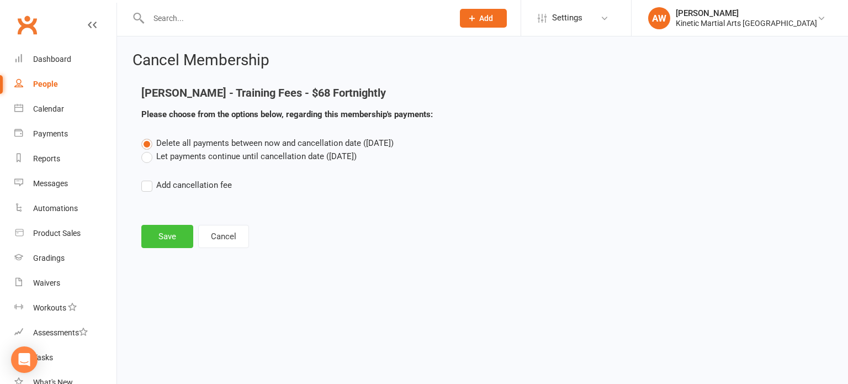
click at [154, 235] on button "Save" at bounding box center [167, 236] width 52 height 23
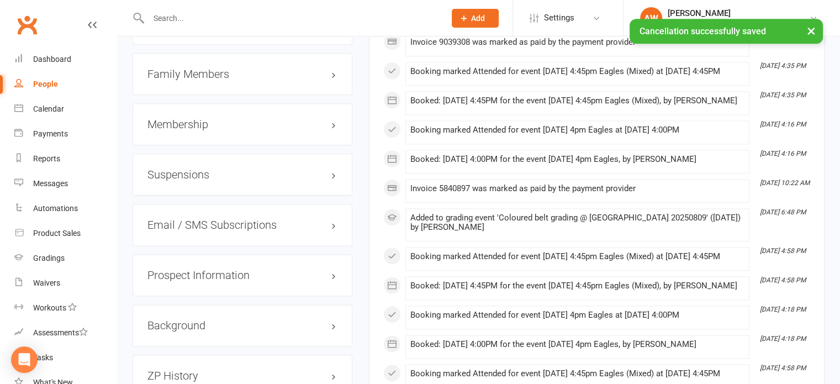
scroll to position [1381, 0]
click at [214, 79] on h3 "Family Members" at bounding box center [242, 73] width 190 height 12
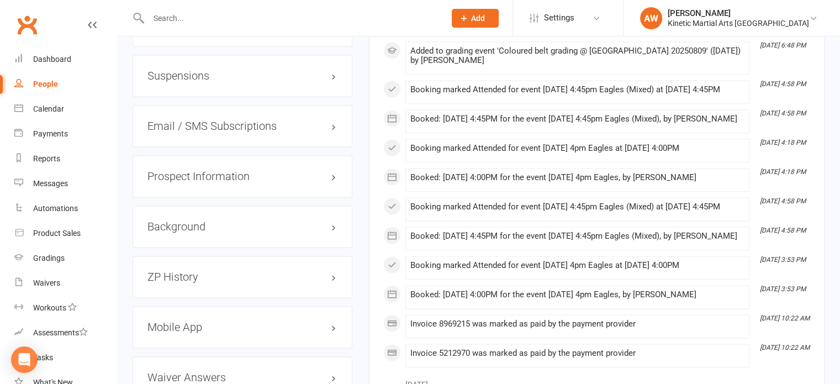
scroll to position [1491, 0]
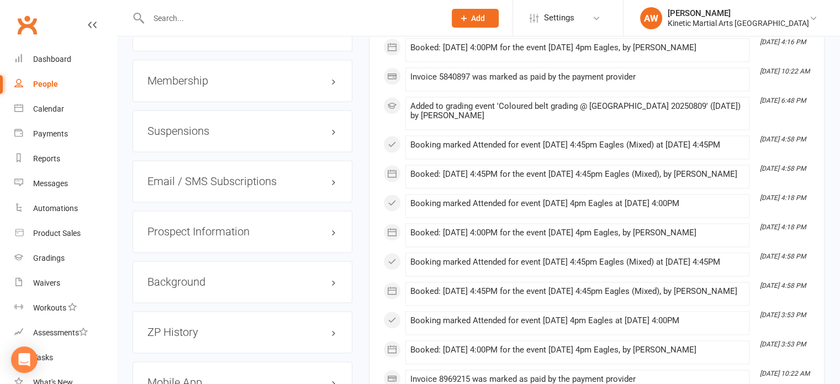
click at [185, 87] on h3 "Membership" at bounding box center [242, 81] width 190 height 12
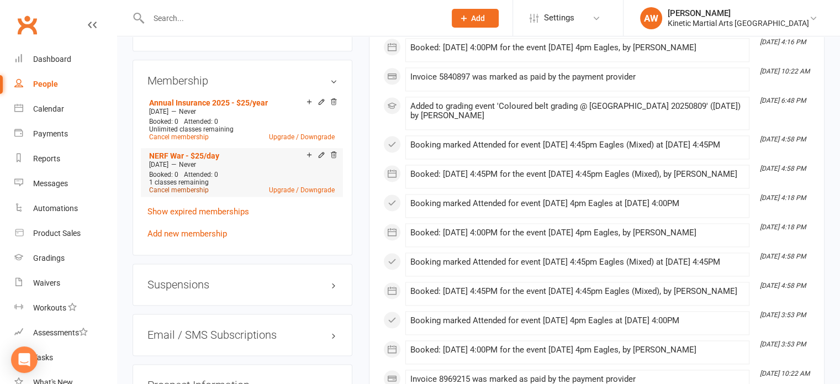
click at [193, 192] on link "Cancel membership" at bounding box center [179, 190] width 60 height 8
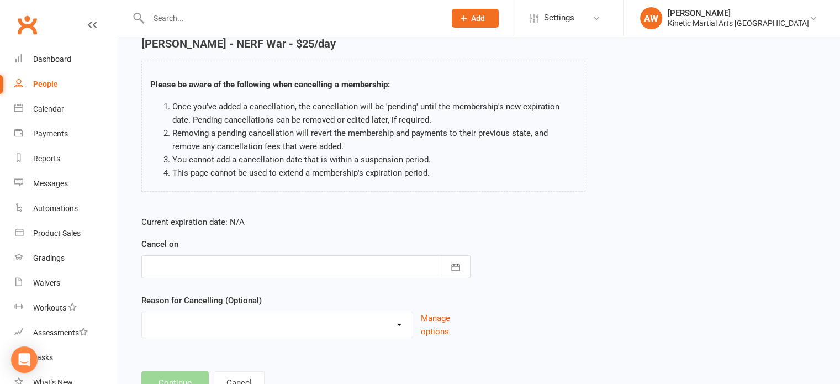
scroll to position [92, 0]
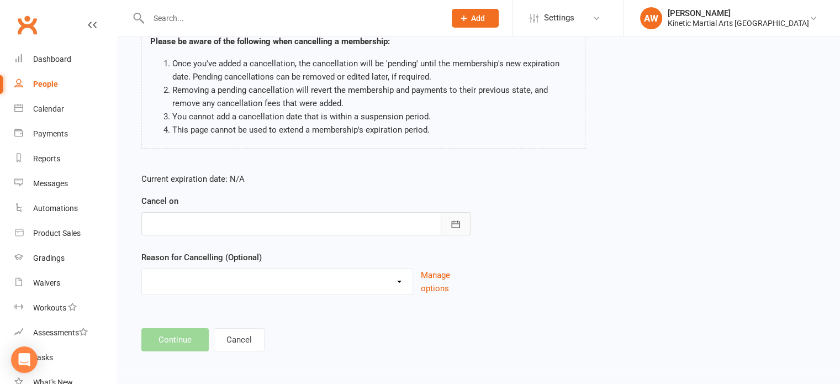
click at [454, 226] on icon "button" at bounding box center [455, 224] width 11 height 11
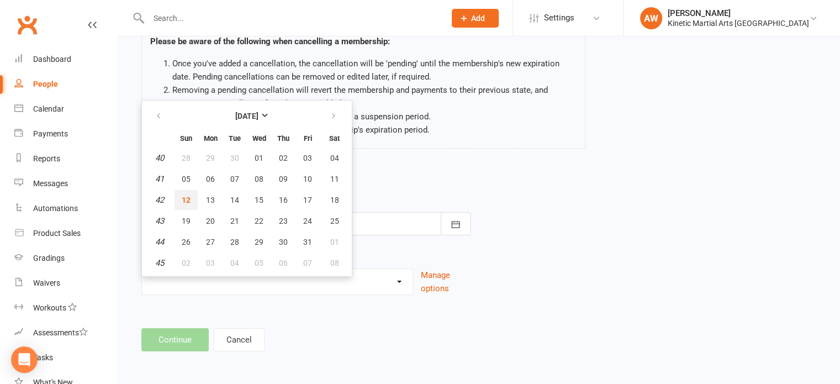
drag, startPoint x: 178, startPoint y: 196, endPoint x: 183, endPoint y: 203, distance: 8.3
click at [179, 195] on button "12" at bounding box center [185, 200] width 23 height 20
type input "12 Oct 2025"
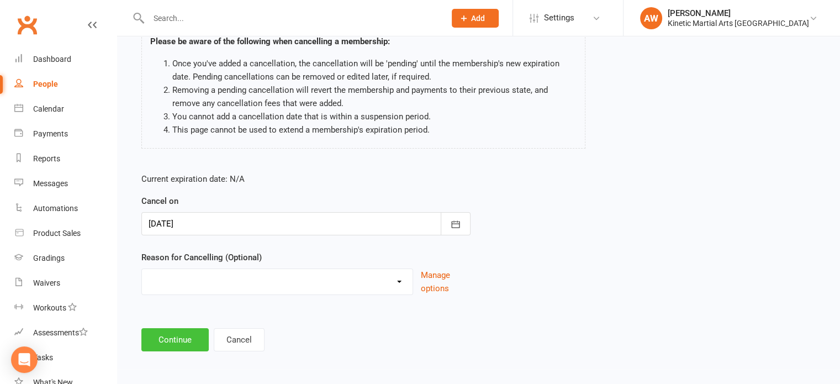
click at [182, 335] on button "Continue" at bounding box center [174, 339] width 67 height 23
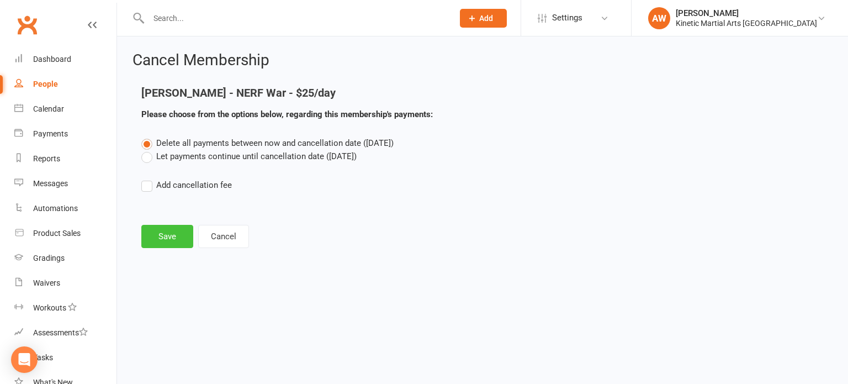
click at [166, 225] on button "Save" at bounding box center [167, 236] width 52 height 23
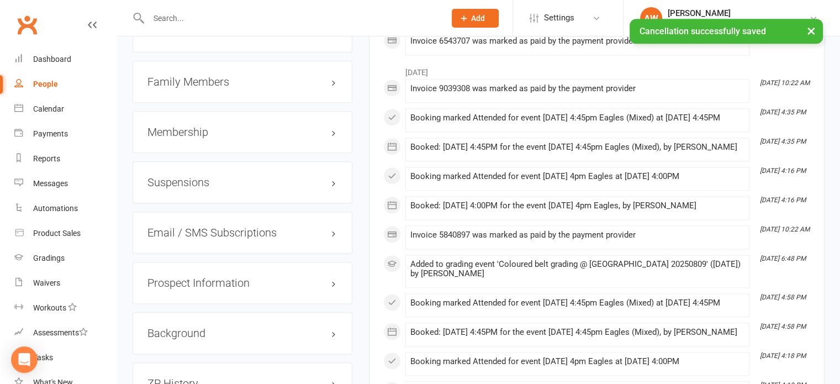
scroll to position [1381, 0]
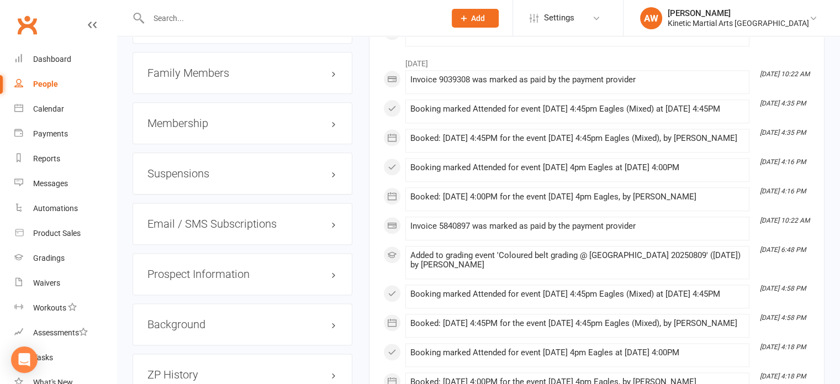
click at [191, 126] on h3 "Membership" at bounding box center [242, 123] width 190 height 12
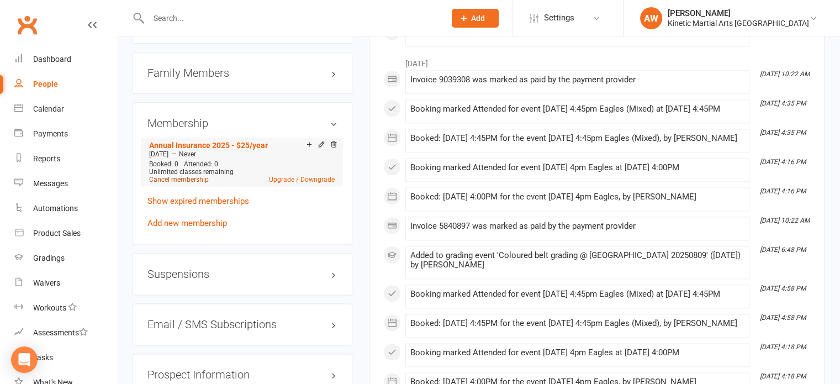
click at [186, 183] on link "Cancel membership" at bounding box center [179, 180] width 60 height 8
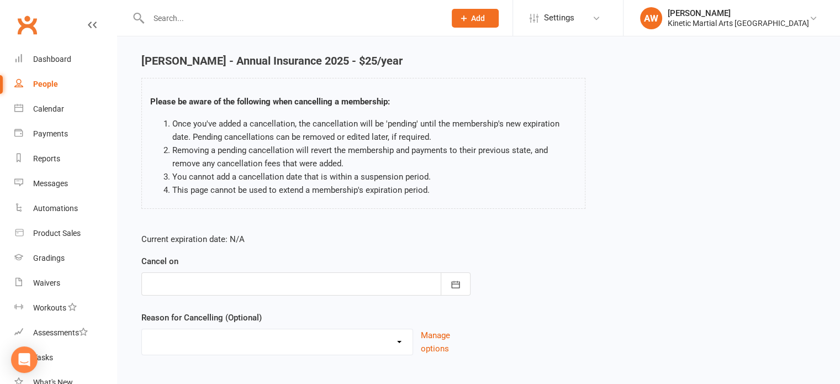
scroll to position [92, 0]
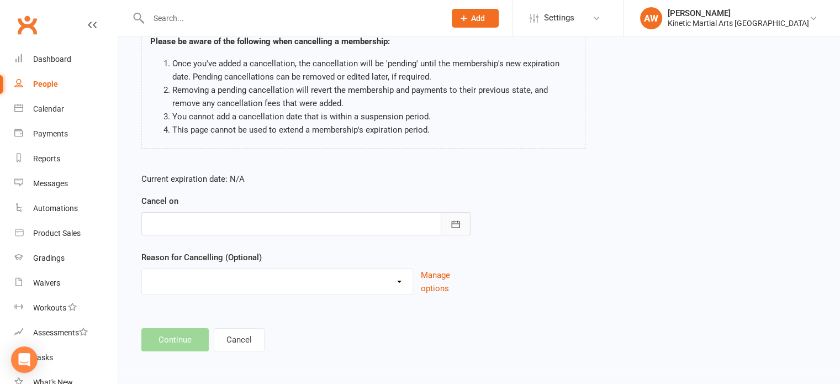
click at [459, 220] on icon "button" at bounding box center [455, 224] width 11 height 11
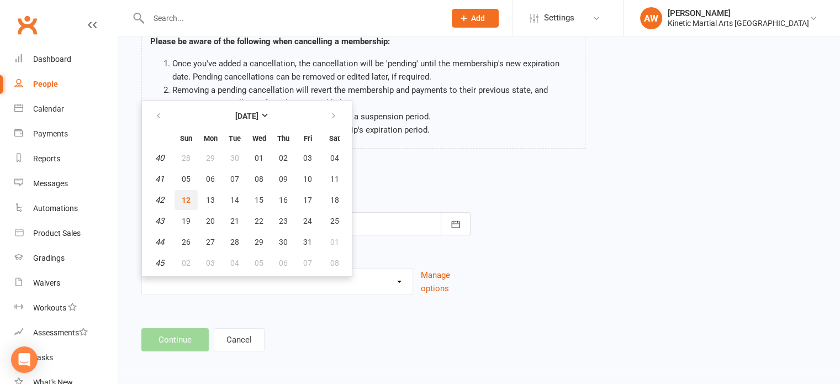
click at [184, 197] on span "12" at bounding box center [186, 199] width 9 height 9
type input "12 Oct 2025"
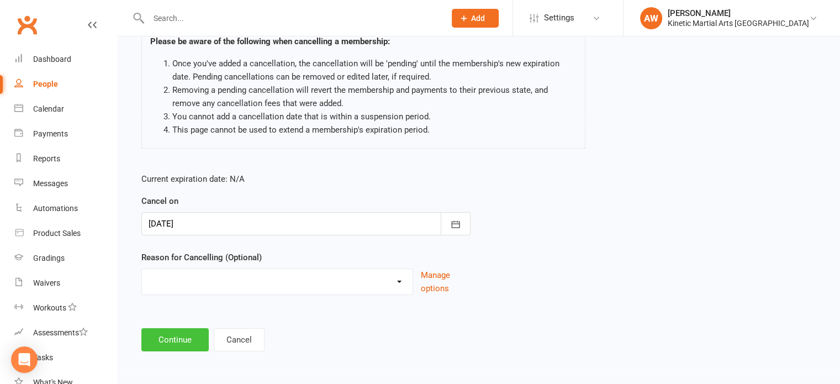
drag, startPoint x: 170, startPoint y: 332, endPoint x: 176, endPoint y: 326, distance: 8.2
click at [170, 332] on button "Continue" at bounding box center [174, 339] width 67 height 23
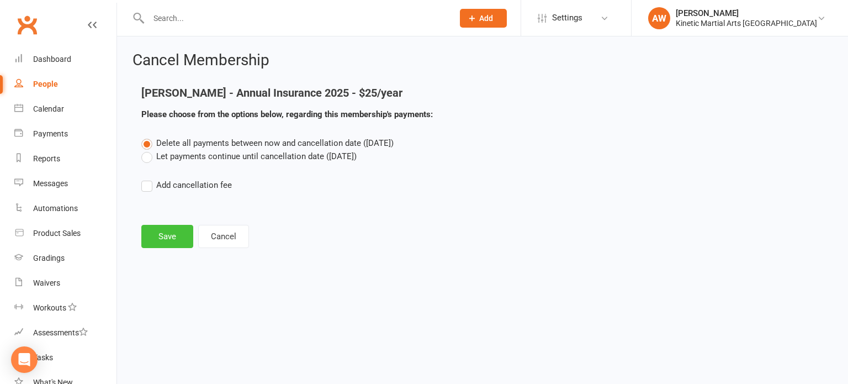
click at [170, 231] on button "Save" at bounding box center [167, 236] width 52 height 23
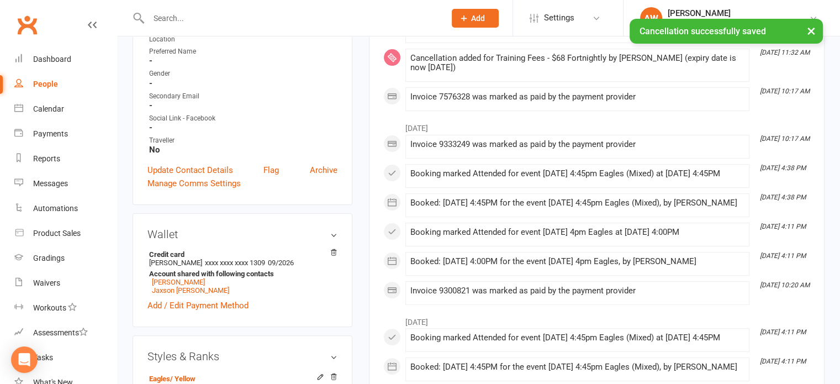
scroll to position [276, 0]
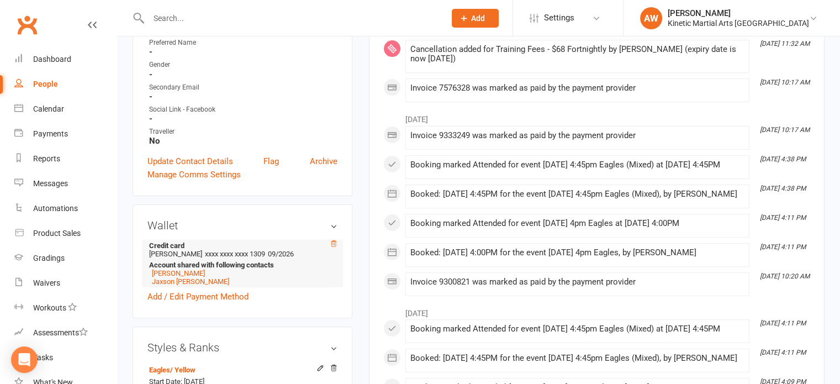
click at [336, 247] on icon at bounding box center [334, 244] width 8 height 8
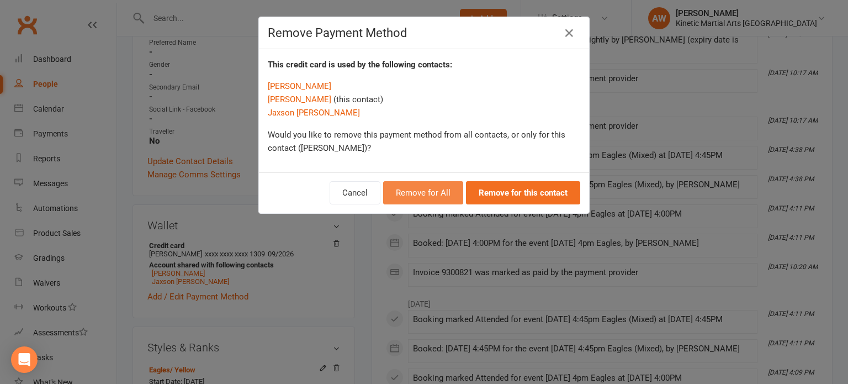
click at [431, 191] on button "Remove for All" at bounding box center [423, 192] width 80 height 23
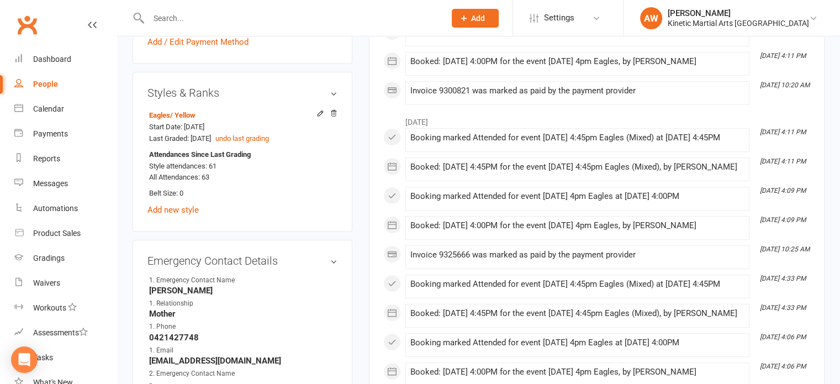
scroll to position [497, 0]
click at [317, 113] on icon at bounding box center [320, 113] width 8 height 8
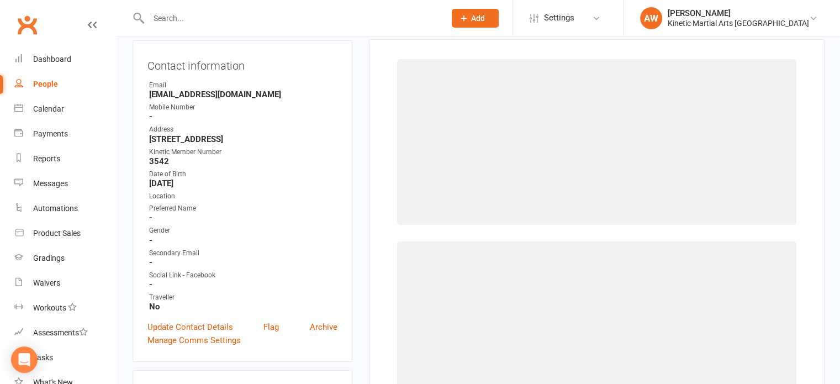
scroll to position [94, 0]
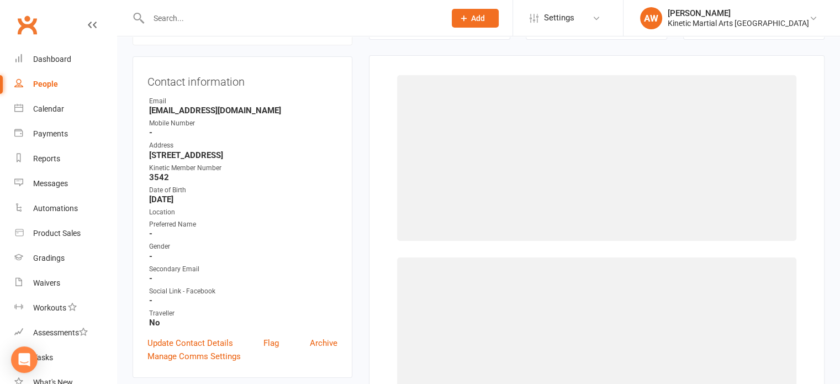
select select "2578"
select select "26366"
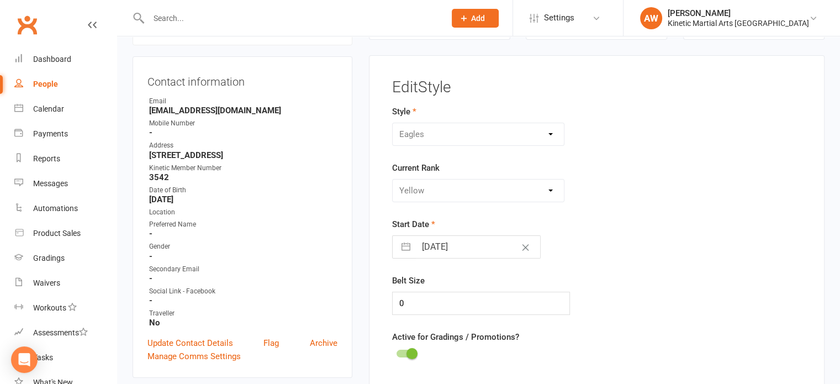
click at [396, 351] on div at bounding box center [405, 354] width 19 height 8
click at [396, 352] on input "checkbox" at bounding box center [396, 352] width 0 height 0
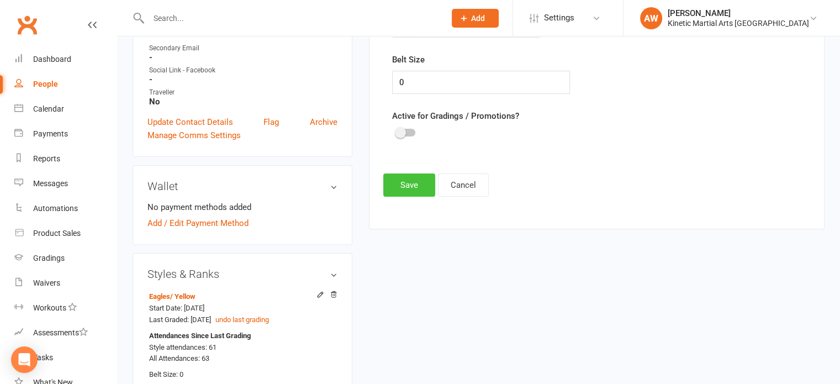
click at [408, 180] on button "Save" at bounding box center [409, 184] width 52 height 23
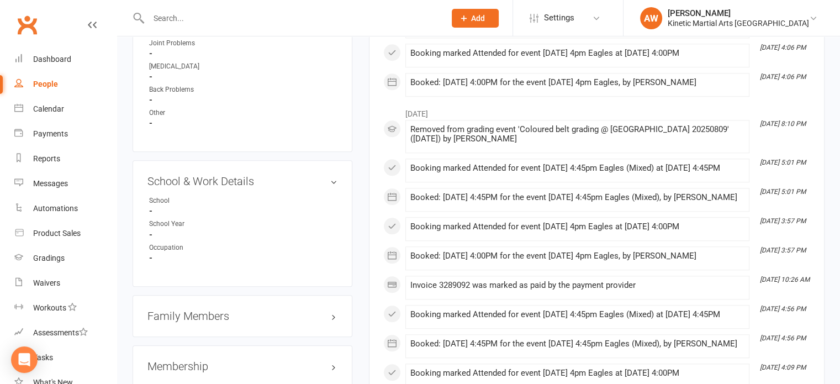
scroll to position [1215, 0]
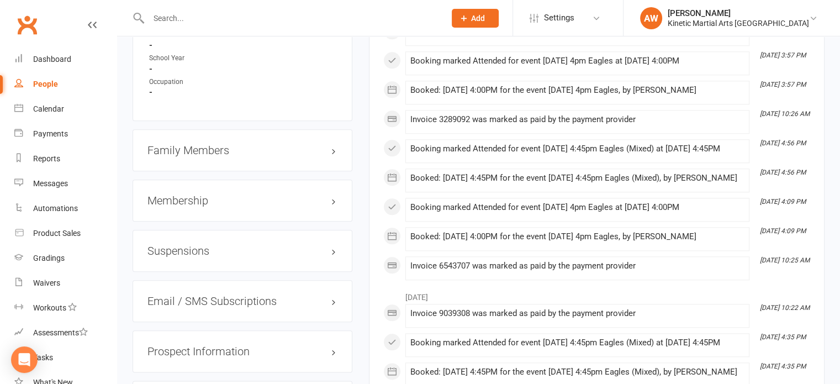
click at [212, 154] on h3 "Family Members" at bounding box center [242, 150] width 190 height 12
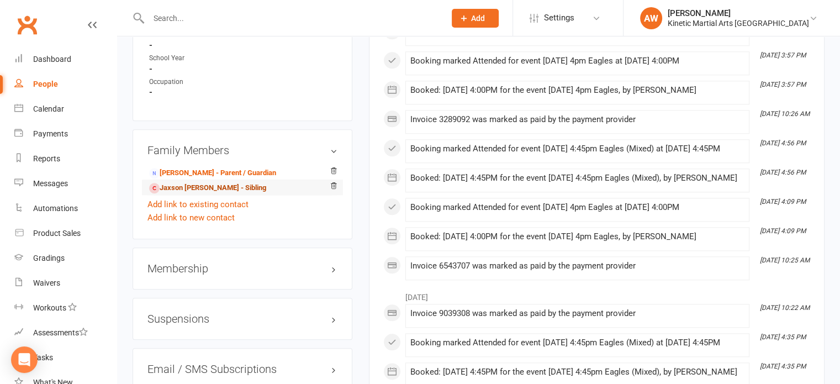
click at [190, 192] on link "Jaxson Pestana - Sibling" at bounding box center [207, 188] width 117 height 12
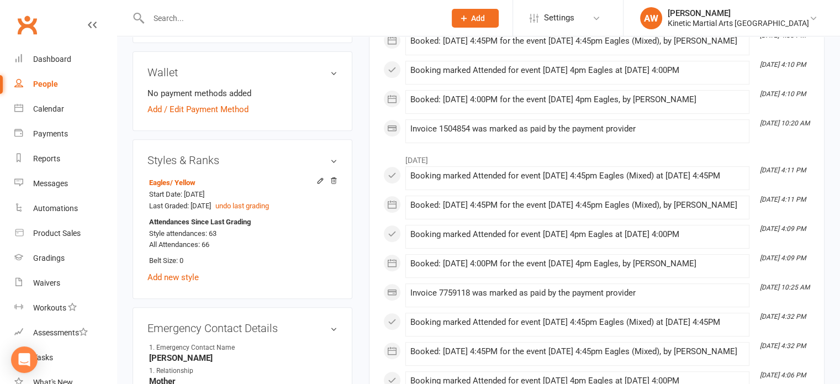
scroll to position [497, 0]
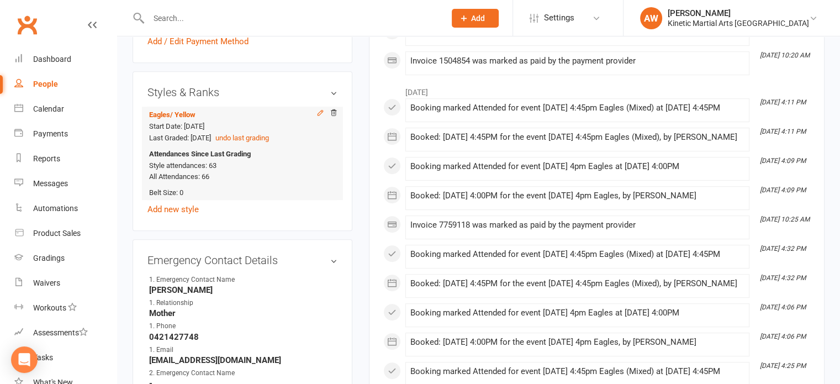
click at [319, 116] on icon at bounding box center [320, 113] width 8 height 8
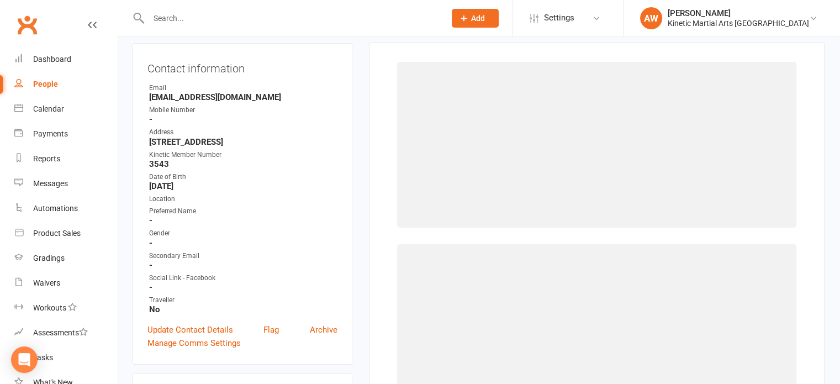
select select "2578"
select select "26366"
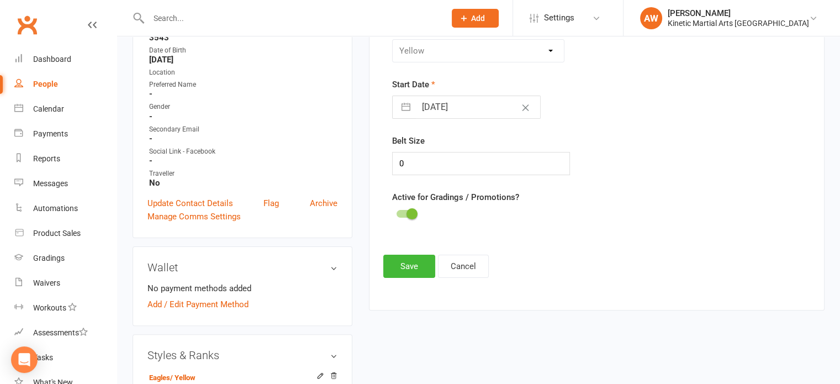
scroll to position [315, 0]
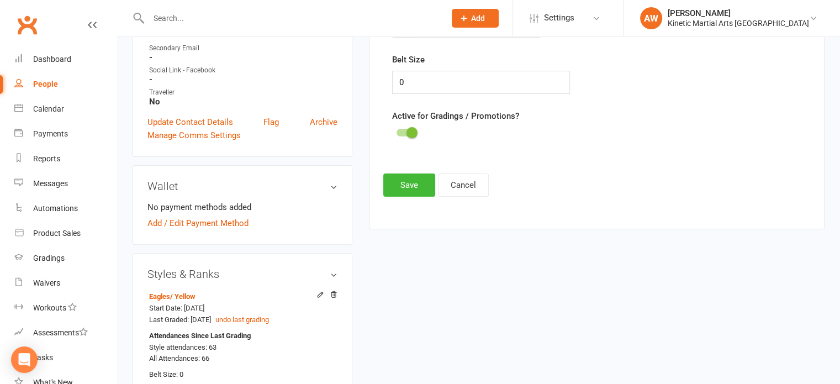
click at [399, 132] on div at bounding box center [405, 133] width 19 height 8
click at [396, 131] on input "checkbox" at bounding box center [396, 131] width 0 height 0
click at [409, 185] on button "Save" at bounding box center [409, 184] width 52 height 23
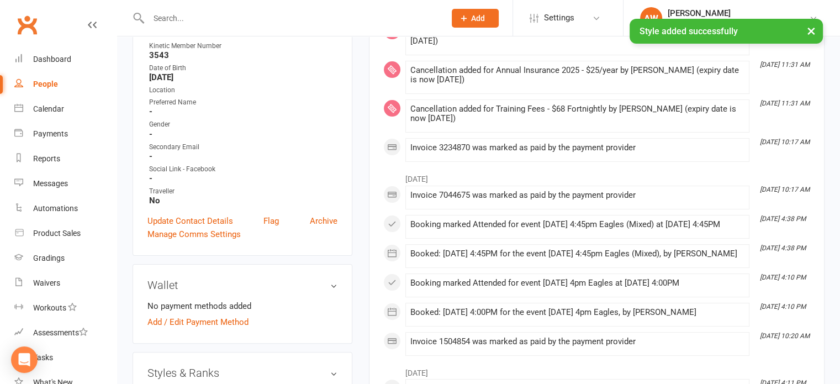
scroll to position [0, 0]
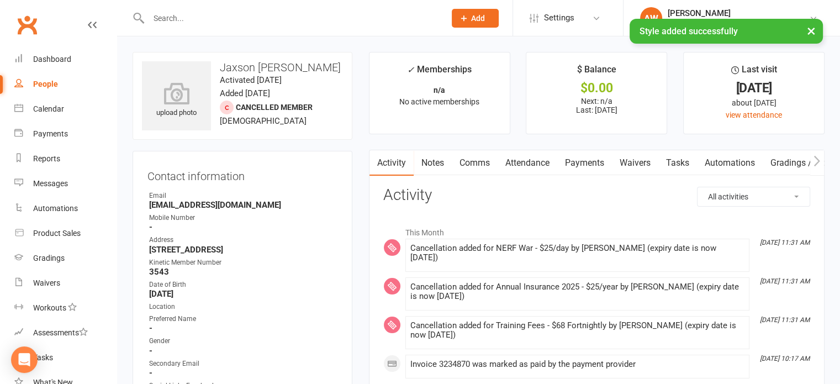
click at [582, 161] on link "Payments" at bounding box center [584, 162] width 55 height 25
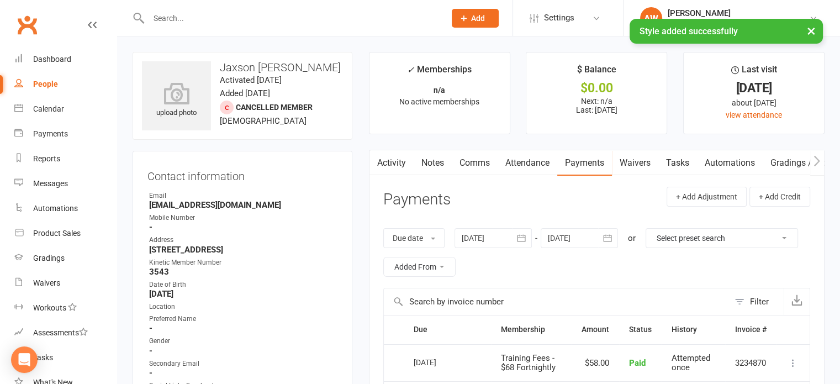
scroll to position [166, 0]
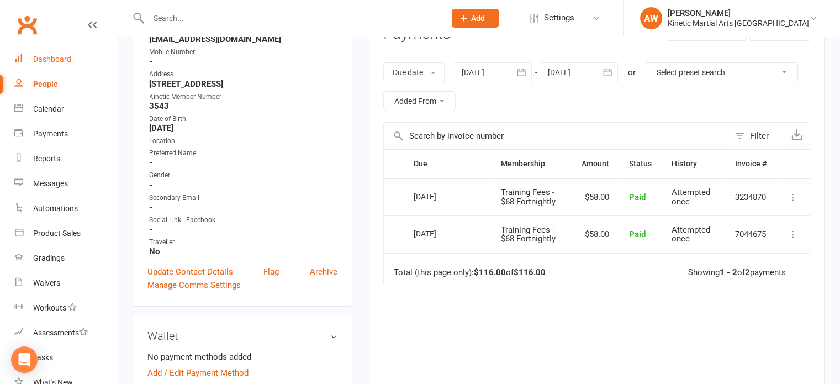
click at [55, 58] on div "Dashboard" at bounding box center [52, 59] width 38 height 9
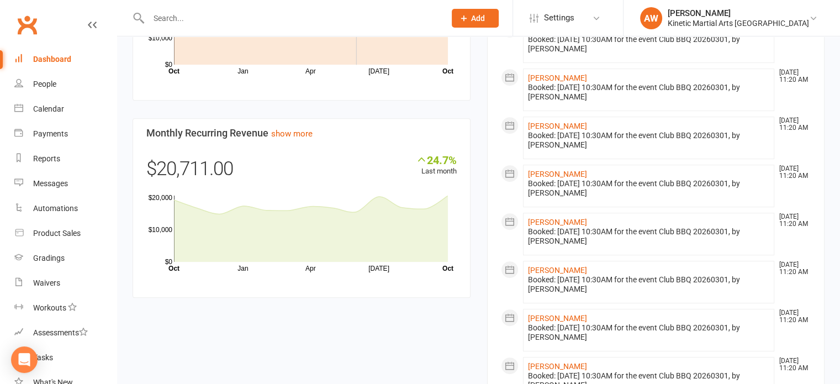
scroll to position [802, 0]
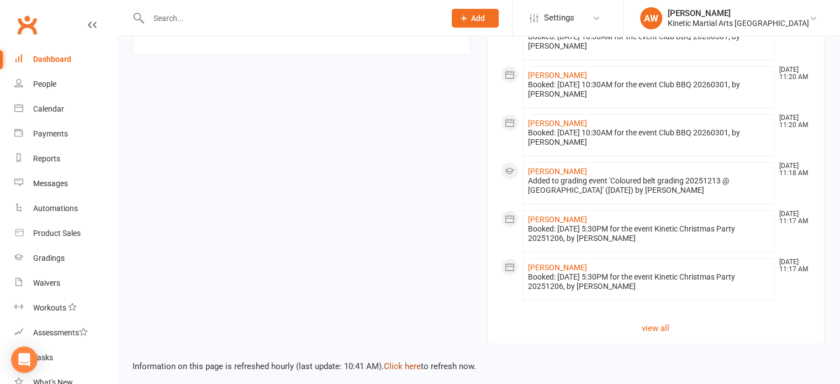
click at [415, 361] on link "Click here" at bounding box center [402, 366] width 37 height 10
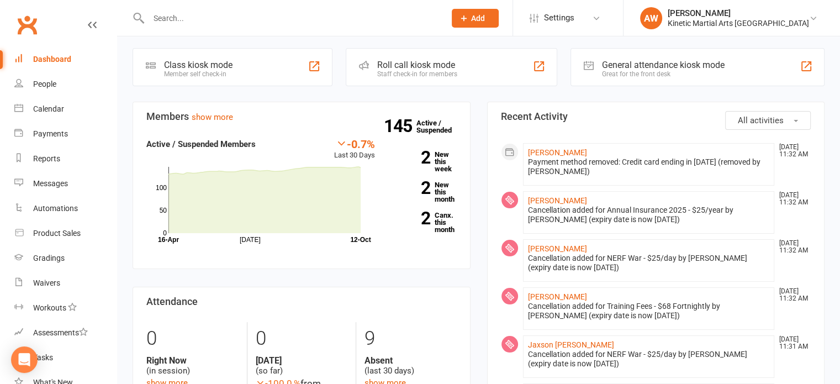
scroll to position [0, 0]
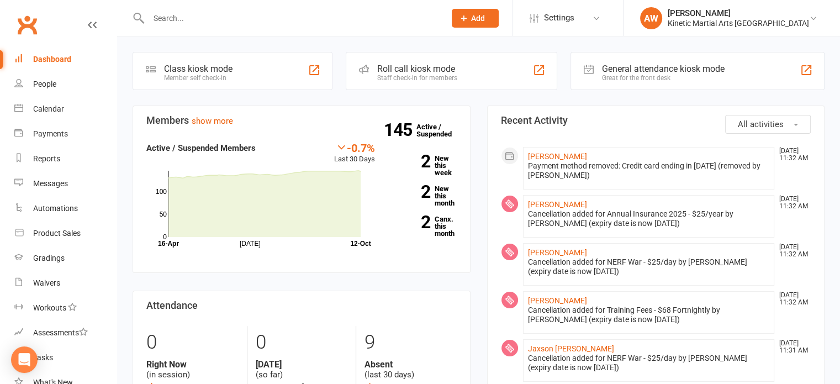
click at [47, 57] on div "Dashboard" at bounding box center [52, 59] width 38 height 9
click at [163, 11] on input "text" at bounding box center [291, 17] width 292 height 15
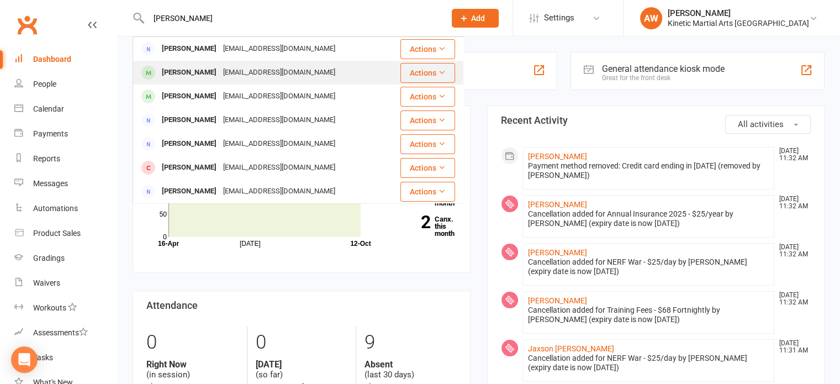
type input "sayer"
click at [184, 72] on div "[PERSON_NAME]" at bounding box center [188, 73] width 61 height 16
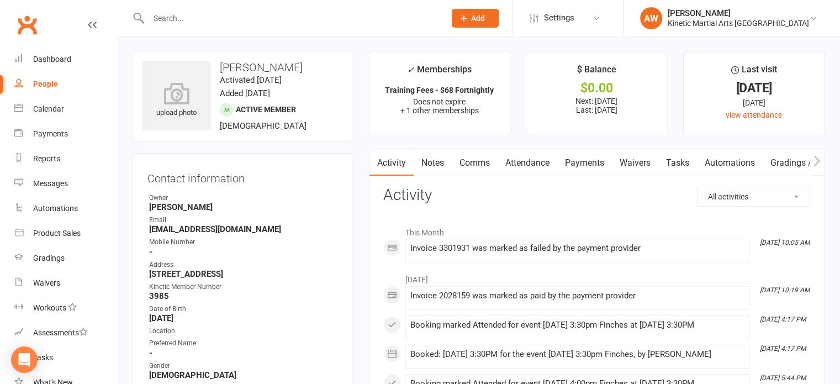
click at [590, 164] on link "Payments" at bounding box center [584, 162] width 55 height 25
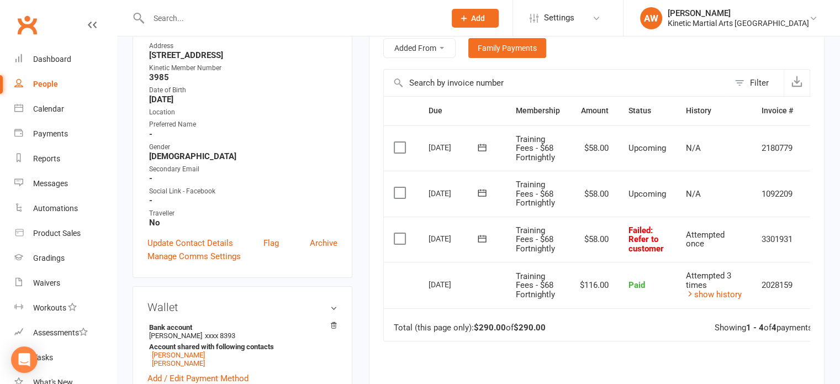
scroll to position [221, 0]
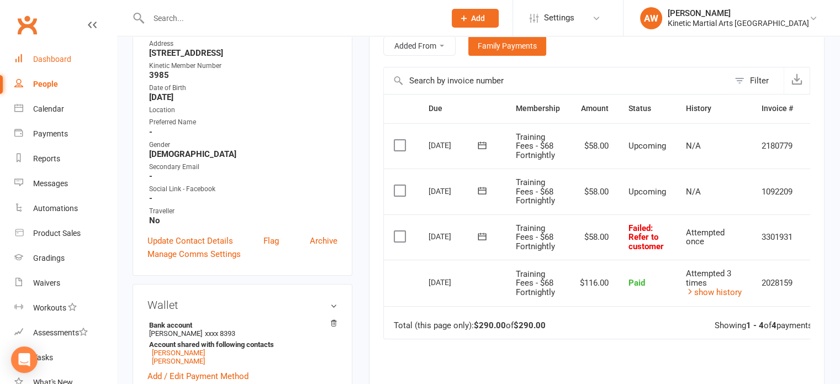
click at [67, 59] on div "Dashboard" at bounding box center [52, 59] width 38 height 9
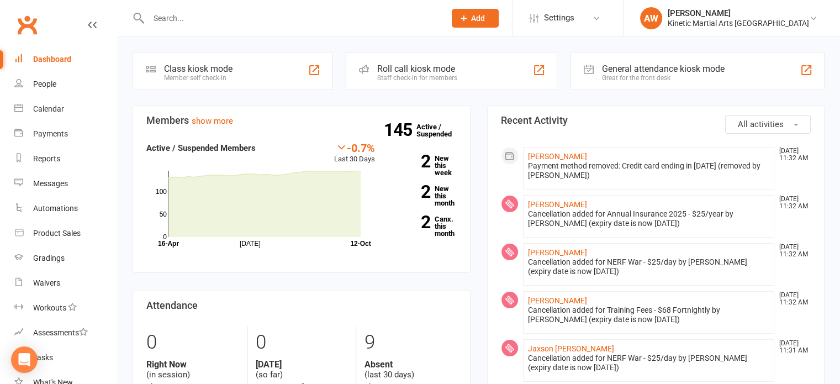
click at [178, 18] on input "text" at bounding box center [291, 17] width 292 height 15
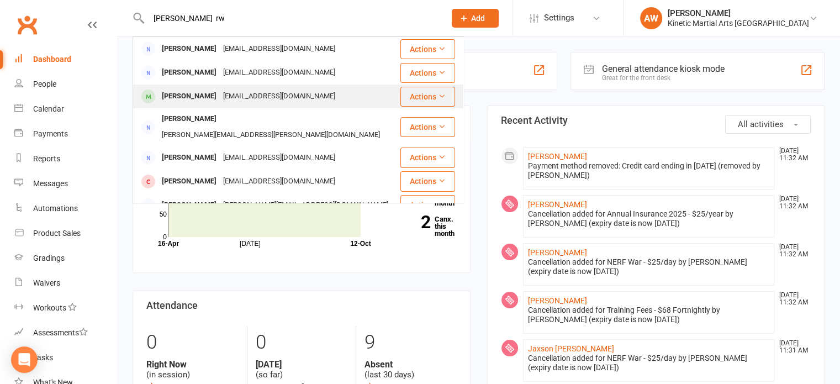
type input "sarah rw"
click at [196, 100] on div "Sarah Rowan" at bounding box center [188, 96] width 61 height 16
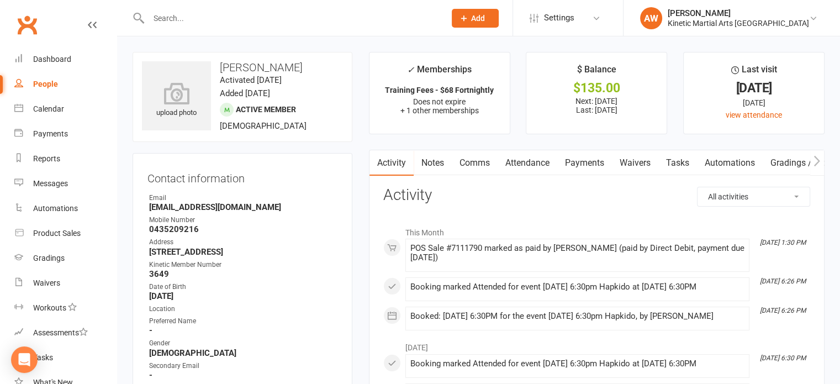
click at [575, 161] on link "Payments" at bounding box center [584, 162] width 55 height 25
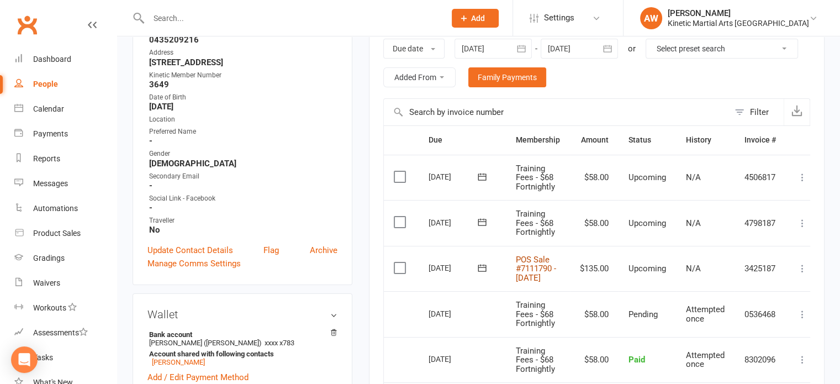
scroll to position [221, 0]
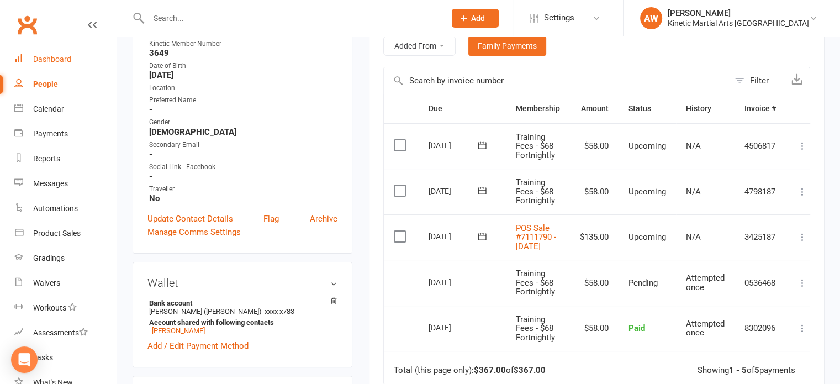
click at [42, 56] on div "Dashboard" at bounding box center [52, 59] width 38 height 9
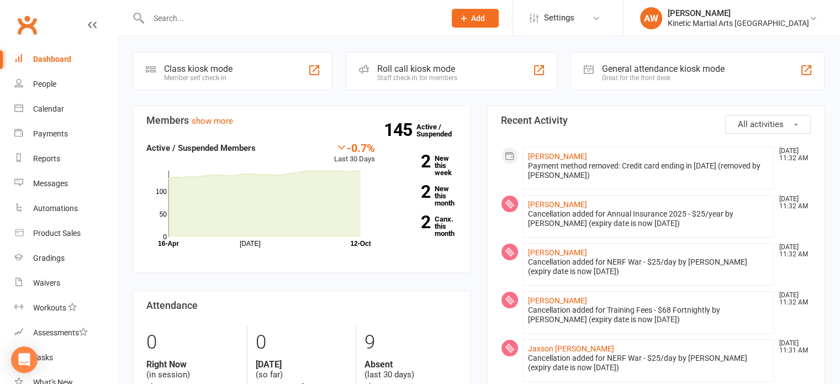
click at [165, 20] on input "text" at bounding box center [291, 17] width 292 height 15
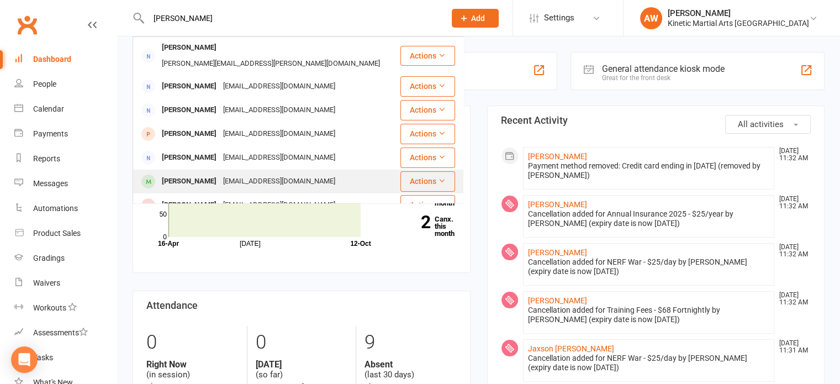
type input "sam"
click at [220, 173] on div "[EMAIL_ADDRESS][DOMAIN_NAME]" at bounding box center [279, 181] width 119 height 16
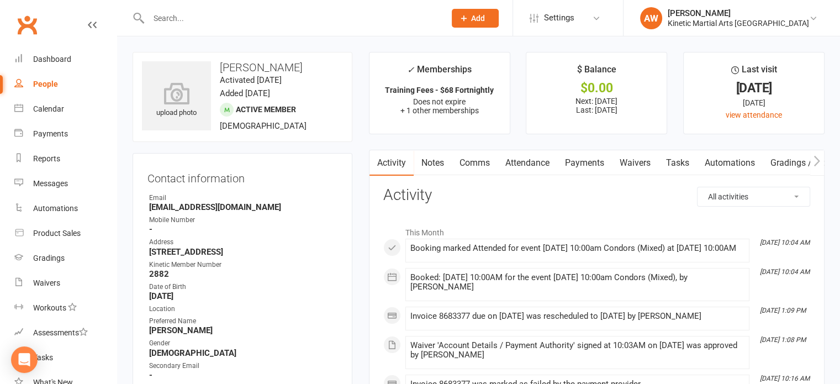
click at [586, 165] on link "Payments" at bounding box center [584, 162] width 55 height 25
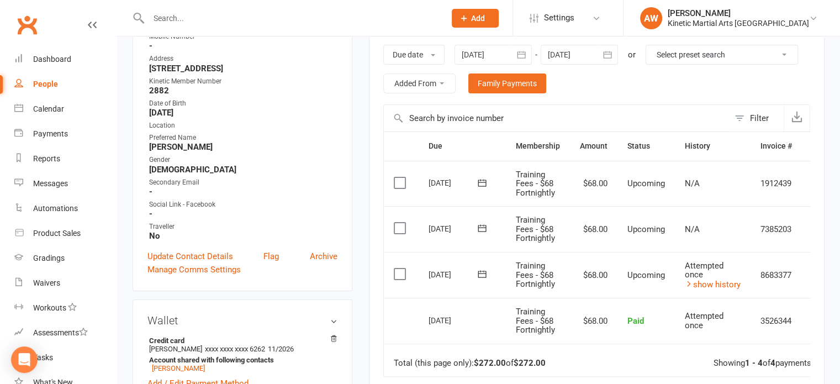
scroll to position [221, 0]
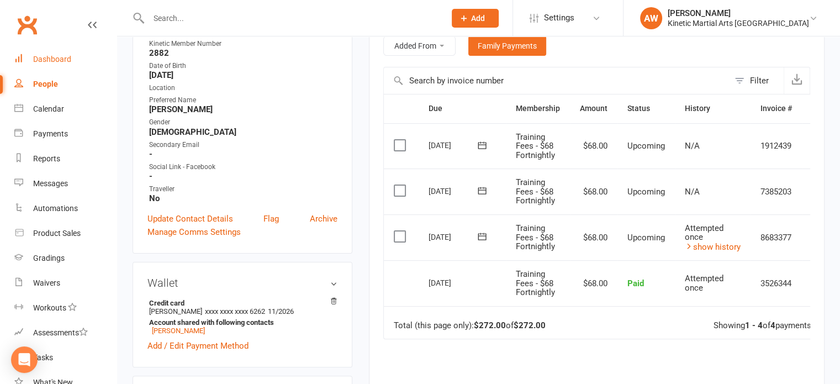
click at [49, 58] on div "Dashboard" at bounding box center [52, 59] width 38 height 9
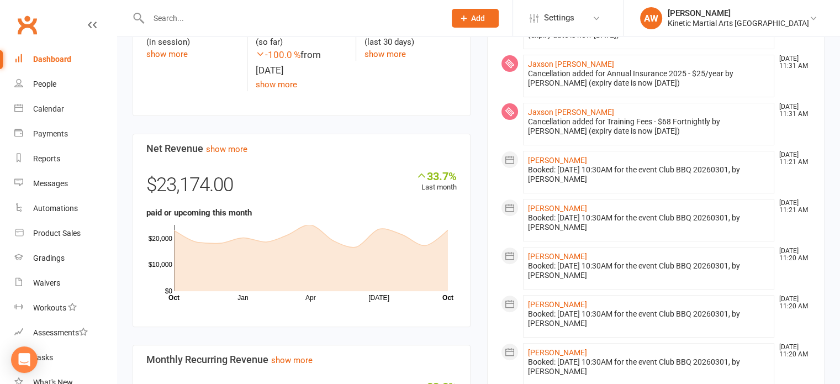
scroll to position [276, 0]
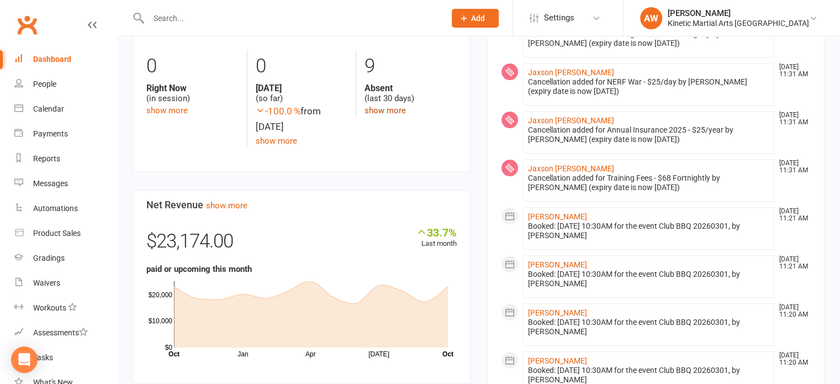
click at [387, 109] on link "show more" at bounding box center [384, 110] width 41 height 10
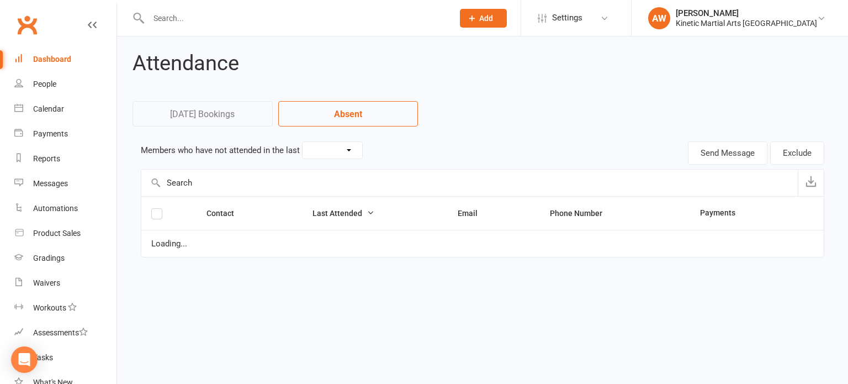
select select "30"
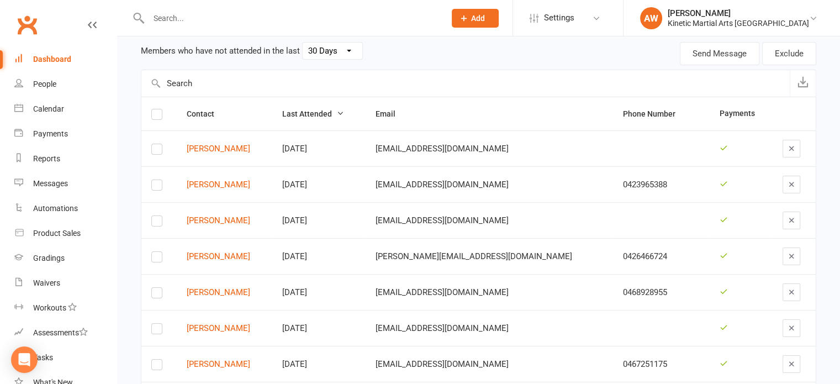
scroll to position [33, 0]
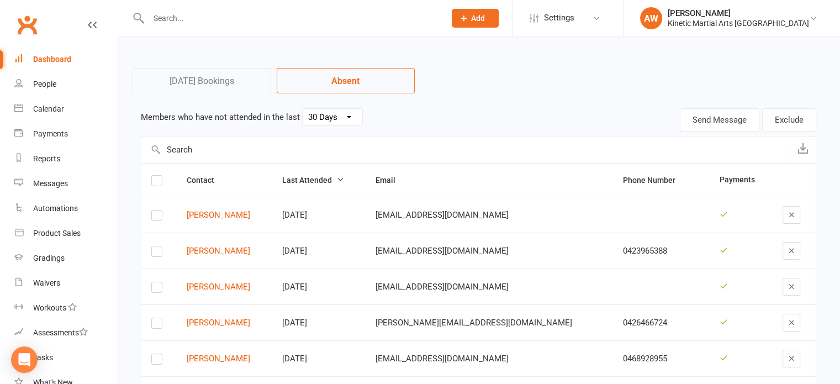
click at [55, 57] on div "Dashboard" at bounding box center [52, 59] width 38 height 9
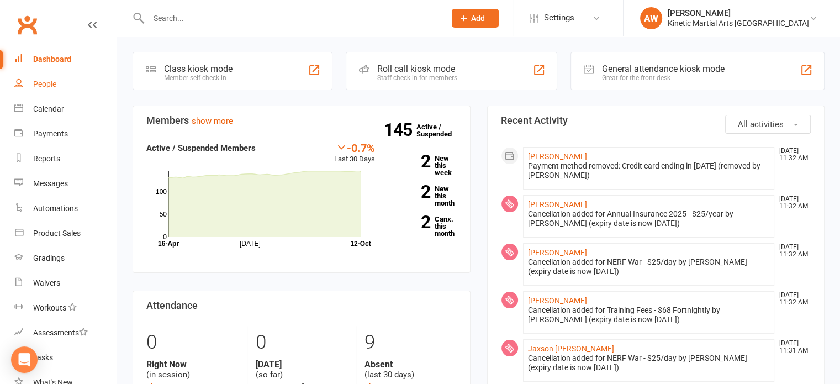
click at [51, 86] on div "People" at bounding box center [44, 84] width 23 height 9
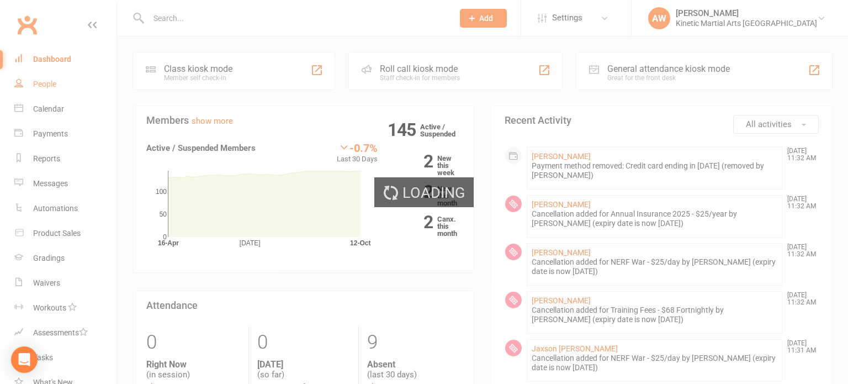
select select "100"
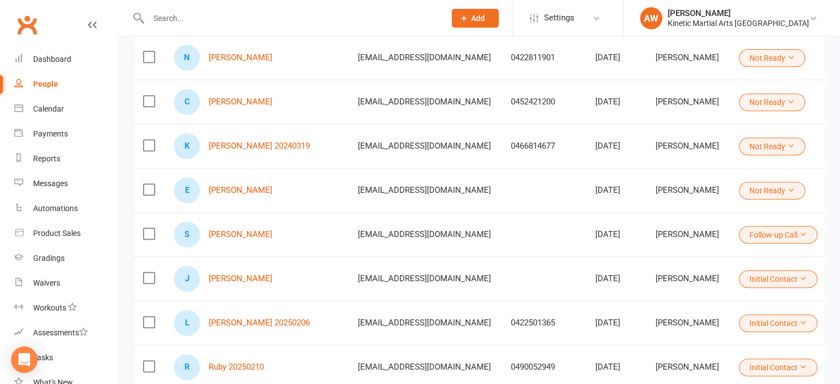
scroll to position [718, 0]
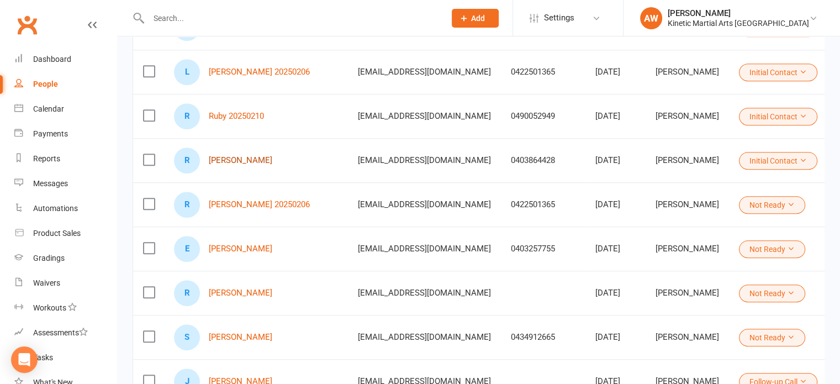
click at [234, 156] on link "Rebecca Saidey" at bounding box center [241, 160] width 64 height 9
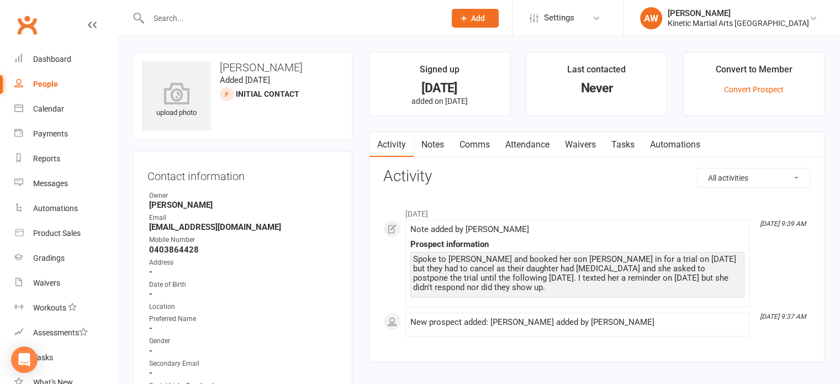
click at [52, 86] on div "People" at bounding box center [45, 84] width 25 height 9
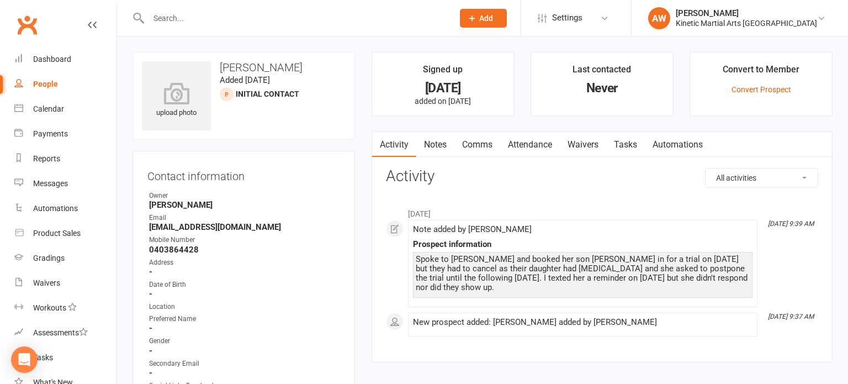
select select "100"
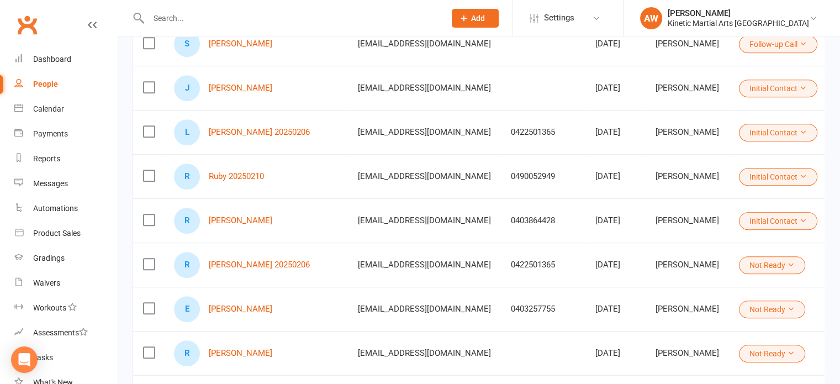
scroll to position [663, 0]
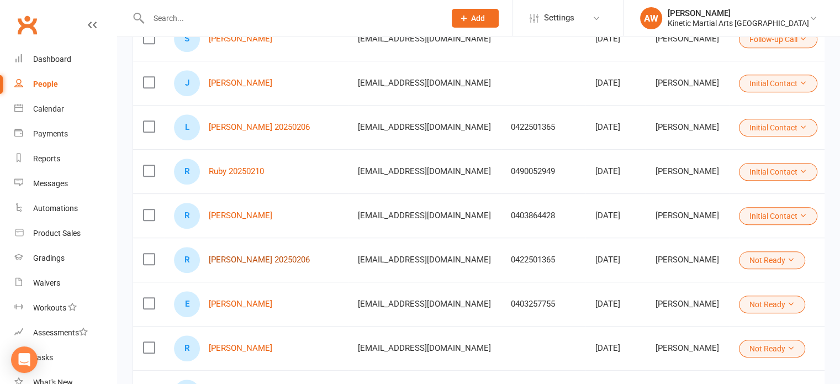
click at [236, 255] on link "[PERSON_NAME] 20250206" at bounding box center [259, 259] width 101 height 9
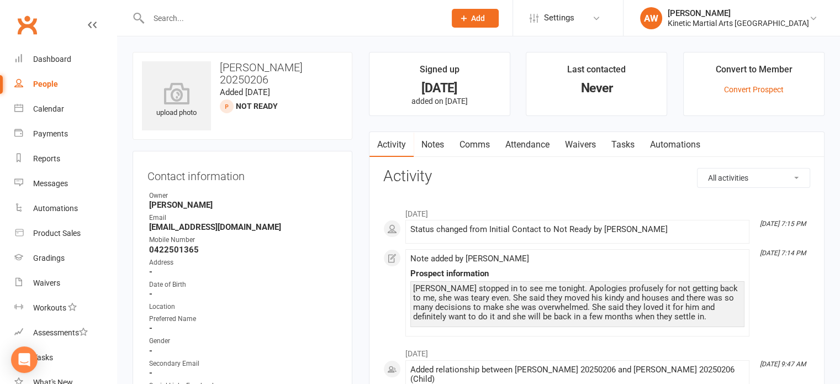
click at [445, 133] on link "Notes" at bounding box center [433, 144] width 38 height 25
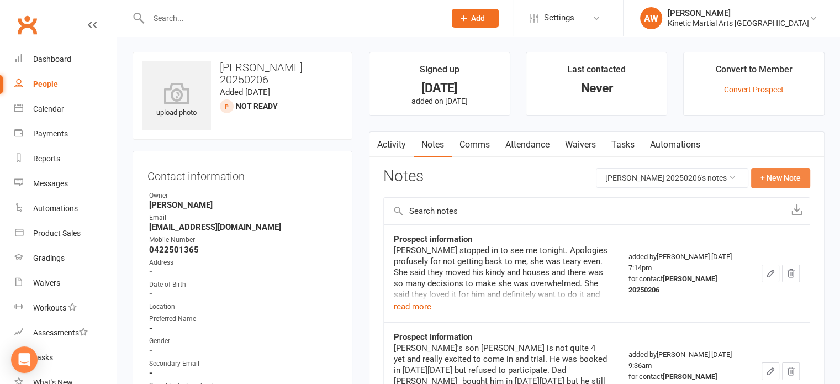
click at [775, 177] on button "+ New Note" at bounding box center [780, 178] width 59 height 20
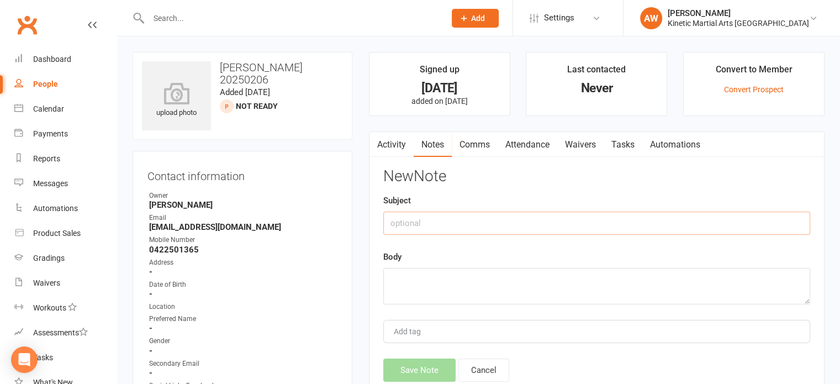
click at [483, 220] on input "text" at bounding box center [596, 222] width 427 height 23
type input "Prospect information"
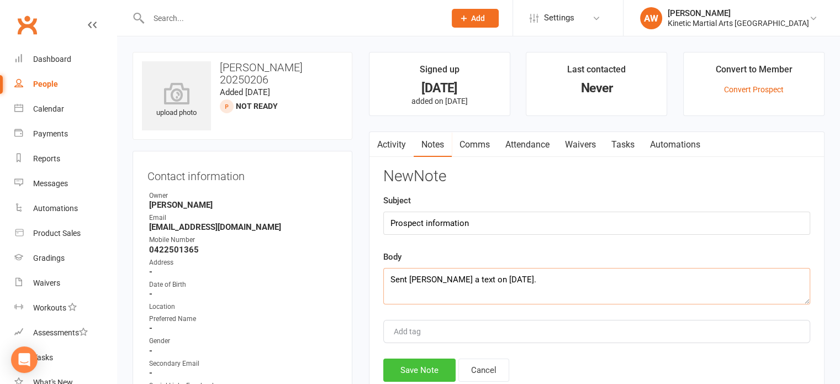
type textarea "Sent [PERSON_NAME] a text on [DATE]."
click at [440, 361] on button "Save Note" at bounding box center [419, 369] width 72 height 23
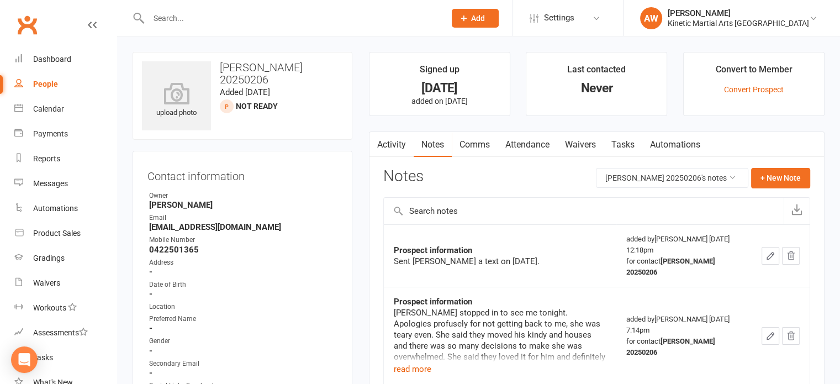
click at [42, 80] on div "People" at bounding box center [45, 84] width 25 height 9
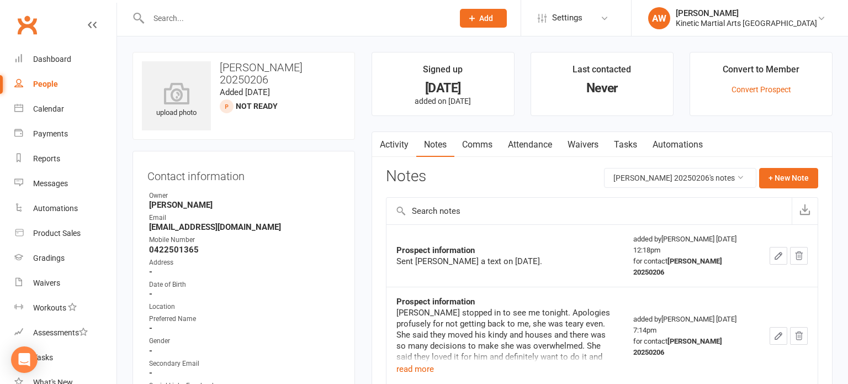
select select "100"
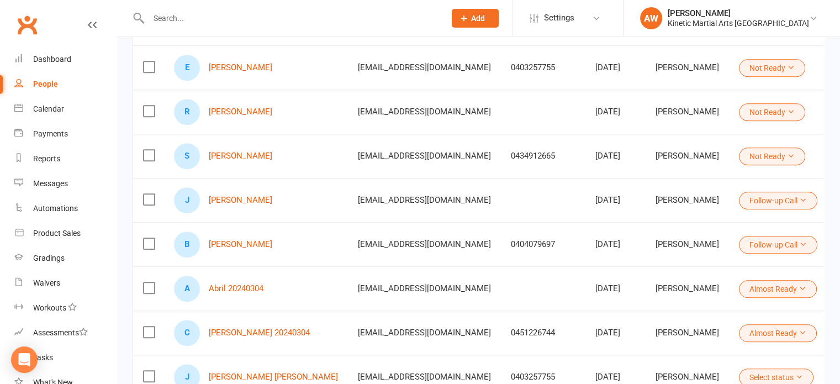
scroll to position [1104, 0]
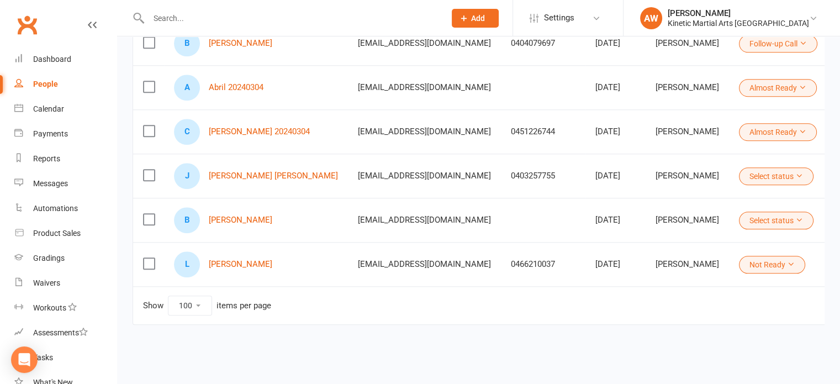
click at [769, 167] on button "Select status" at bounding box center [776, 176] width 75 height 18
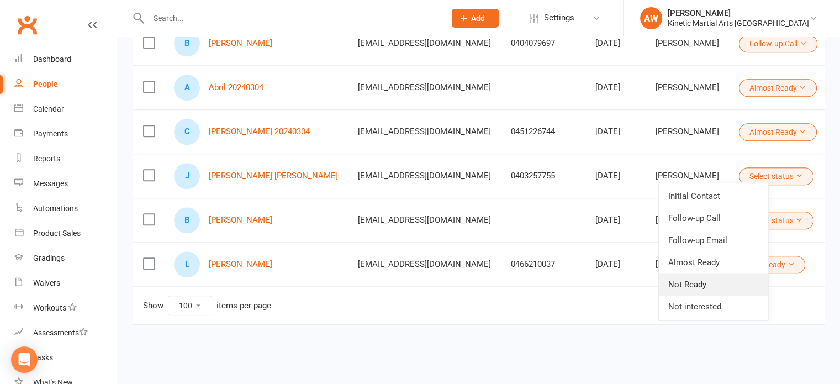
click at [697, 280] on link "Not Ready" at bounding box center [713, 284] width 109 height 22
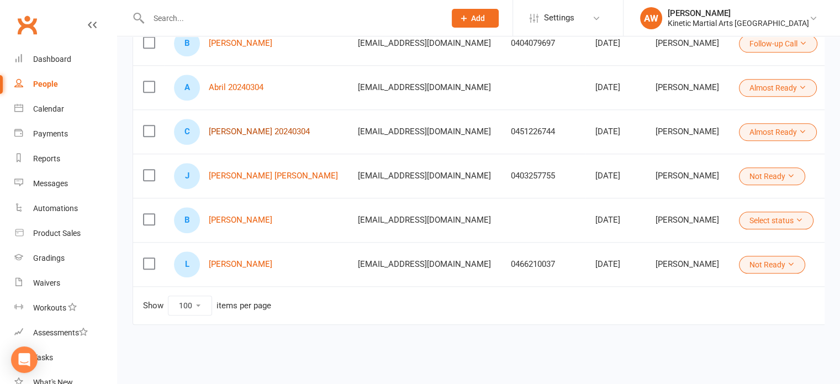
click at [215, 127] on link "[PERSON_NAME] 20240304" at bounding box center [259, 131] width 101 height 9
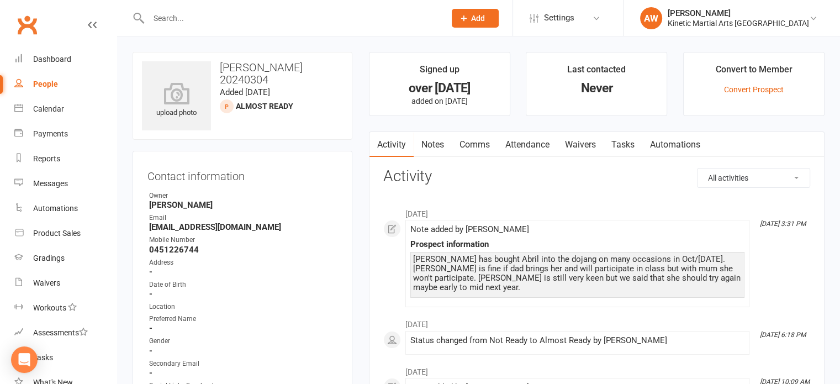
click at [437, 138] on link "Notes" at bounding box center [433, 144] width 38 height 25
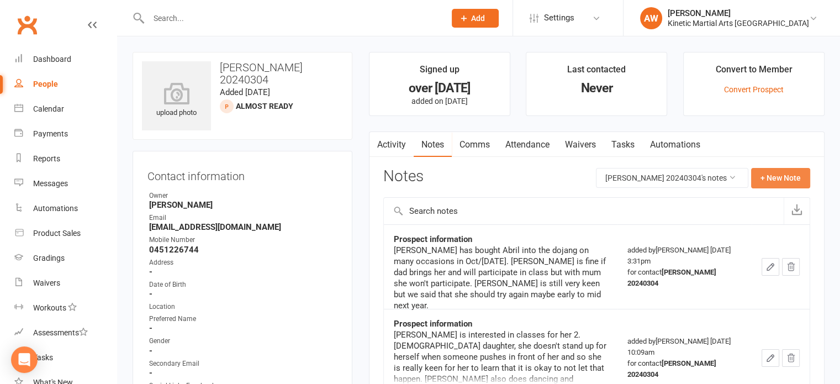
click at [778, 178] on button "+ New Note" at bounding box center [780, 178] width 59 height 20
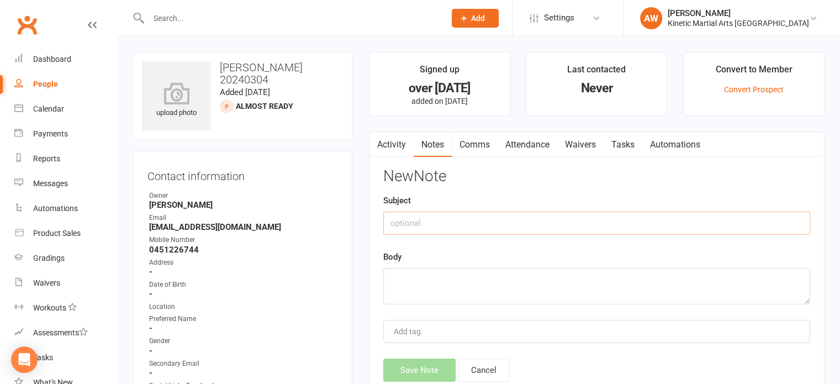
click at [477, 234] on input "text" at bounding box center [596, 222] width 427 height 23
type input "Prospect information"
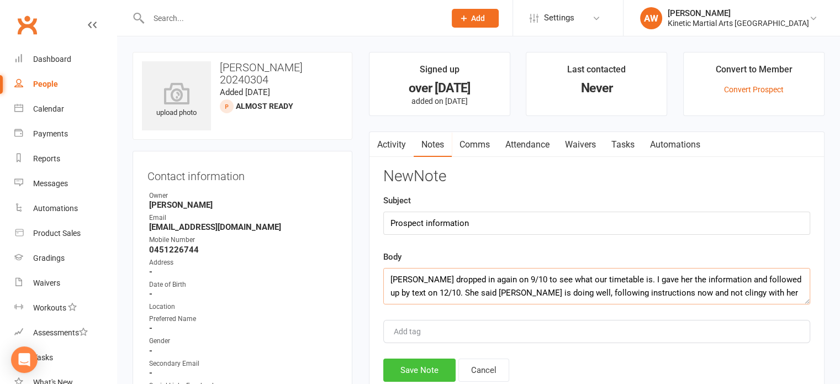
type textarea "[PERSON_NAME] dropped in again on 9/10 to see what our timetable is. I gave her…"
click at [442, 364] on button "Save Note" at bounding box center [419, 369] width 72 height 23
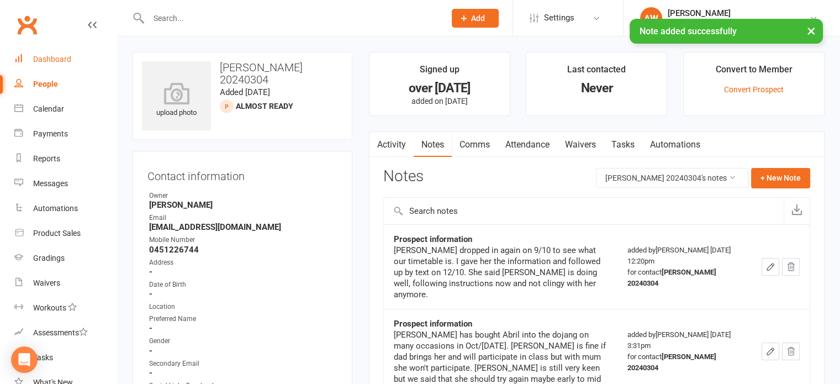
click at [57, 57] on div "Dashboard" at bounding box center [52, 59] width 38 height 9
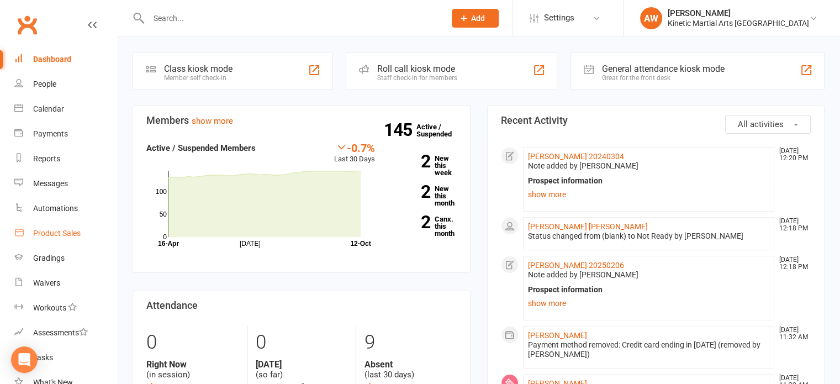
click at [55, 232] on div "Product Sales" at bounding box center [56, 233] width 47 height 9
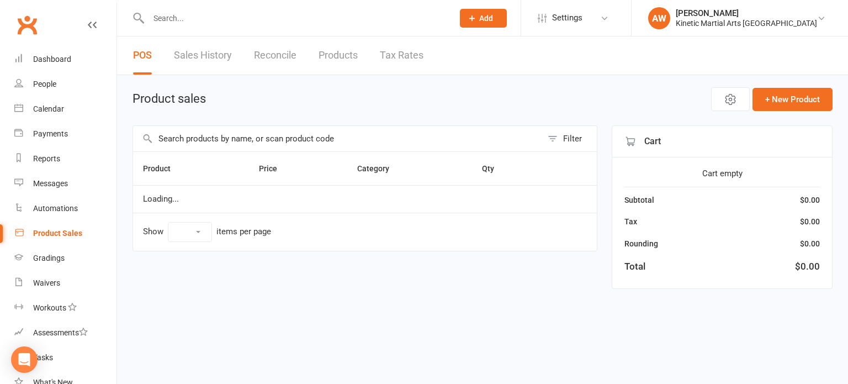
select select "100"
click at [183, 139] on input "text" at bounding box center [337, 138] width 409 height 25
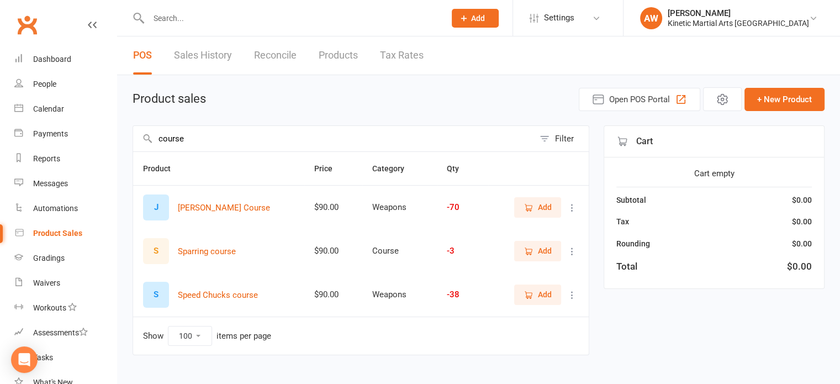
type input "course"
click at [532, 210] on icon "button" at bounding box center [528, 208] width 10 height 10
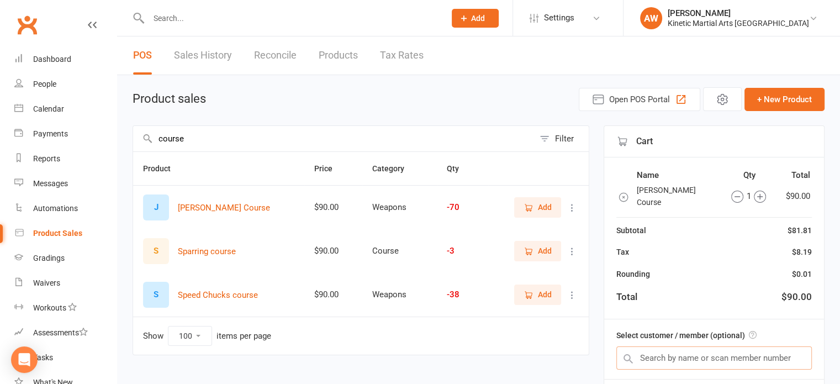
drag, startPoint x: 697, startPoint y: 352, endPoint x: 696, endPoint y: 345, distance: 7.8
click at [696, 352] on input "text" at bounding box center [713, 357] width 195 height 23
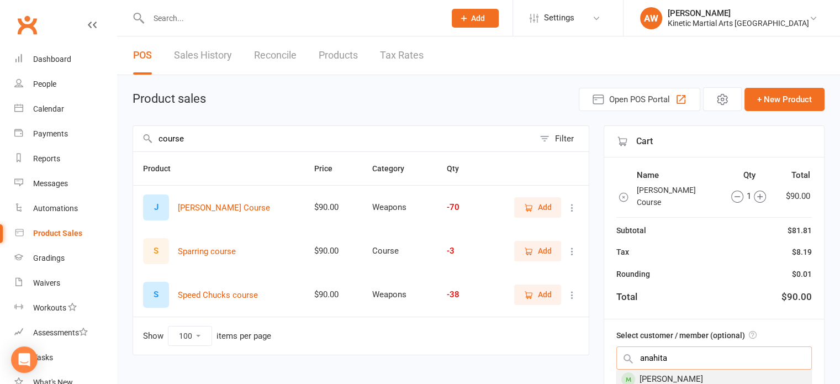
type input "anahita"
click at [688, 370] on div "[PERSON_NAME]" at bounding box center [714, 379] width 194 height 18
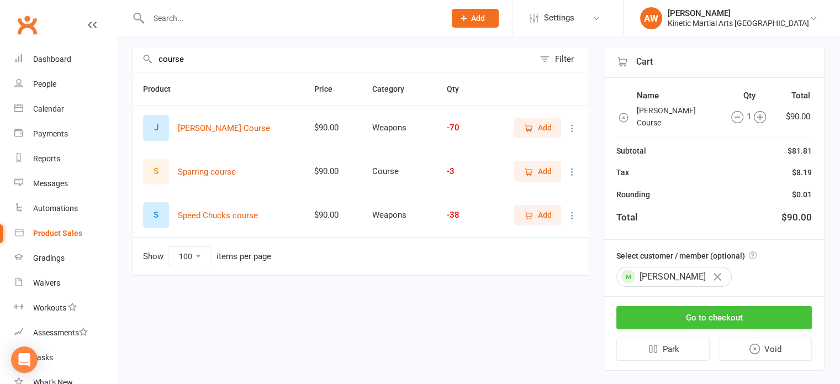
scroll to position [84, 0]
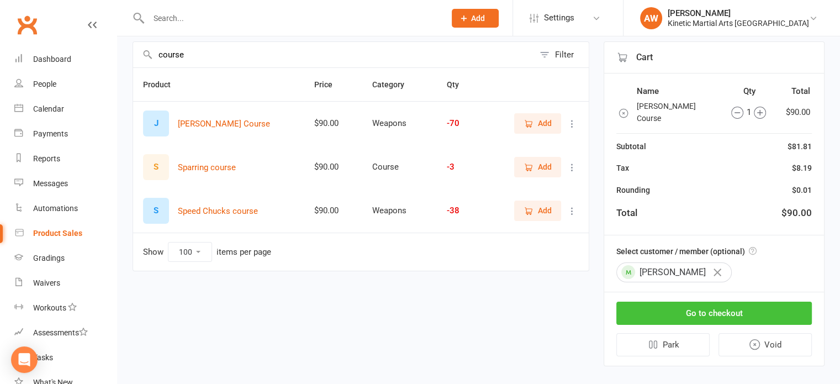
click at [705, 302] on button "Go to checkout" at bounding box center [713, 313] width 195 height 23
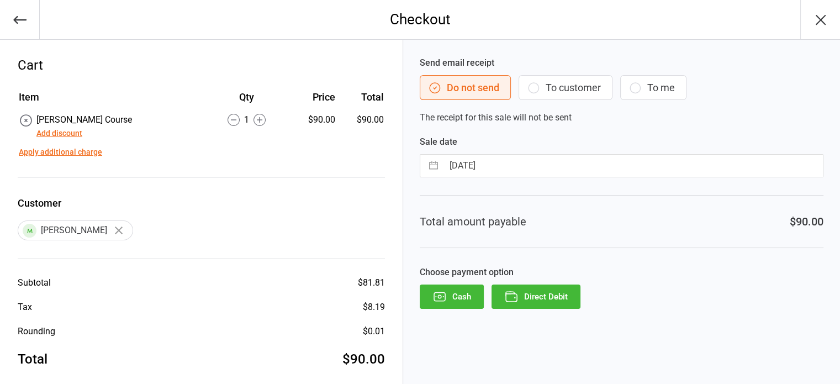
click at [535, 290] on button "Direct Debit" at bounding box center [535, 296] width 89 height 24
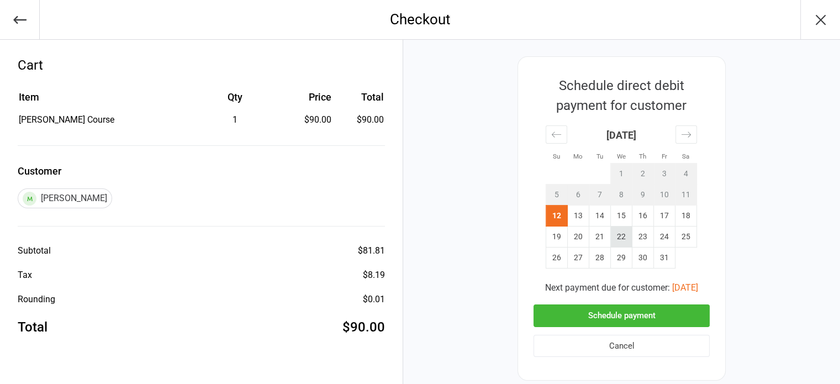
click at [617, 233] on td "22" at bounding box center [622, 236] width 22 height 21
click at [625, 311] on button "Schedule payment" at bounding box center [621, 315] width 176 height 23
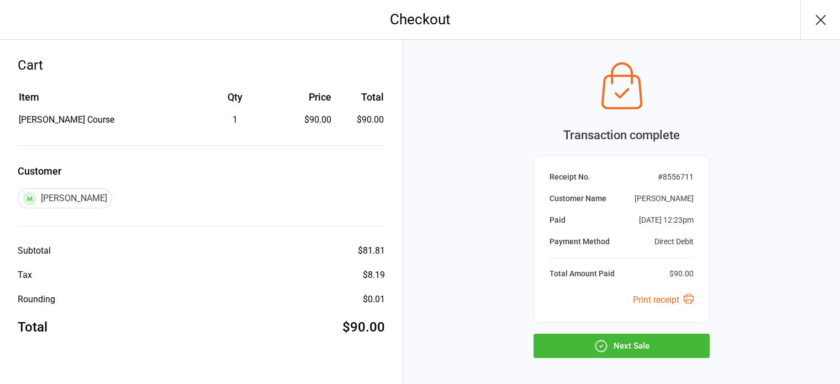
click at [622, 345] on button "Next Sale" at bounding box center [621, 346] width 176 height 24
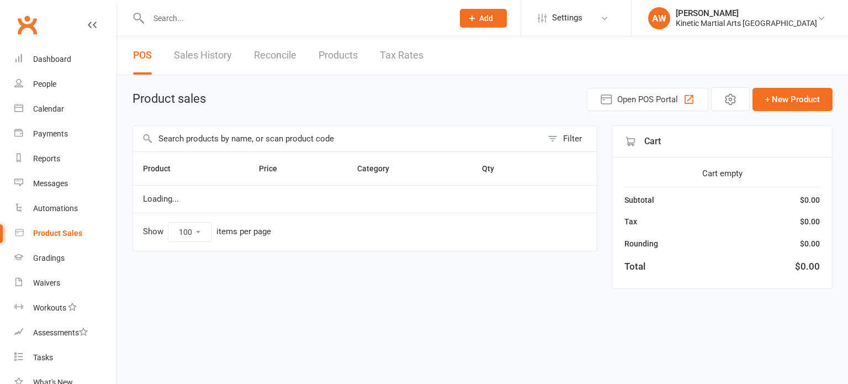
select select "100"
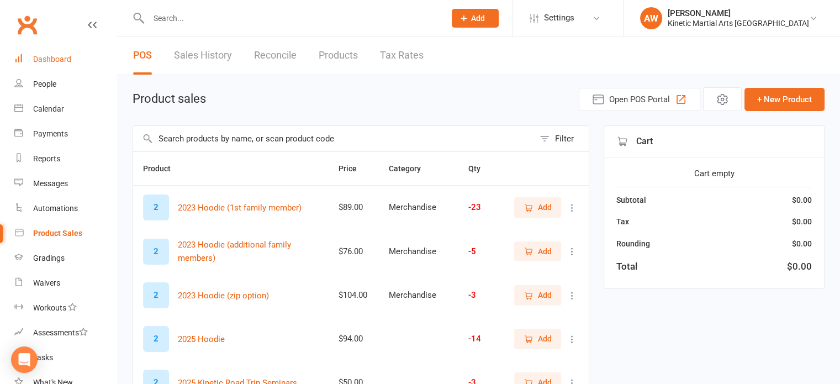
click at [67, 61] on div "Dashboard" at bounding box center [52, 59] width 38 height 9
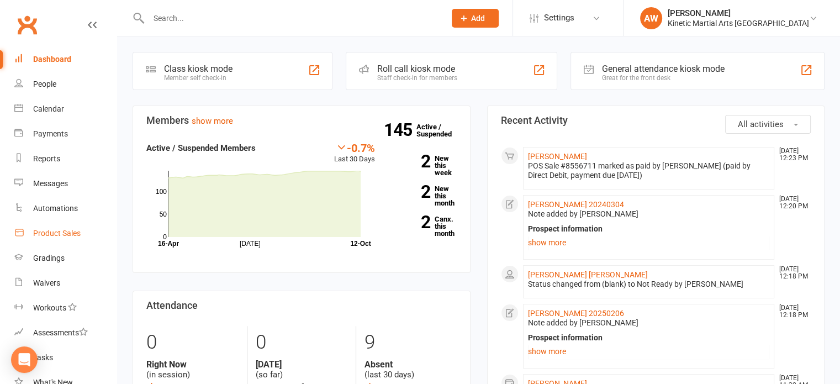
click at [62, 229] on div "Product Sales" at bounding box center [56, 233] width 47 height 9
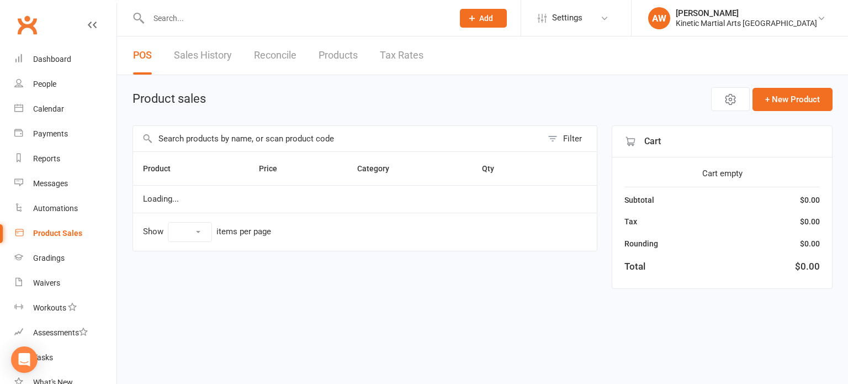
select select "100"
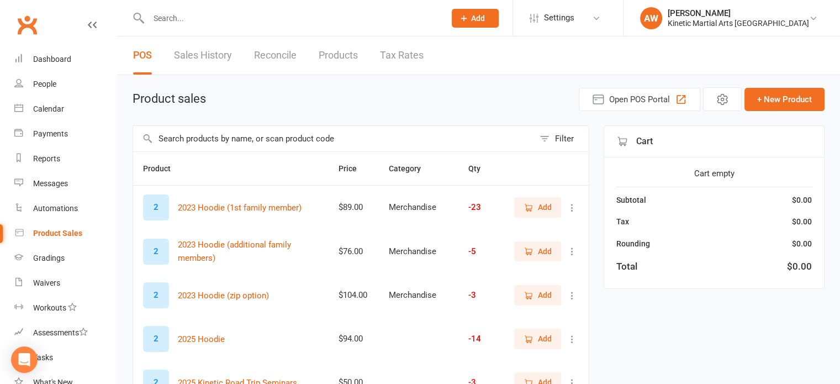
click at [197, 140] on input "text" at bounding box center [333, 138] width 401 height 25
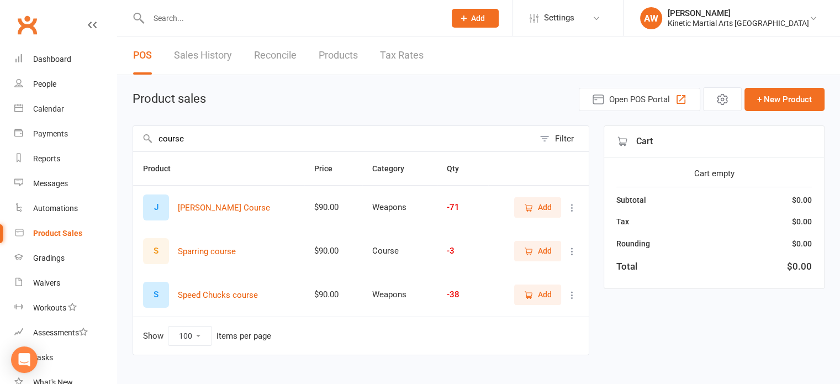
type input "course"
click at [544, 205] on span "Add" at bounding box center [545, 207] width 14 height 12
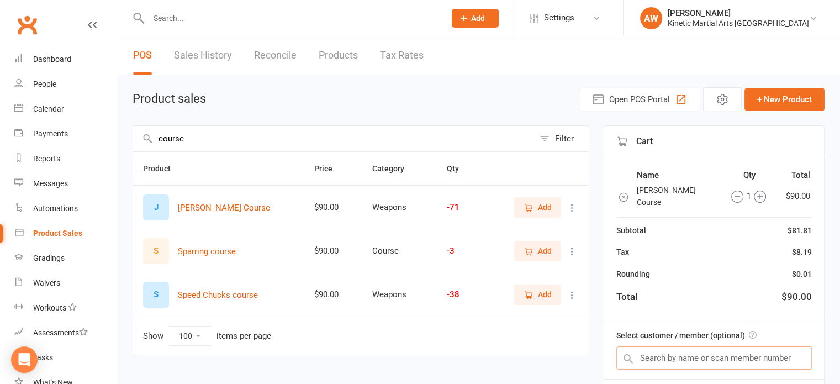
click at [654, 346] on input "text" at bounding box center [713, 357] width 195 height 23
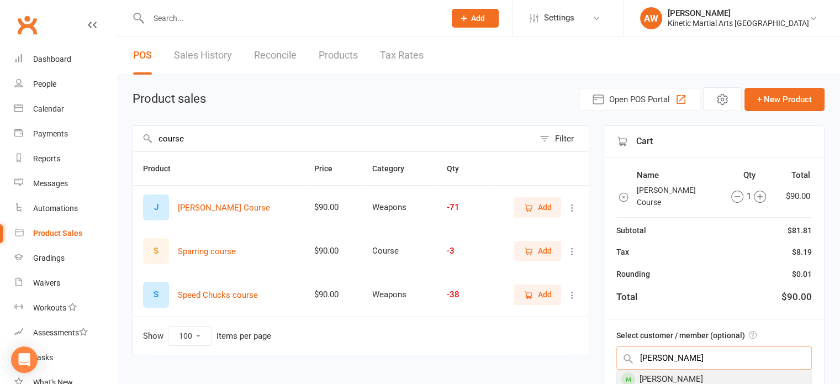
type input "thomas mun"
click at [685, 370] on div "[PERSON_NAME]" at bounding box center [714, 379] width 194 height 18
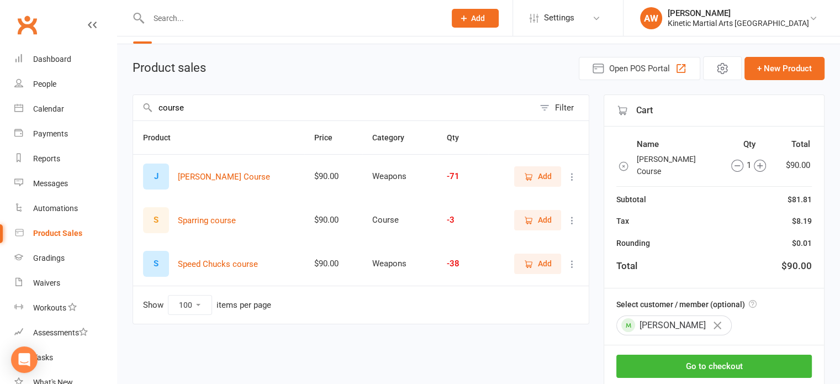
scroll to position [55, 0]
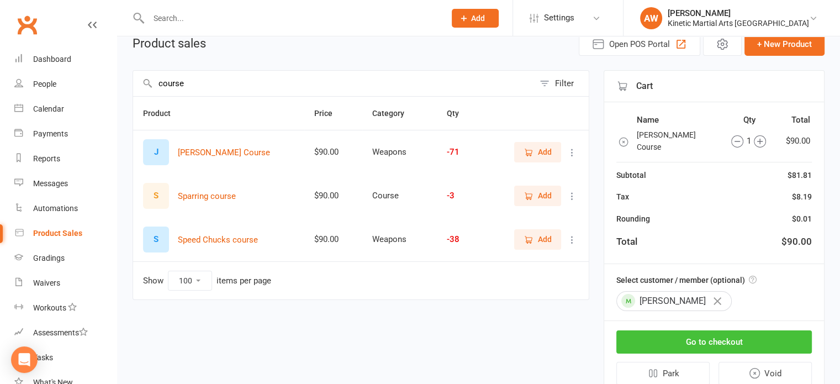
click at [700, 330] on button "Go to checkout" at bounding box center [713, 341] width 195 height 23
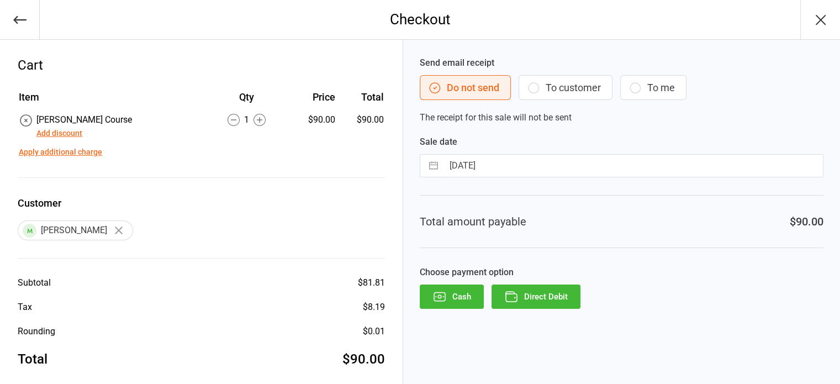
click at [554, 293] on button "Direct Debit" at bounding box center [535, 296] width 89 height 24
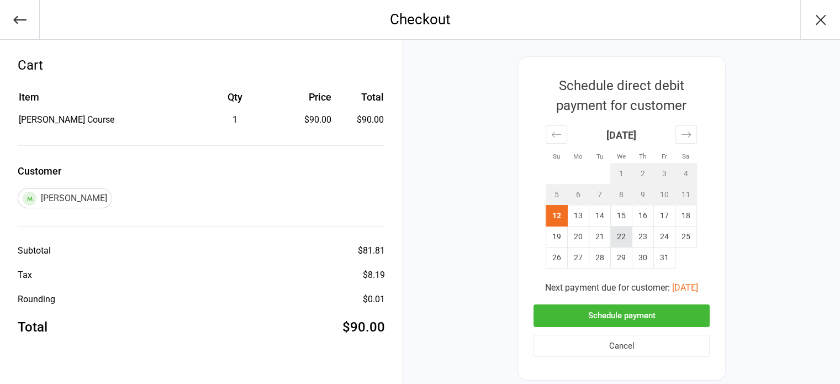
click at [618, 235] on td "22" at bounding box center [622, 236] width 22 height 21
click at [618, 311] on button "Schedule payment" at bounding box center [621, 315] width 176 height 23
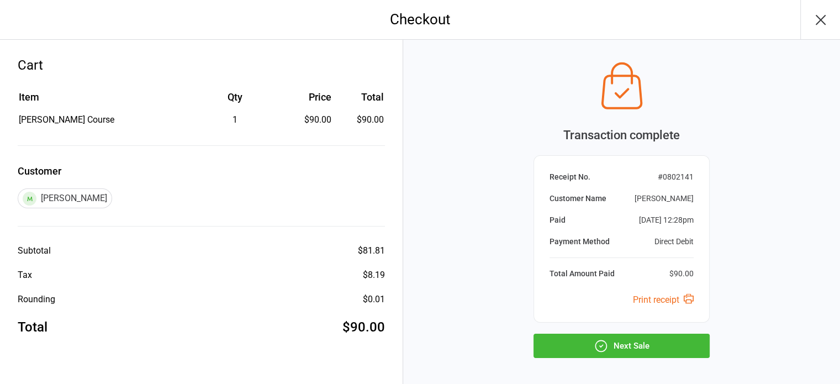
click at [652, 343] on button "Next Sale" at bounding box center [621, 346] width 176 height 24
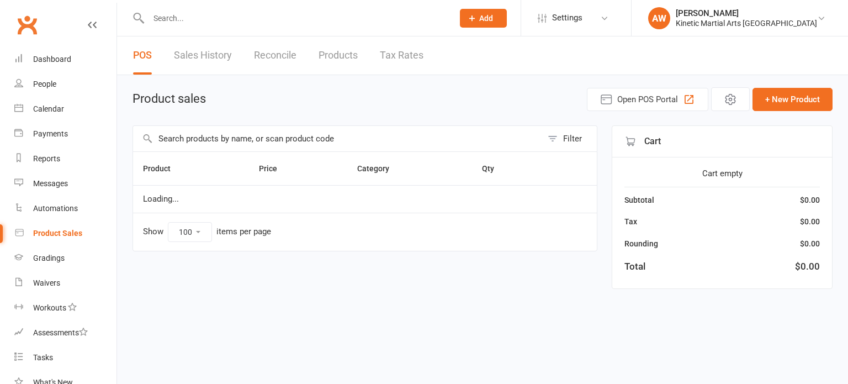
select select "100"
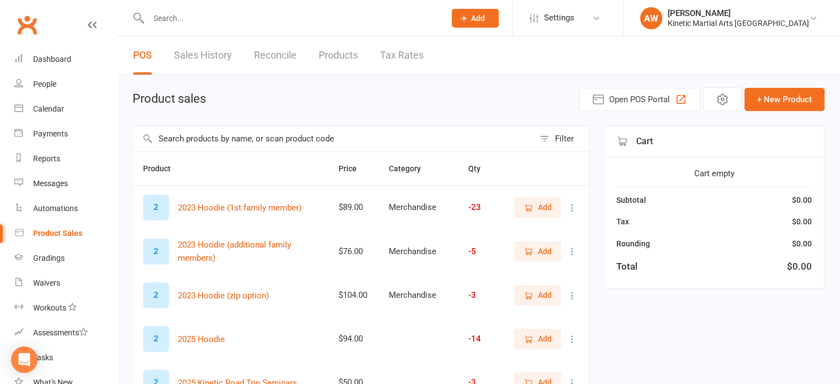
click at [232, 126] on input "text" at bounding box center [333, 138] width 401 height 25
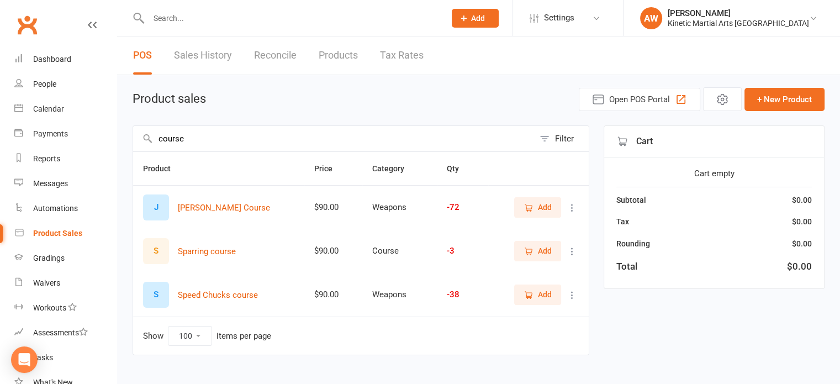
type input "course"
click at [552, 203] on button "Add" at bounding box center [537, 207] width 47 height 20
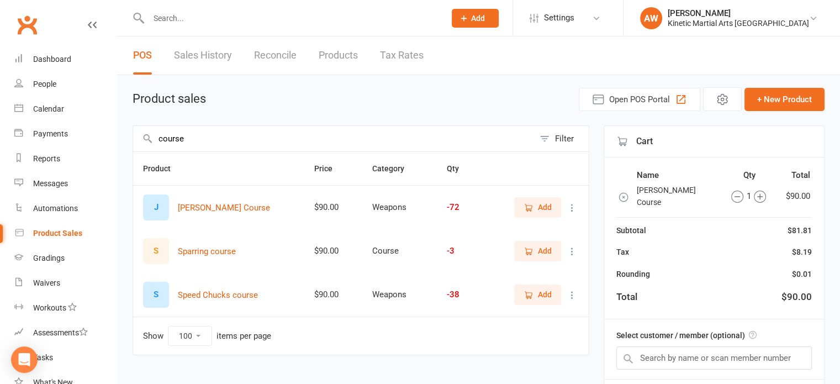
click at [659, 332] on div "Select customer / member (optional)" at bounding box center [714, 349] width 220 height 60
click at [649, 347] on input "text" at bounding box center [713, 357] width 195 height 23
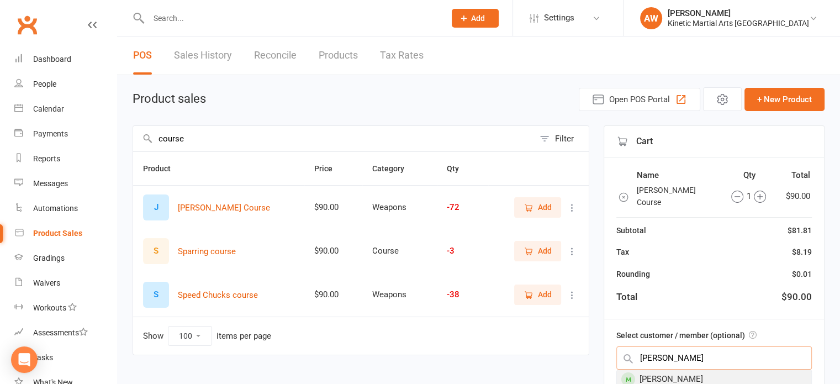
type input "john noon"
click at [645, 370] on div "John Noonan" at bounding box center [714, 379] width 194 height 18
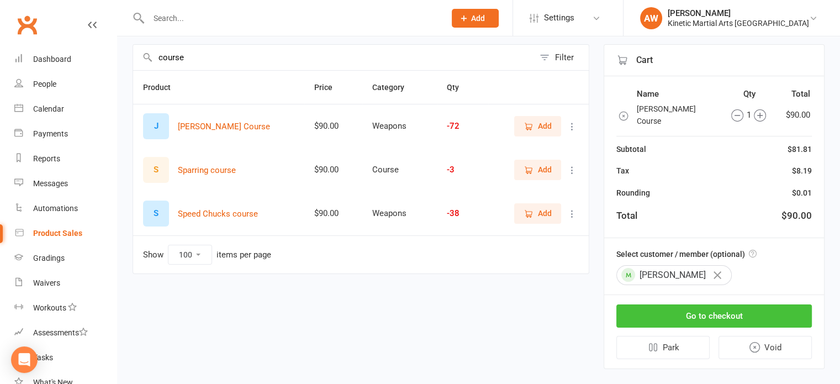
scroll to position [84, 0]
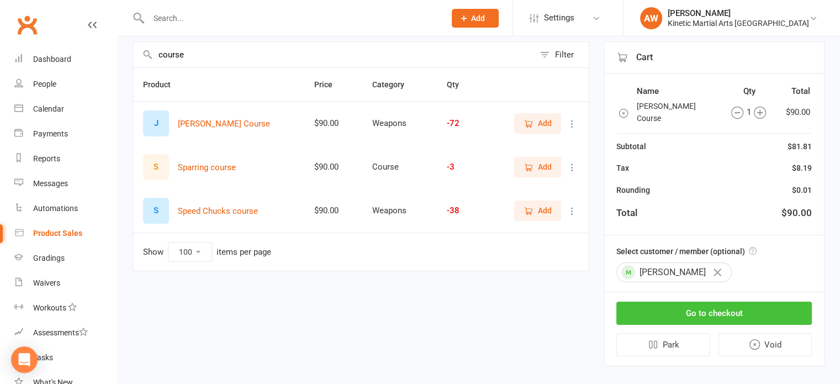
click at [701, 302] on button "Go to checkout" at bounding box center [713, 313] width 195 height 23
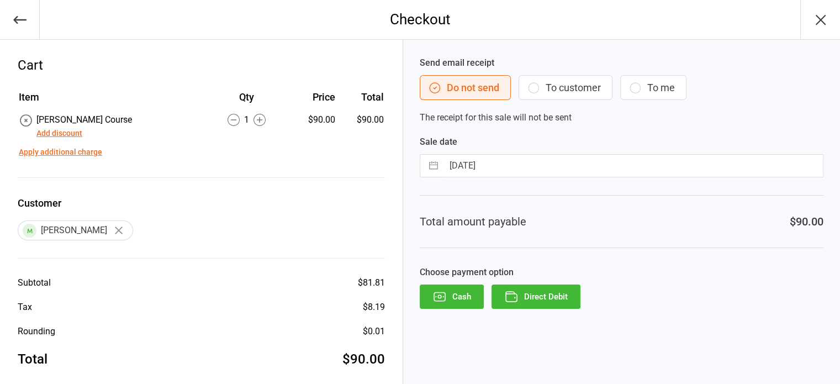
click at [525, 289] on button "Direct Debit" at bounding box center [535, 296] width 89 height 24
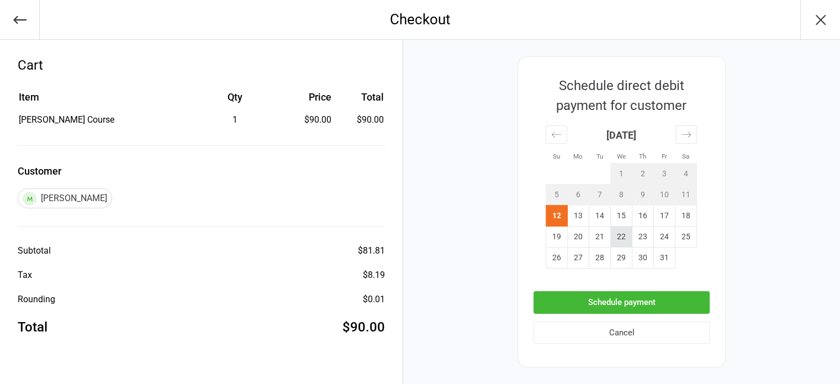
click at [623, 235] on td "22" at bounding box center [622, 236] width 22 height 21
click at [635, 295] on button "Schedule payment" at bounding box center [621, 302] width 176 height 23
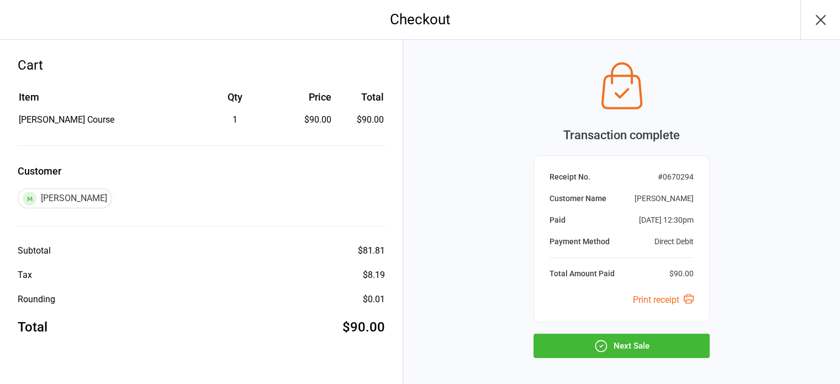
click at [612, 344] on button "Next Sale" at bounding box center [621, 346] width 176 height 24
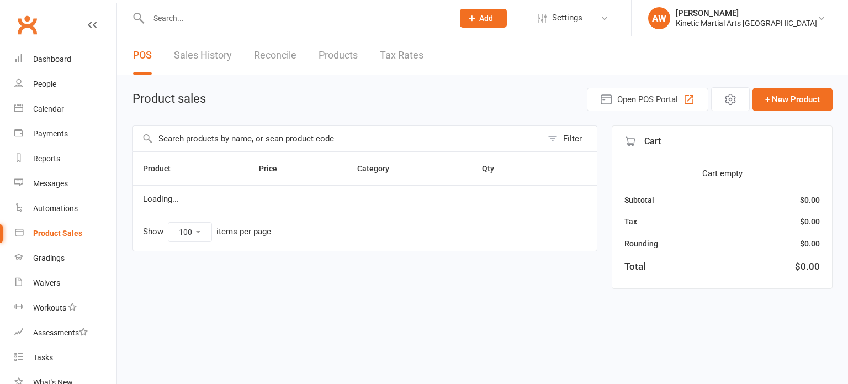
select select "100"
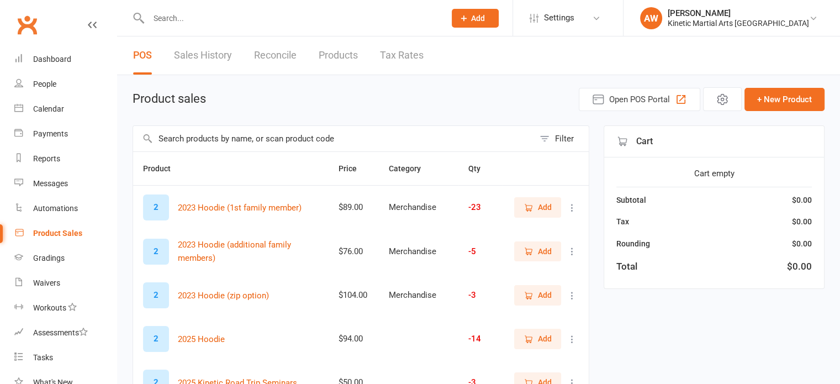
click at [68, 227] on link "Product Sales" at bounding box center [65, 233] width 102 height 25
click at [342, 143] on input "text" at bounding box center [333, 138] width 401 height 25
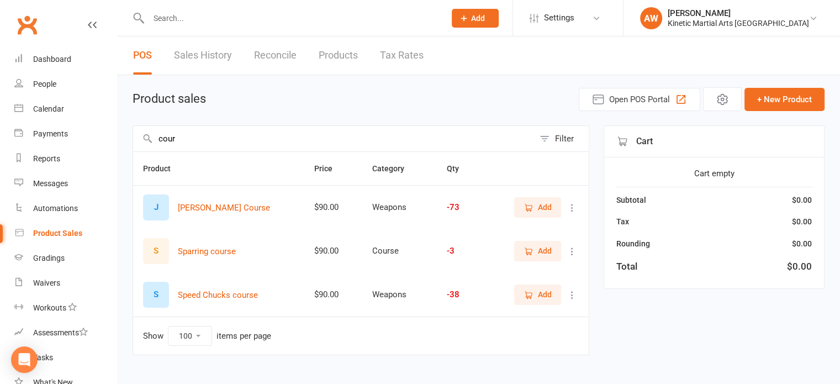
type input "cour"
click at [540, 205] on span "Add" at bounding box center [545, 207] width 14 height 12
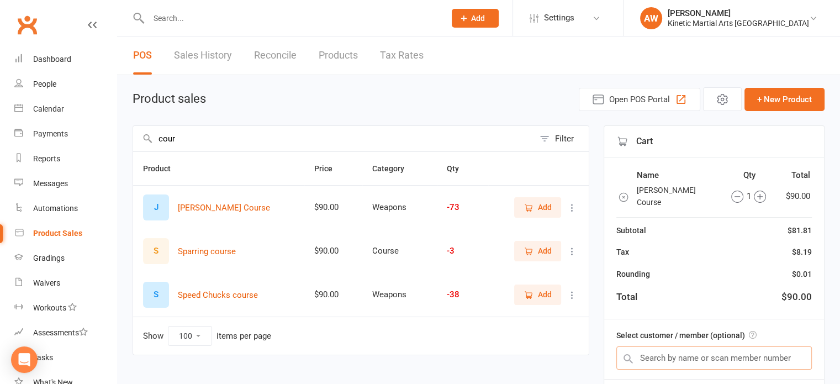
click at [708, 346] on input "text" at bounding box center [713, 357] width 195 height 23
type input "c"
type input "isabella"
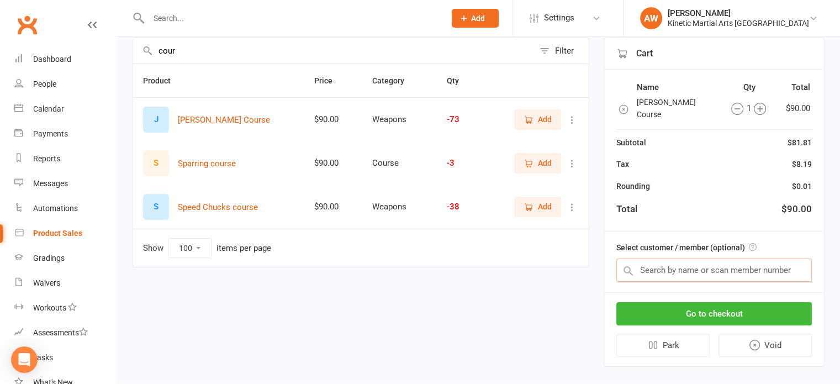
scroll to position [87, 0]
click at [699, 263] on input "text" at bounding box center [713, 271] width 195 height 23
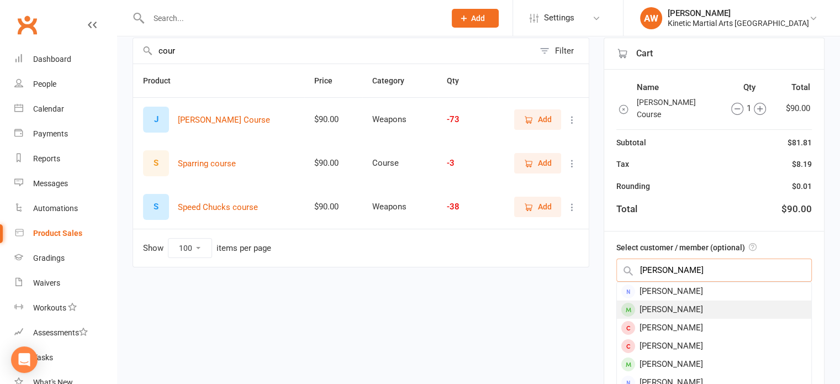
type input "isabella"
click at [684, 300] on div "[PERSON_NAME]" at bounding box center [714, 309] width 194 height 18
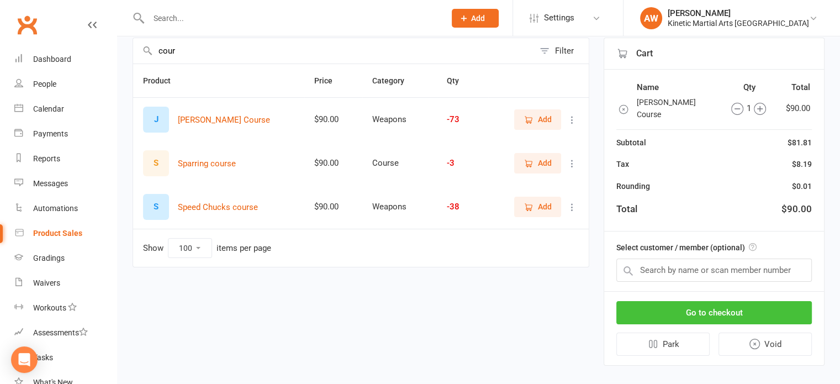
scroll to position [84, 0]
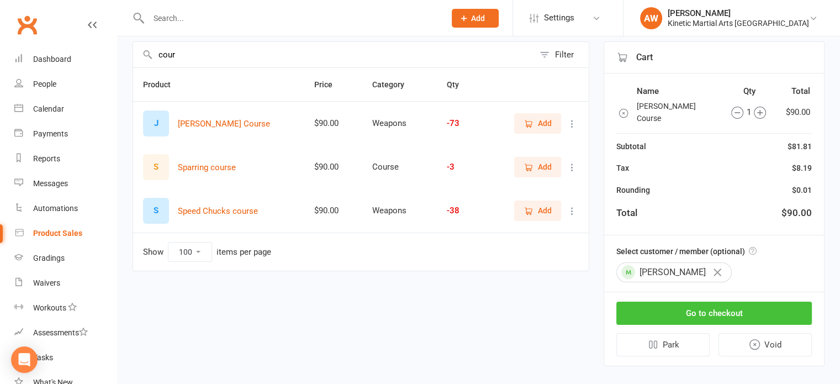
click at [684, 302] on button "Go to checkout" at bounding box center [713, 313] width 195 height 23
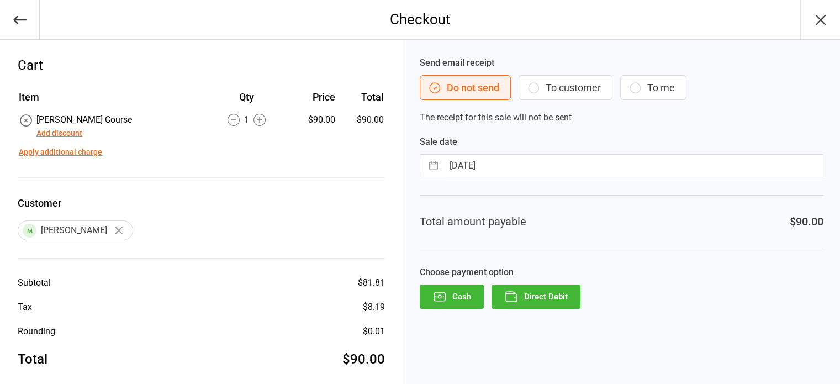
click at [545, 292] on button "Direct Debit" at bounding box center [535, 296] width 89 height 24
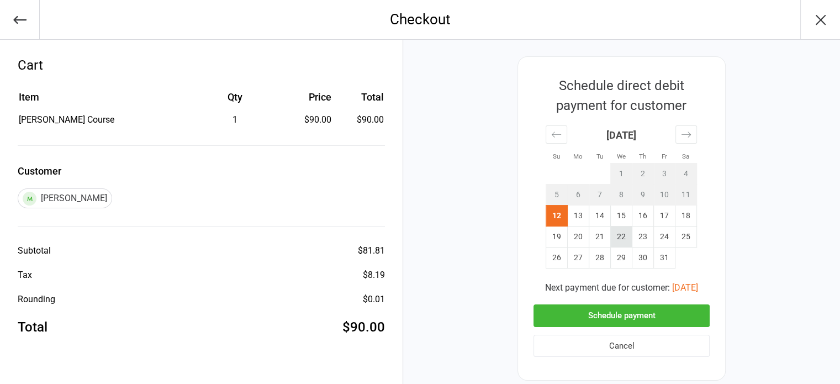
click at [621, 234] on td "22" at bounding box center [622, 236] width 22 height 21
click at [631, 319] on button "Schedule payment" at bounding box center [621, 315] width 176 height 23
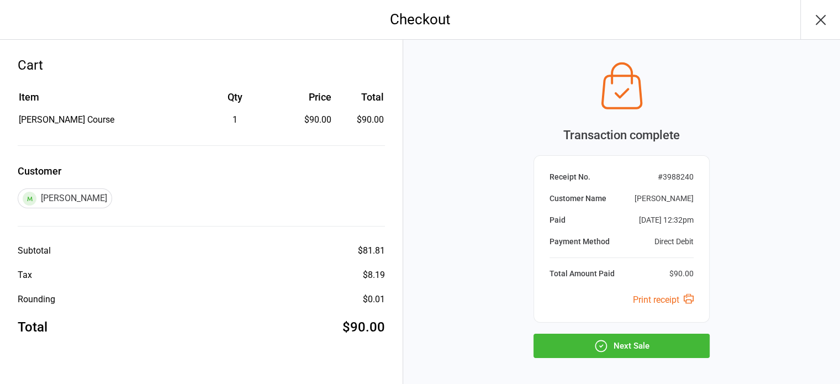
drag, startPoint x: 623, startPoint y: 345, endPoint x: 615, endPoint y: 343, distance: 8.9
click at [616, 344] on button "Next Sale" at bounding box center [621, 346] width 176 height 24
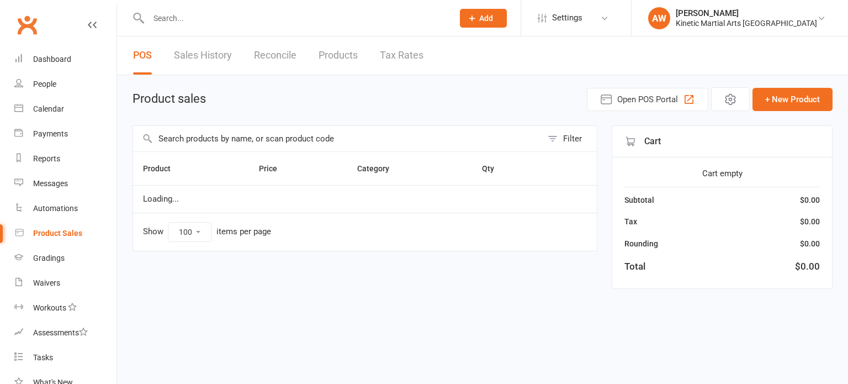
select select "100"
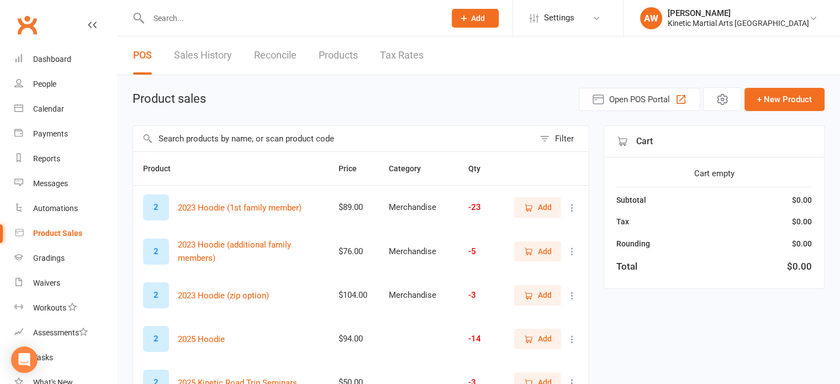
click at [241, 17] on input "text" at bounding box center [291, 17] width 292 height 15
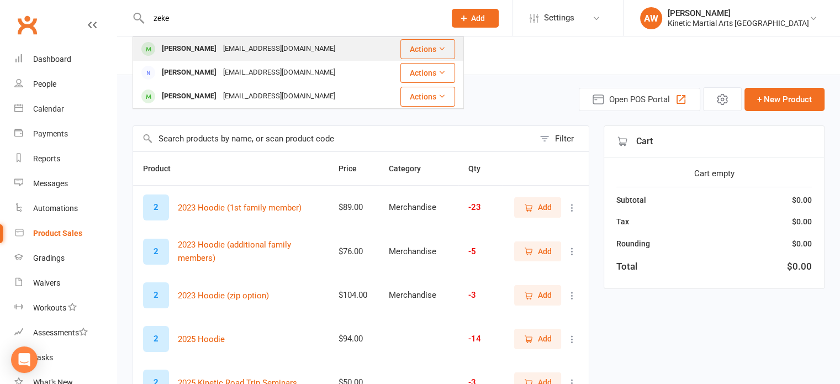
type input "zeke"
click at [220, 50] on div "[EMAIL_ADDRESS][DOMAIN_NAME]" at bounding box center [279, 49] width 119 height 16
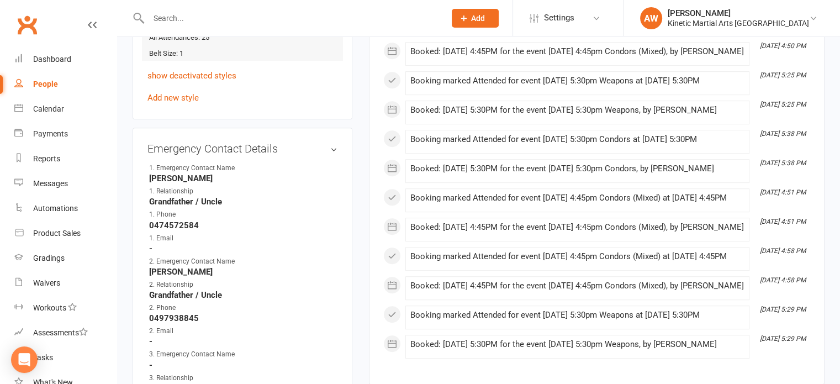
scroll to position [663, 0]
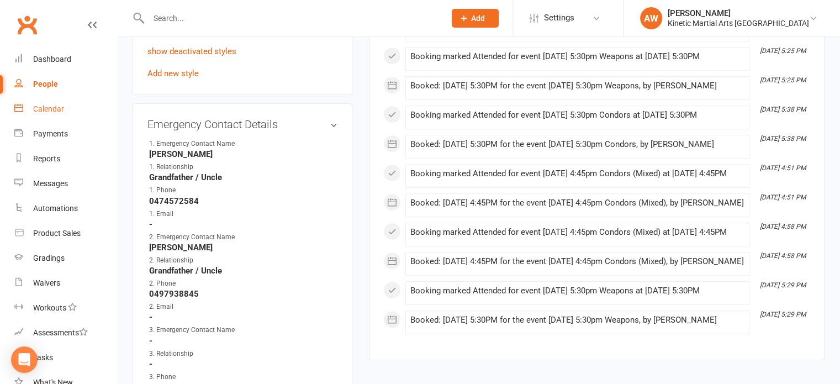
click at [49, 105] on div "Calendar" at bounding box center [48, 108] width 31 height 9
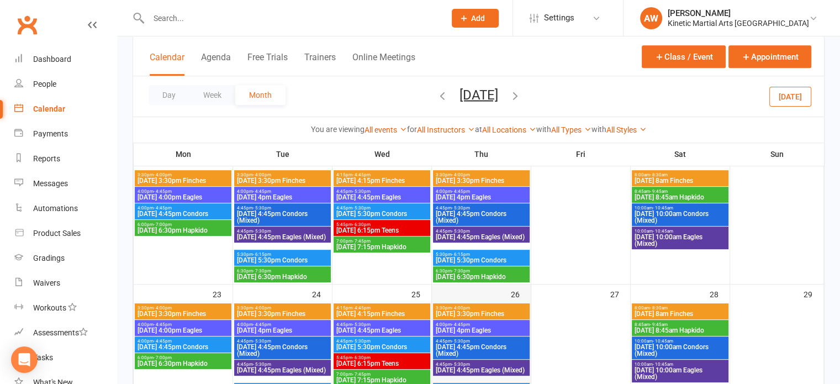
scroll to position [607, 0]
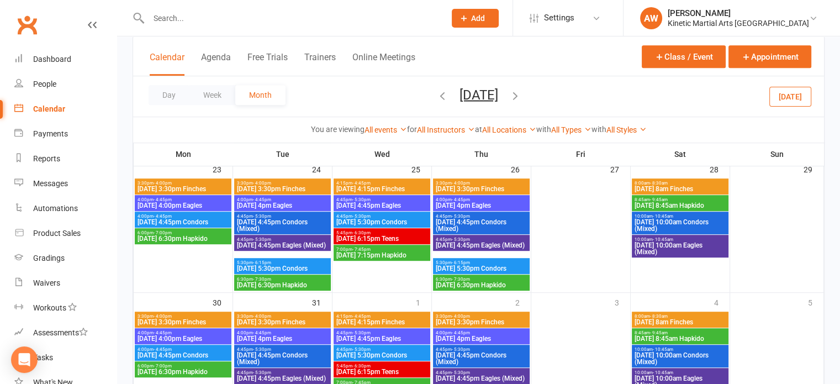
click at [436, 97] on icon "button" at bounding box center [442, 95] width 12 height 12
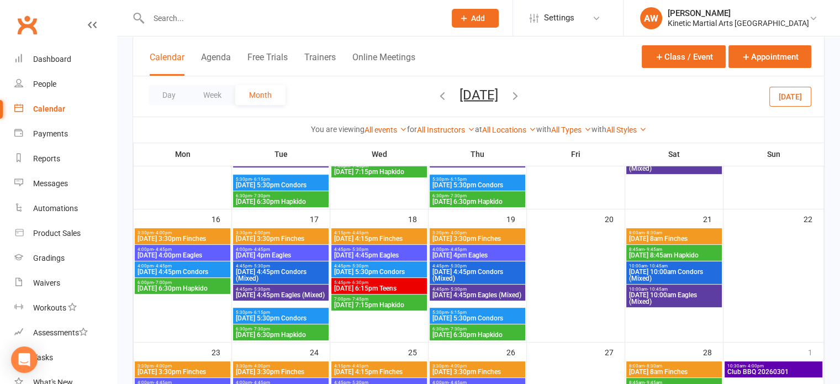
click at [436, 97] on icon "button" at bounding box center [442, 95] width 12 height 12
click at [436, 91] on icon "button" at bounding box center [442, 95] width 12 height 12
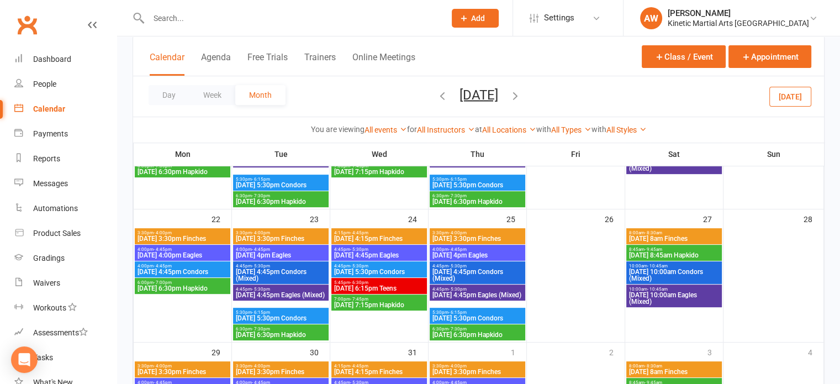
click at [436, 91] on icon "button" at bounding box center [442, 95] width 12 height 12
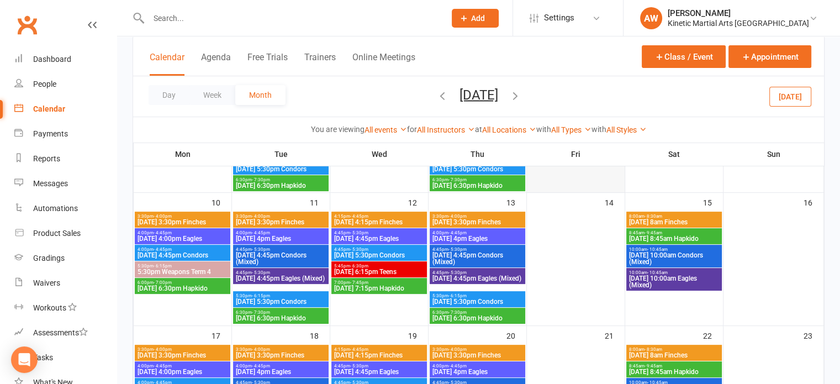
scroll to position [259, 0]
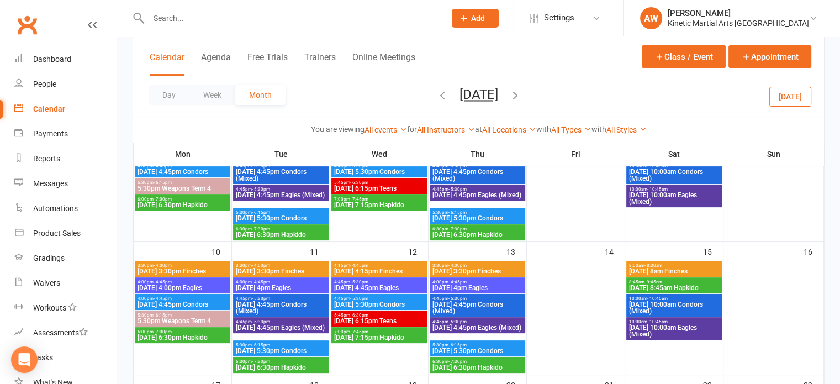
click at [436, 92] on icon "button" at bounding box center [442, 95] width 12 height 12
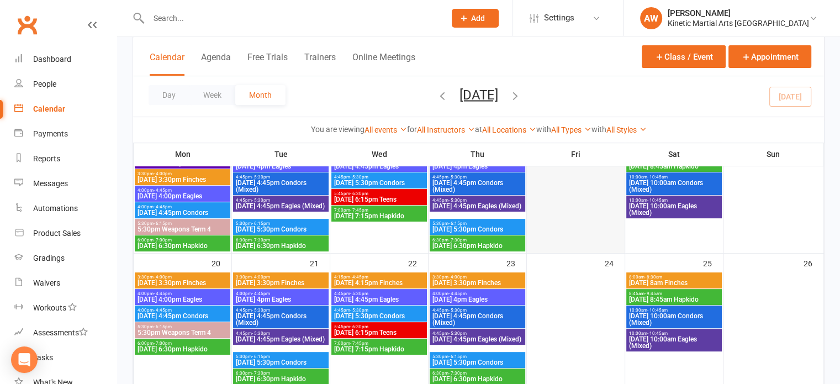
scroll to position [369, 0]
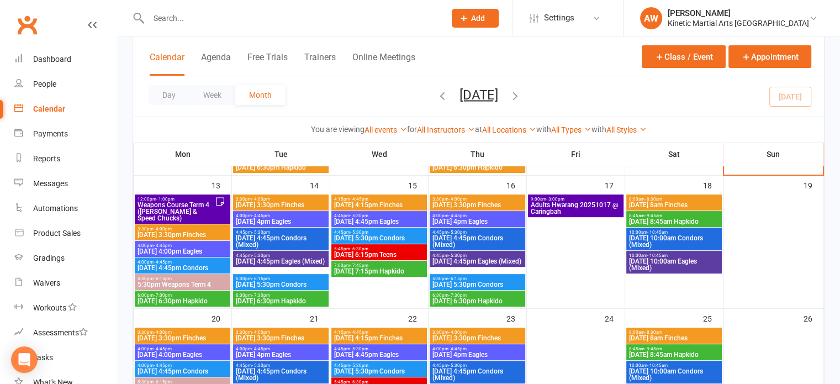
click at [170, 197] on span "- 1:00pm" at bounding box center [165, 199] width 18 height 5
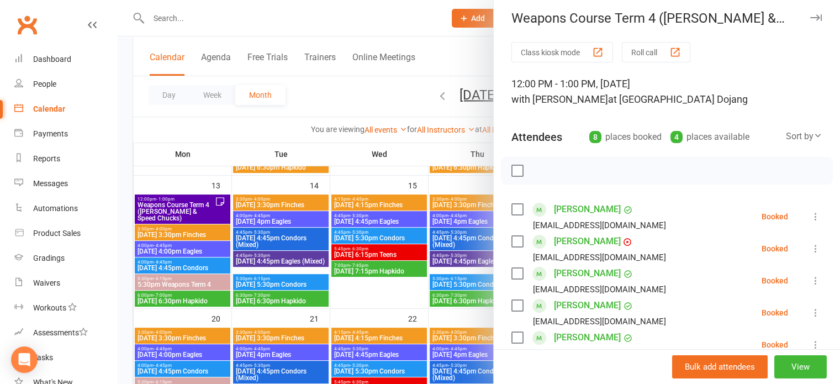
scroll to position [0, 0]
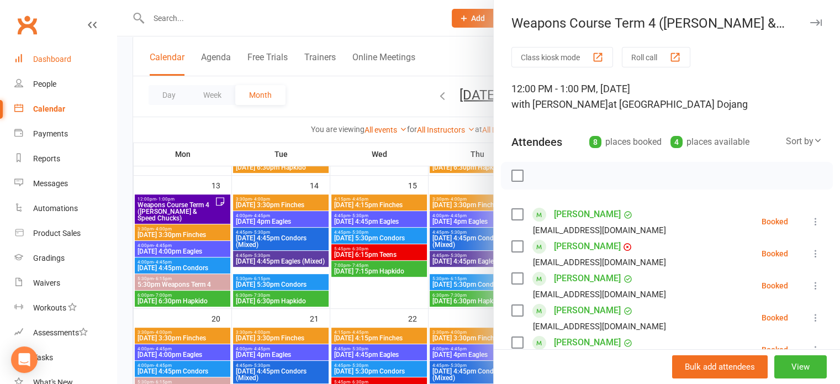
click at [57, 62] on div "Dashboard" at bounding box center [52, 59] width 38 height 9
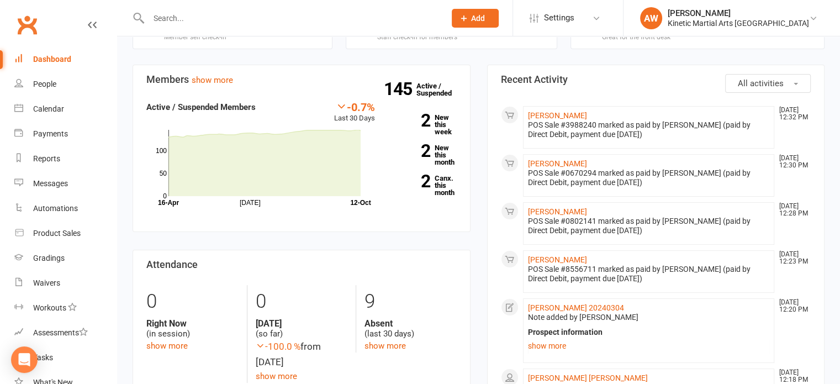
scroll to position [221, 0]
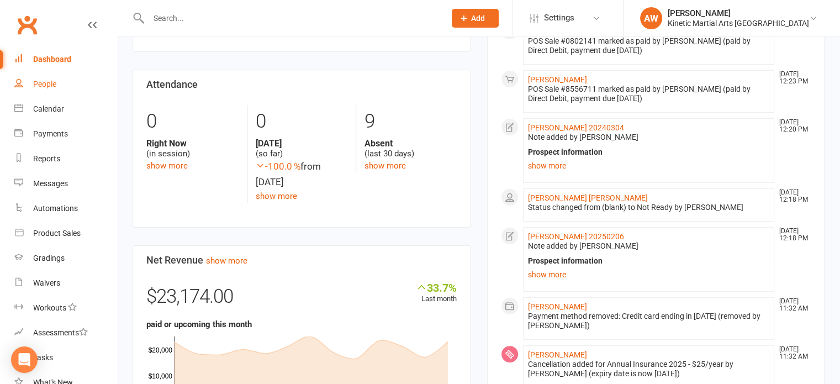
click at [40, 86] on div "People" at bounding box center [44, 84] width 23 height 9
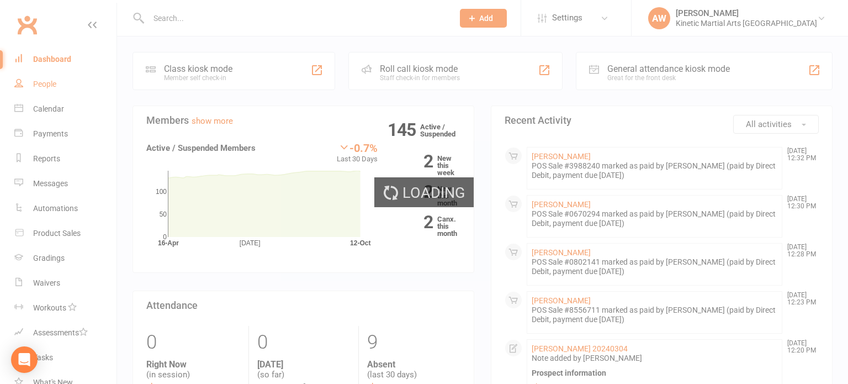
select select "100"
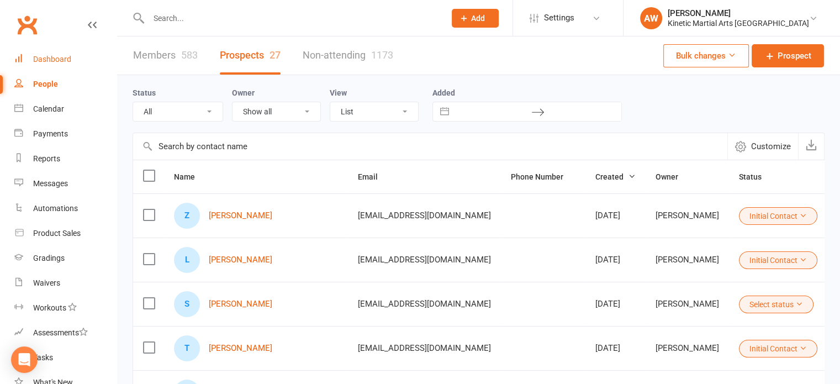
click at [56, 60] on div "Dashboard" at bounding box center [52, 59] width 38 height 9
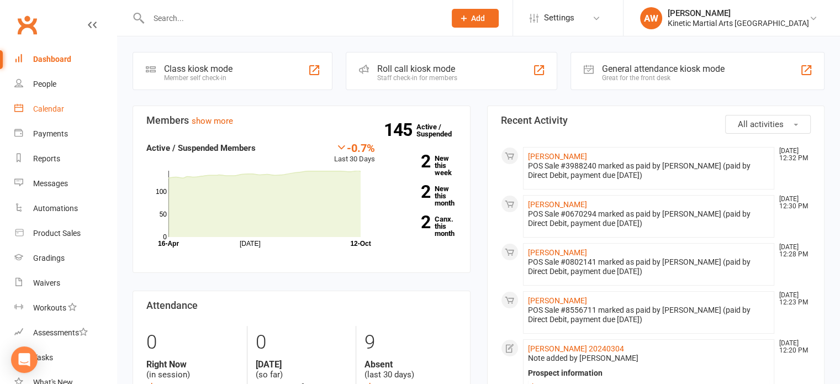
click at [44, 108] on div "Calendar" at bounding box center [48, 108] width 31 height 9
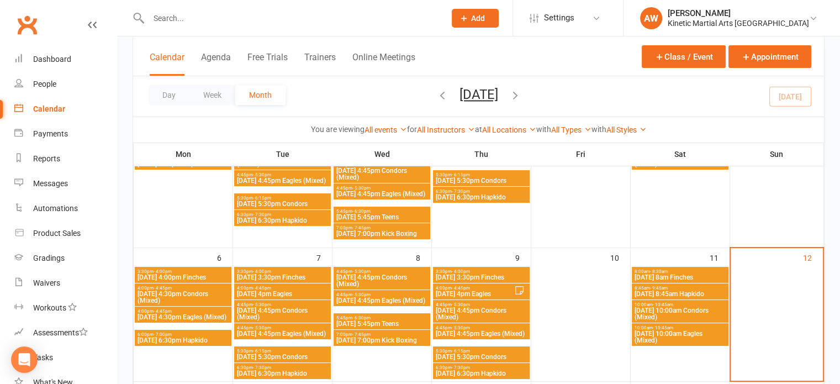
scroll to position [166, 0]
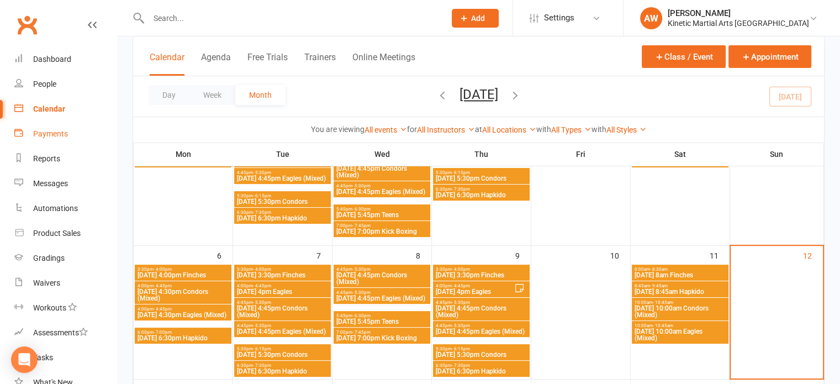
click at [53, 132] on div "Payments" at bounding box center [50, 133] width 35 height 9
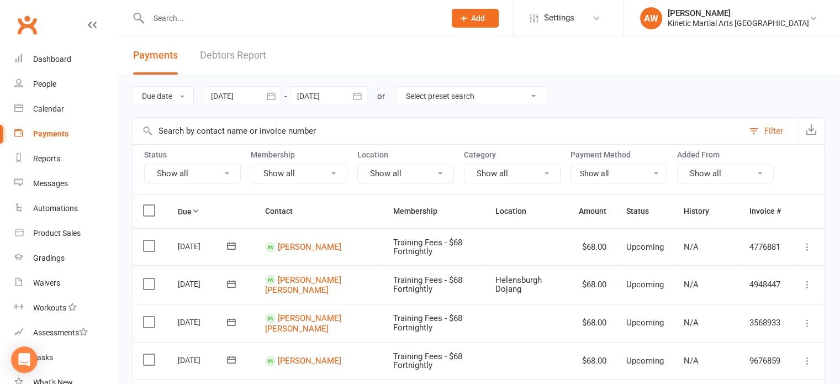
click at [266, 93] on button "button" at bounding box center [271, 96] width 20 height 20
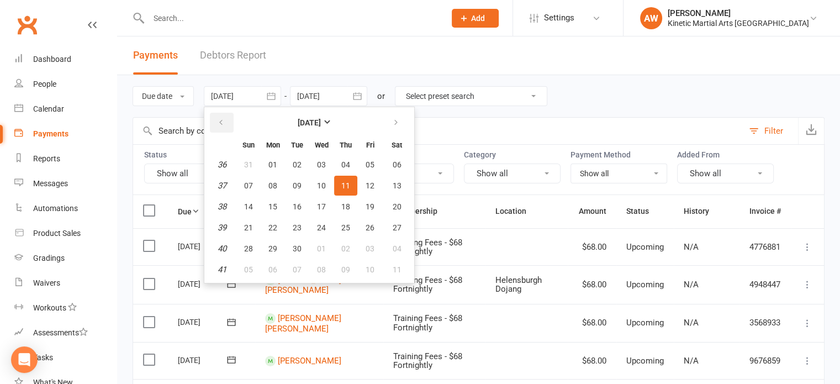
click at [223, 119] on icon "button" at bounding box center [221, 122] width 8 height 9
click at [224, 119] on icon "button" at bounding box center [221, 122] width 8 height 9
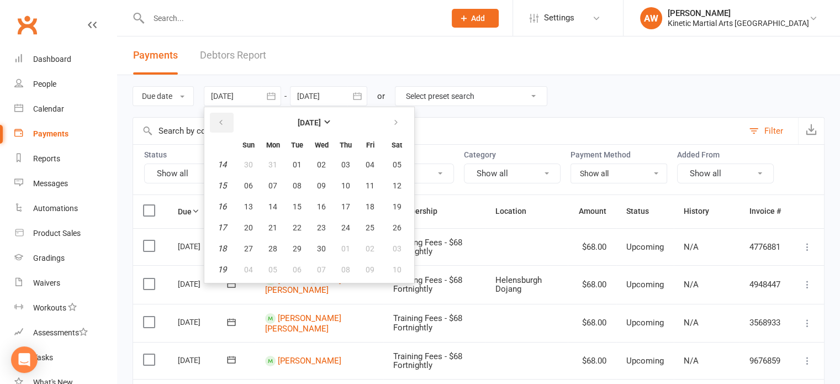
click at [224, 119] on icon "button" at bounding box center [221, 122] width 8 height 9
click at [223, 119] on icon "button" at bounding box center [221, 122] width 8 height 9
click at [221, 119] on icon "button" at bounding box center [221, 122] width 8 height 9
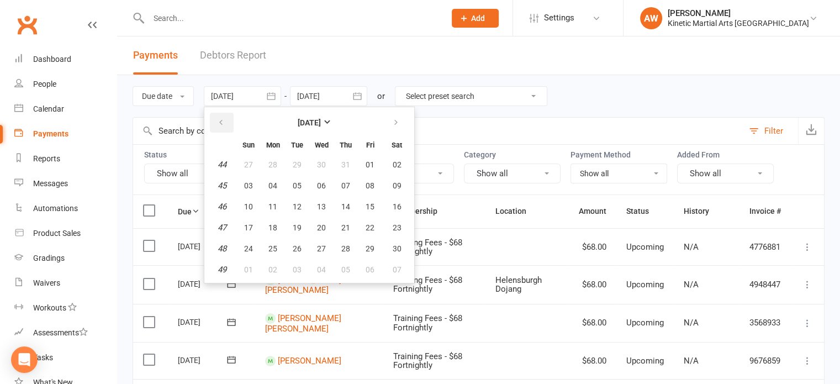
click at [221, 119] on icon "button" at bounding box center [221, 122] width 8 height 9
click at [219, 118] on icon "button" at bounding box center [221, 122] width 8 height 9
click at [216, 118] on button "button" at bounding box center [222, 123] width 24 height 20
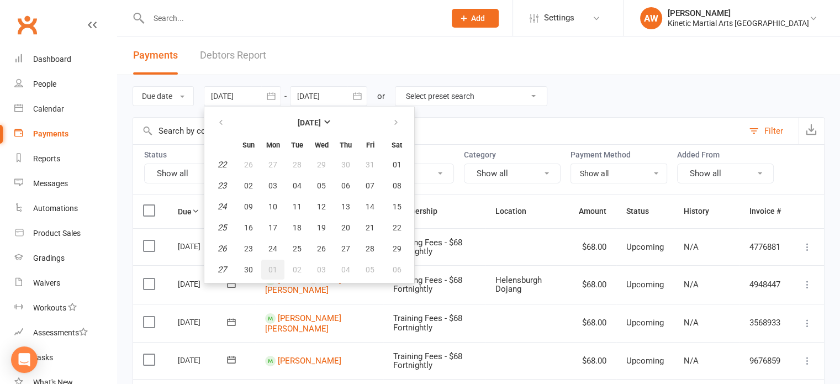
drag, startPoint x: 272, startPoint y: 265, endPoint x: 275, endPoint y: 230, distance: 34.9
click at [272, 261] on button "01" at bounding box center [272, 270] width 23 height 20
type input "[DATE]"
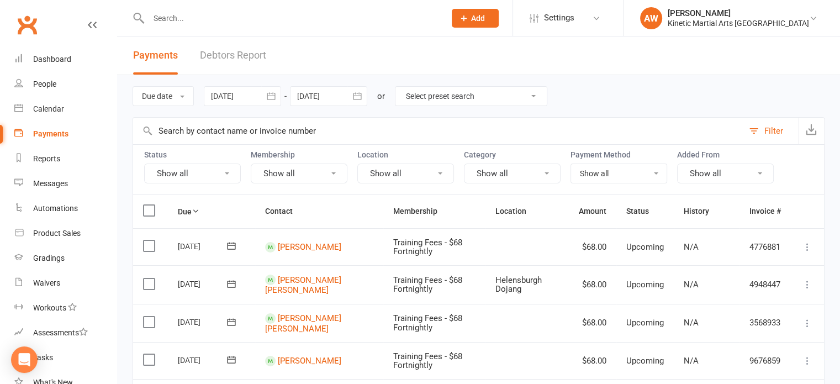
drag, startPoint x: 355, startPoint y: 95, endPoint x: 325, endPoint y: 99, distance: 30.1
click at [355, 96] on icon "button" at bounding box center [357, 96] width 11 height 11
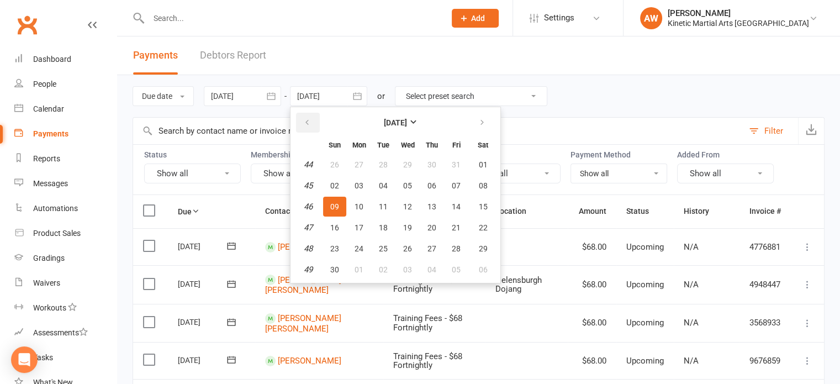
click at [311, 121] on icon "button" at bounding box center [307, 122] width 8 height 9
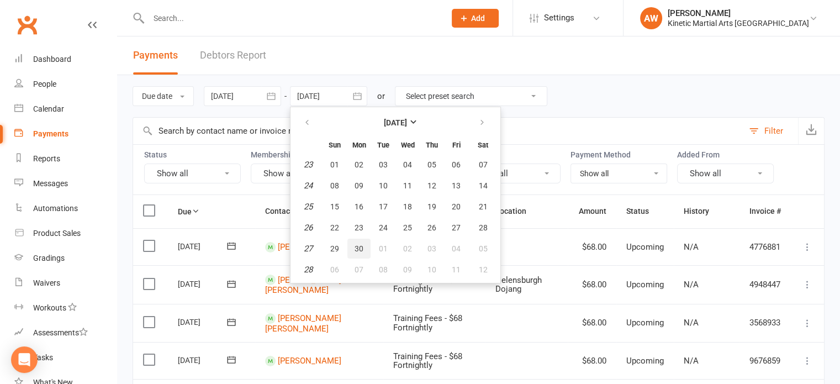
drag, startPoint x: 362, startPoint y: 245, endPoint x: 369, endPoint y: 232, distance: 14.6
click at [362, 245] on span "30" at bounding box center [359, 248] width 9 height 9
type input "[DATE]"
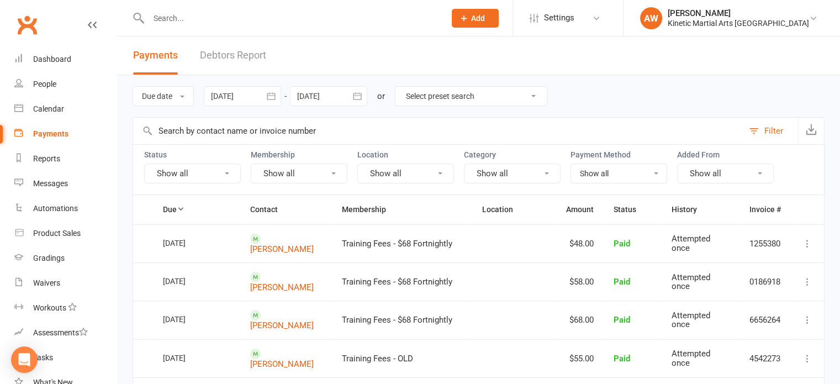
click at [331, 167] on button "Show all" at bounding box center [299, 173] width 97 height 20
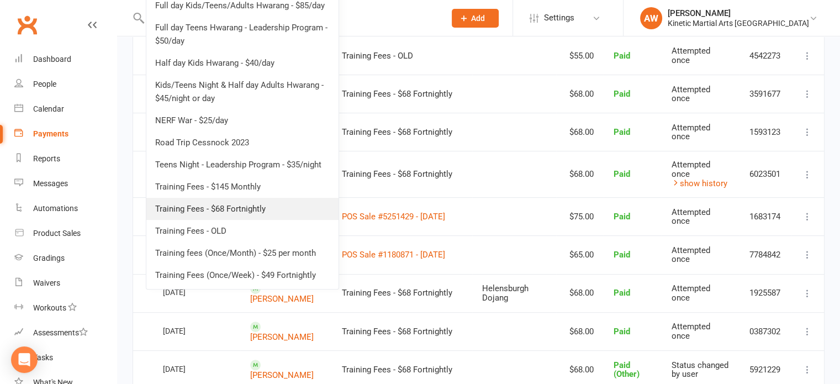
scroll to position [331, 0]
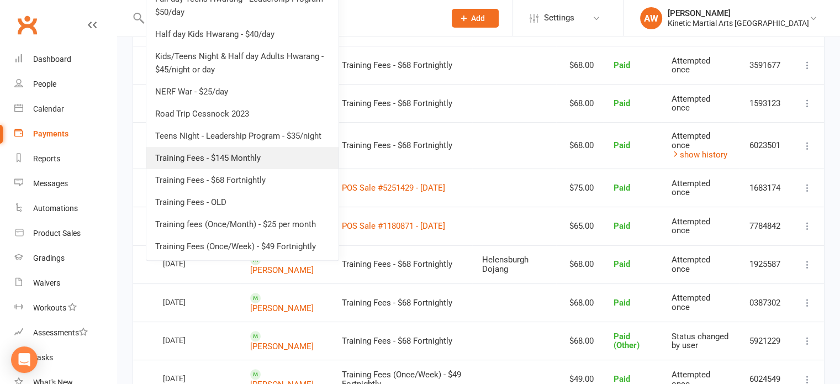
click at [200, 154] on link "Training Fees - $145 Monthly" at bounding box center [242, 158] width 192 height 22
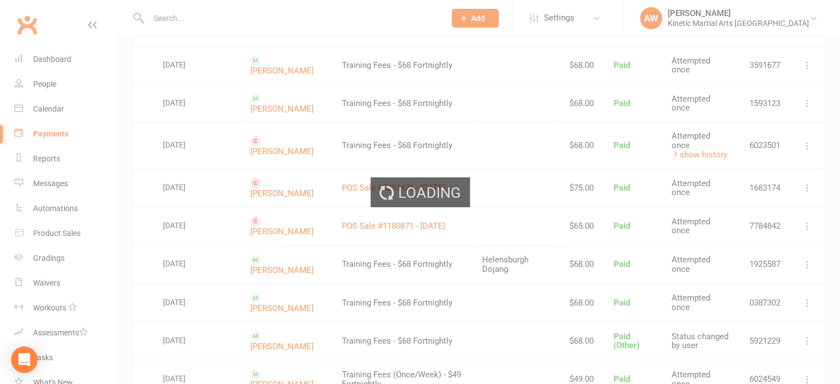
scroll to position [0, 0]
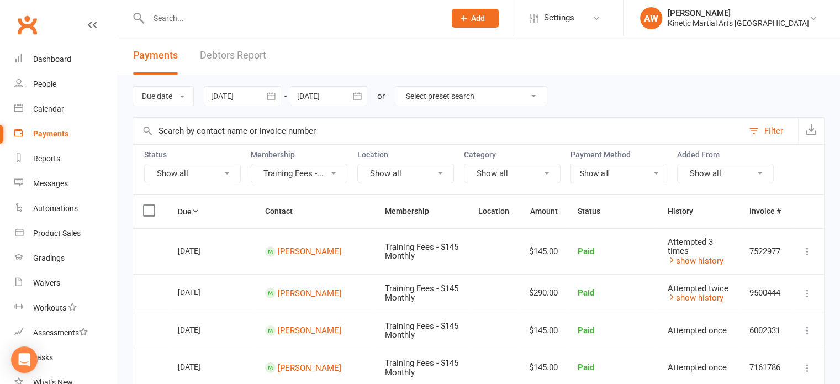
click at [336, 170] on button "Training Fees -..." at bounding box center [299, 173] width 97 height 20
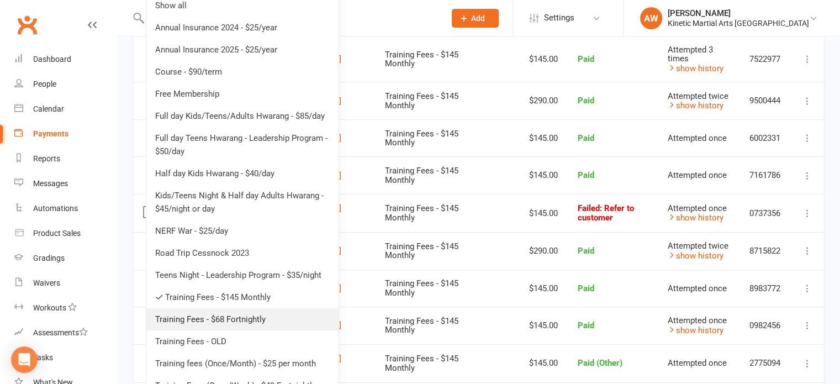
scroll to position [221, 0]
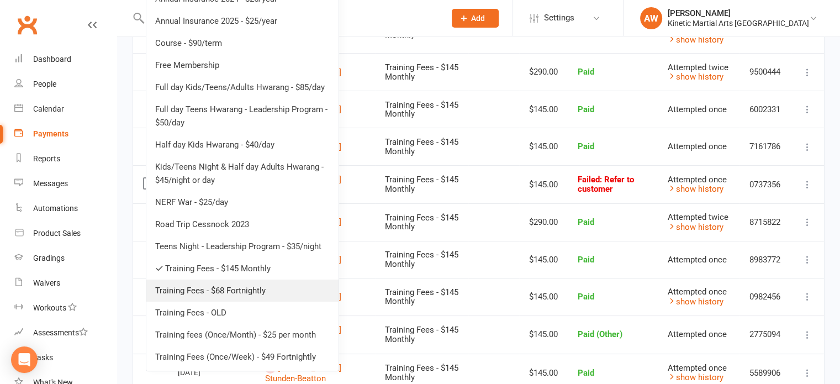
click at [200, 287] on link "Training Fees - $68 Fortnightly" at bounding box center [242, 290] width 192 height 22
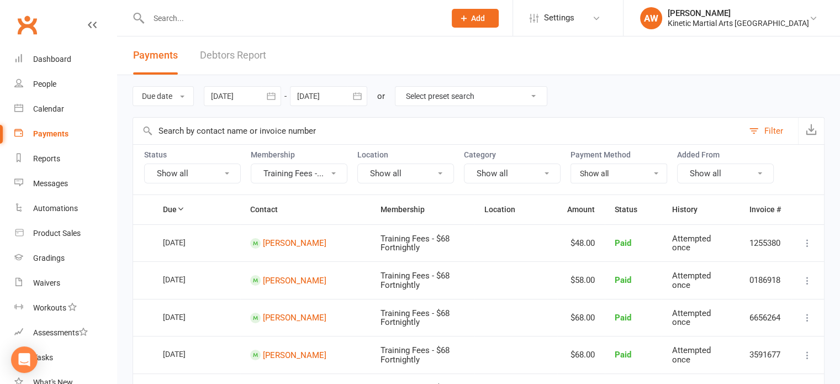
click at [337, 169] on button "Training Fees -..." at bounding box center [299, 173] width 97 height 20
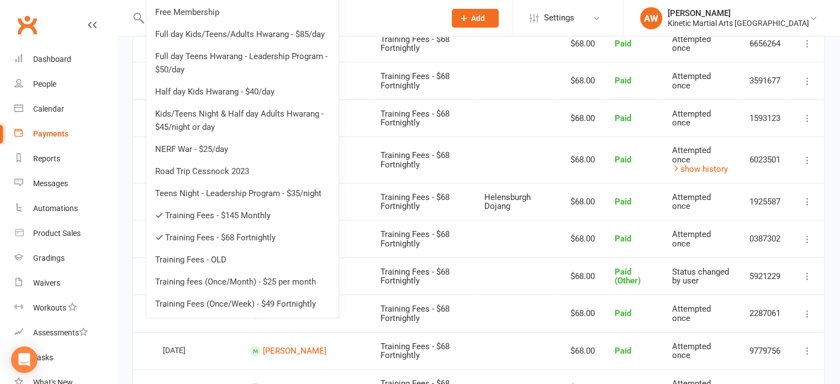
scroll to position [276, 0]
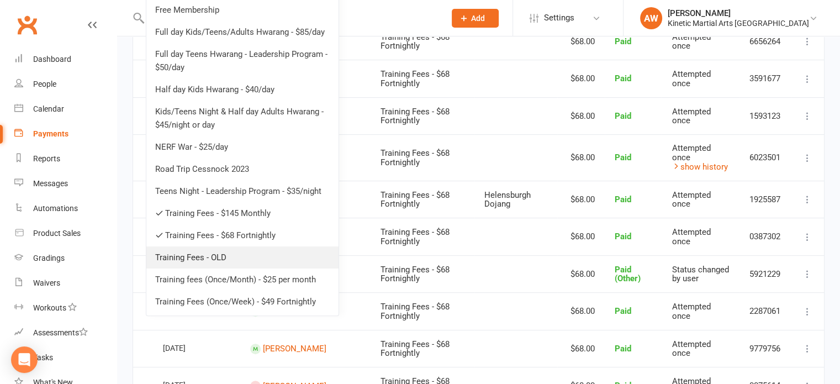
click at [198, 253] on link "Training Fees - OLD" at bounding box center [242, 257] width 192 height 22
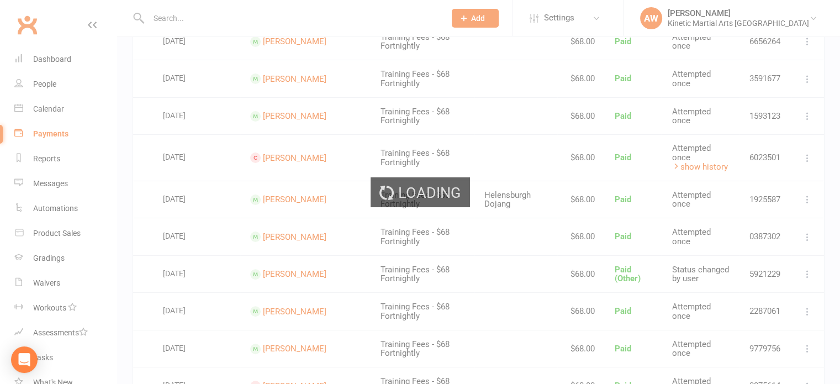
scroll to position [0, 0]
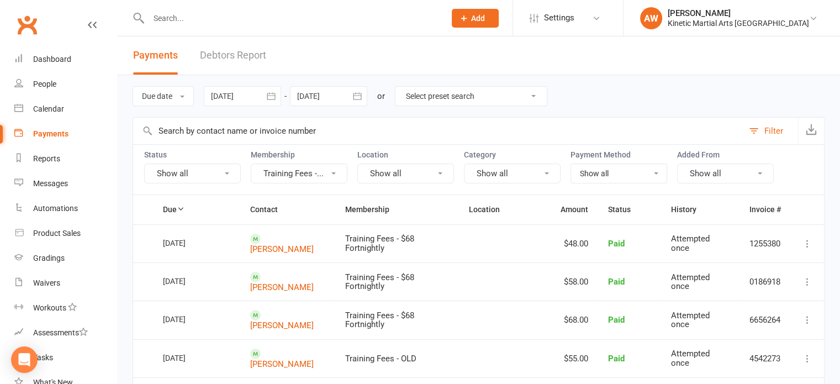
click at [337, 172] on button "Training Fees -..." at bounding box center [299, 173] width 97 height 20
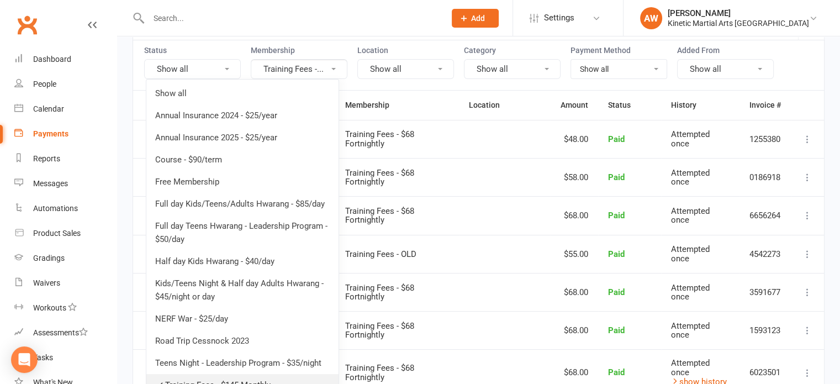
scroll to position [221, 0]
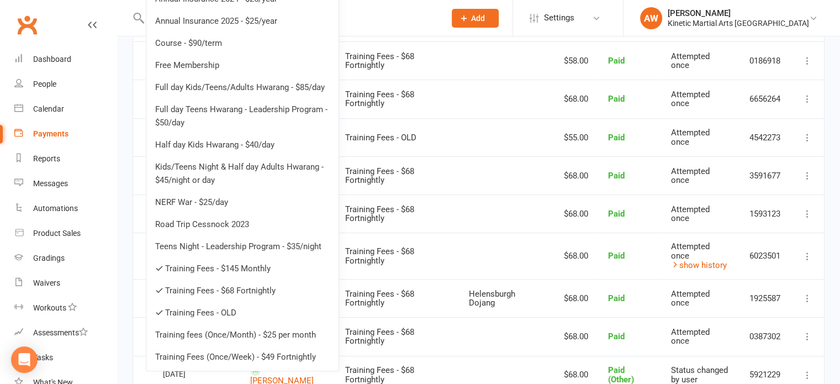
click at [223, 333] on link "Training fees (Once/Month) - $25 per month" at bounding box center [242, 335] width 192 height 22
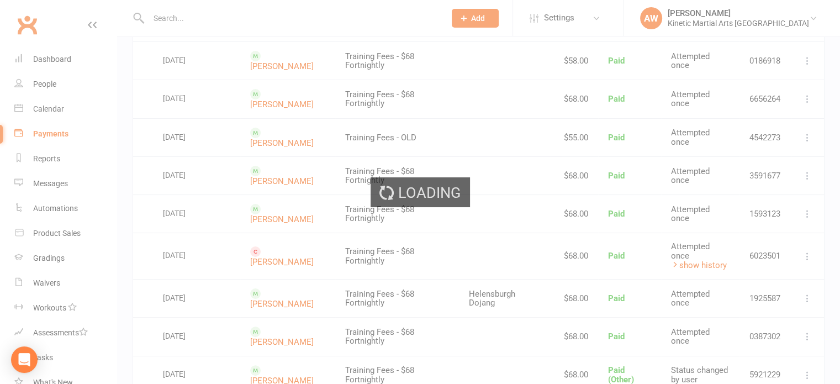
scroll to position [0, 0]
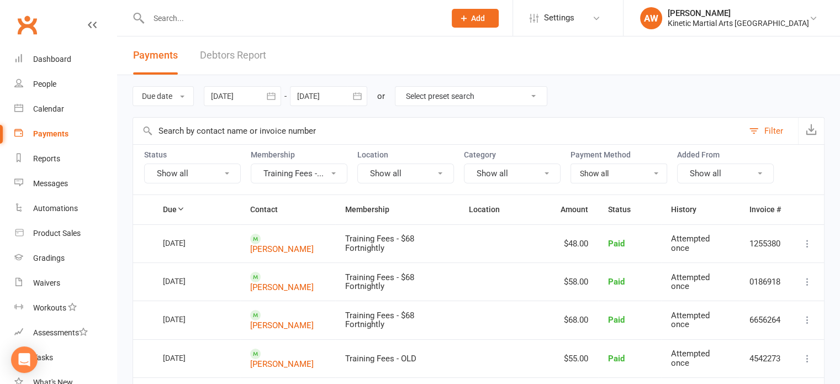
click at [331, 173] on button "Training Fees -..." at bounding box center [299, 173] width 97 height 20
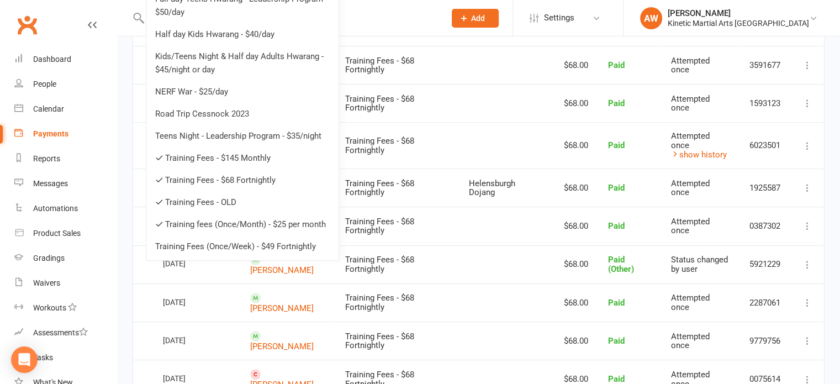
scroll to position [442, 0]
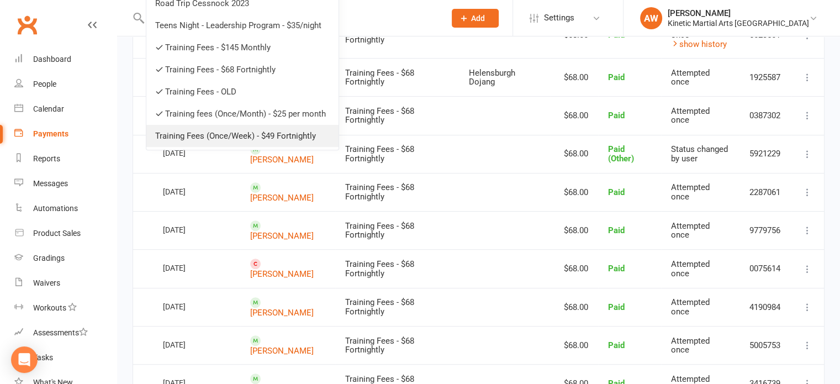
click at [255, 134] on link "Training Fees (Once/Week) - $49 Fortnightly" at bounding box center [242, 136] width 192 height 22
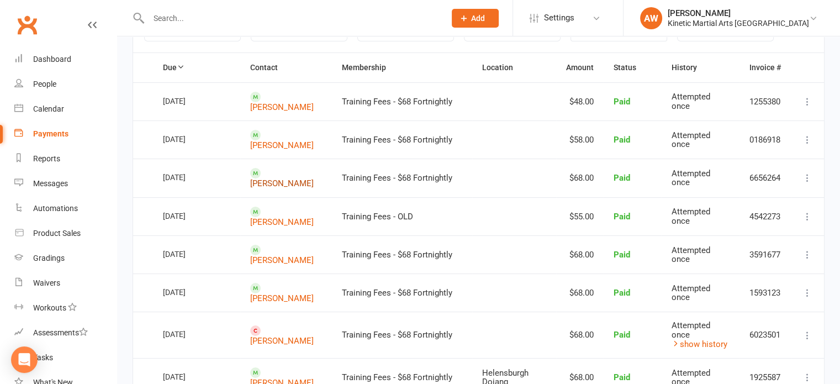
scroll to position [0, 0]
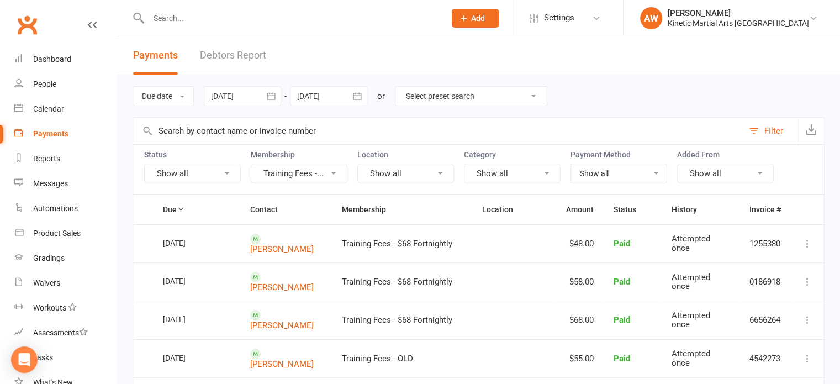
click at [336, 170] on button "Training Fees -..." at bounding box center [299, 173] width 97 height 20
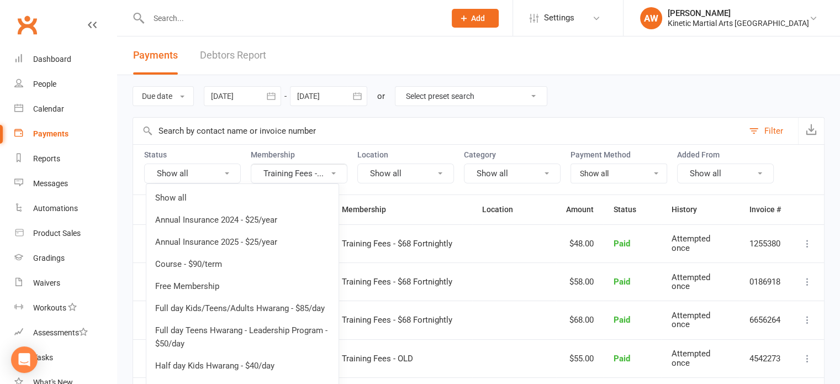
click at [336, 172] on button "Training Fees -..." at bounding box center [299, 173] width 97 height 20
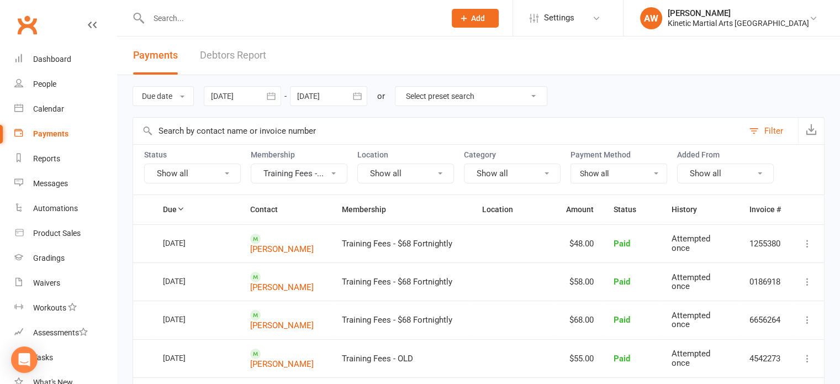
click at [221, 172] on button "Show all" at bounding box center [192, 173] width 97 height 20
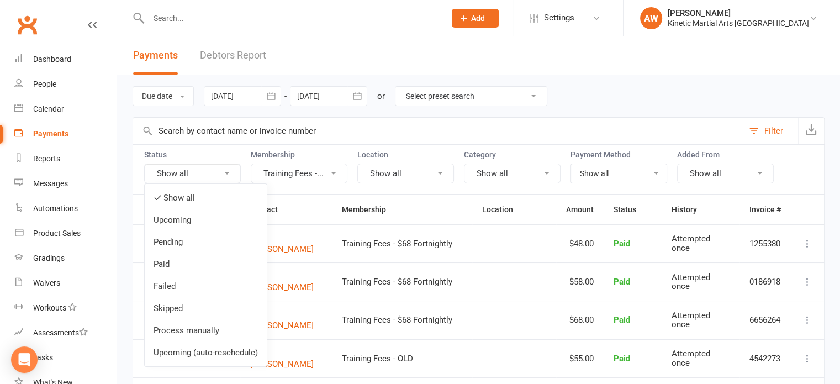
click at [170, 263] on link "Paid" at bounding box center [206, 264] width 122 height 22
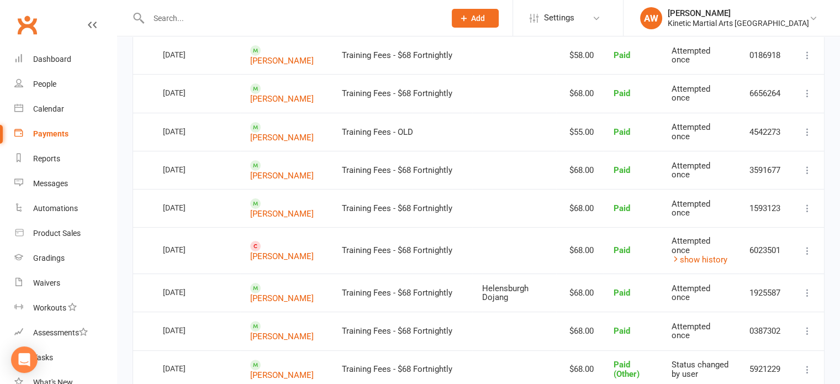
scroll to position [40, 0]
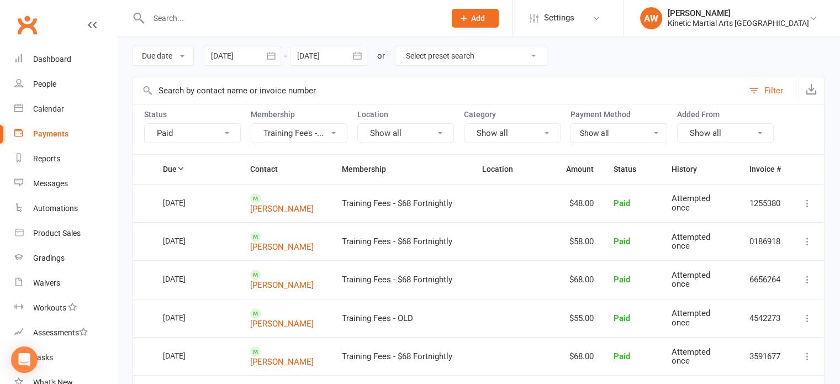
click at [334, 132] on icon at bounding box center [333, 133] width 4 height 2
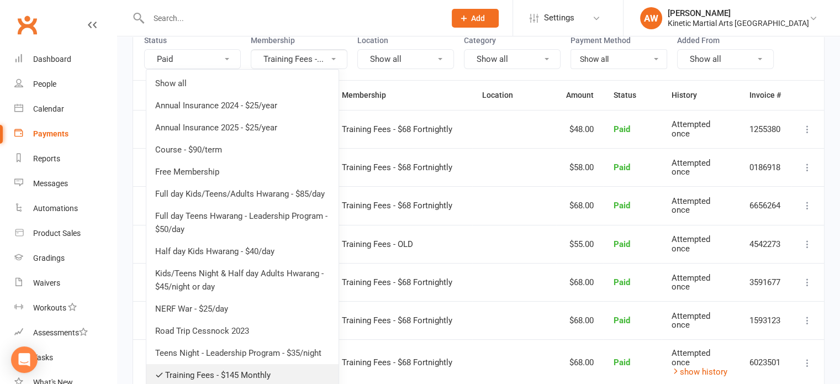
scroll to position [0, 0]
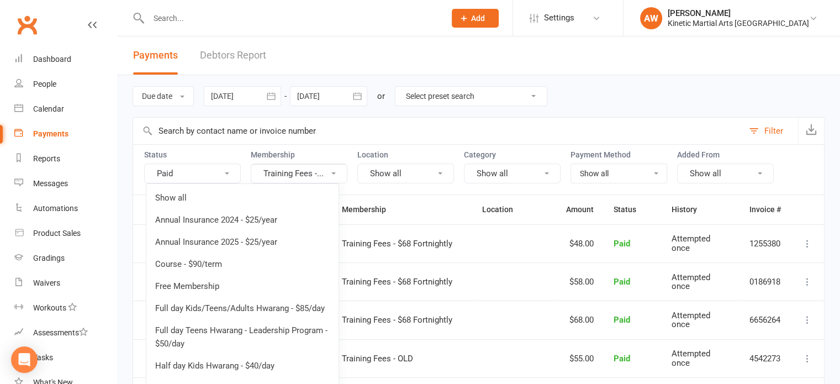
click at [221, 167] on button "Paid" at bounding box center [192, 173] width 97 height 20
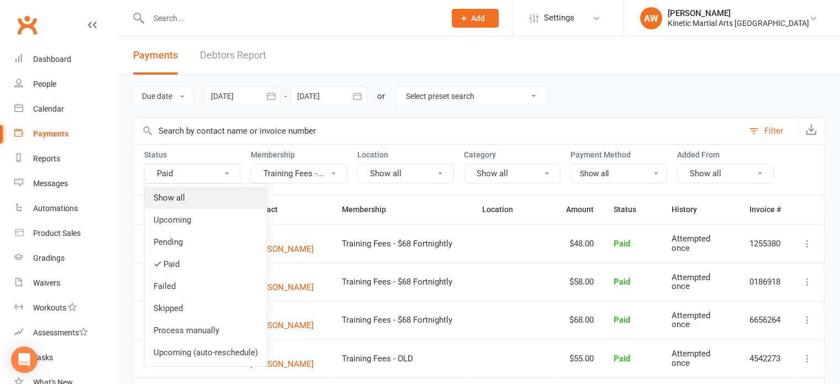
click at [174, 196] on link "Show all" at bounding box center [206, 198] width 122 height 22
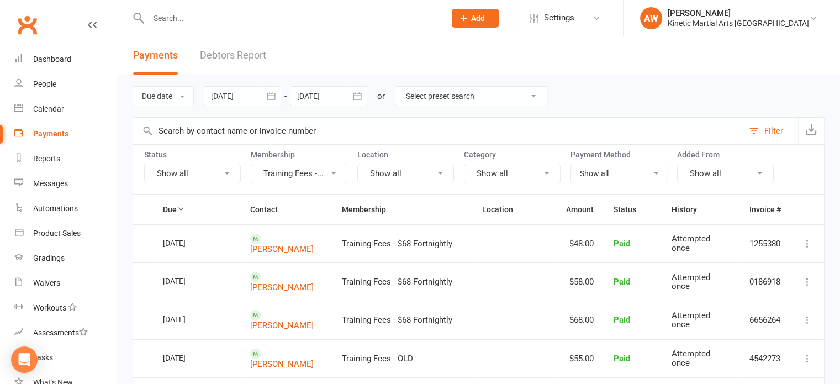
click at [267, 94] on icon "button" at bounding box center [271, 96] width 11 height 11
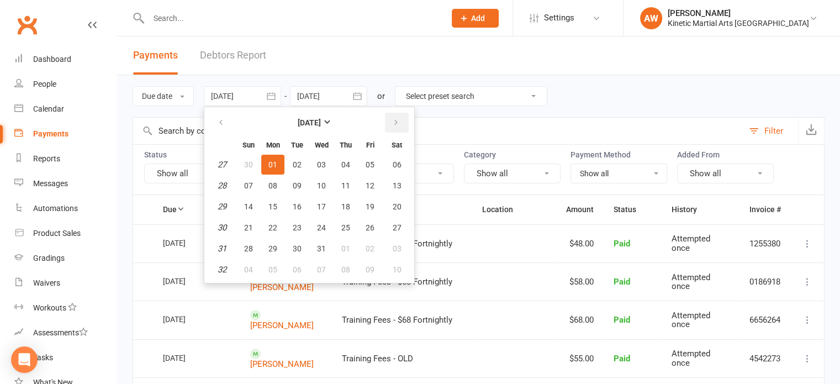
click at [390, 121] on button "button" at bounding box center [397, 123] width 24 height 20
click at [391, 121] on button "button" at bounding box center [397, 123] width 24 height 20
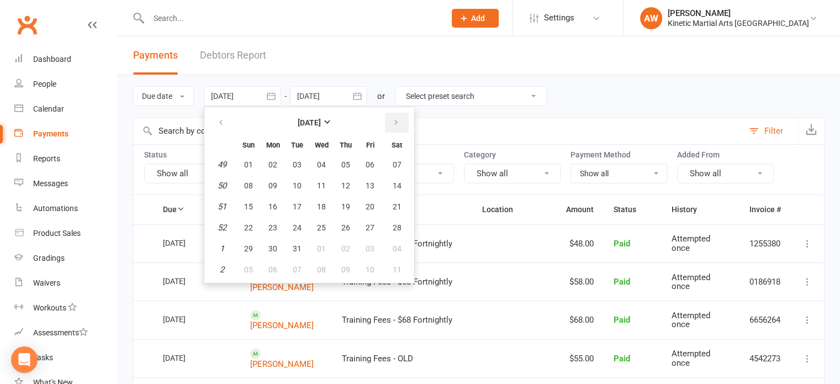
click at [391, 121] on button "button" at bounding box center [397, 123] width 24 height 20
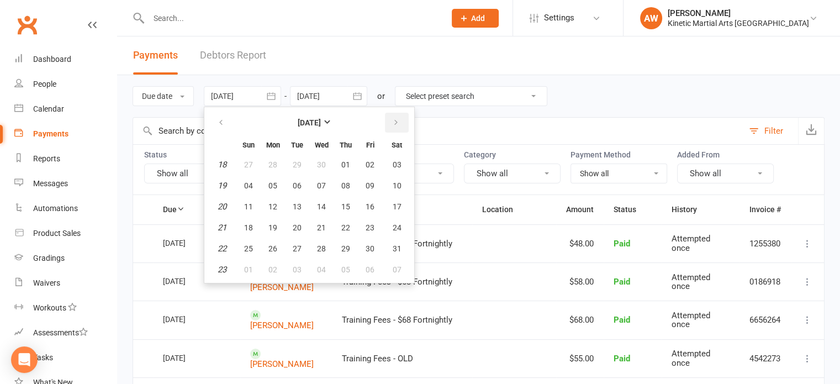
click at [390, 121] on button "button" at bounding box center [397, 123] width 24 height 20
click at [296, 245] on span "01" at bounding box center [297, 248] width 9 height 9
type input "01 Jul 2025"
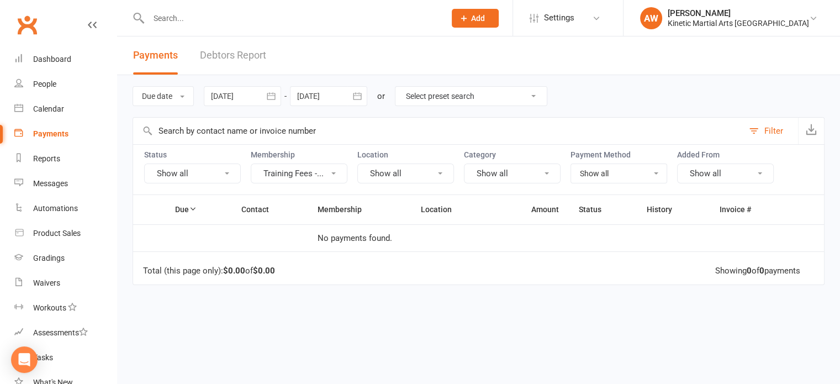
drag, startPoint x: 354, startPoint y: 95, endPoint x: 362, endPoint y: 99, distance: 8.9
click at [355, 95] on icon "button" at bounding box center [357, 96] width 11 height 11
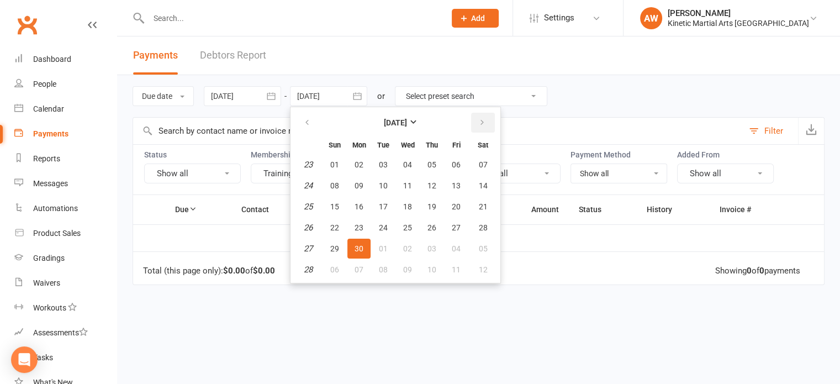
click at [477, 119] on button "button" at bounding box center [483, 123] width 24 height 20
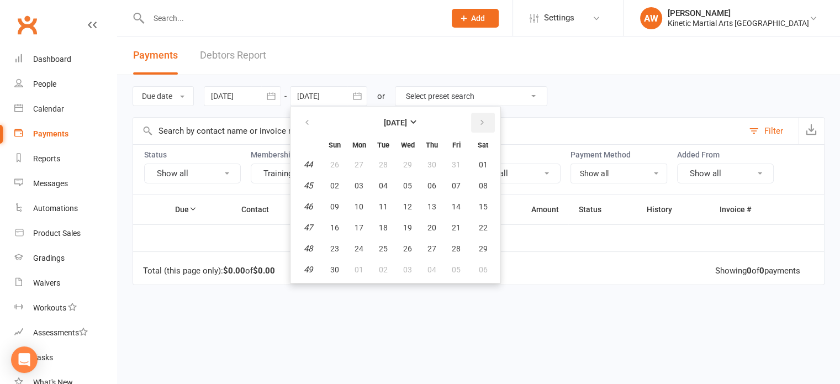
click at [477, 119] on button "button" at bounding box center [483, 123] width 24 height 20
click at [475, 118] on button "button" at bounding box center [483, 123] width 24 height 20
click at [474, 117] on button "button" at bounding box center [483, 123] width 24 height 20
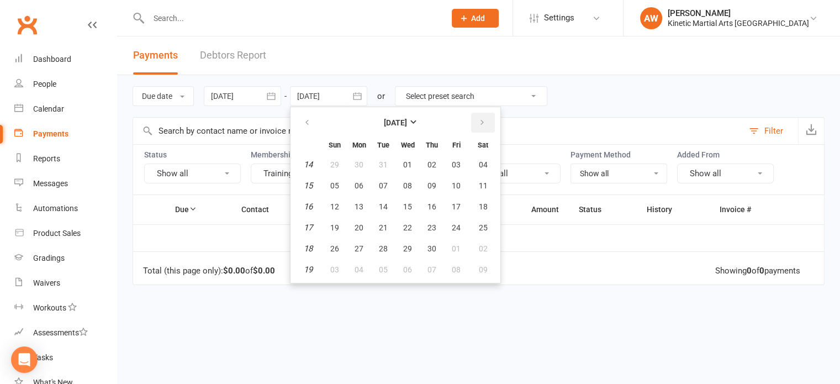
click at [473, 117] on button "button" at bounding box center [483, 123] width 24 height 20
click at [471, 115] on button "button" at bounding box center [483, 123] width 24 height 20
click at [386, 239] on button "30" at bounding box center [383, 249] width 23 height 20
type input "30 Jun 2026"
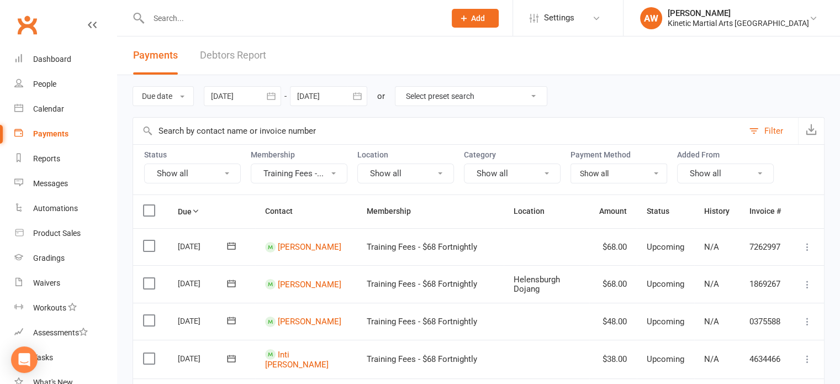
click at [334, 172] on icon at bounding box center [333, 173] width 4 height 2
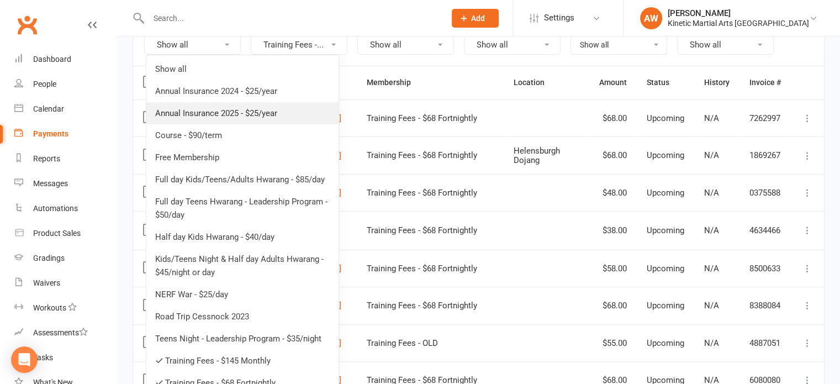
scroll to position [221, 0]
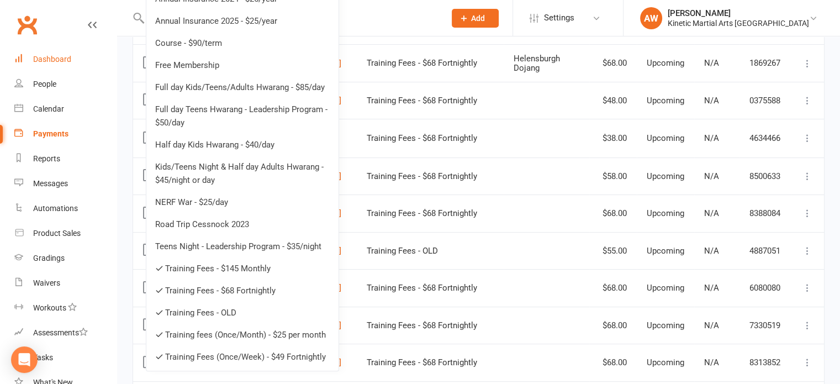
drag, startPoint x: 58, startPoint y: 59, endPoint x: 74, endPoint y: 69, distance: 18.8
click at [59, 59] on div "Dashboard" at bounding box center [52, 59] width 38 height 9
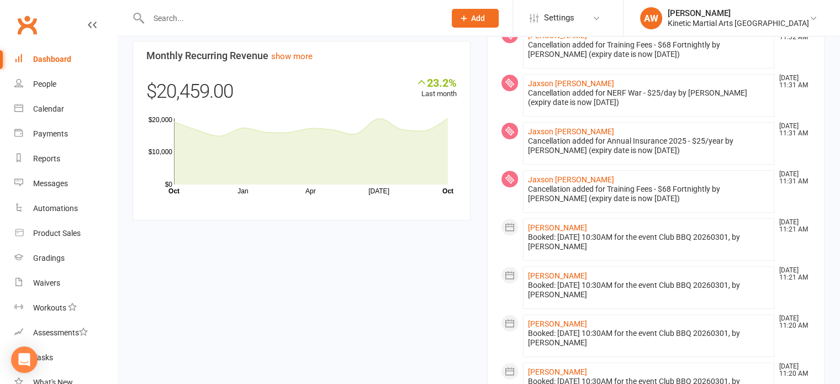
scroll to position [497, 0]
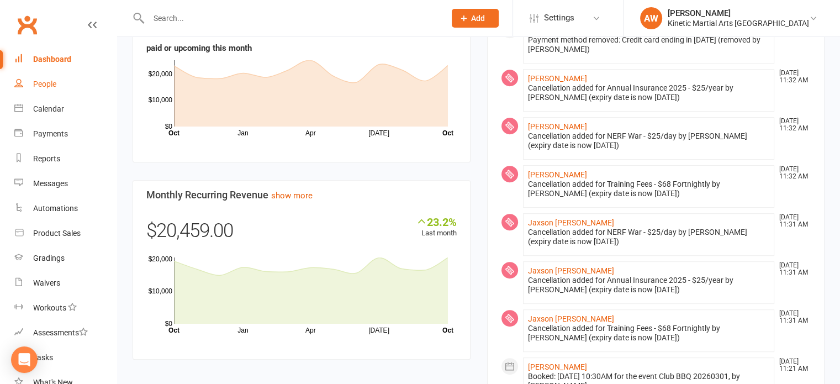
click at [44, 90] on link "People" at bounding box center [65, 84] width 102 height 25
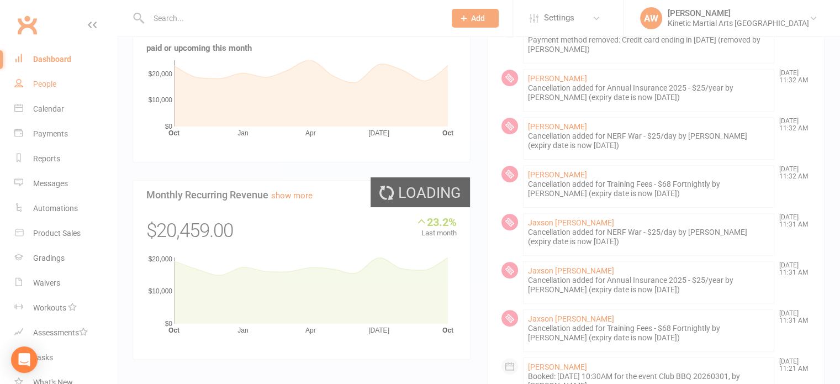
select select "100"
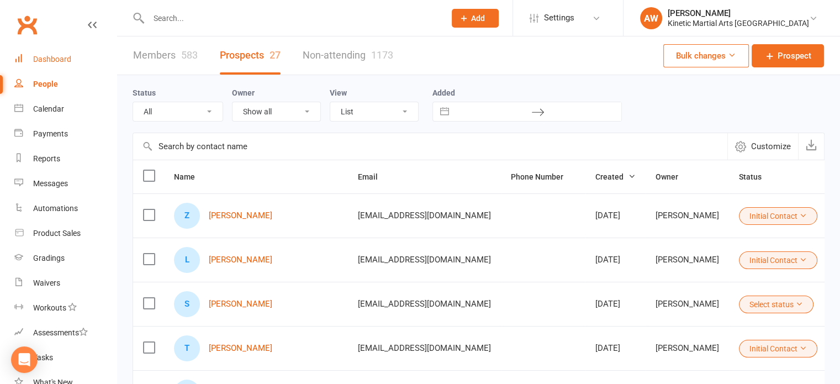
click at [56, 59] on div "Dashboard" at bounding box center [52, 59] width 38 height 9
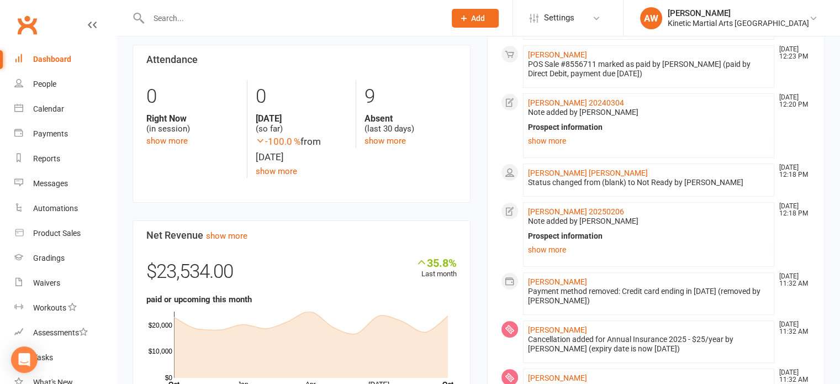
scroll to position [276, 0]
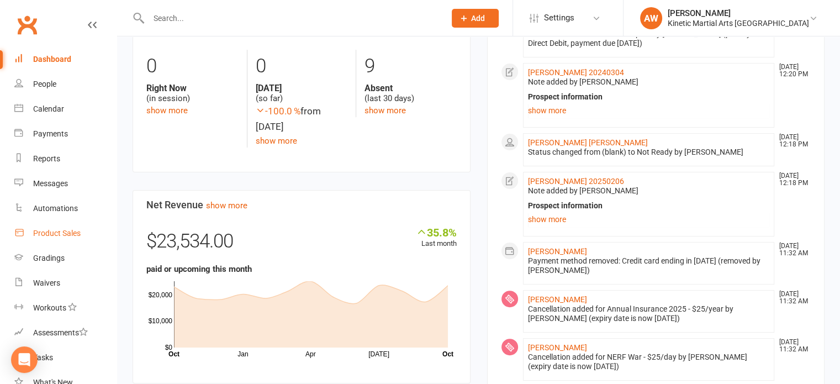
click at [69, 234] on div "Product Sales" at bounding box center [56, 233] width 47 height 9
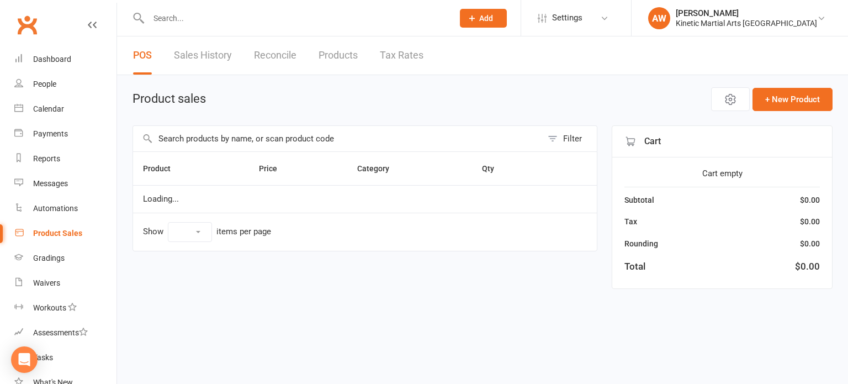
select select "100"
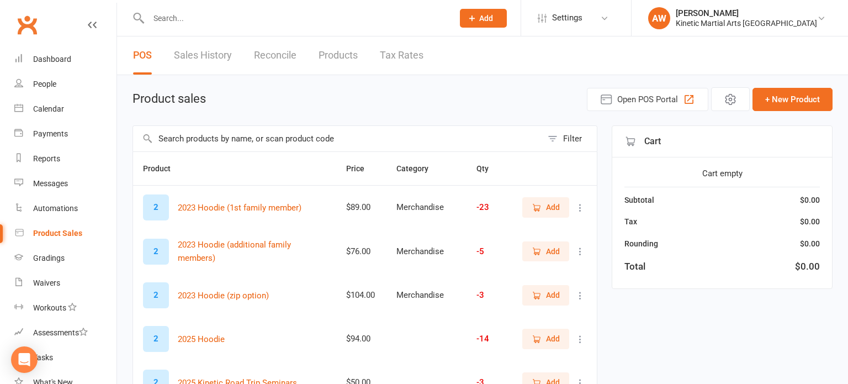
click at [221, 138] on input "text" at bounding box center [337, 138] width 409 height 25
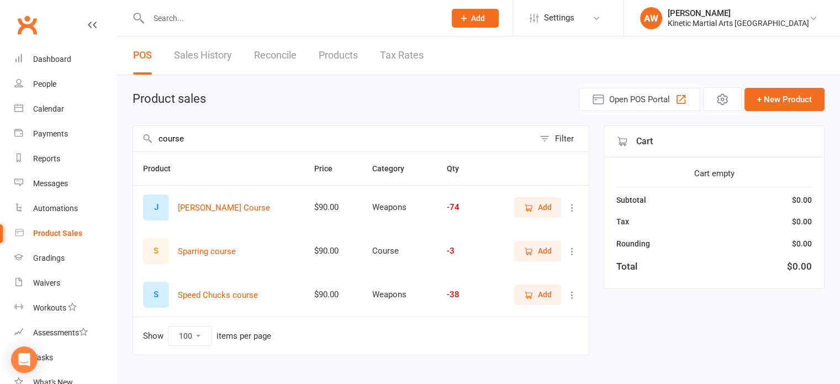
type input "course"
click at [531, 297] on icon "button" at bounding box center [528, 295] width 10 height 10
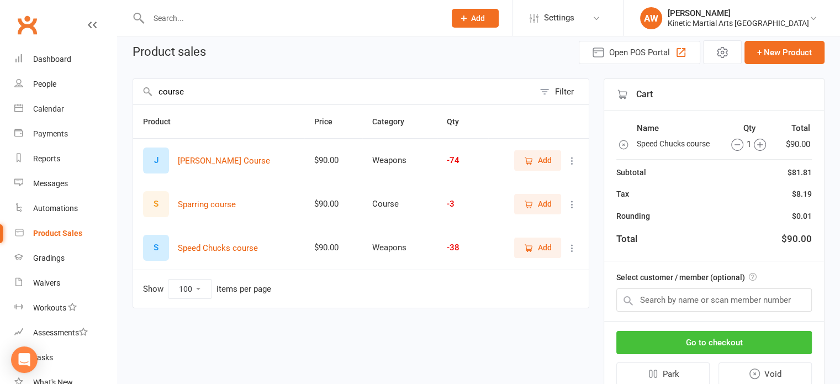
scroll to position [87, 0]
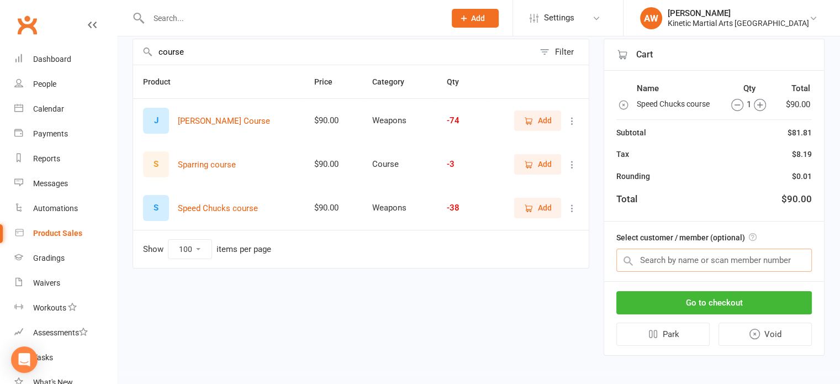
drag, startPoint x: 680, startPoint y: 262, endPoint x: 685, endPoint y: 260, distance: 5.9
click at [680, 262] on input "text" at bounding box center [713, 259] width 195 height 23
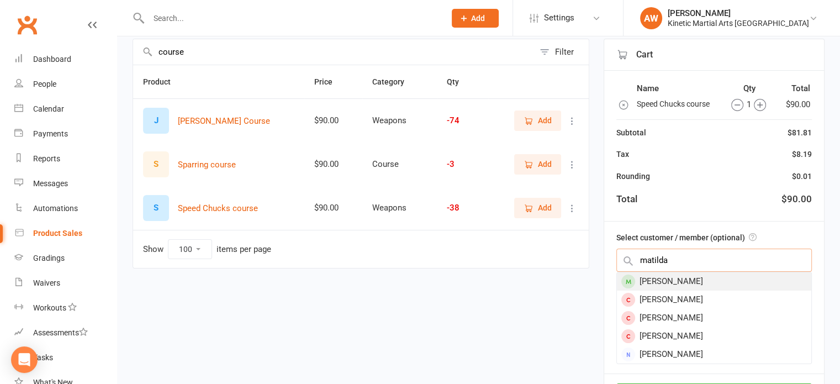
type input "matilda"
click at [667, 283] on div "[PERSON_NAME]" at bounding box center [714, 281] width 194 height 18
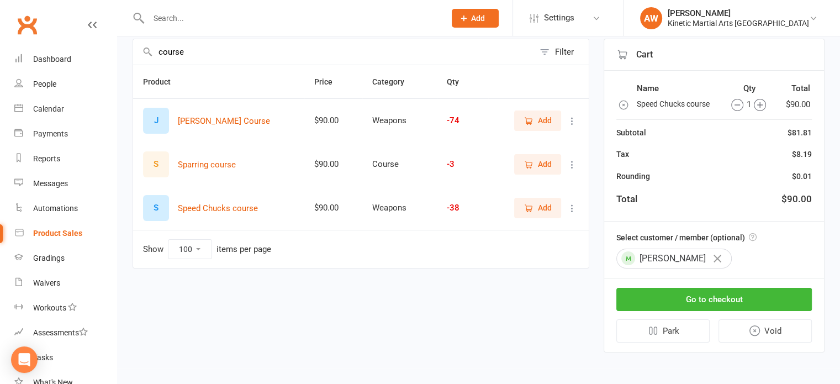
scroll to position [84, 0]
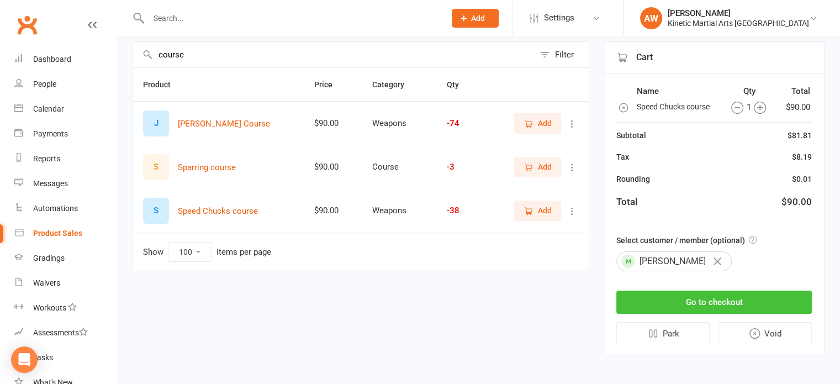
click at [702, 299] on button "Go to checkout" at bounding box center [713, 301] width 195 height 23
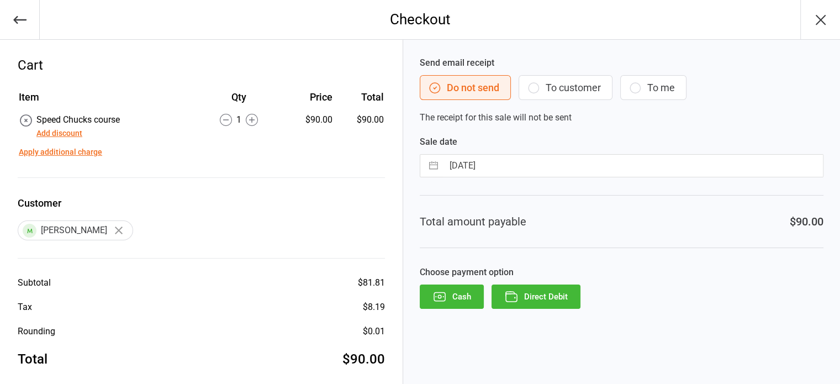
click at [562, 298] on button "Direct Debit" at bounding box center [535, 296] width 89 height 24
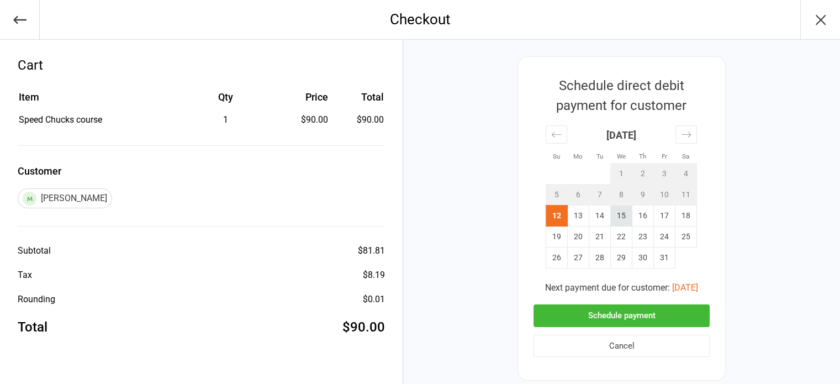
click at [622, 210] on td "15" at bounding box center [622, 215] width 22 height 21
click at [645, 315] on button "Schedule payment" at bounding box center [621, 315] width 176 height 23
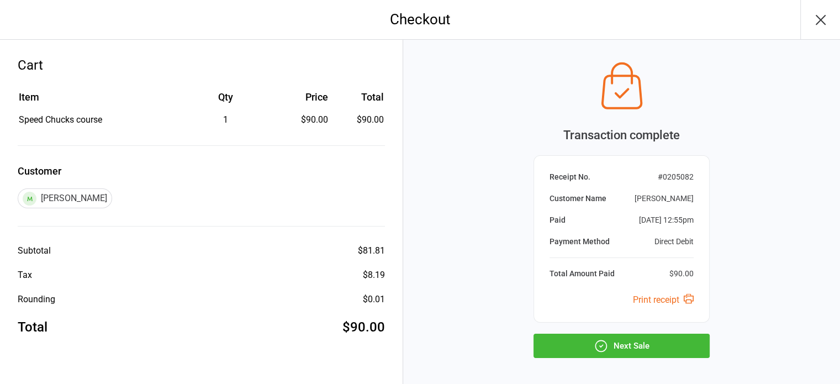
click at [627, 337] on button "Next Sale" at bounding box center [621, 346] width 176 height 24
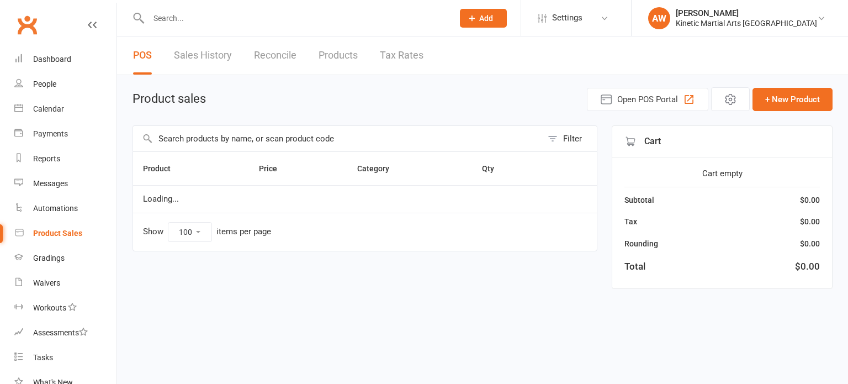
select select "100"
drag, startPoint x: 38, startPoint y: 131, endPoint x: 78, endPoint y: 150, distance: 44.2
click at [38, 131] on div "Payments" at bounding box center [50, 133] width 35 height 9
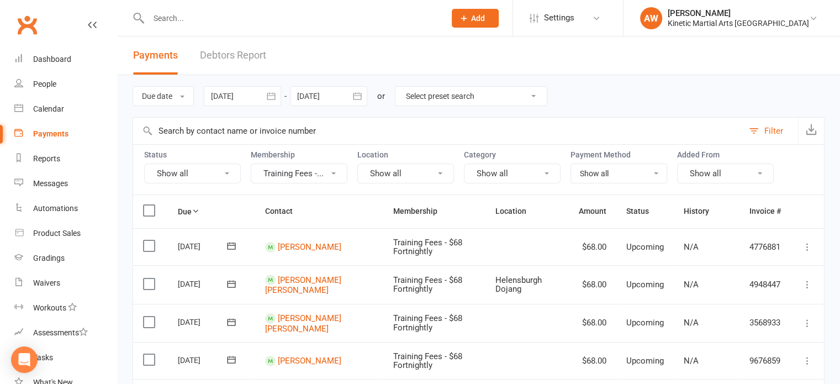
click at [261, 96] on div at bounding box center [242, 96] width 77 height 20
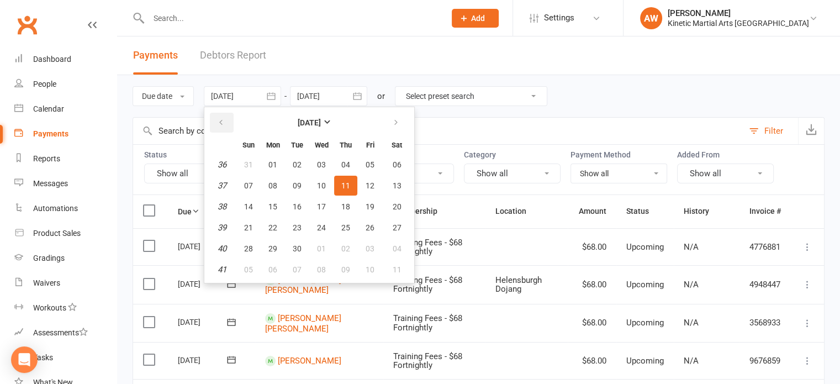
click at [224, 124] on icon "button" at bounding box center [221, 122] width 8 height 9
click at [224, 123] on icon "button" at bounding box center [221, 122] width 8 height 9
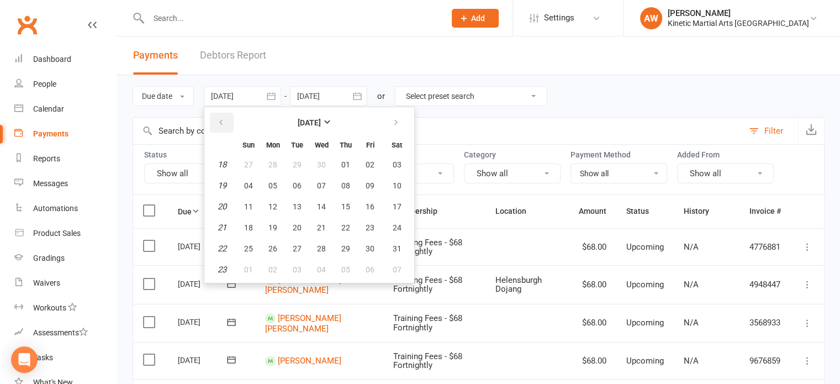
click at [224, 123] on icon "button" at bounding box center [221, 122] width 8 height 9
click at [224, 122] on icon "button" at bounding box center [221, 122] width 8 height 9
click at [224, 121] on icon "button" at bounding box center [221, 122] width 8 height 9
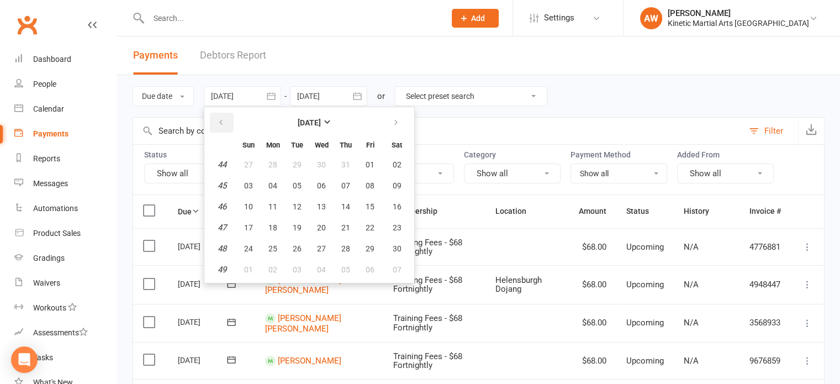
click at [224, 121] on icon "button" at bounding box center [221, 122] width 8 height 9
click at [224, 120] on icon "button" at bounding box center [221, 122] width 8 height 9
click at [276, 161] on span "01" at bounding box center [272, 164] width 9 height 9
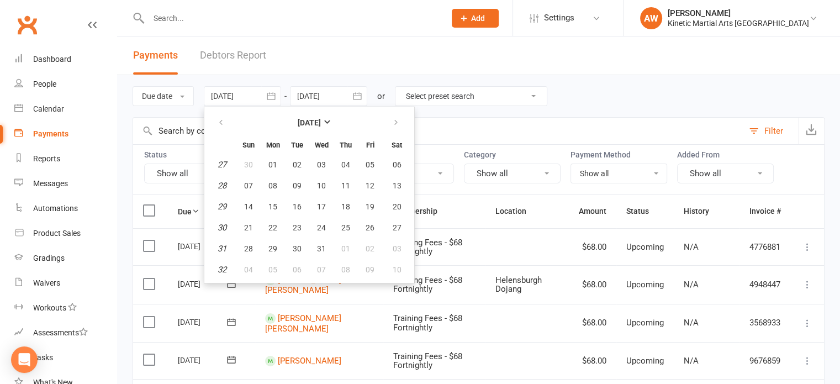
type input "[DATE]"
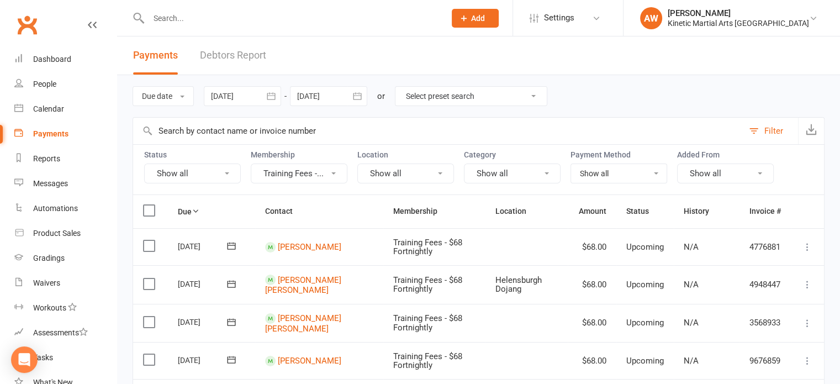
click at [357, 92] on icon "button" at bounding box center [357, 95] width 8 height 7
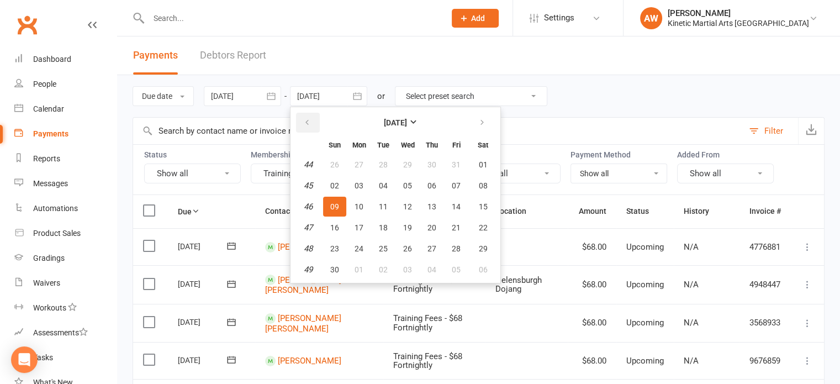
click at [309, 120] on icon "button" at bounding box center [307, 122] width 8 height 9
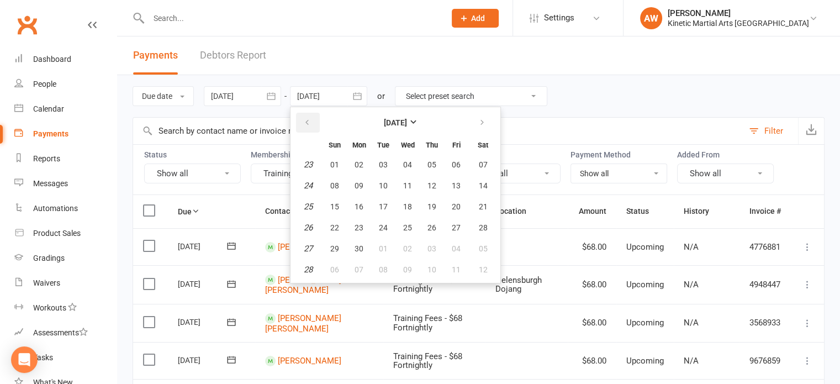
click at [309, 120] on icon "button" at bounding box center [307, 122] width 8 height 9
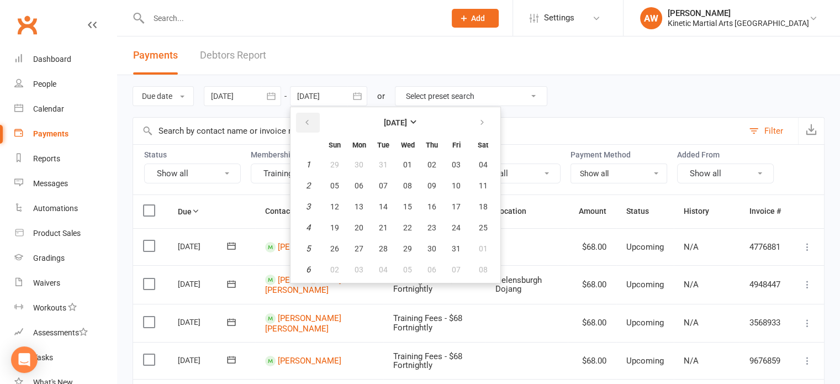
click at [309, 120] on icon "button" at bounding box center [307, 122] width 8 height 9
click at [309, 119] on icon "button" at bounding box center [307, 122] width 8 height 9
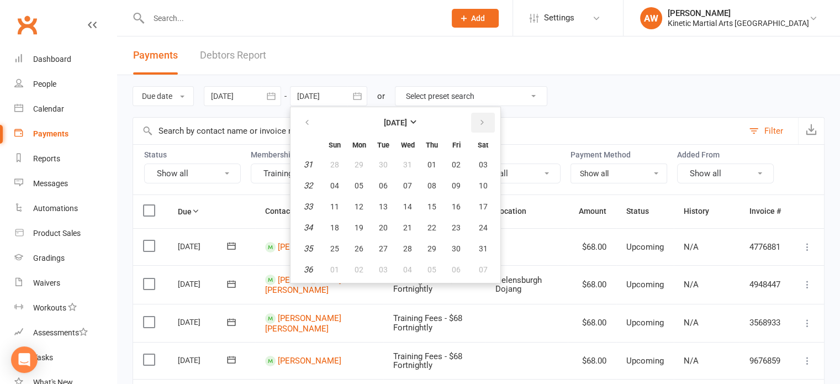
click at [479, 120] on icon "button" at bounding box center [482, 122] width 8 height 9
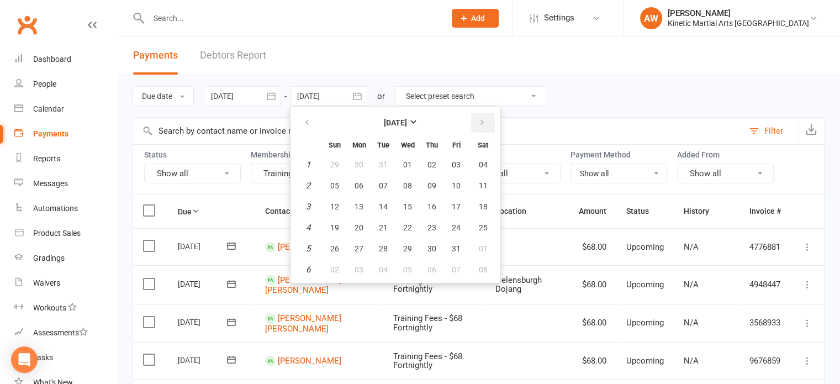
click at [478, 119] on icon "button" at bounding box center [482, 122] width 8 height 9
click at [475, 119] on button "button" at bounding box center [483, 123] width 24 height 20
click at [473, 119] on button "button" at bounding box center [483, 123] width 24 height 20
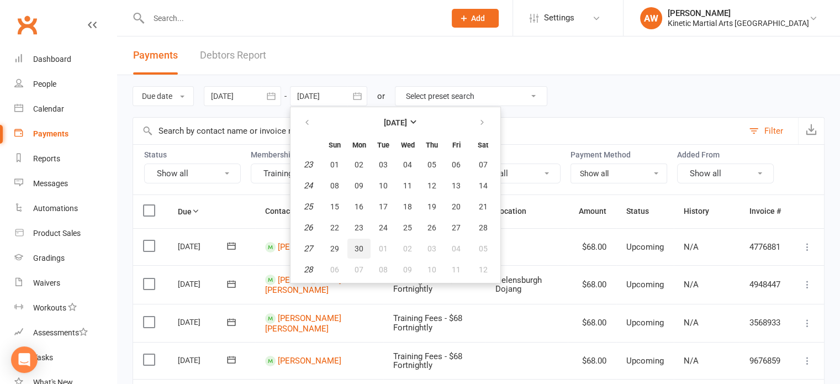
click at [359, 246] on span "30" at bounding box center [359, 248] width 9 height 9
type input "[DATE]"
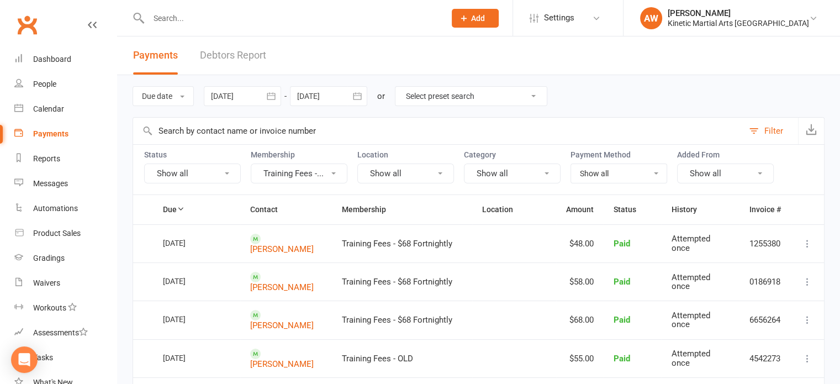
click at [335, 170] on button "Training Fees -..." at bounding box center [299, 173] width 97 height 20
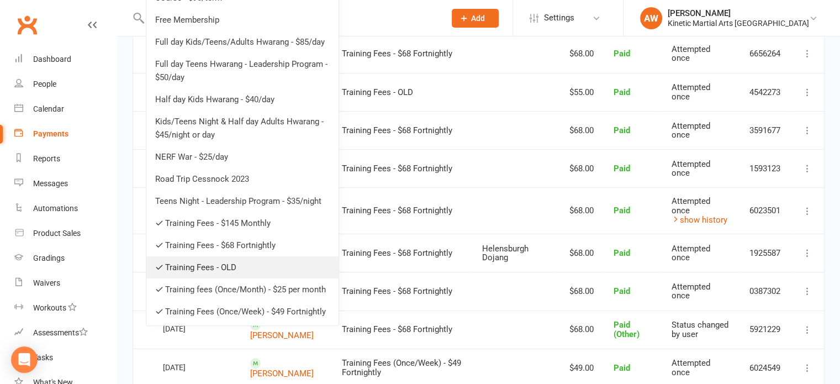
scroll to position [276, 0]
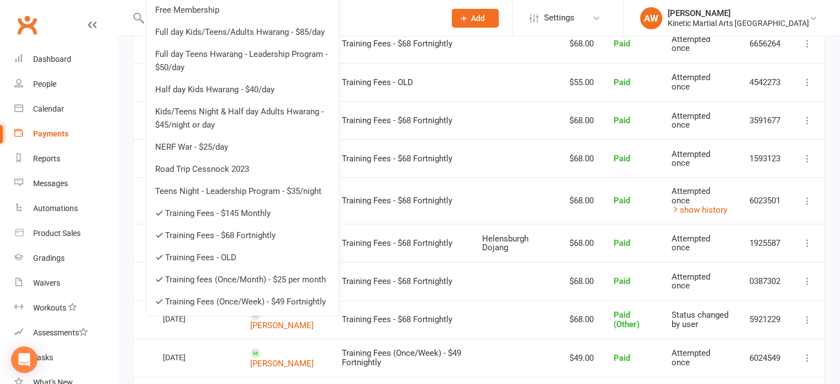
drag, startPoint x: 171, startPoint y: 216, endPoint x: 177, endPoint y: 230, distance: 14.9
click at [172, 216] on link "Training Fees - $145 Monthly" at bounding box center [242, 213] width 192 height 22
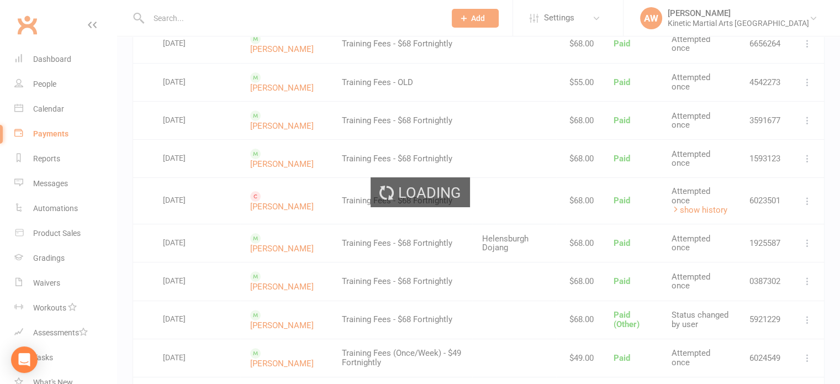
scroll to position [0, 0]
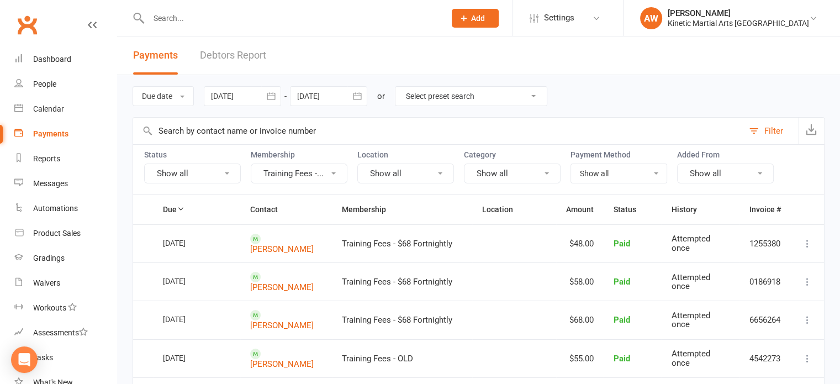
click at [336, 177] on button "Training Fees -..." at bounding box center [299, 173] width 97 height 20
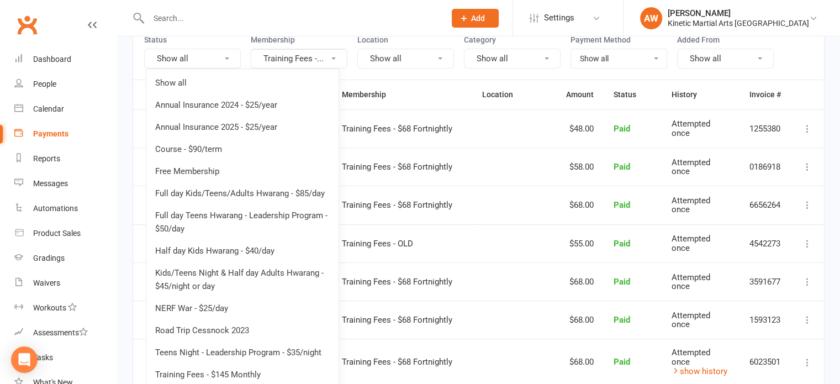
scroll to position [276, 0]
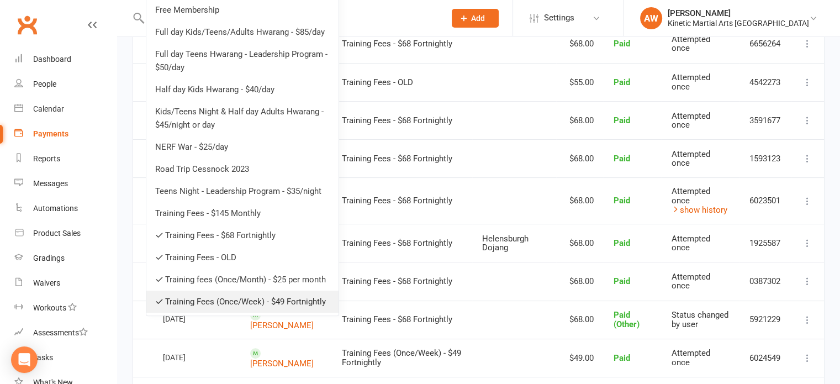
click at [194, 299] on link "Training Fees (Once/Week) - $49 Fortnightly" at bounding box center [242, 301] width 192 height 22
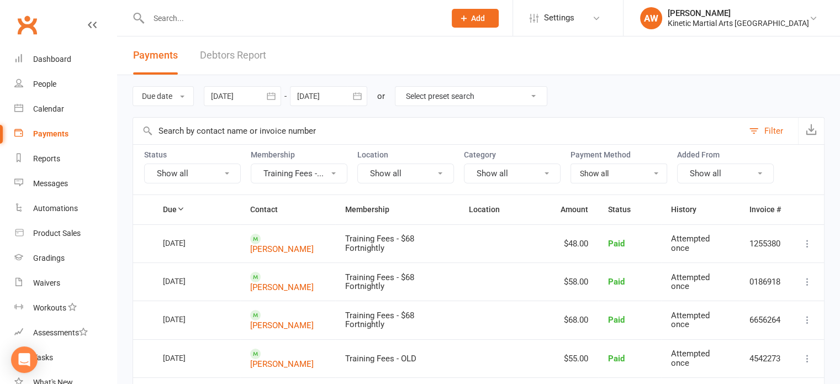
click at [360, 99] on icon "button" at bounding box center [357, 96] width 11 height 11
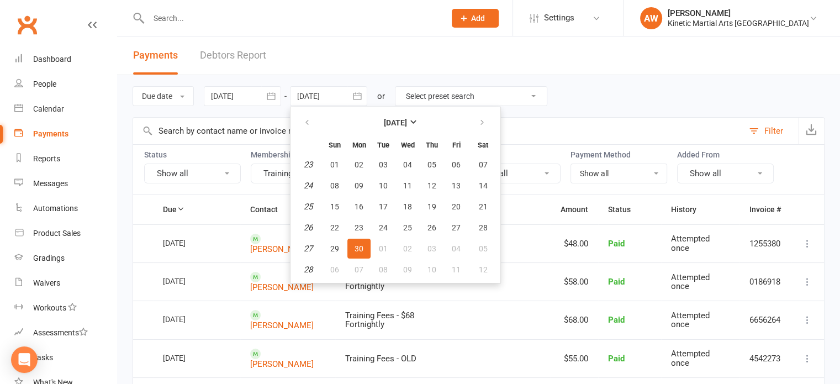
click at [267, 150] on label "Membership" at bounding box center [299, 154] width 97 height 9
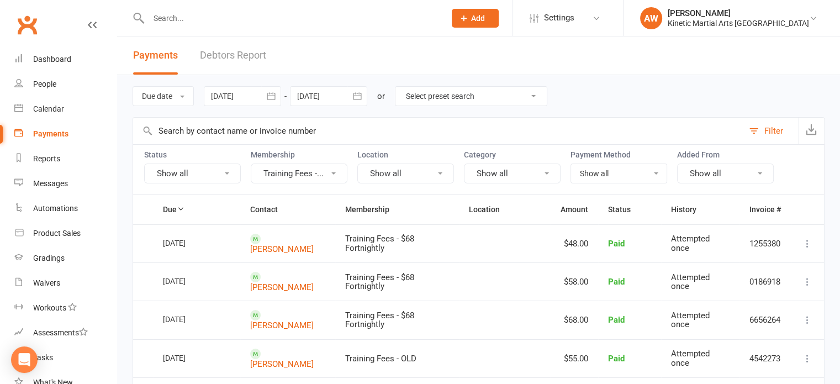
click at [272, 176] on button "Training Fees -..." at bounding box center [299, 173] width 97 height 20
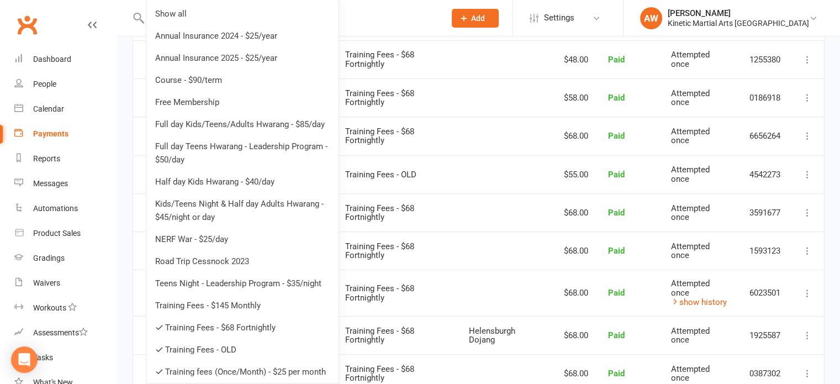
scroll to position [331, 0]
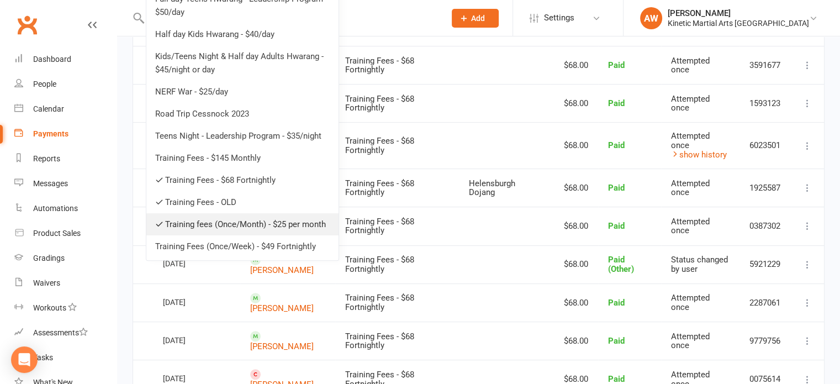
click at [192, 221] on link "Training fees (Once/Month) - $25 per month" at bounding box center [242, 224] width 192 height 22
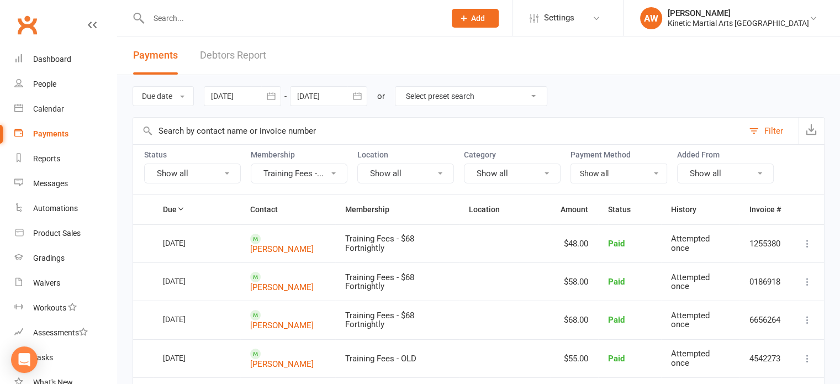
click at [302, 173] on button "Training Fees -..." at bounding box center [299, 173] width 97 height 20
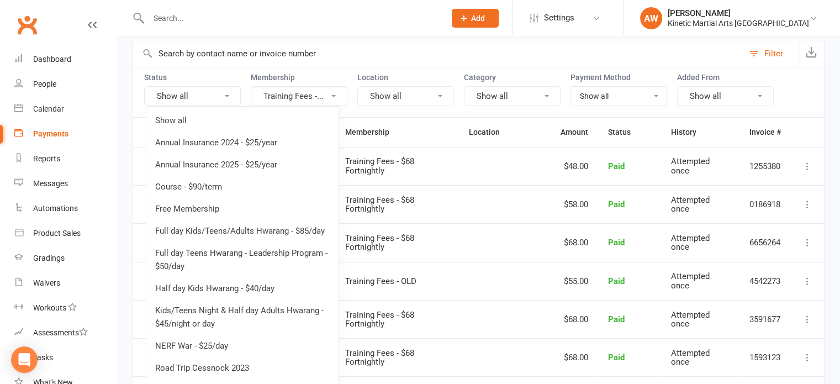
scroll to position [221, 0]
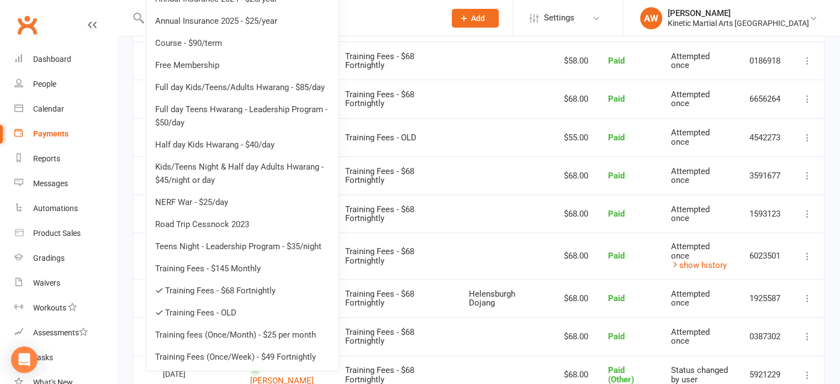
drag, startPoint x: 184, startPoint y: 290, endPoint x: 200, endPoint y: 264, distance: 30.7
click at [185, 290] on link "Training Fees - $68 Fortnightly" at bounding box center [242, 290] width 192 height 22
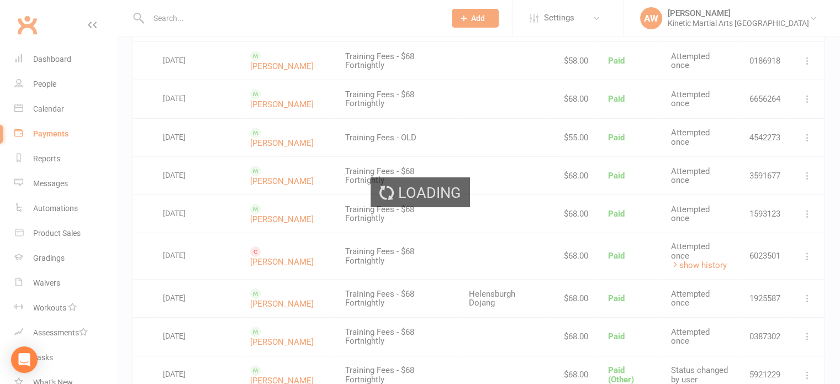
scroll to position [0, 0]
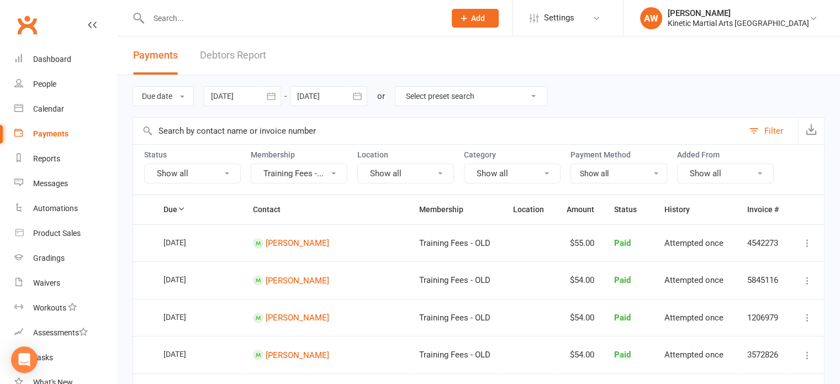
drag, startPoint x: 313, startPoint y: 172, endPoint x: 303, endPoint y: 181, distance: 13.7
click at [314, 172] on button "Training Fees -..." at bounding box center [299, 173] width 97 height 20
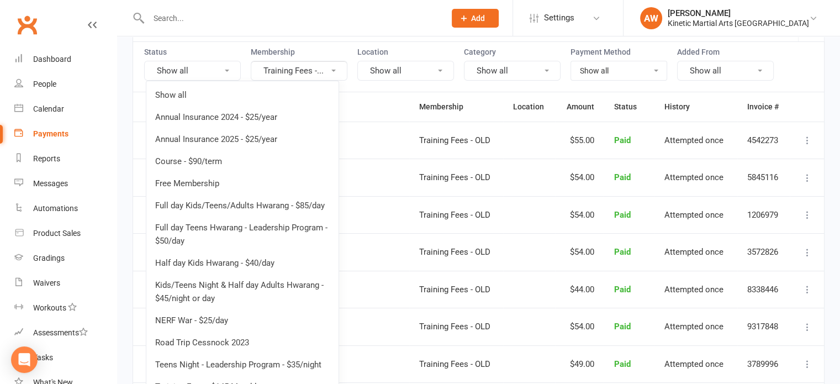
scroll to position [221, 0]
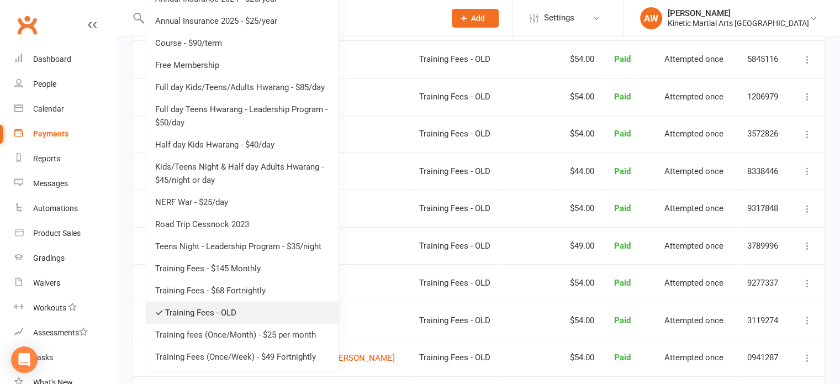
click at [183, 313] on link "Training Fees - OLD" at bounding box center [242, 313] width 192 height 22
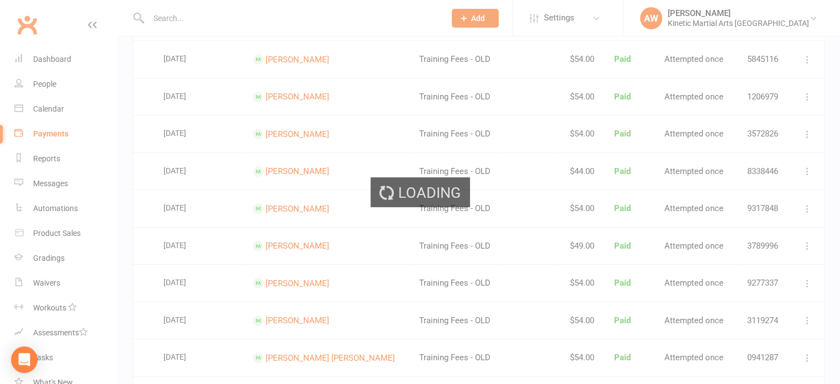
scroll to position [0, 0]
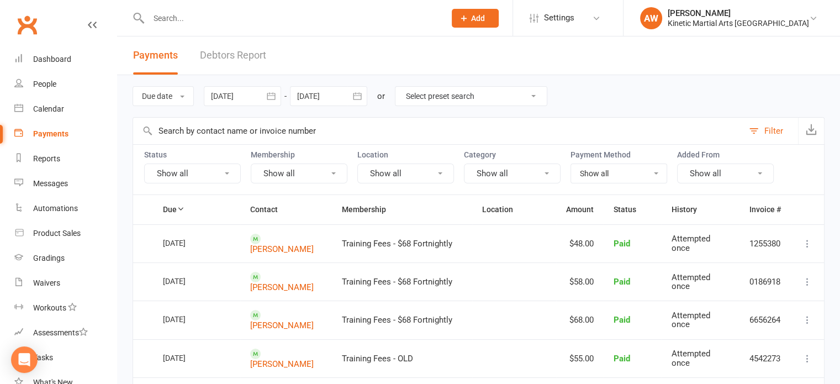
drag, startPoint x: 311, startPoint y: 174, endPoint x: 309, endPoint y: 179, distance: 5.9
click at [311, 174] on button "Show all" at bounding box center [299, 173] width 97 height 20
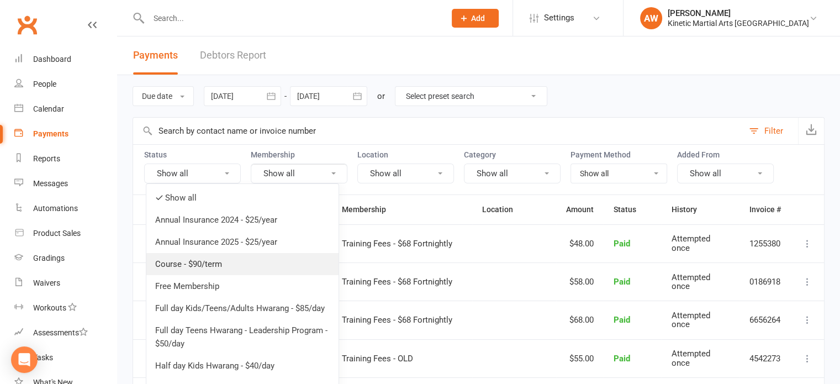
click at [200, 255] on link "Course - $90/term" at bounding box center [242, 264] width 192 height 22
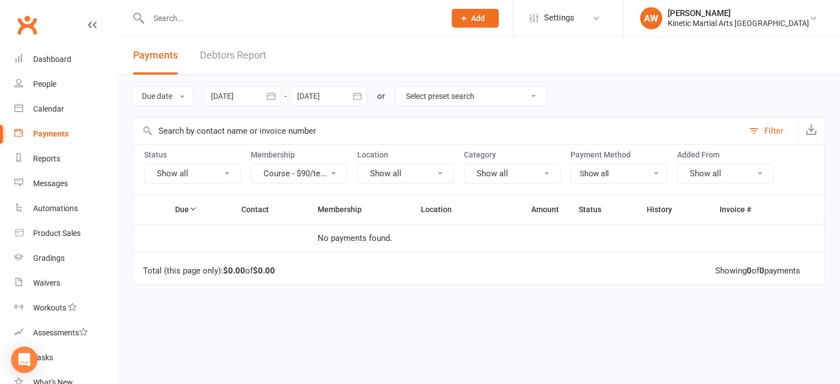
click at [222, 167] on button "Show all" at bounding box center [192, 173] width 97 height 20
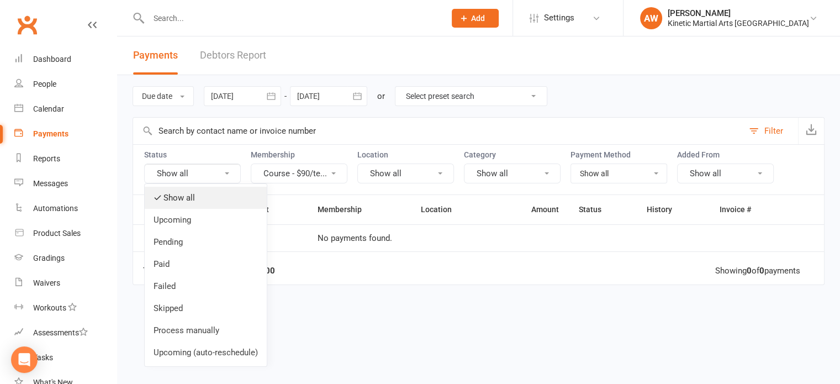
click at [186, 195] on link "Show all" at bounding box center [206, 198] width 122 height 22
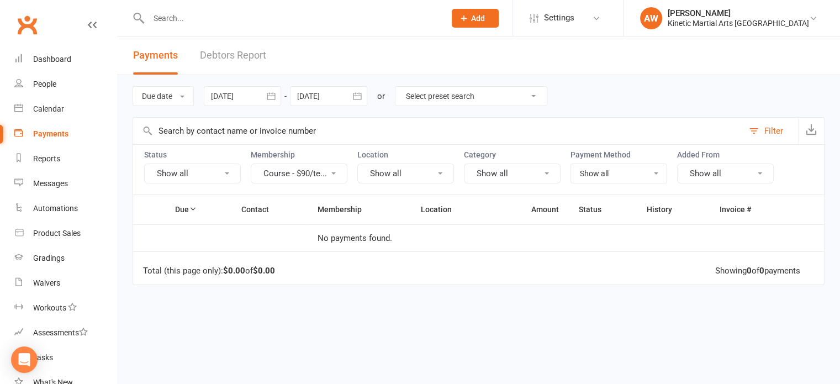
click at [331, 175] on button "Course - $90/te..." at bounding box center [299, 173] width 97 height 20
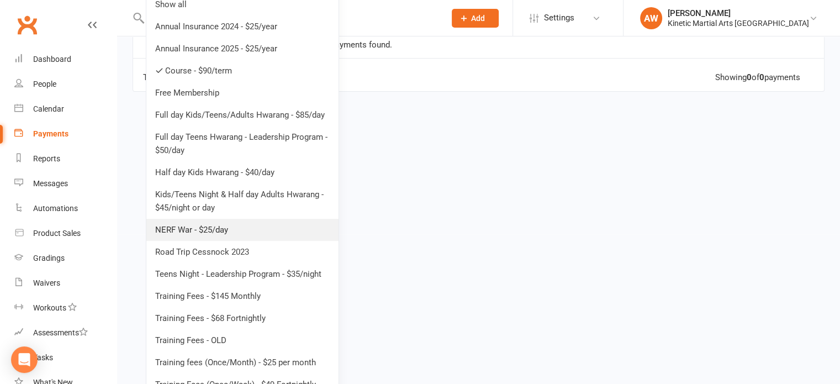
scroll to position [208, 0]
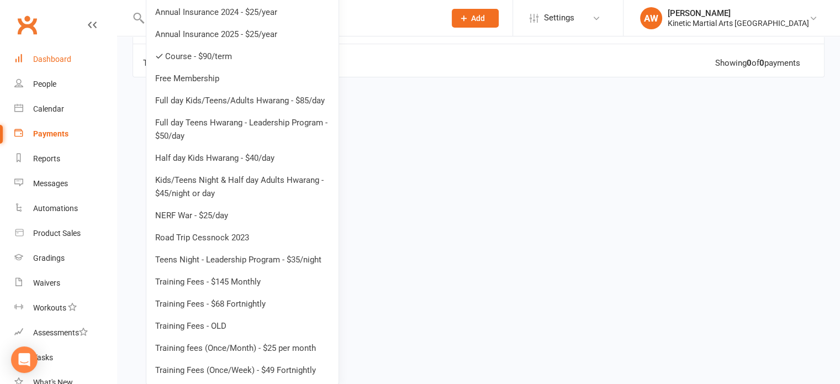
click at [53, 55] on div "Dashboard" at bounding box center [52, 59] width 38 height 9
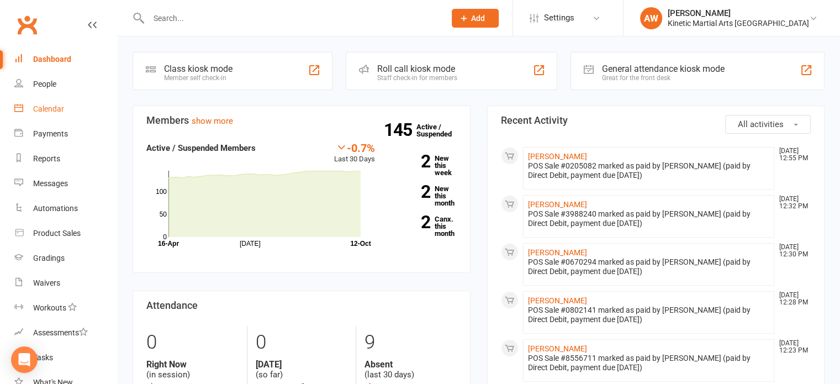
click at [50, 108] on div "Calendar" at bounding box center [48, 108] width 31 height 9
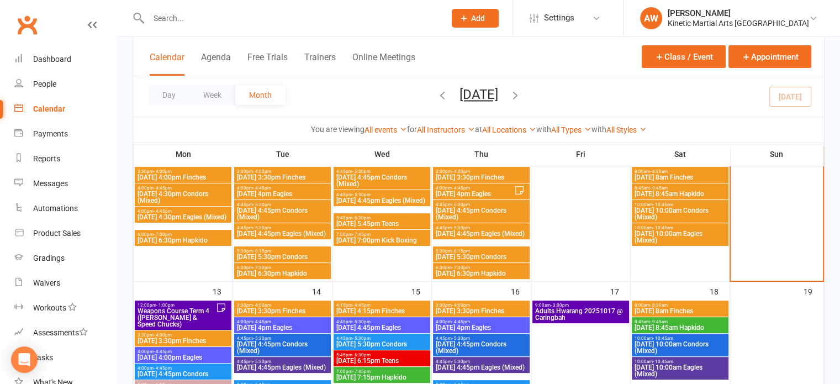
scroll to position [331, 0]
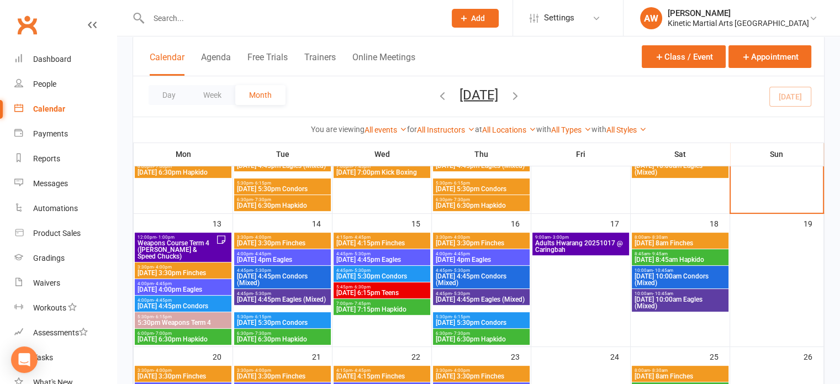
click at [189, 240] on span "Weapons Course Term 4 ([PERSON_NAME] & Speed Chucks)" at bounding box center [176, 250] width 79 height 20
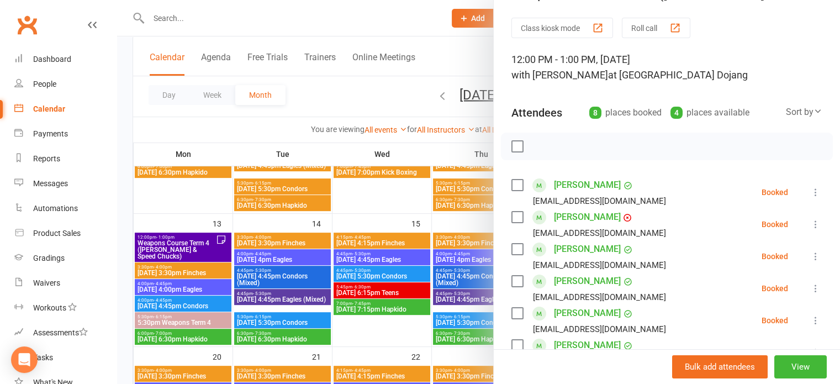
scroll to position [55, 0]
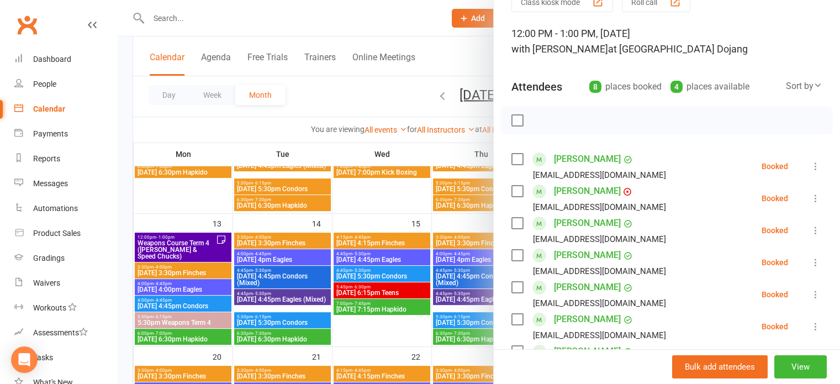
click at [511, 189] on label at bounding box center [516, 191] width 11 height 11
click at [511, 220] on label at bounding box center [516, 223] width 11 height 11
click at [517, 156] on label at bounding box center [516, 159] width 11 height 11
click at [512, 253] on label at bounding box center [516, 255] width 11 height 11
click at [511, 283] on label at bounding box center [516, 287] width 11 height 11
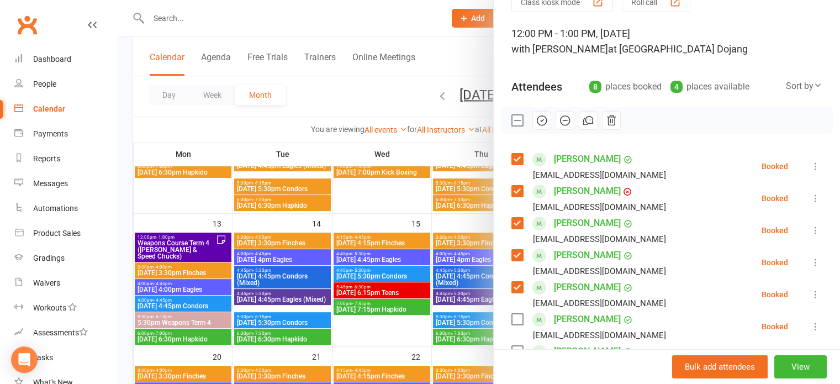
drag, startPoint x: 514, startPoint y: 316, endPoint x: 540, endPoint y: 295, distance: 33.8
click at [515, 316] on label at bounding box center [516, 319] width 11 height 11
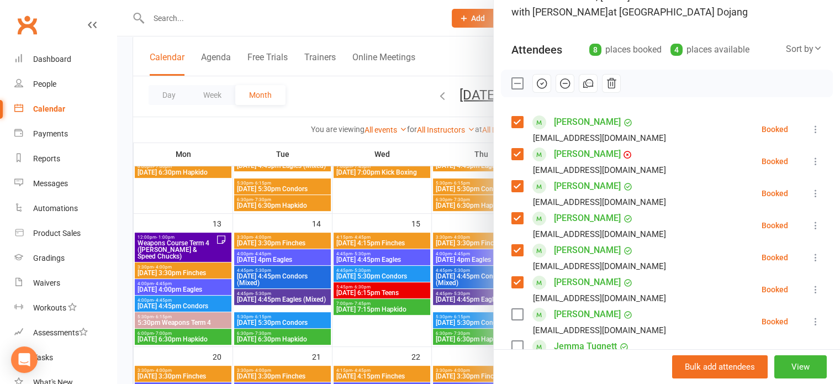
scroll to position [166, 0]
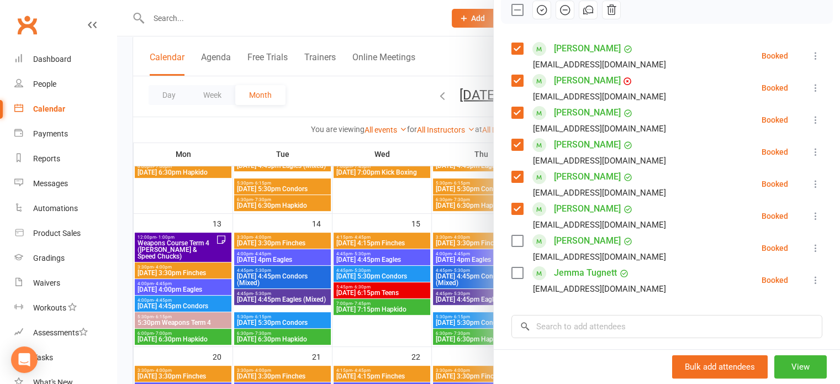
click at [515, 242] on label at bounding box center [516, 240] width 11 height 11
click at [512, 271] on label at bounding box center [516, 272] width 11 height 11
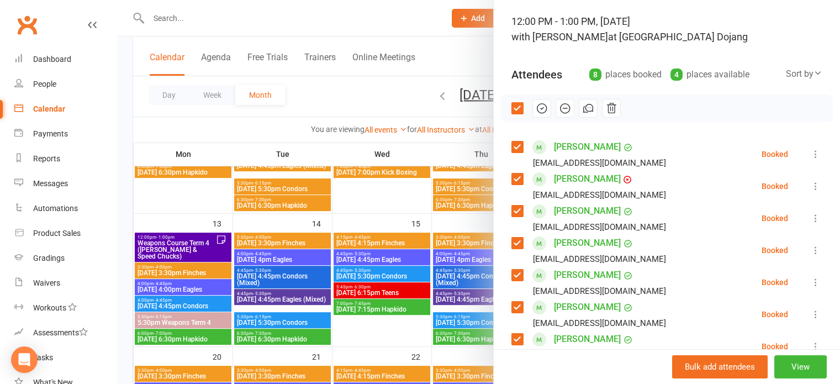
scroll to position [0, 0]
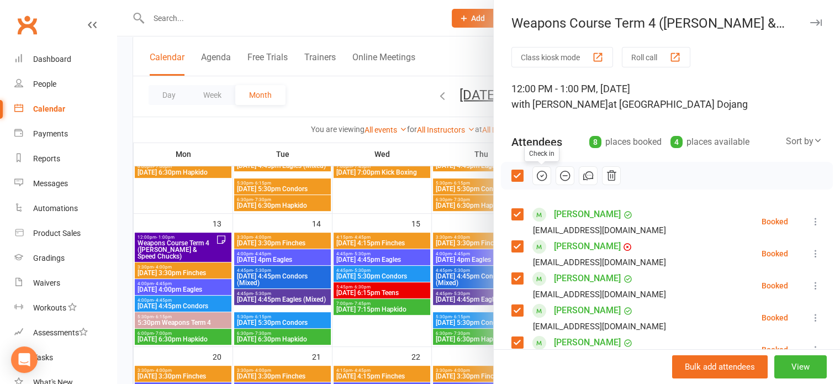
click at [536, 177] on icon "button" at bounding box center [542, 176] width 12 height 12
click at [810, 23] on icon "button" at bounding box center [816, 22] width 12 height 7
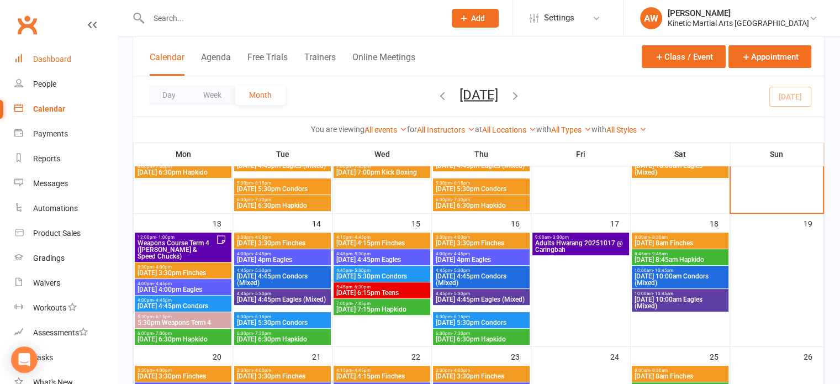
click at [60, 60] on div "Dashboard" at bounding box center [52, 59] width 38 height 9
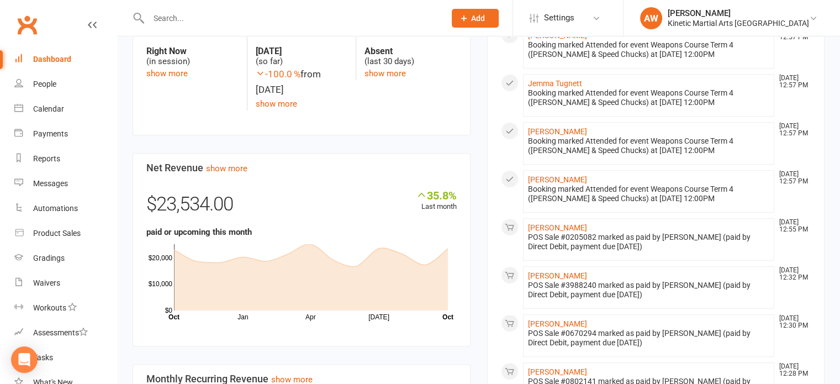
scroll to position [166, 0]
